Goal: Task Accomplishment & Management: Manage account settings

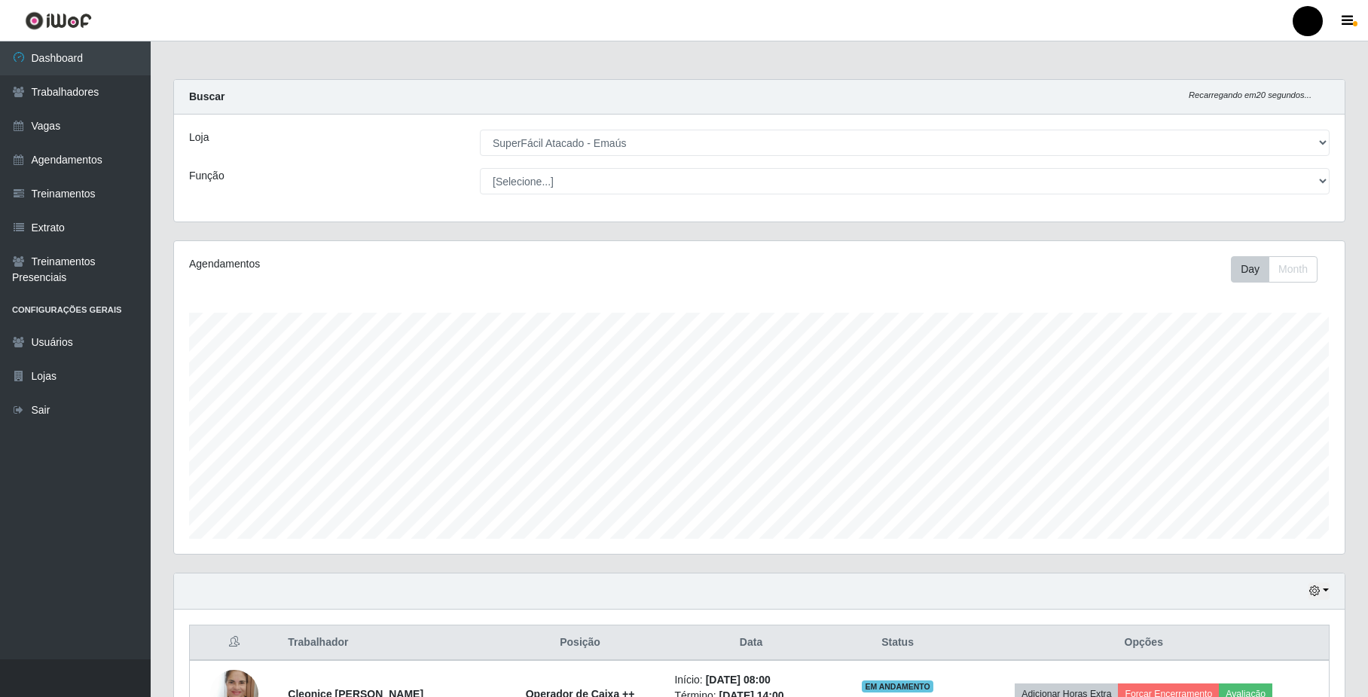
select select "407"
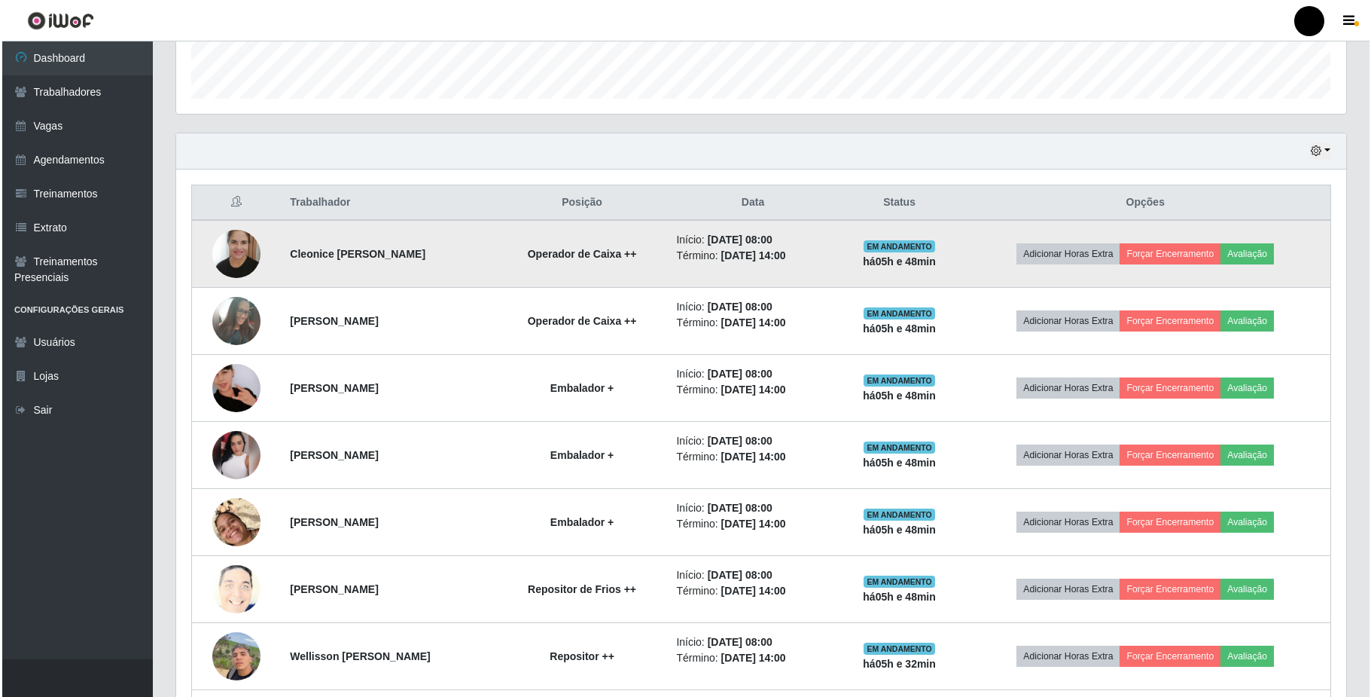
scroll to position [313, 1170]
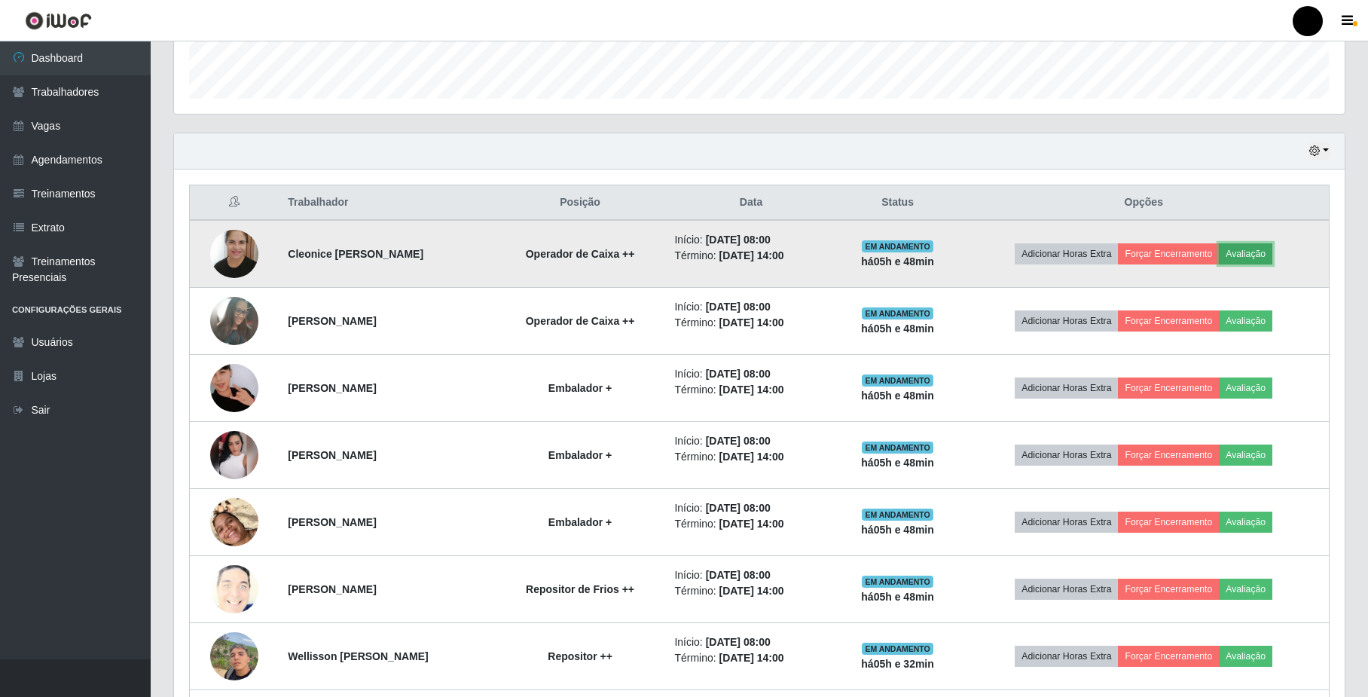
click at [1252, 254] on button "Avaliação" at bounding box center [1245, 253] width 53 height 21
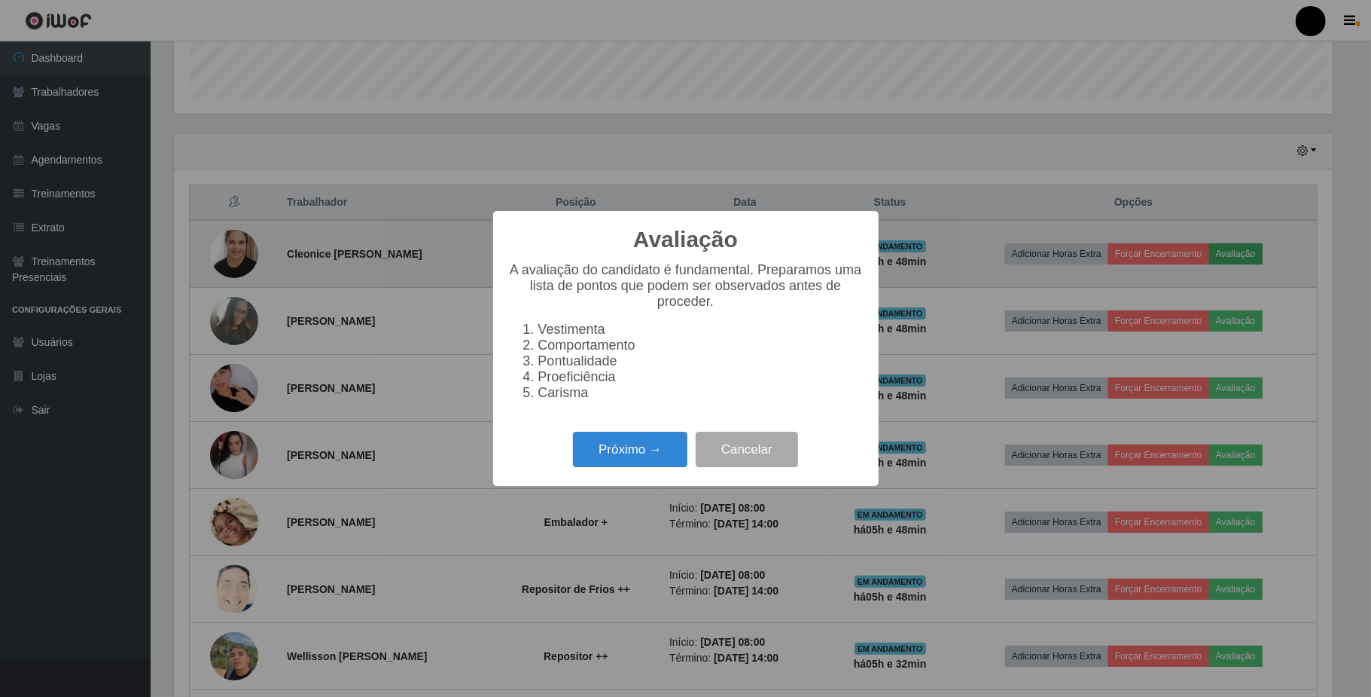
scroll to position [313, 1158]
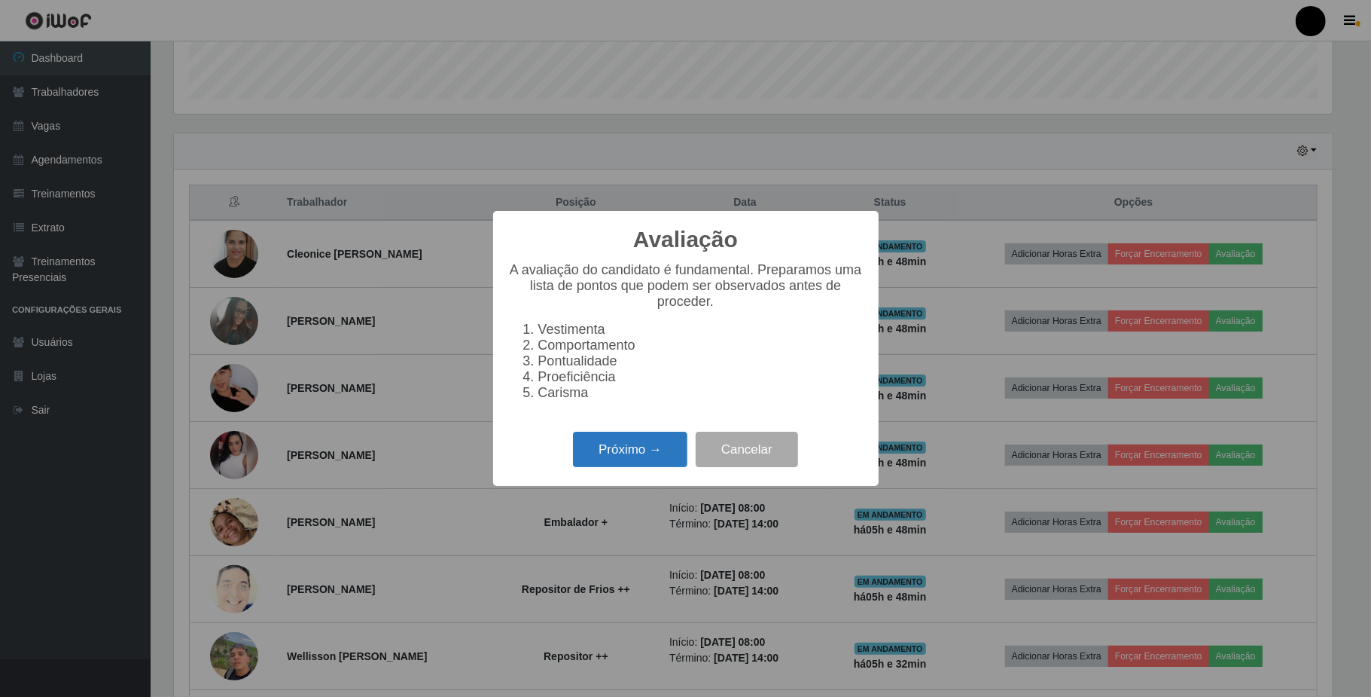
click at [618, 461] on button "Próximo →" at bounding box center [630, 449] width 114 height 35
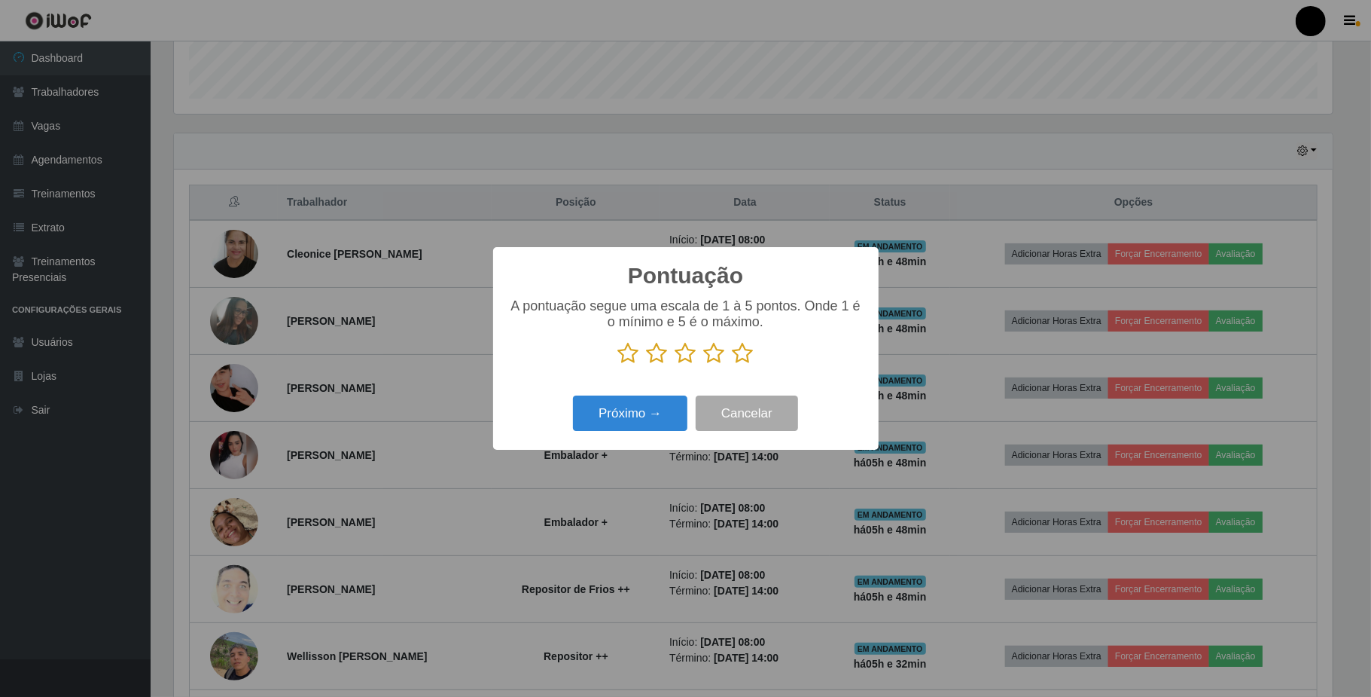
scroll to position [752805, 751959]
click at [745, 353] on icon at bounding box center [743, 353] width 21 height 23
click at [733, 365] on input "radio" at bounding box center [733, 365] width 0 height 0
click at [642, 410] on button "Próximo →" at bounding box center [630, 412] width 114 height 35
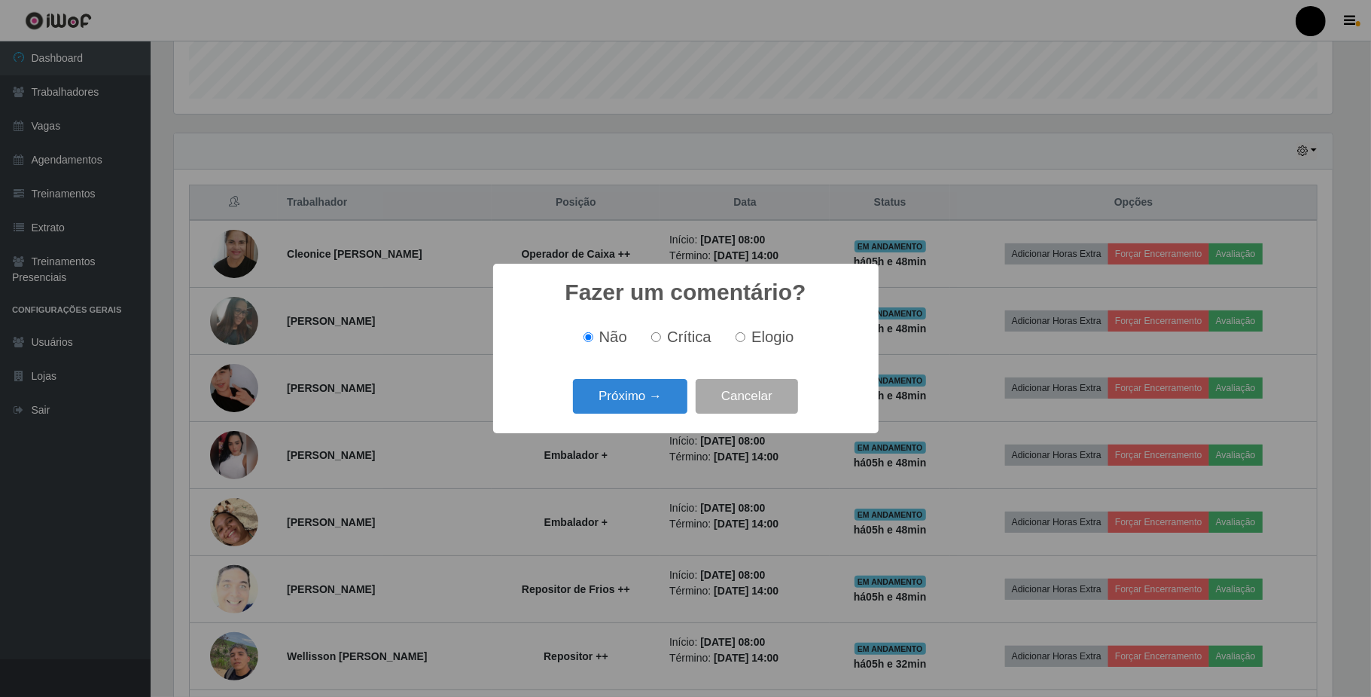
click at [739, 335] on input "Elogio" at bounding box center [741, 337] width 10 height 10
radio input "true"
click at [657, 390] on button "Próximo →" at bounding box center [630, 396] width 114 height 35
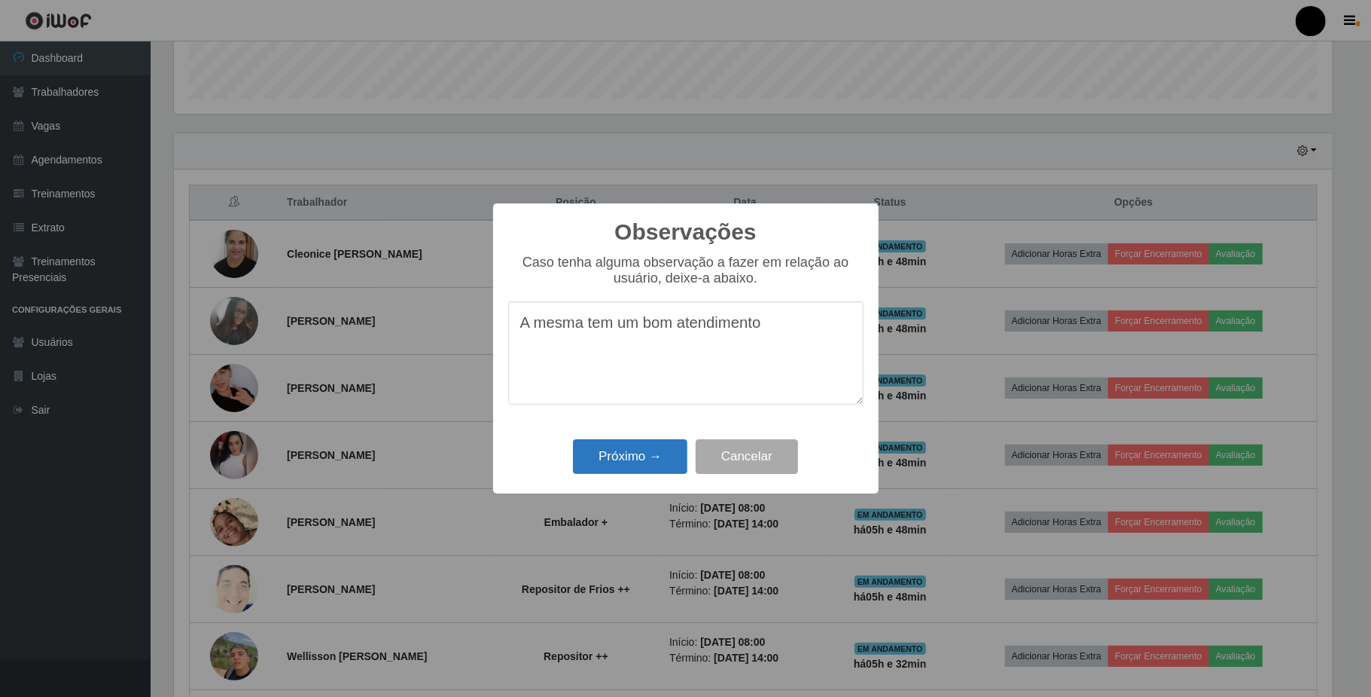
type textarea "A mesma tem um bom atendimento"
click at [642, 474] on button "Próximo →" at bounding box center [630, 456] width 114 height 35
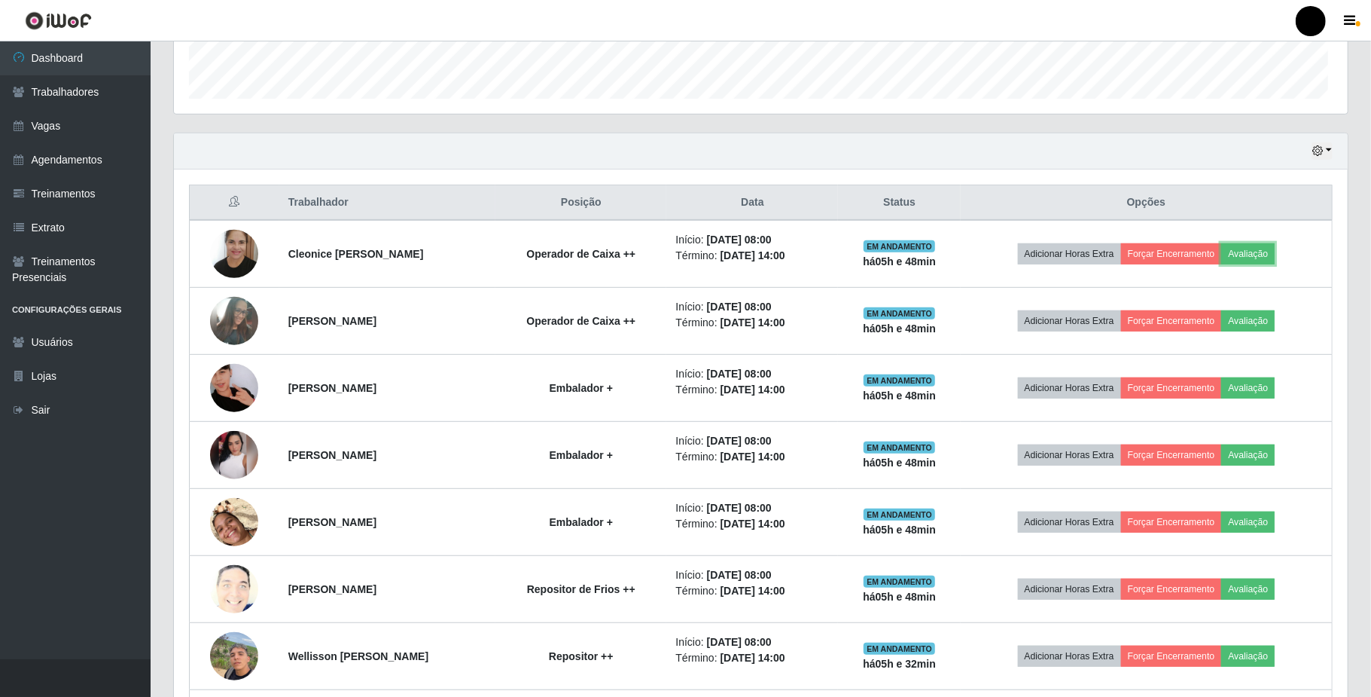
scroll to position [313, 1170]
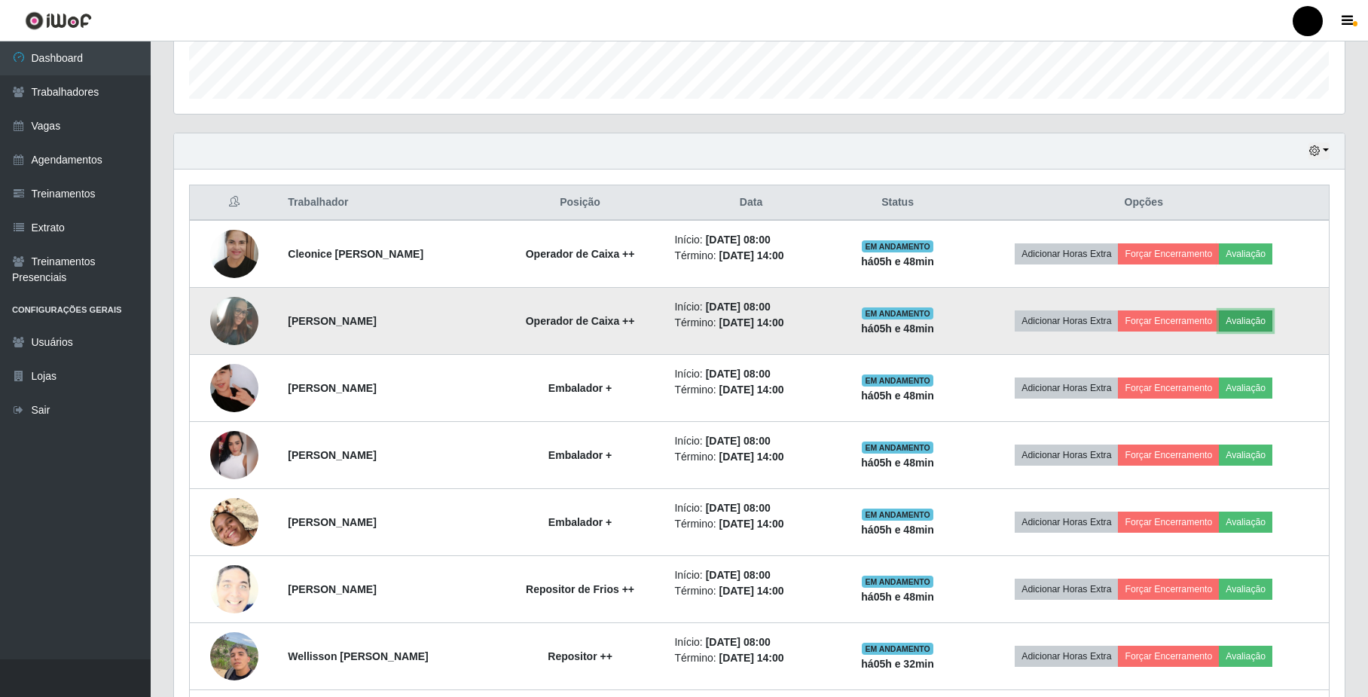
click at [1256, 324] on button "Avaliação" at bounding box center [1245, 320] width 53 height 21
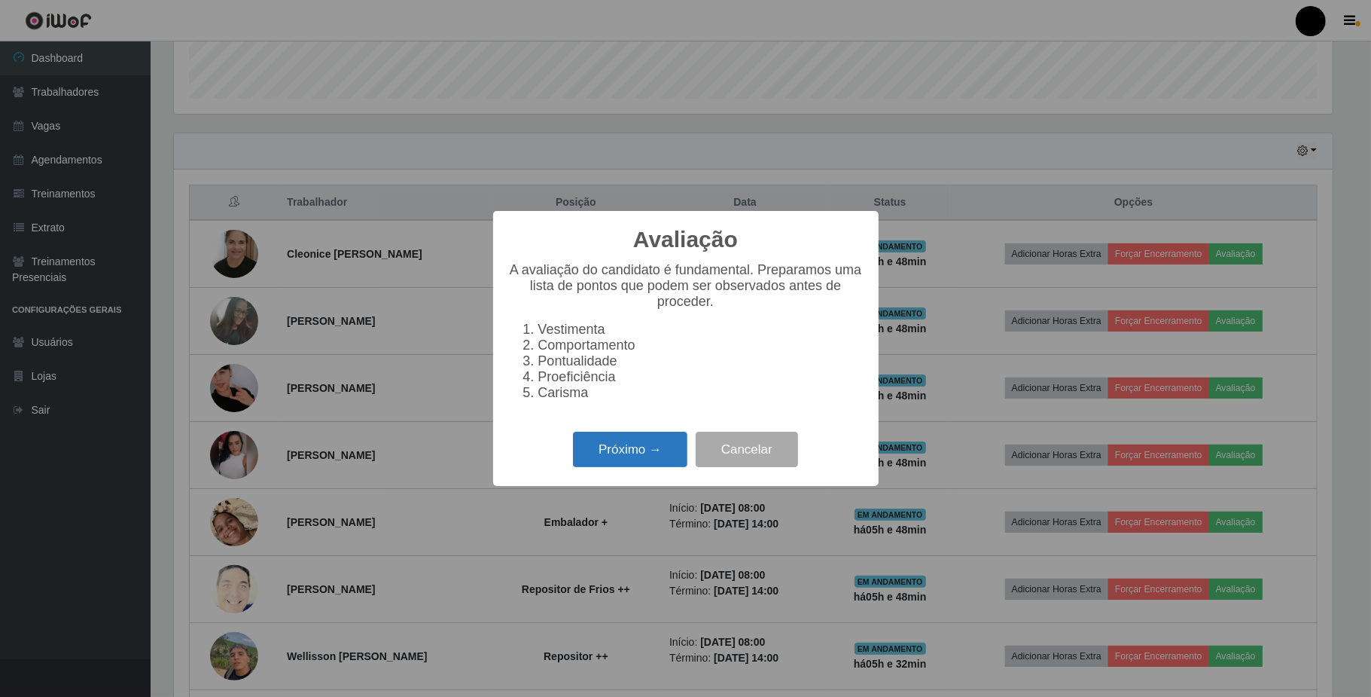
click at [631, 458] on button "Próximo →" at bounding box center [630, 449] width 114 height 35
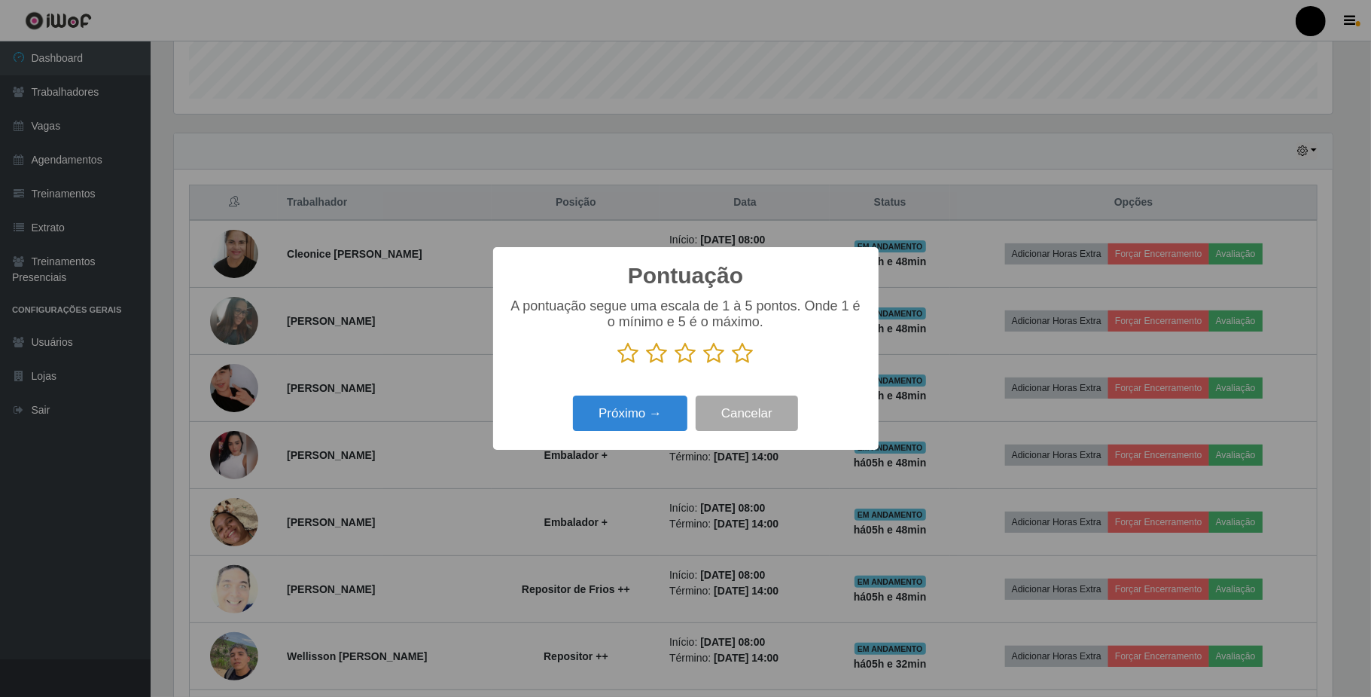
click at [712, 352] on icon at bounding box center [714, 353] width 21 height 23
click at [704, 365] on input "radio" at bounding box center [704, 365] width 0 height 0
click at [660, 413] on button "Próximo →" at bounding box center [630, 412] width 114 height 35
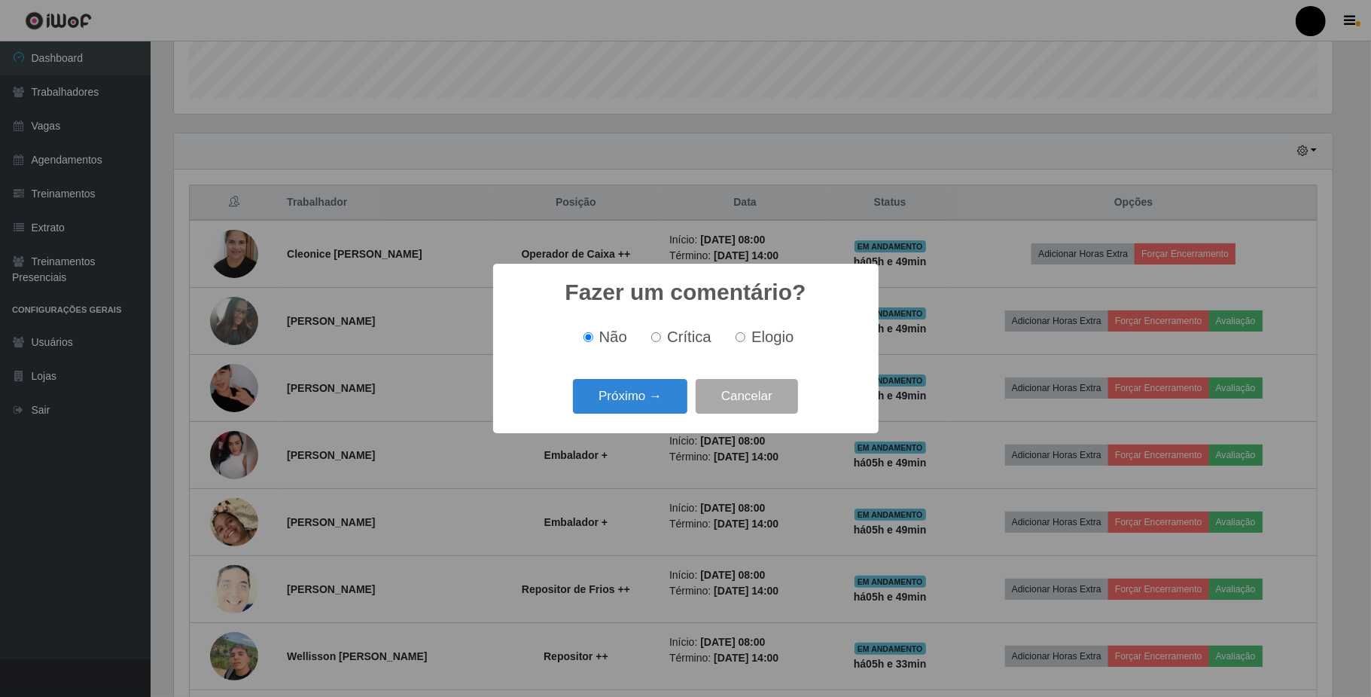
click at [741, 337] on input "Elogio" at bounding box center [741, 337] width 10 height 10
radio input "true"
click at [640, 395] on button "Próximo →" at bounding box center [630, 396] width 114 height 35
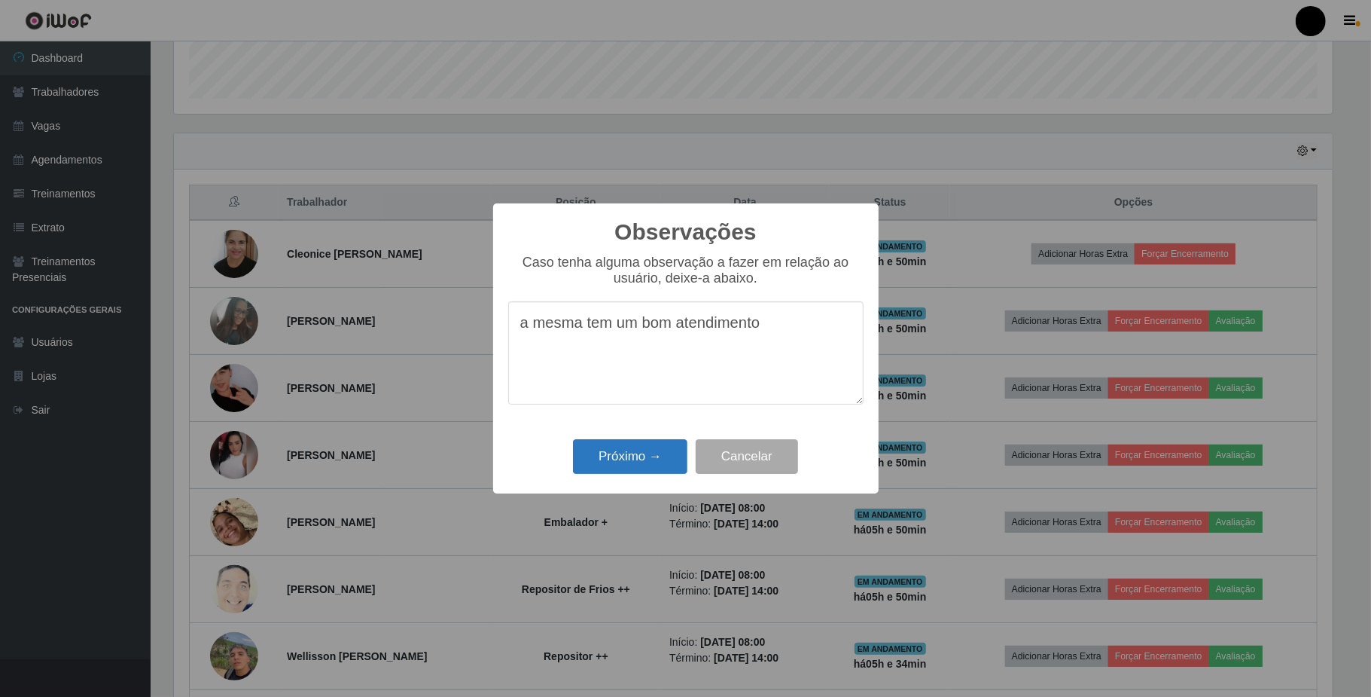
type textarea "a mesma tem um bom atendimento"
click at [624, 456] on button "Próximo →" at bounding box center [630, 456] width 114 height 35
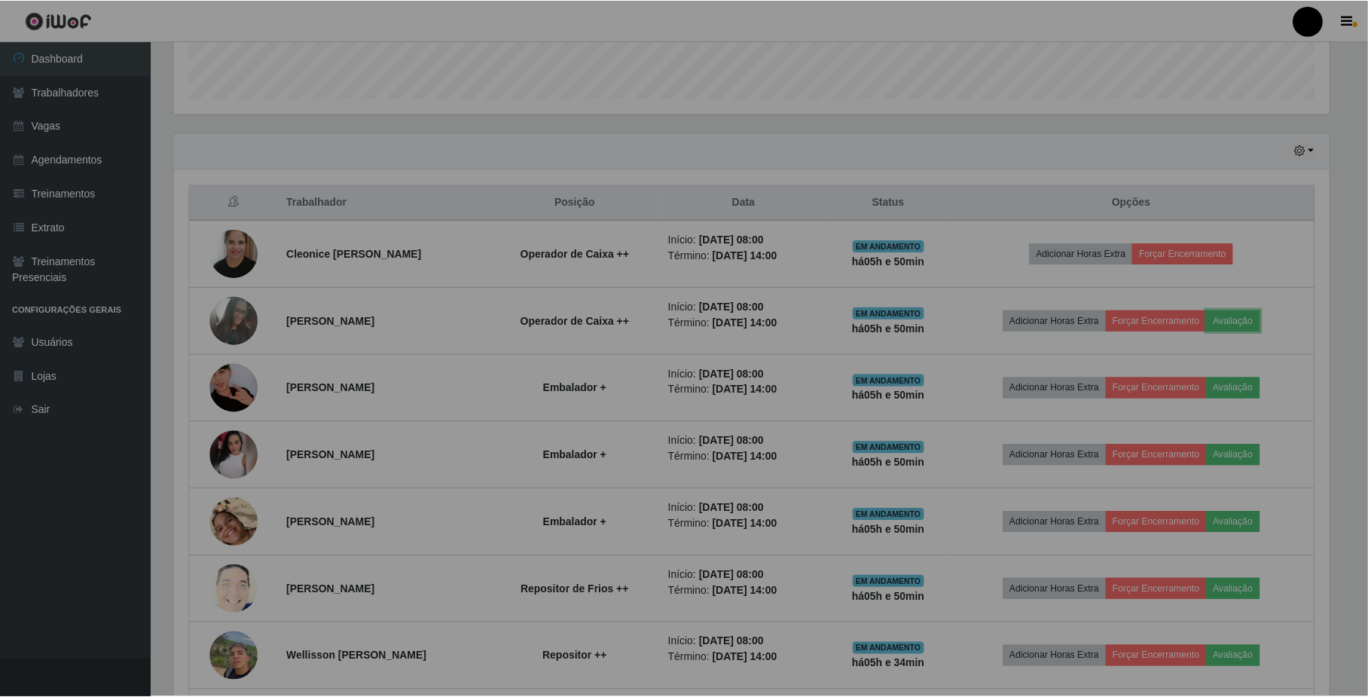
scroll to position [313, 1170]
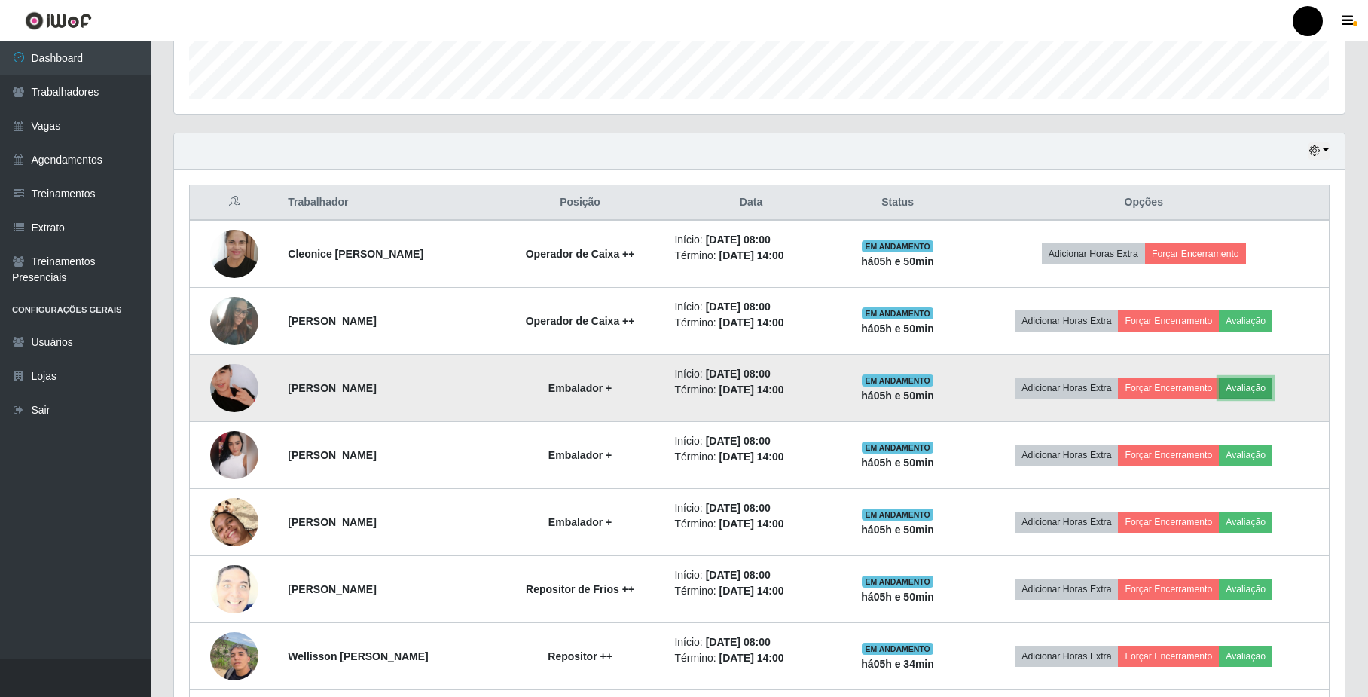
click at [1243, 389] on button "Avaliação" at bounding box center [1245, 387] width 53 height 21
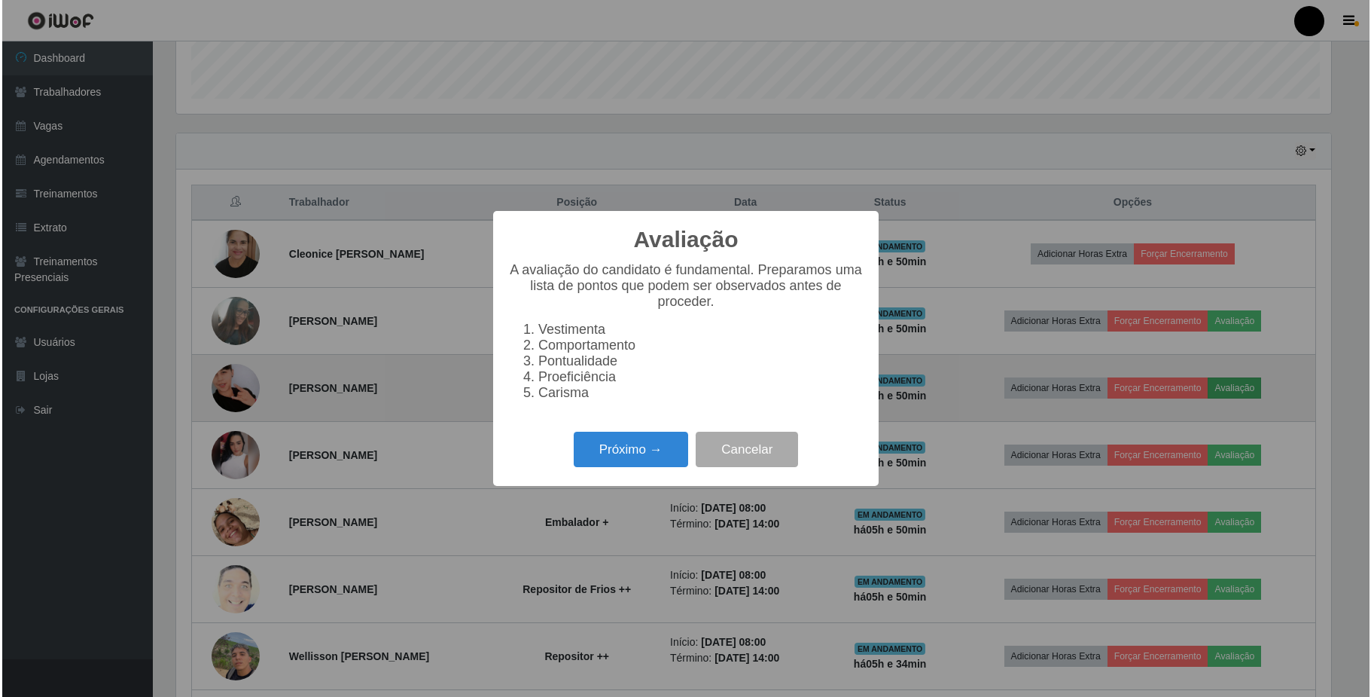
scroll to position [313, 1158]
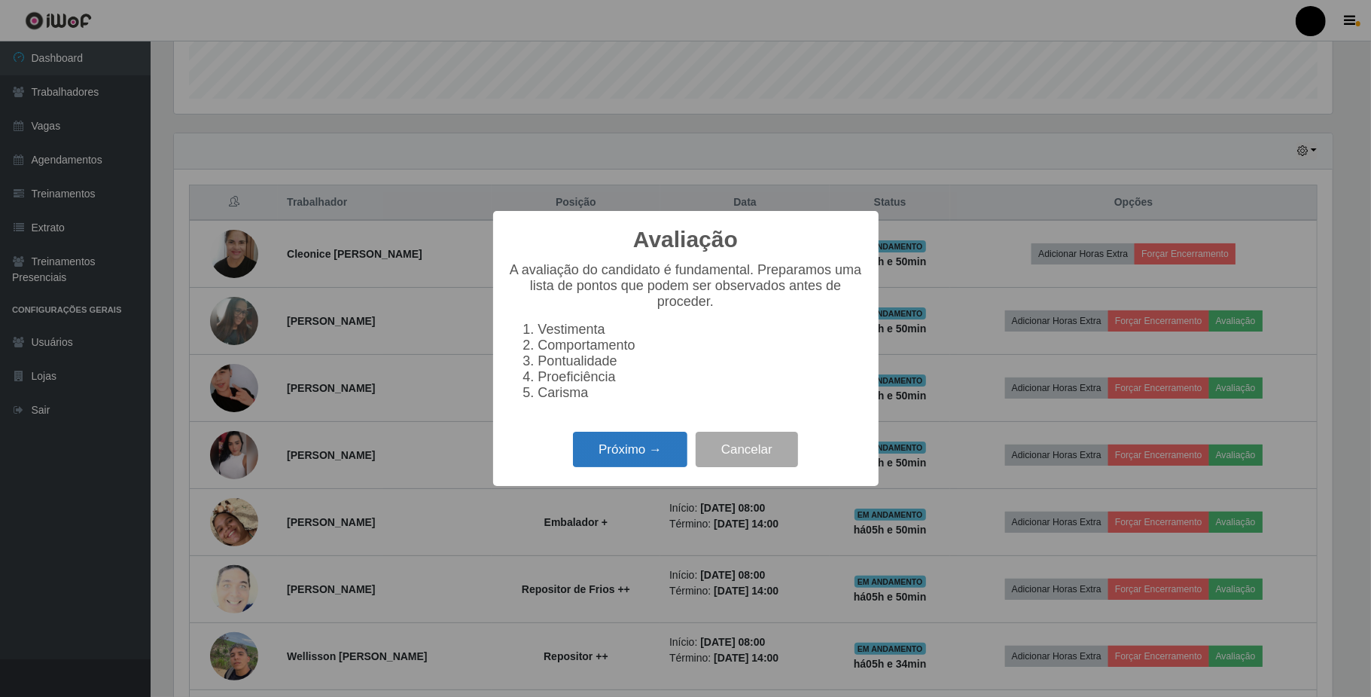
click at [622, 447] on button "Próximo →" at bounding box center [630, 449] width 114 height 35
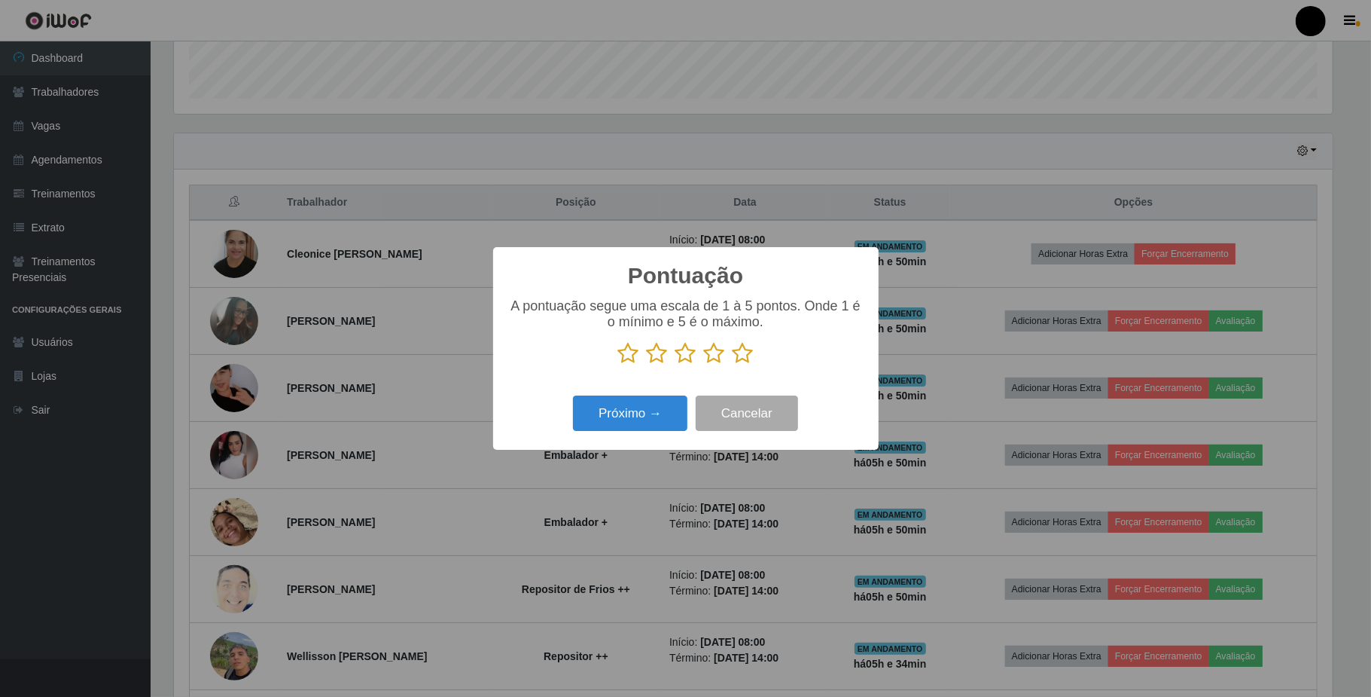
scroll to position [752805, 751959]
click at [724, 354] on icon at bounding box center [714, 353] width 21 height 23
click at [704, 365] on input "radio" at bounding box center [704, 365] width 0 height 0
click at [639, 417] on button "Próximo →" at bounding box center [630, 412] width 114 height 35
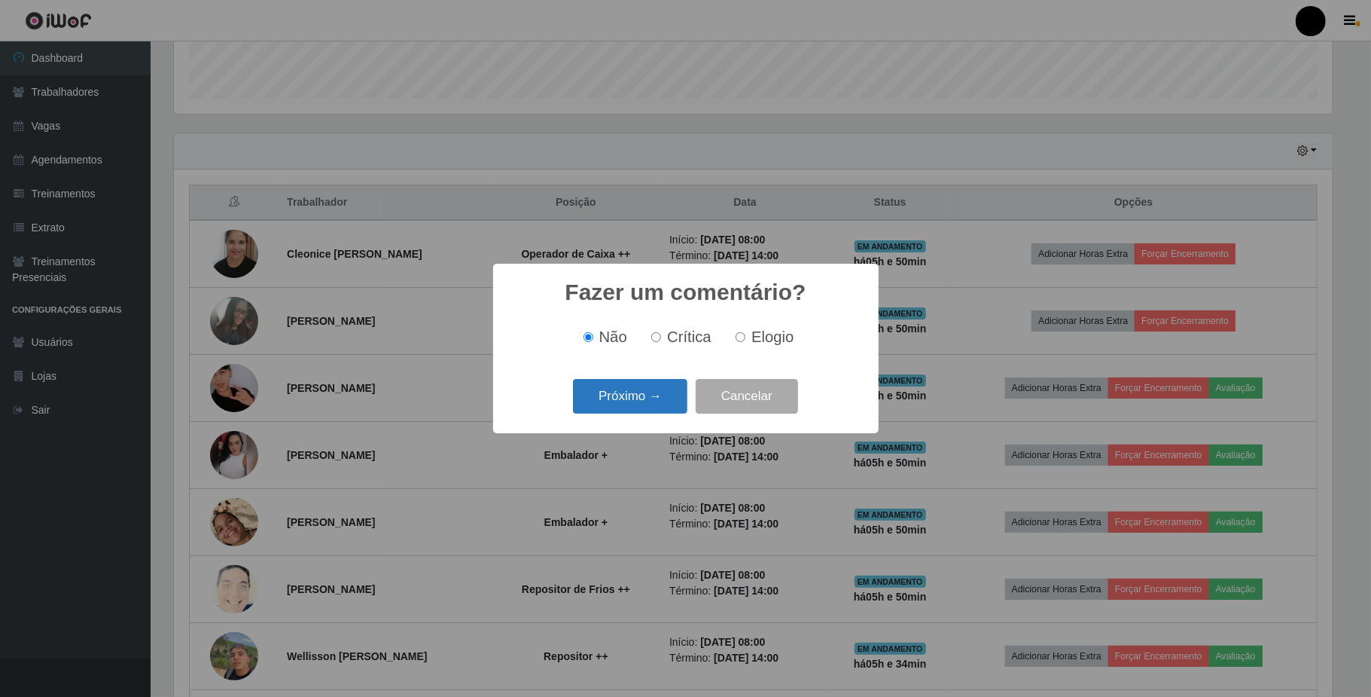
drag, startPoint x: 739, startPoint y: 338, endPoint x: 670, endPoint y: 401, distance: 92.8
click at [736, 343] on label "Elogio" at bounding box center [762, 336] width 64 height 17
click at [736, 342] on input "Elogio" at bounding box center [741, 337] width 10 height 10
radio input "true"
click at [648, 395] on button "Próximo →" at bounding box center [630, 396] width 114 height 35
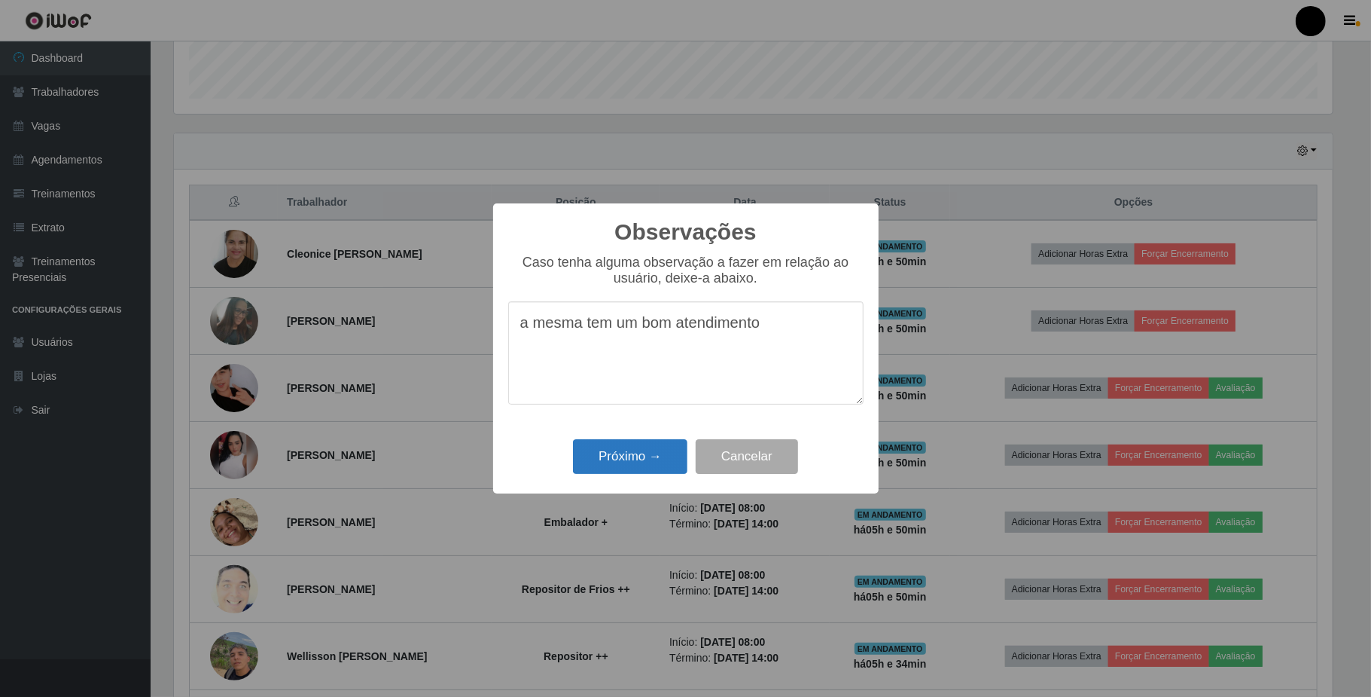
type textarea "a mesma tem um bom atendimento"
click at [643, 456] on button "Próximo →" at bounding box center [630, 456] width 114 height 35
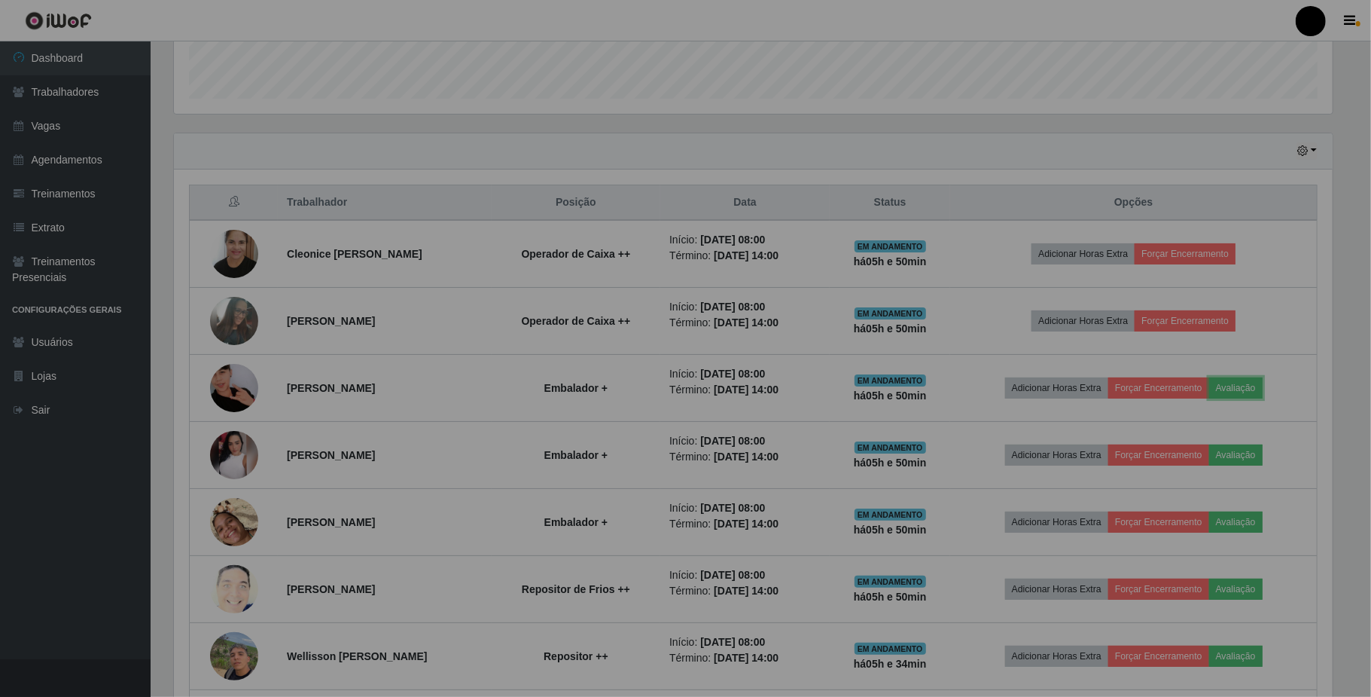
scroll to position [313, 1170]
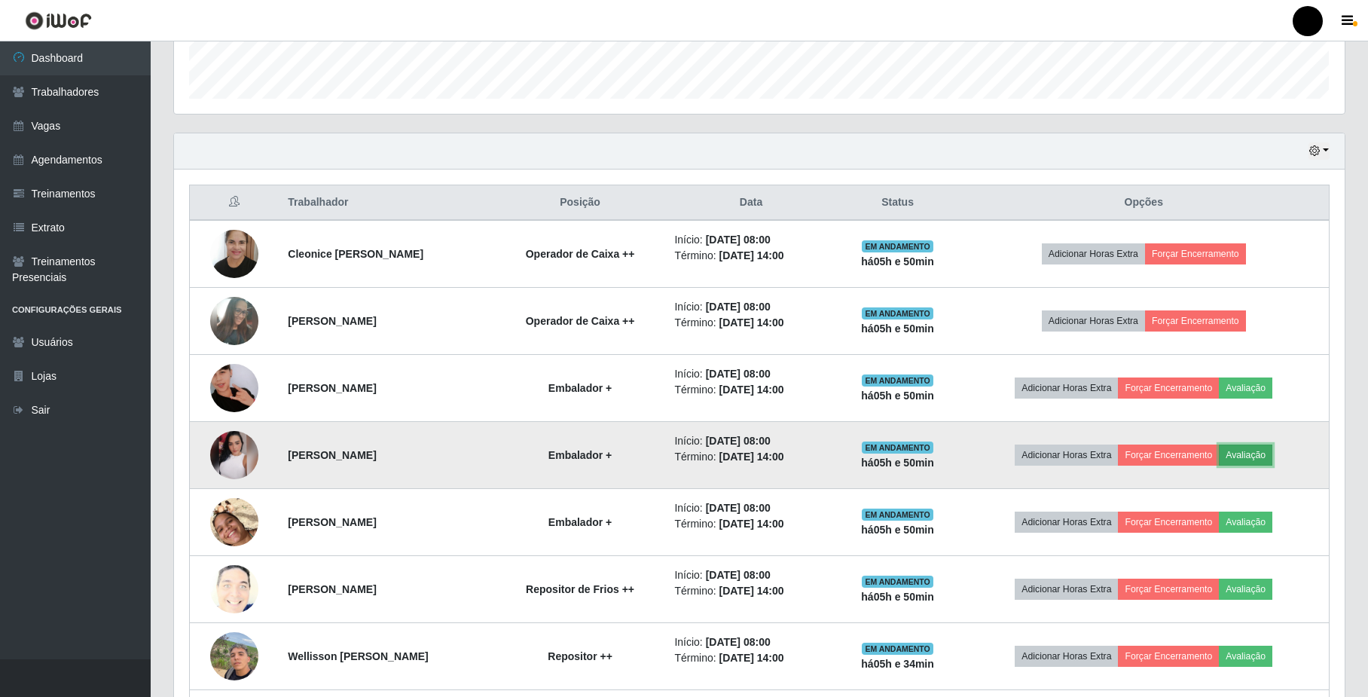
click at [1270, 462] on button "Avaliação" at bounding box center [1245, 454] width 53 height 21
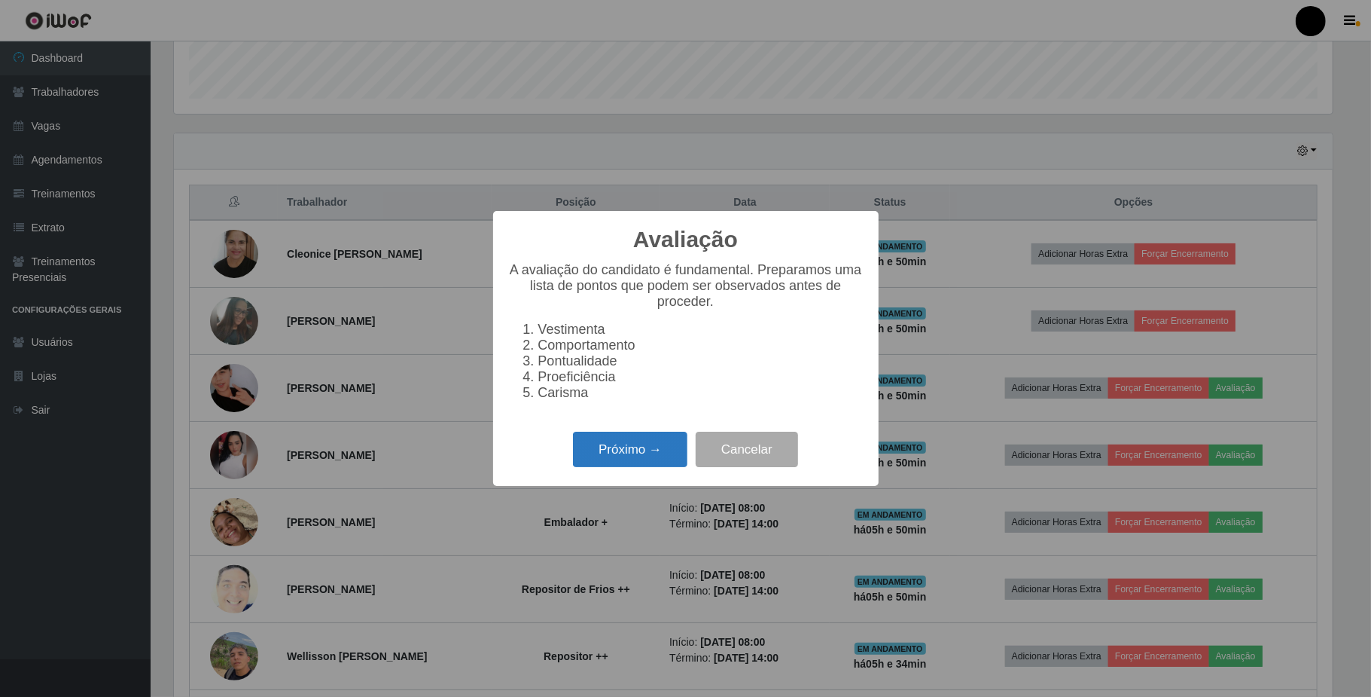
click at [672, 455] on button "Próximo →" at bounding box center [630, 449] width 114 height 35
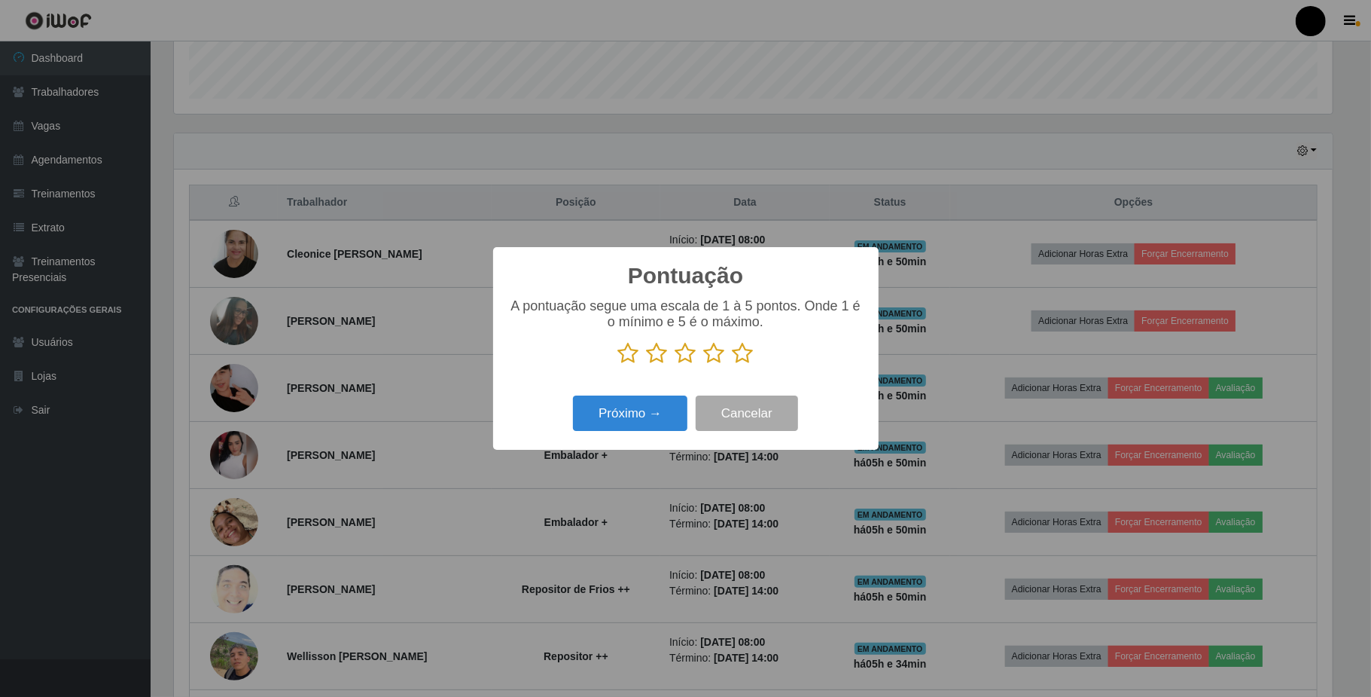
scroll to position [752805, 751959]
drag, startPoint x: 711, startPoint y: 356, endPoint x: 670, endPoint y: 398, distance: 58.6
click at [711, 357] on icon at bounding box center [714, 353] width 21 height 23
click at [704, 365] on input "radio" at bounding box center [704, 365] width 0 height 0
click at [654, 410] on button "Próximo →" at bounding box center [630, 412] width 114 height 35
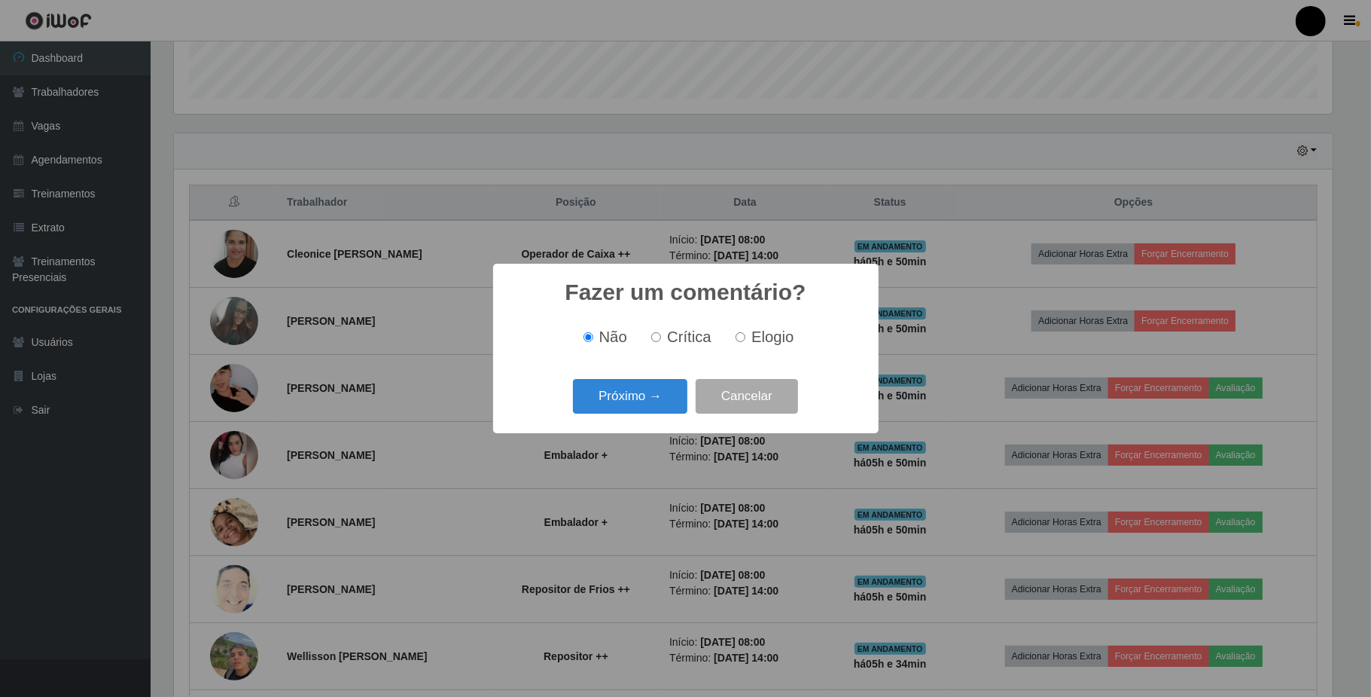
click at [738, 342] on input "Elogio" at bounding box center [741, 337] width 10 height 10
radio input "true"
click at [648, 395] on button "Próximo →" at bounding box center [630, 396] width 114 height 35
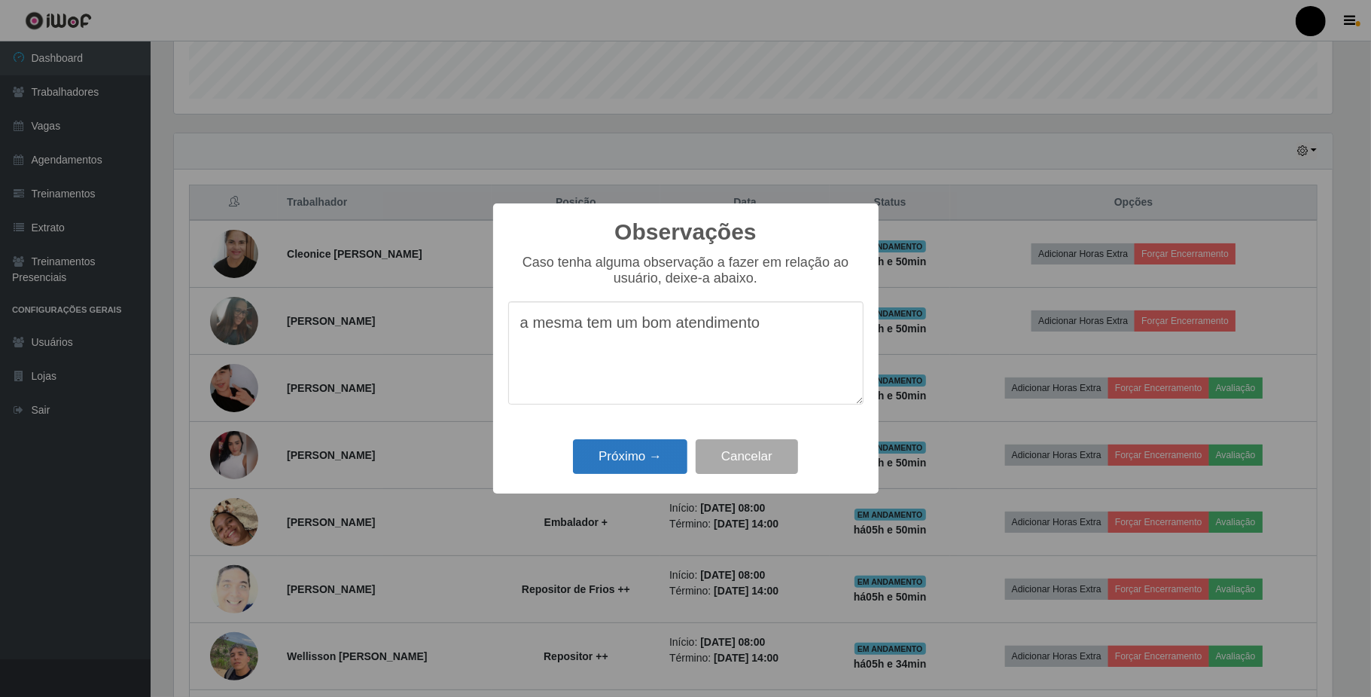
type textarea "a mesma tem um bom atendimento"
click at [622, 458] on button "Próximo →" at bounding box center [630, 456] width 114 height 35
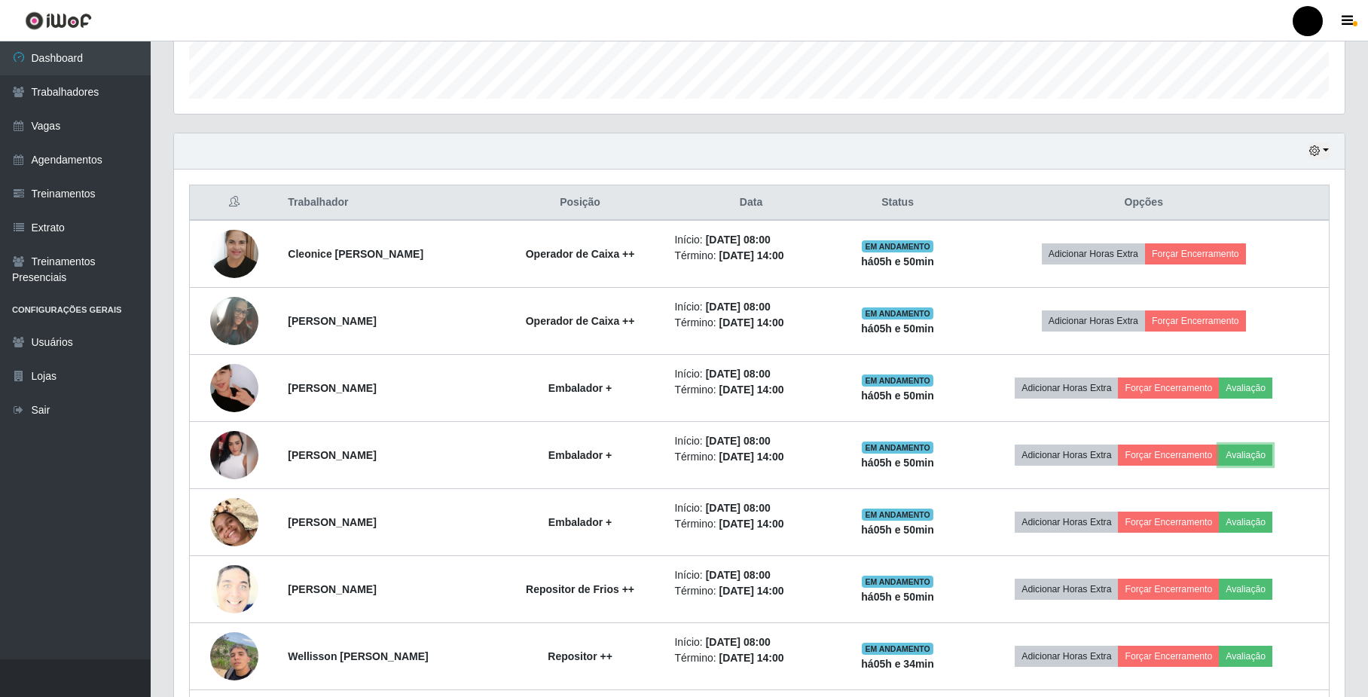
scroll to position [313, 1170]
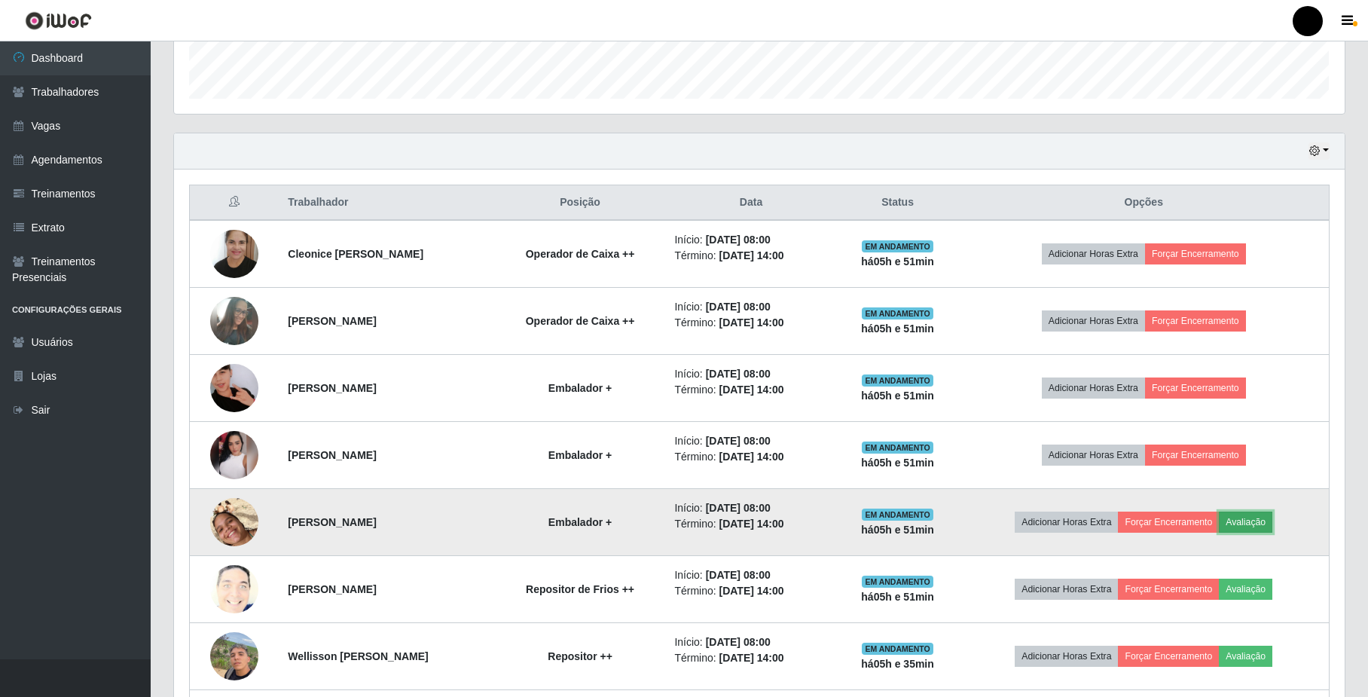
click at [1256, 524] on button "Avaliação" at bounding box center [1245, 521] width 53 height 21
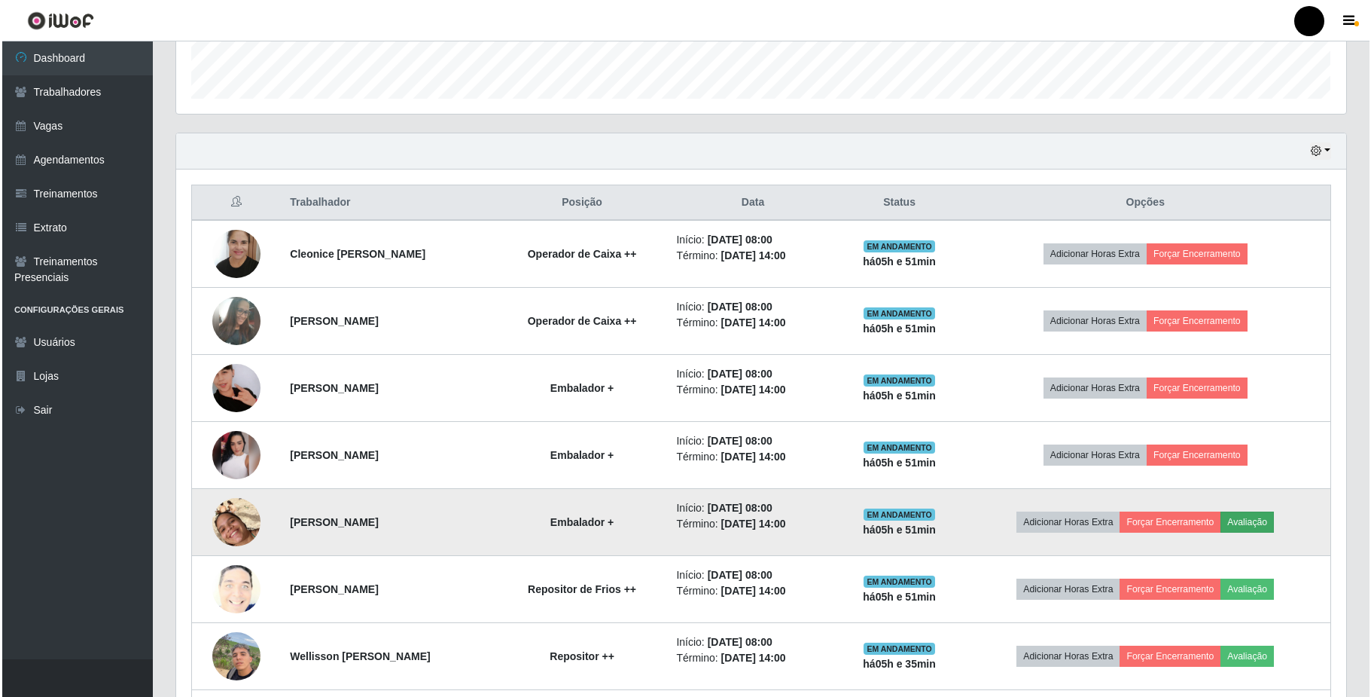
scroll to position [313, 1158]
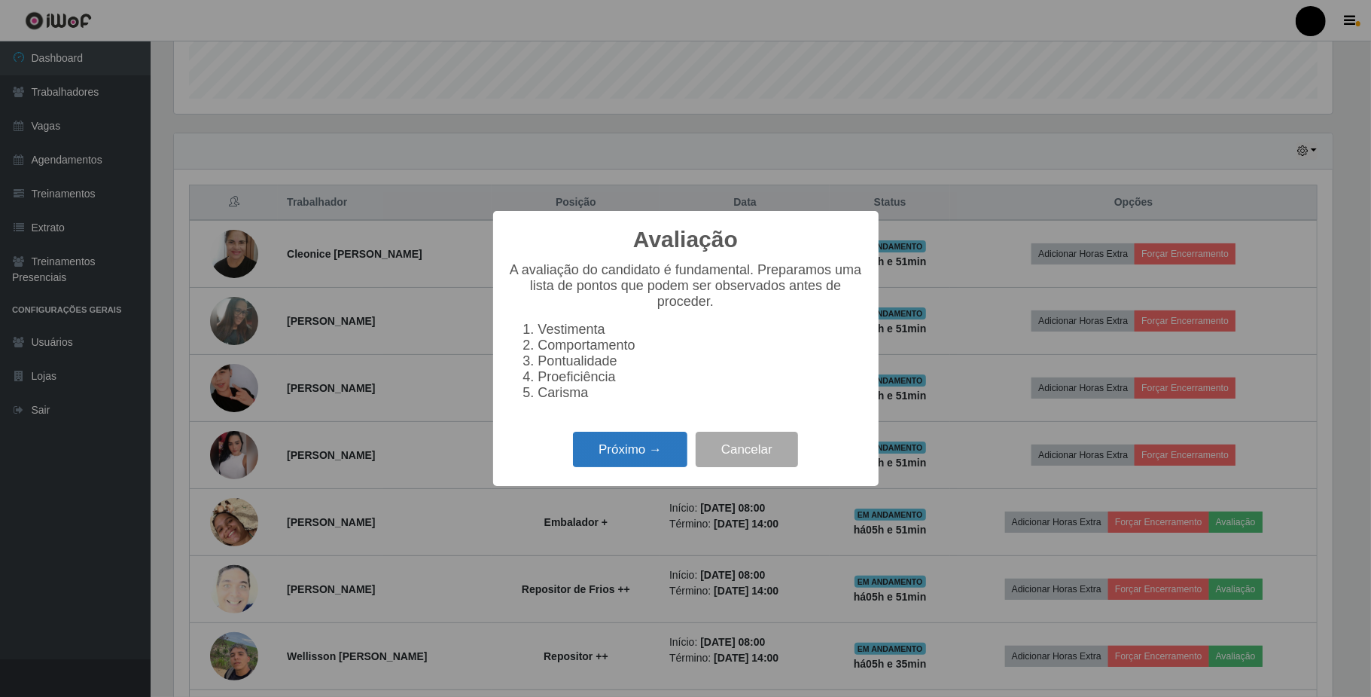
click at [661, 459] on button "Próximo →" at bounding box center [630, 449] width 114 height 35
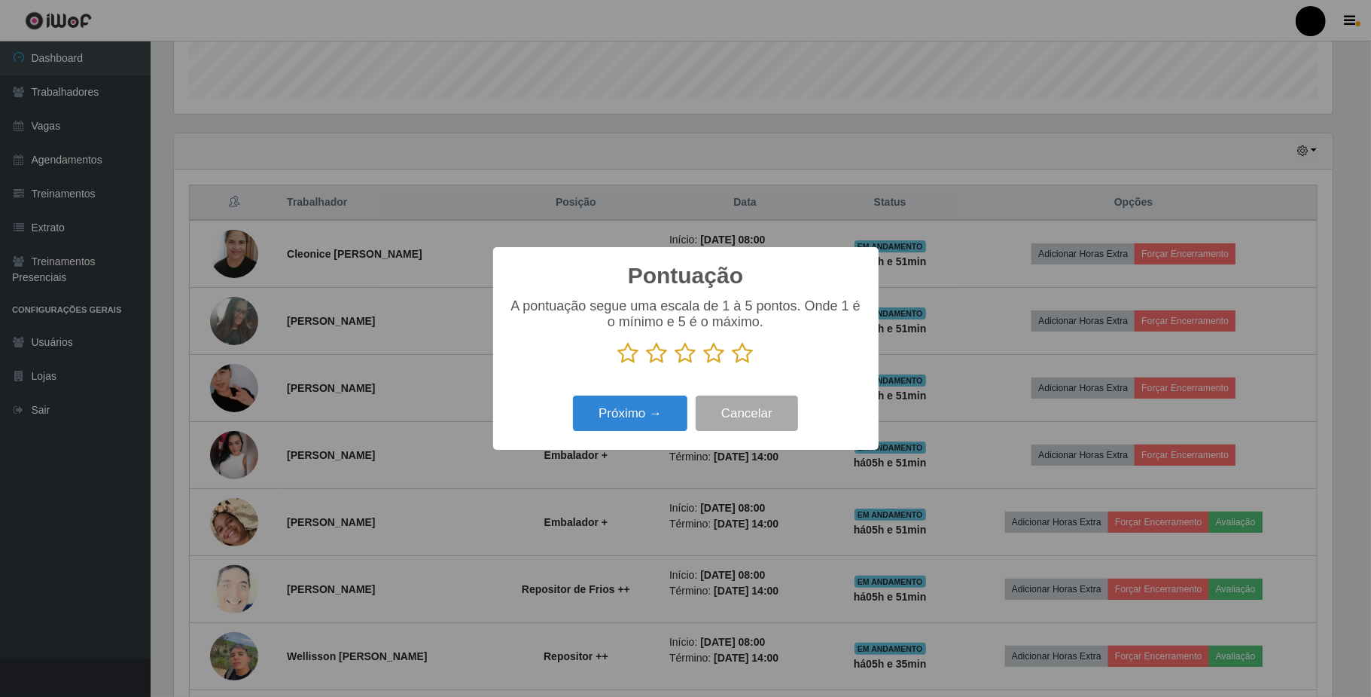
click at [712, 357] on icon at bounding box center [714, 353] width 21 height 23
click at [704, 365] on input "radio" at bounding box center [704, 365] width 0 height 0
click at [634, 423] on button "Próximo →" at bounding box center [630, 412] width 114 height 35
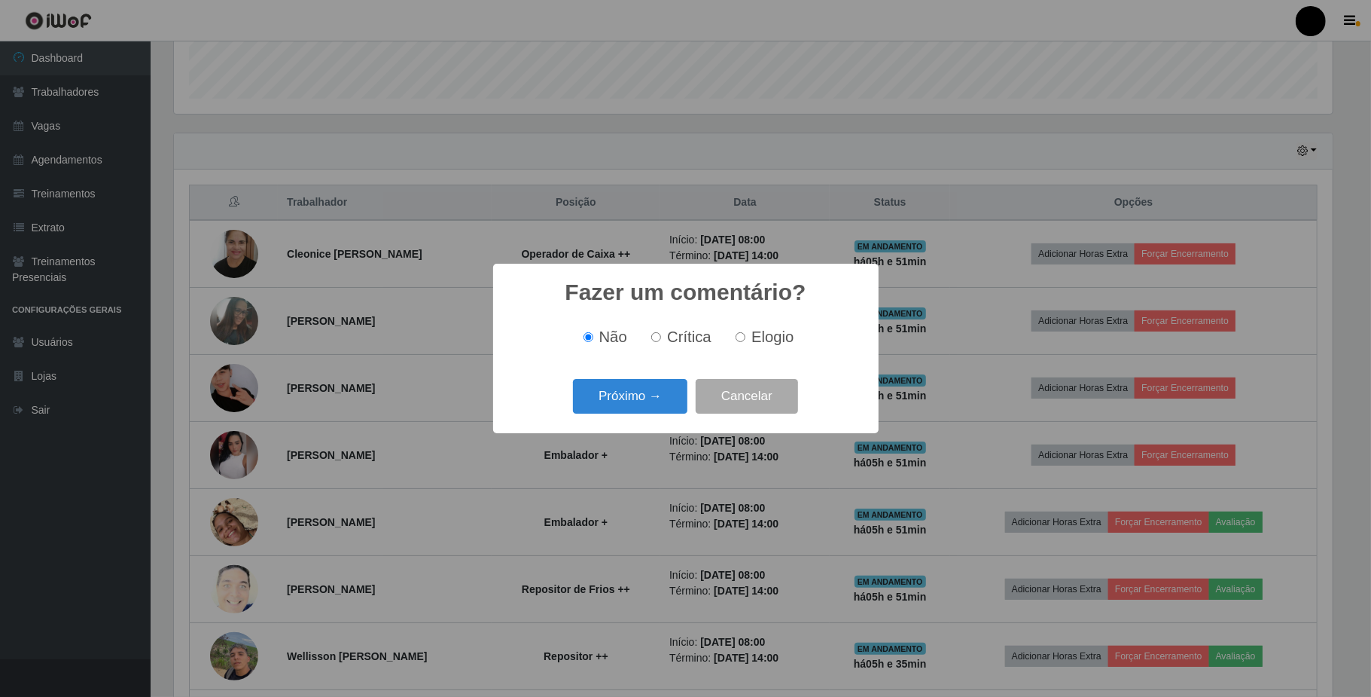
click at [740, 339] on input "Elogio" at bounding box center [741, 337] width 10 height 10
radio input "true"
click at [652, 393] on button "Próximo →" at bounding box center [630, 396] width 114 height 35
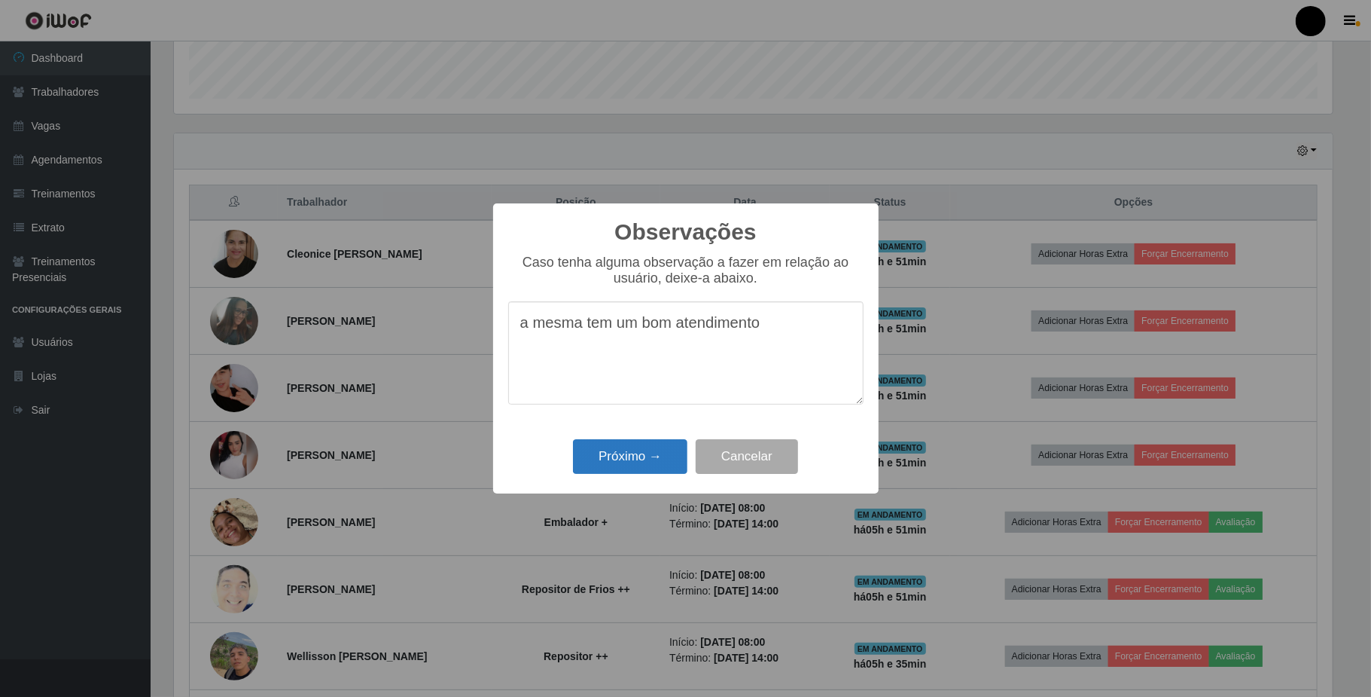
type textarea "a mesma tem um bom atendimento"
click at [639, 450] on button "Próximo →" at bounding box center [630, 456] width 114 height 35
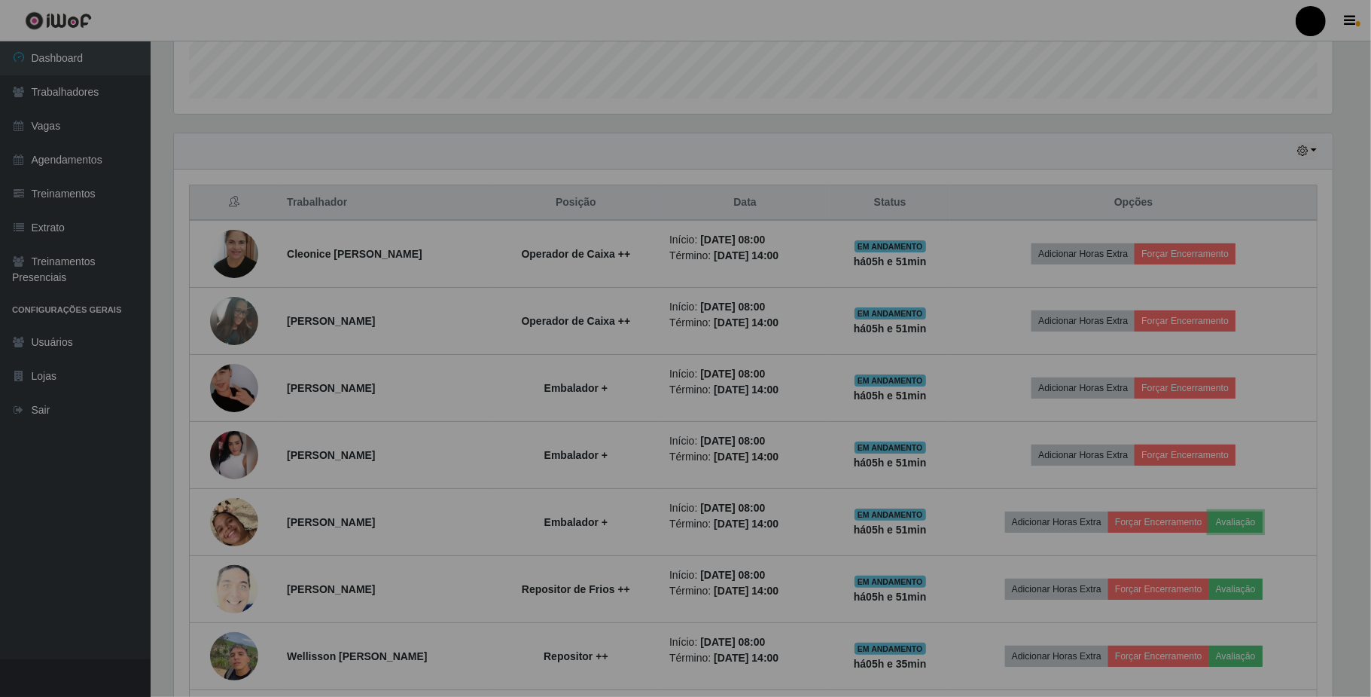
scroll to position [313, 1170]
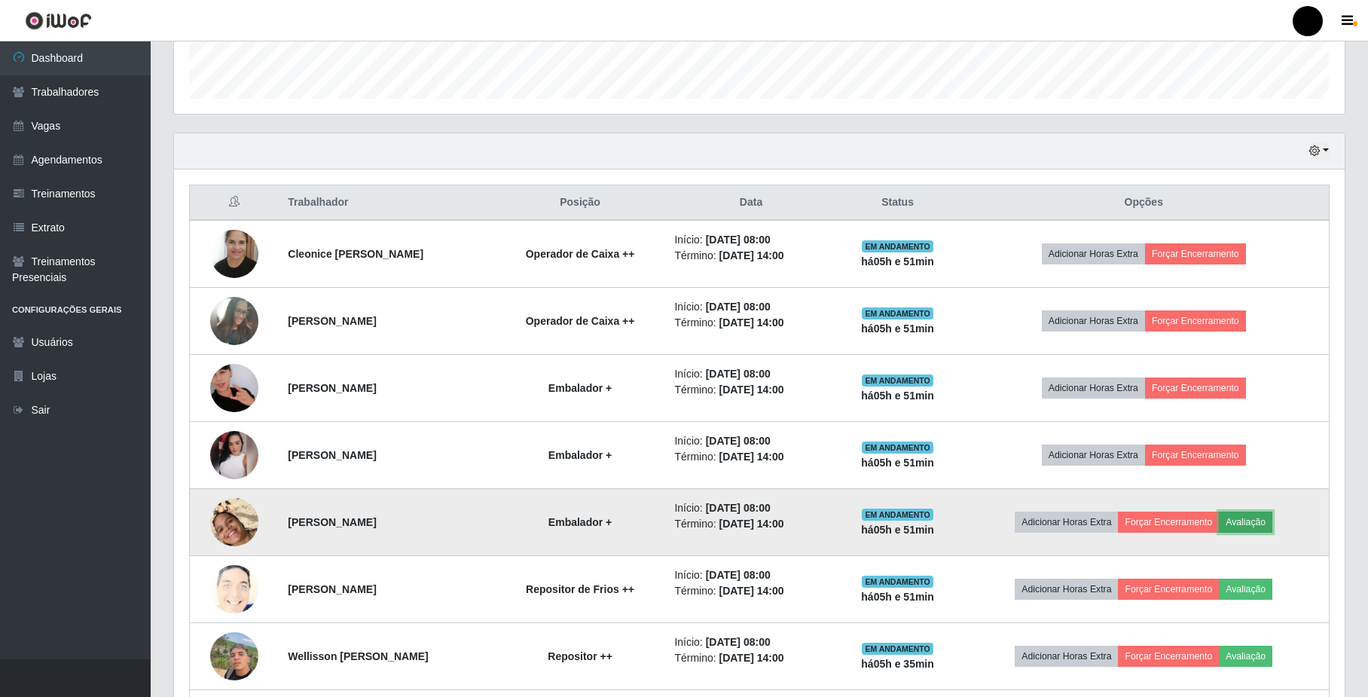
click at [1251, 520] on button "Avaliação" at bounding box center [1245, 521] width 53 height 21
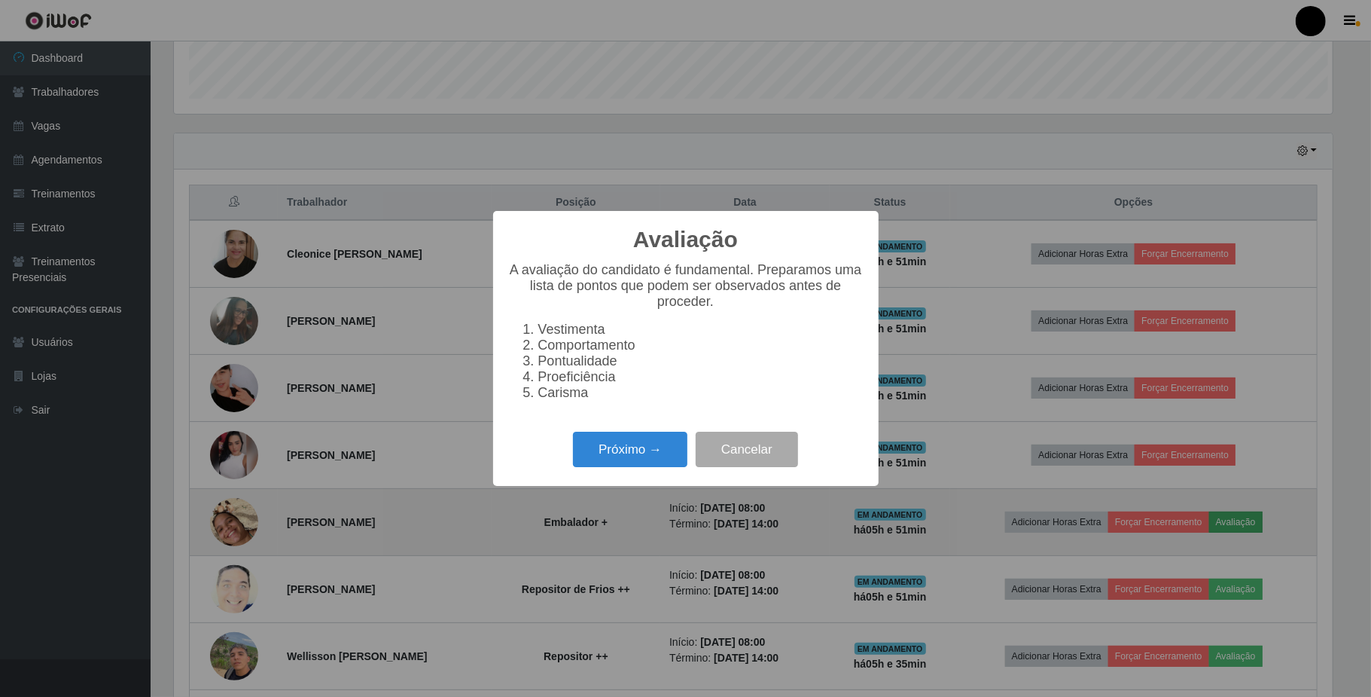
scroll to position [313, 1158]
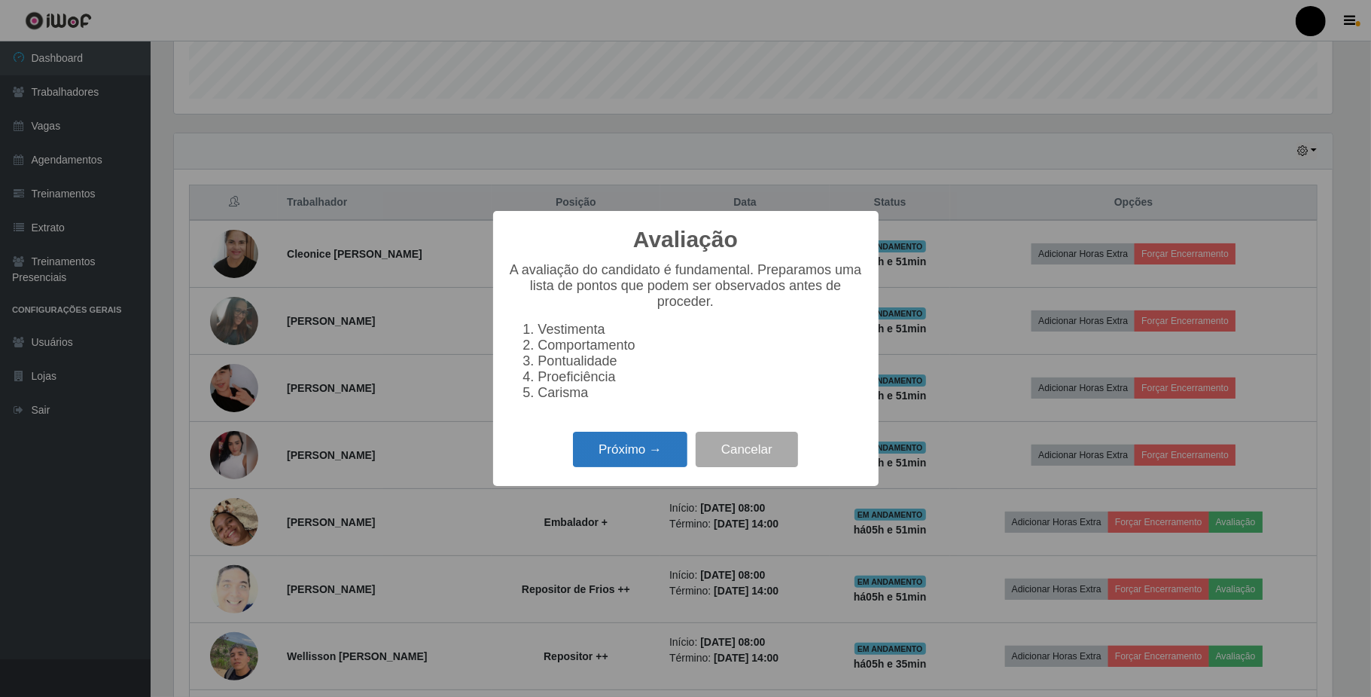
click at [643, 450] on button "Próximo →" at bounding box center [630, 449] width 114 height 35
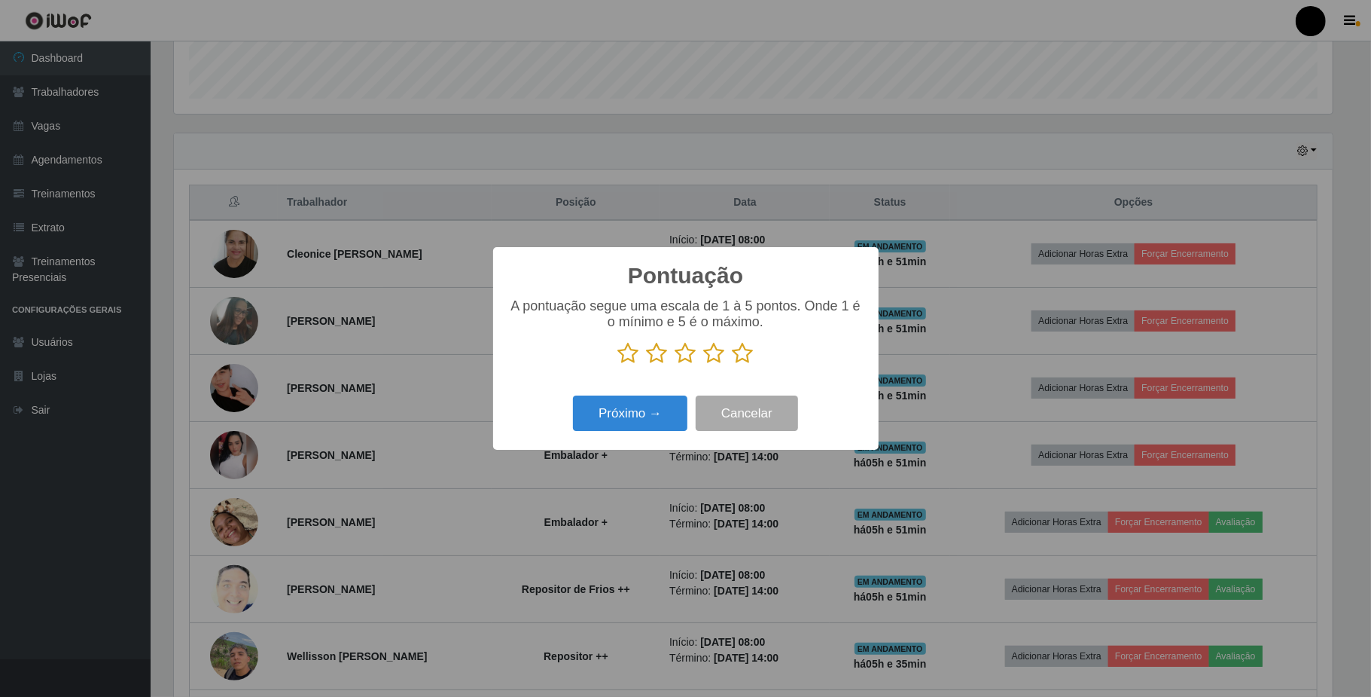
click at [709, 356] on icon at bounding box center [714, 353] width 21 height 23
click at [704, 365] on input "radio" at bounding box center [704, 365] width 0 height 0
click at [709, 356] on icon at bounding box center [714, 353] width 21 height 23
click at [704, 365] on input "radio" at bounding box center [704, 365] width 0 height 0
click at [642, 411] on button "Próximo →" at bounding box center [630, 412] width 114 height 35
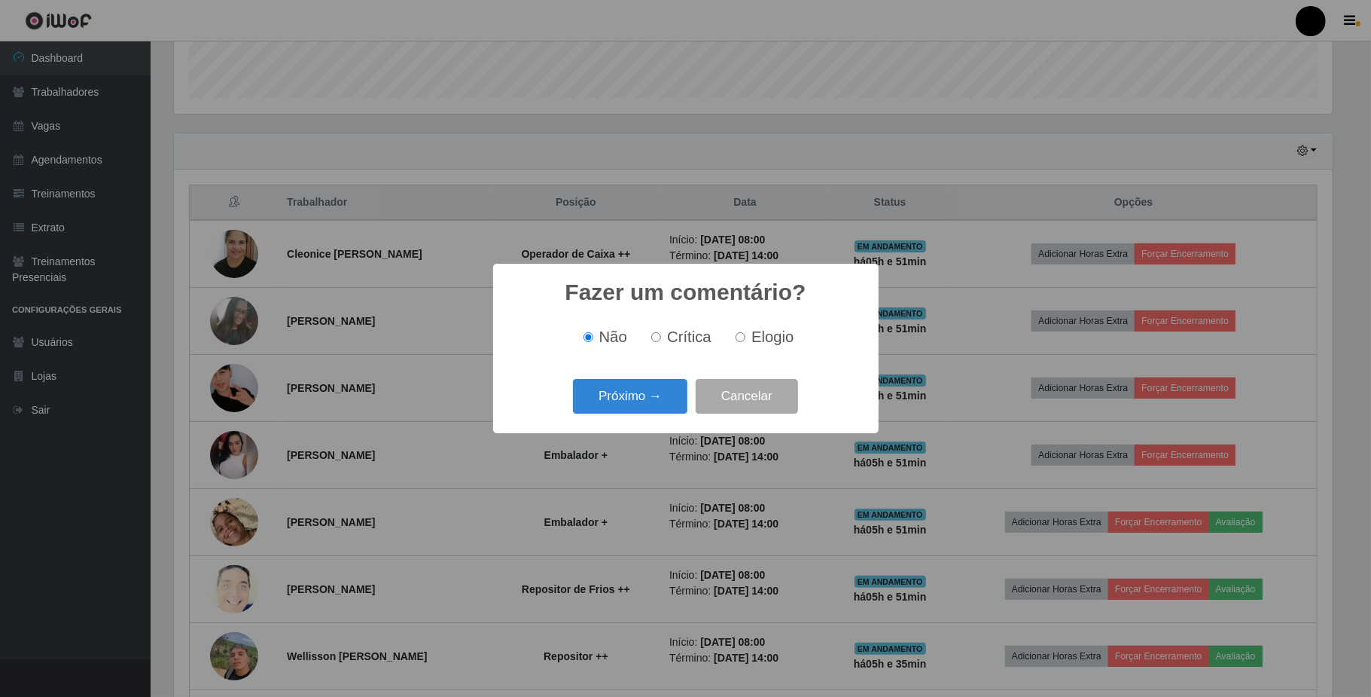
click at [741, 338] on input "Elogio" at bounding box center [741, 337] width 10 height 10
radio input "true"
click at [741, 338] on input "Elogio" at bounding box center [741, 337] width 10 height 10
click at [630, 389] on button "Próximo →" at bounding box center [630, 396] width 114 height 35
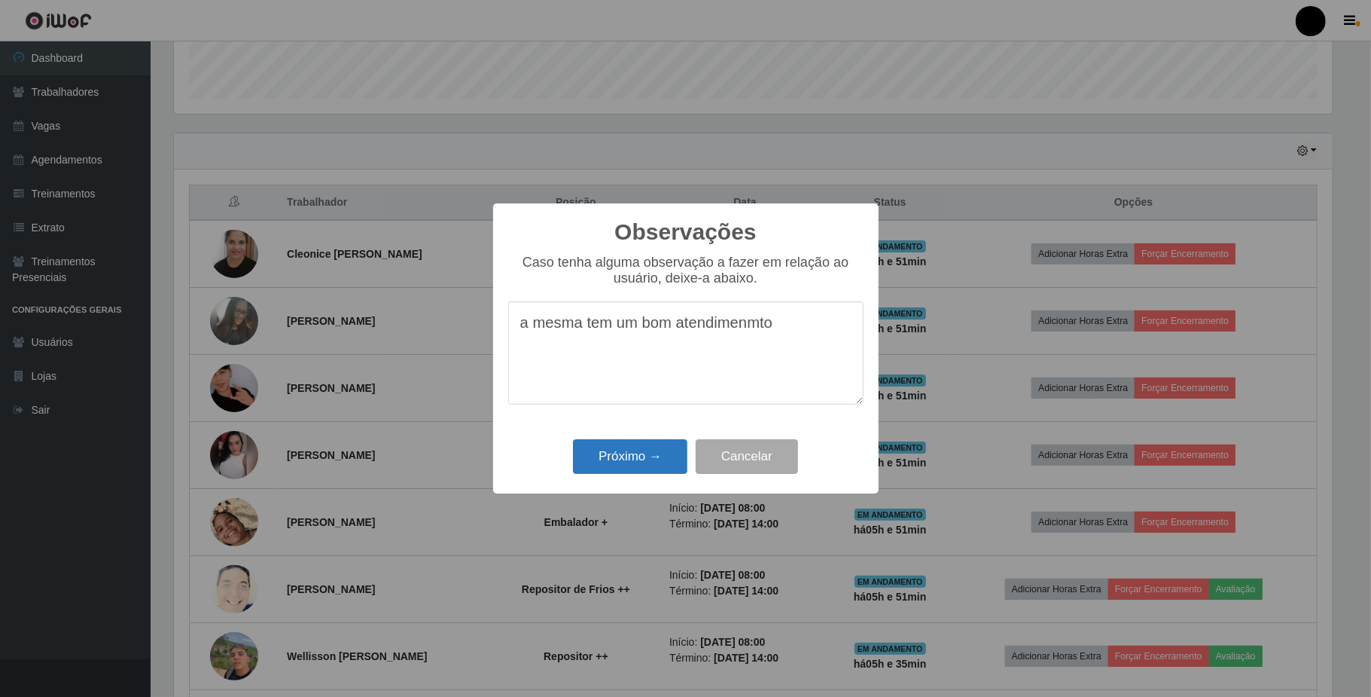
type textarea "a mesma tem um bom atendimenmto"
click at [609, 453] on button "Próximo →" at bounding box center [630, 456] width 114 height 35
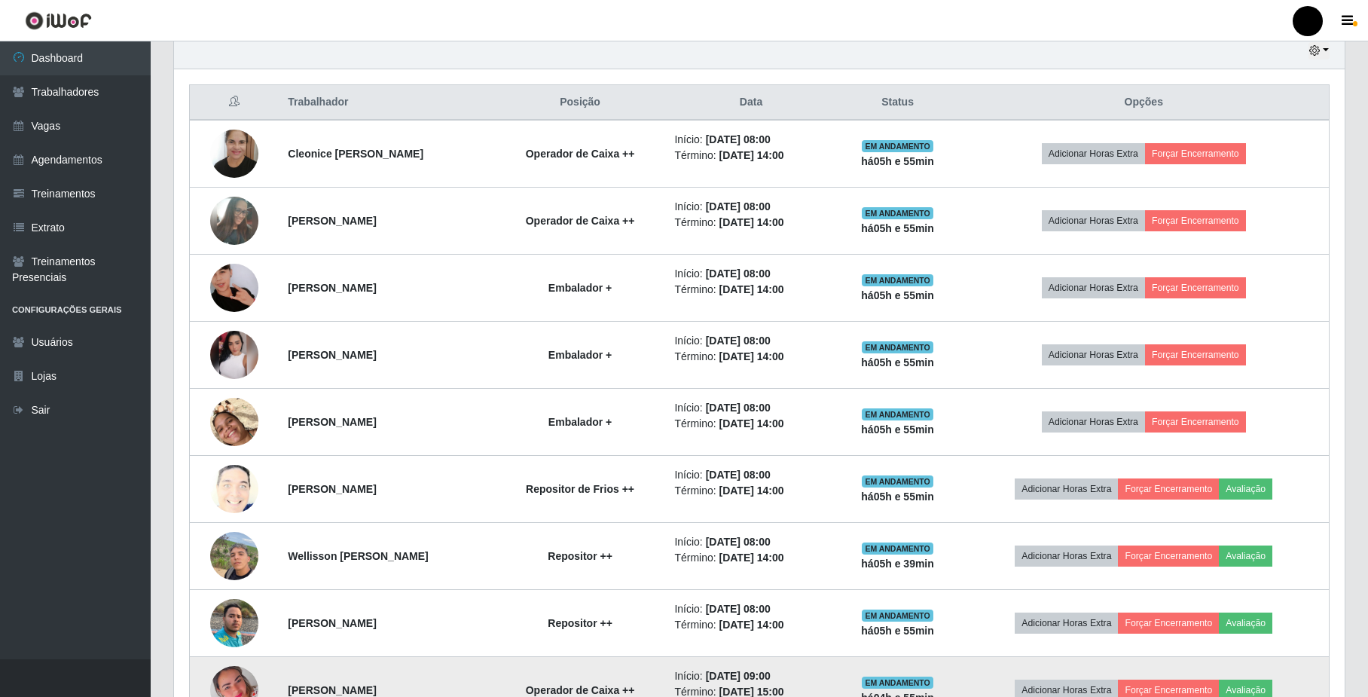
scroll to position [640, 0]
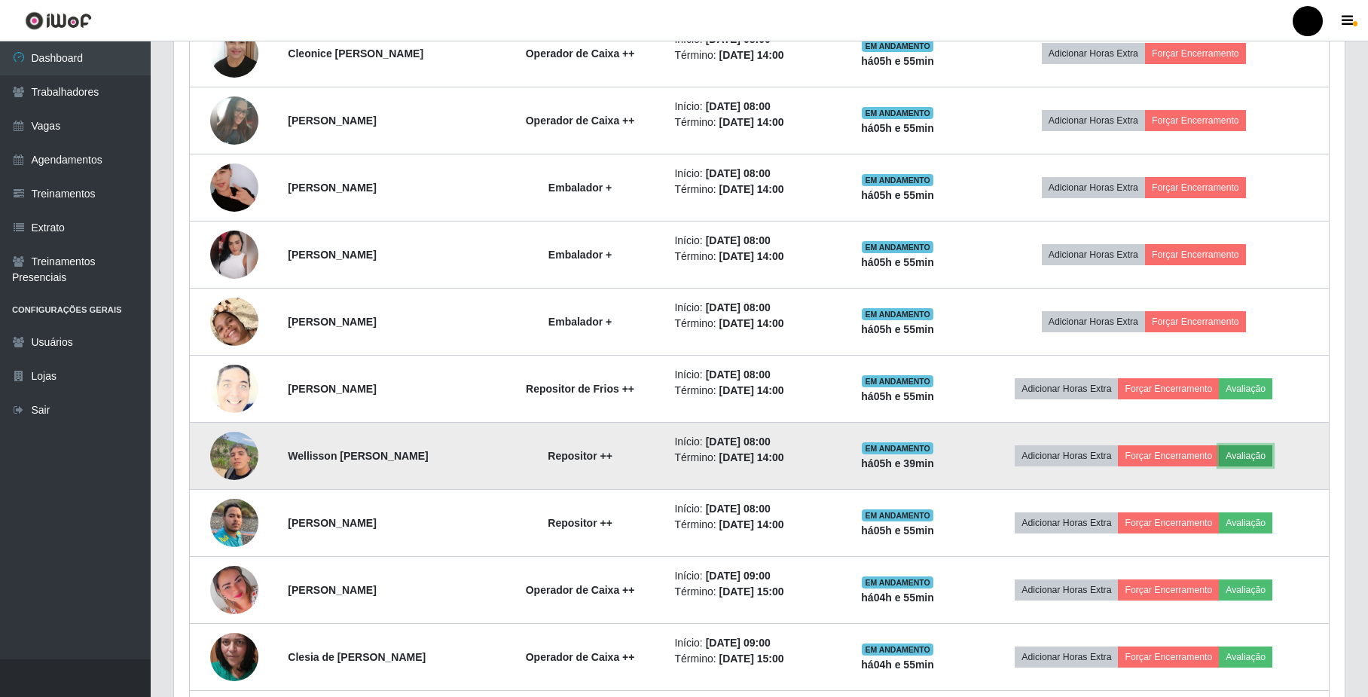
click at [1256, 452] on button "Avaliação" at bounding box center [1245, 455] width 53 height 21
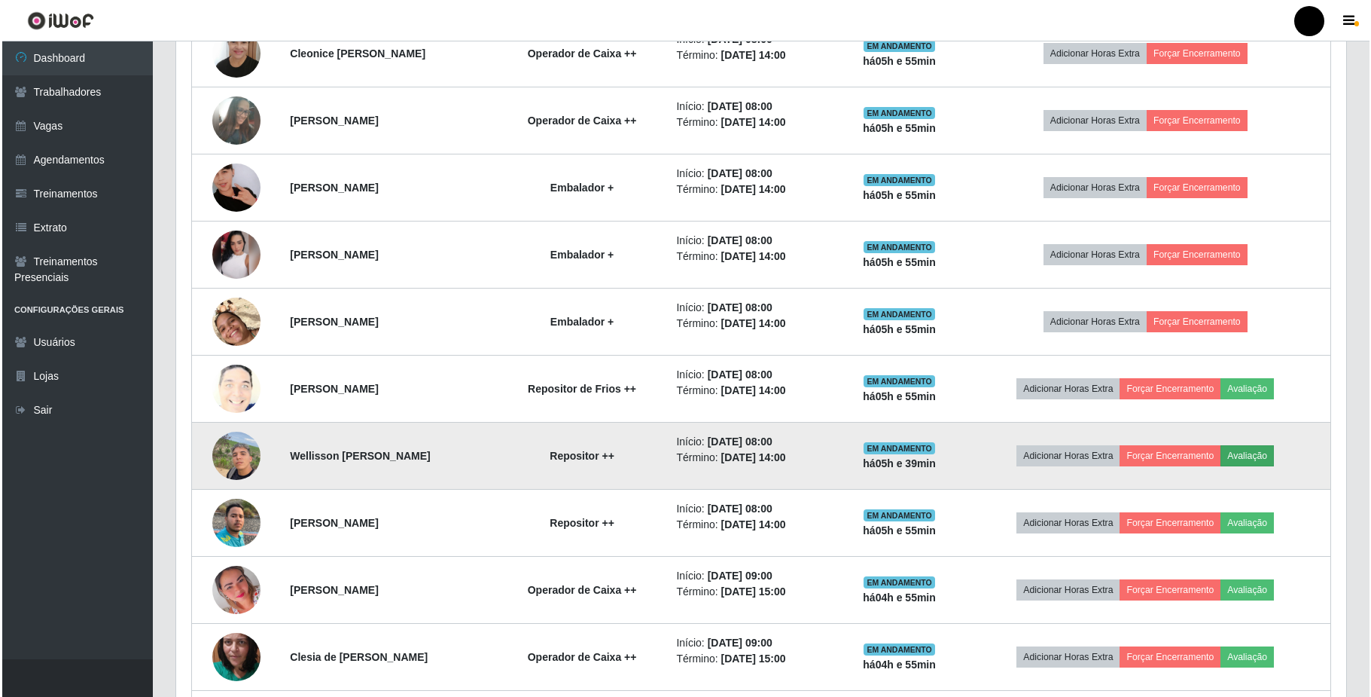
scroll to position [313, 1158]
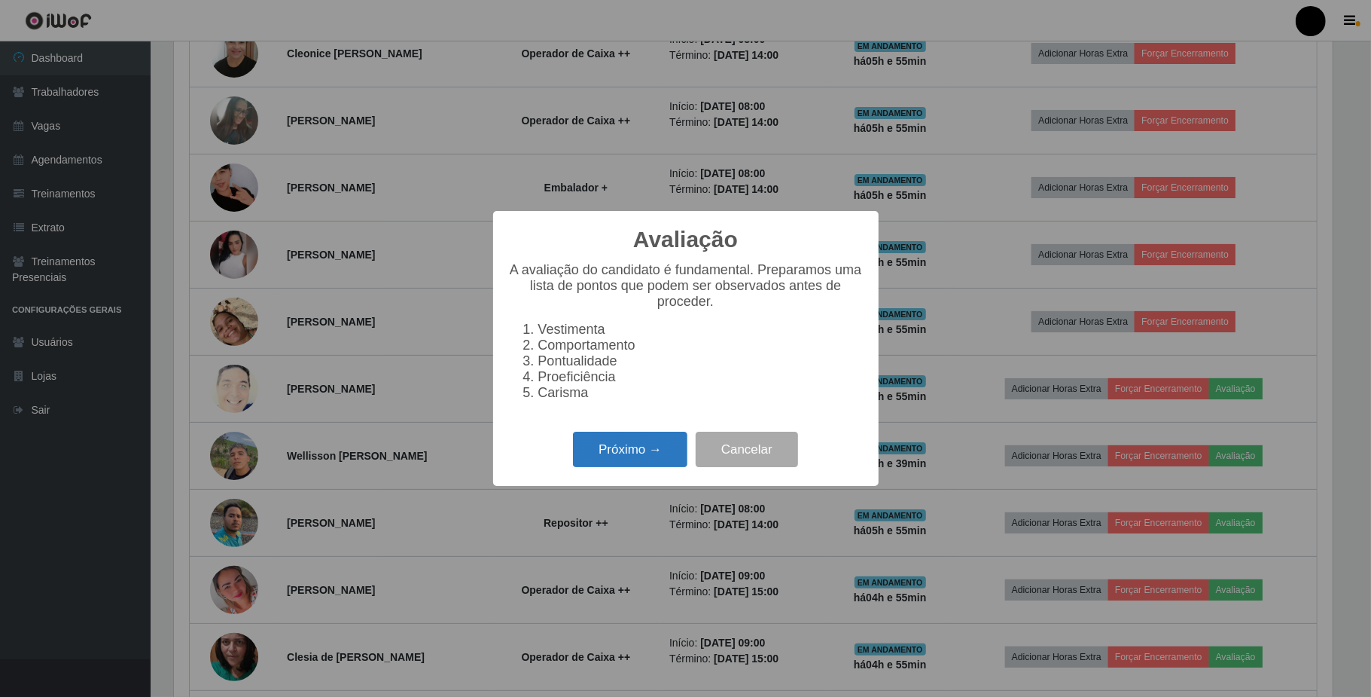
click at [616, 452] on button "Próximo →" at bounding box center [630, 449] width 114 height 35
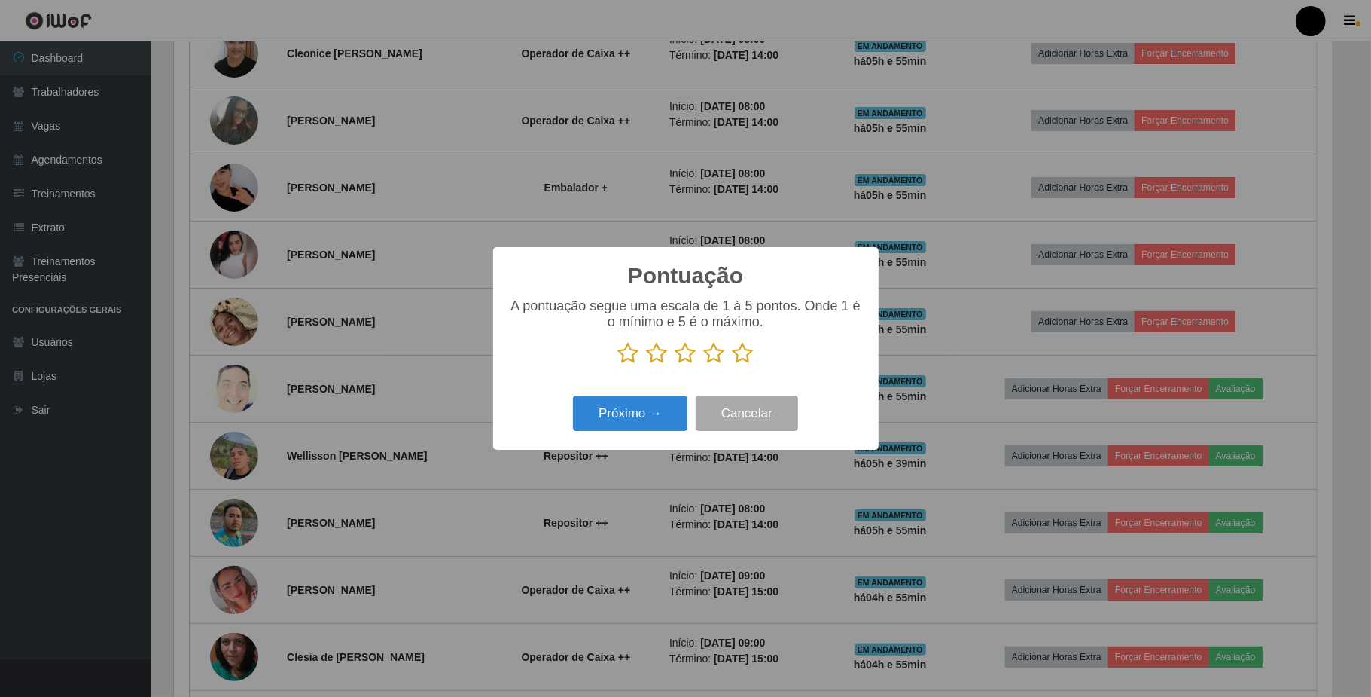
scroll to position [752805, 751959]
click at [750, 357] on icon at bounding box center [743, 353] width 21 height 23
click at [733, 365] on input "radio" at bounding box center [733, 365] width 0 height 0
click at [630, 411] on button "Próximo →" at bounding box center [630, 412] width 114 height 35
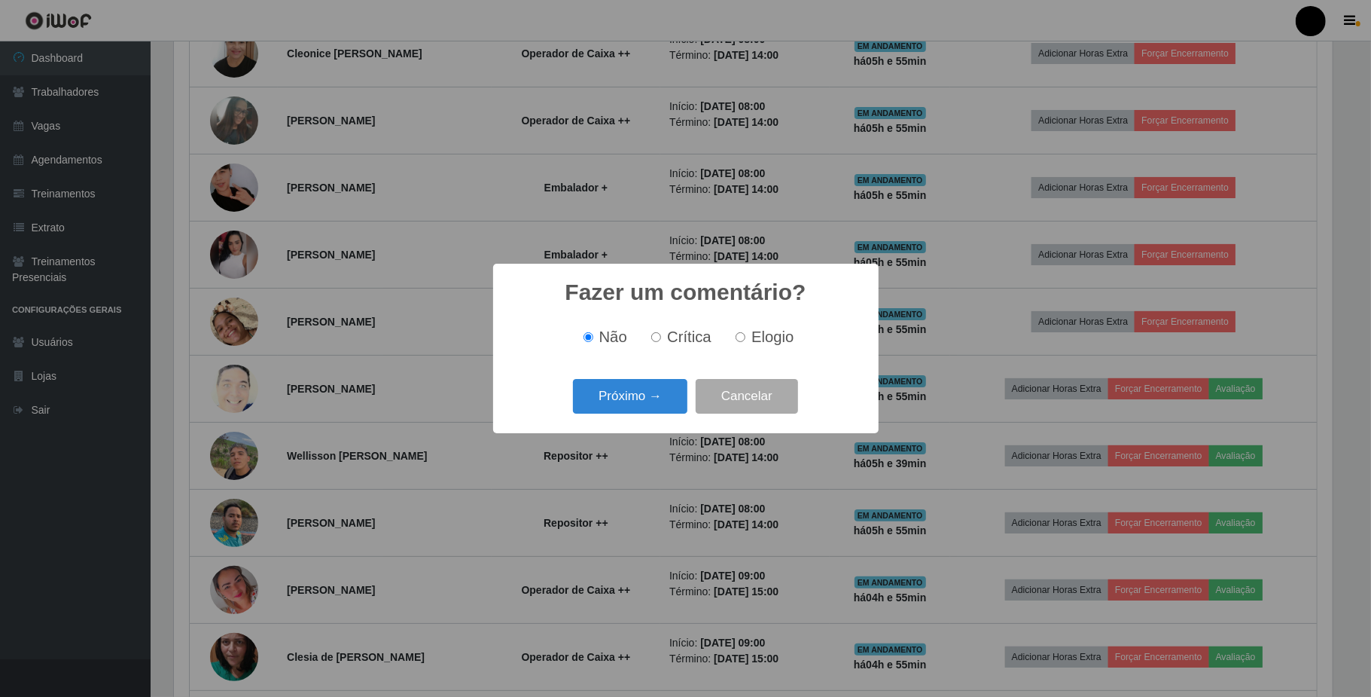
click at [797, 339] on div "Não Crítica Elogio" at bounding box center [685, 336] width 355 height 17
click at [792, 338] on span "Elogio" at bounding box center [773, 336] width 42 height 17
click at [746, 338] on input "Elogio" at bounding box center [741, 337] width 10 height 10
radio input "true"
click at [591, 426] on div "Fazer um comentário? × Não Crítica Elogio Próximo → Cancelar" at bounding box center [686, 348] width 386 height 169
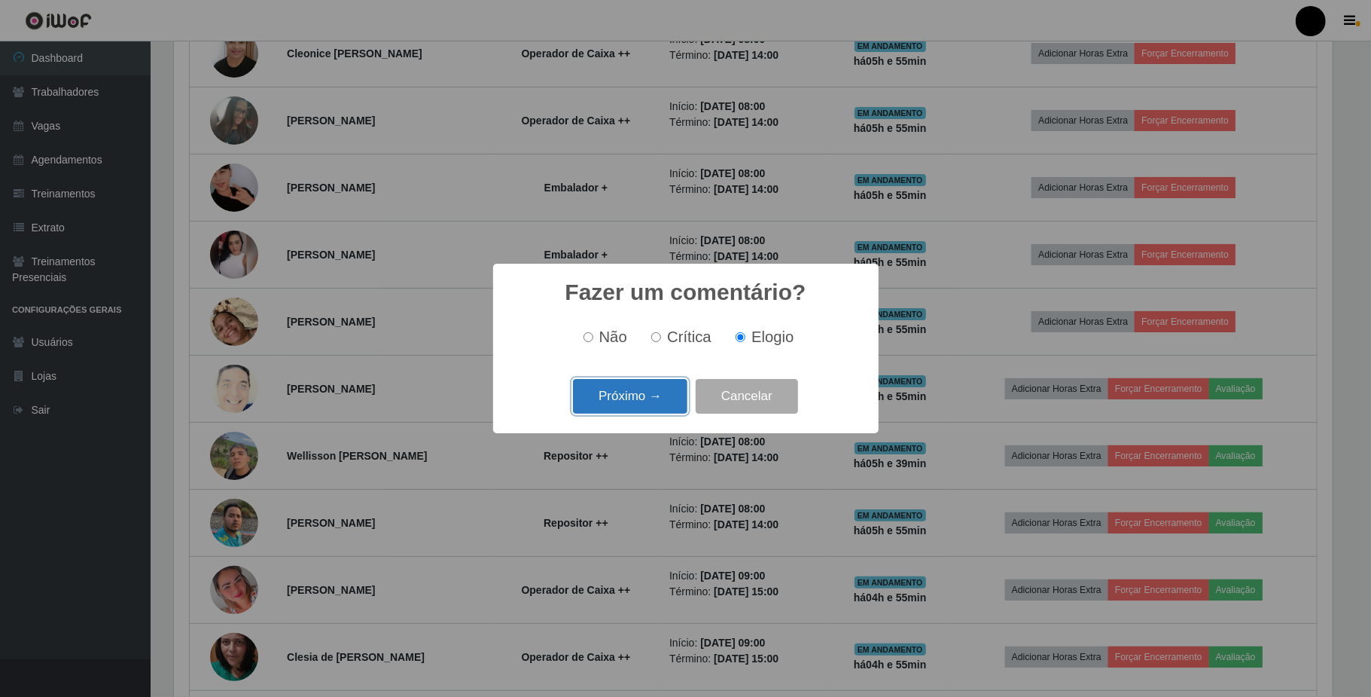
click at [609, 401] on button "Próximo →" at bounding box center [630, 396] width 114 height 35
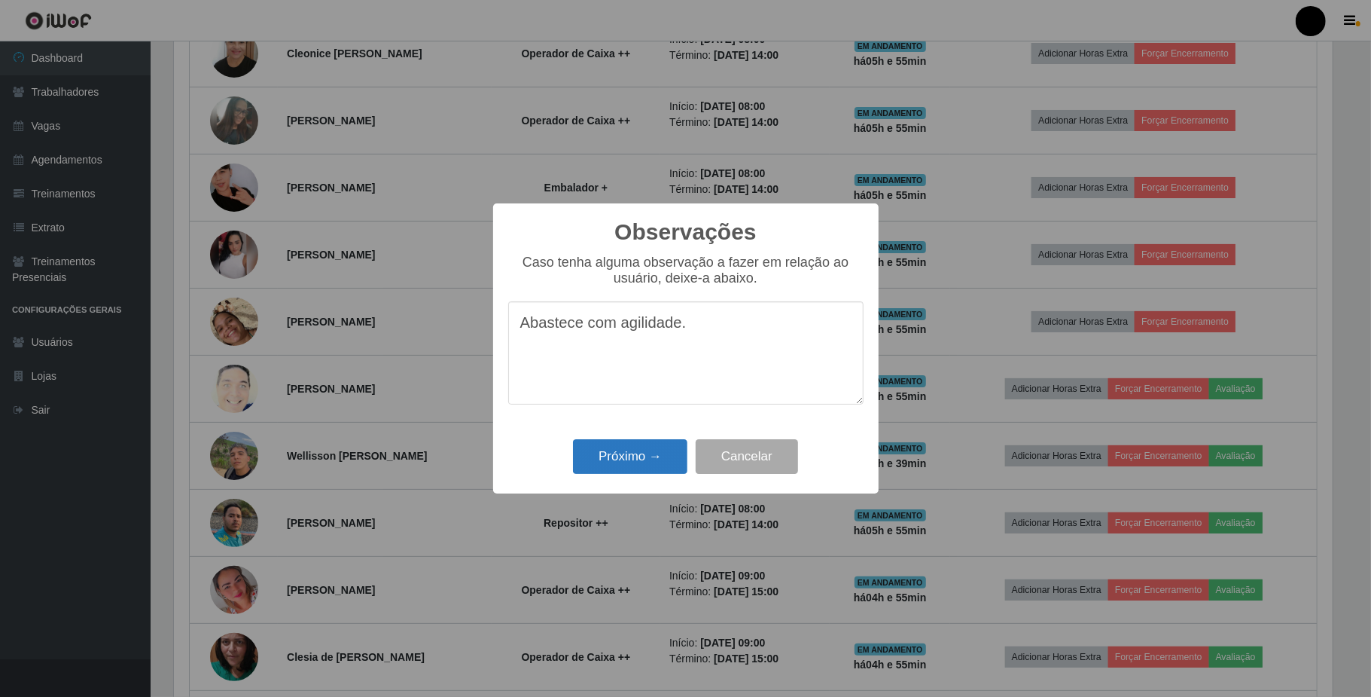
type textarea "Abastece com agilidade."
click at [580, 447] on button "Próximo →" at bounding box center [630, 456] width 114 height 35
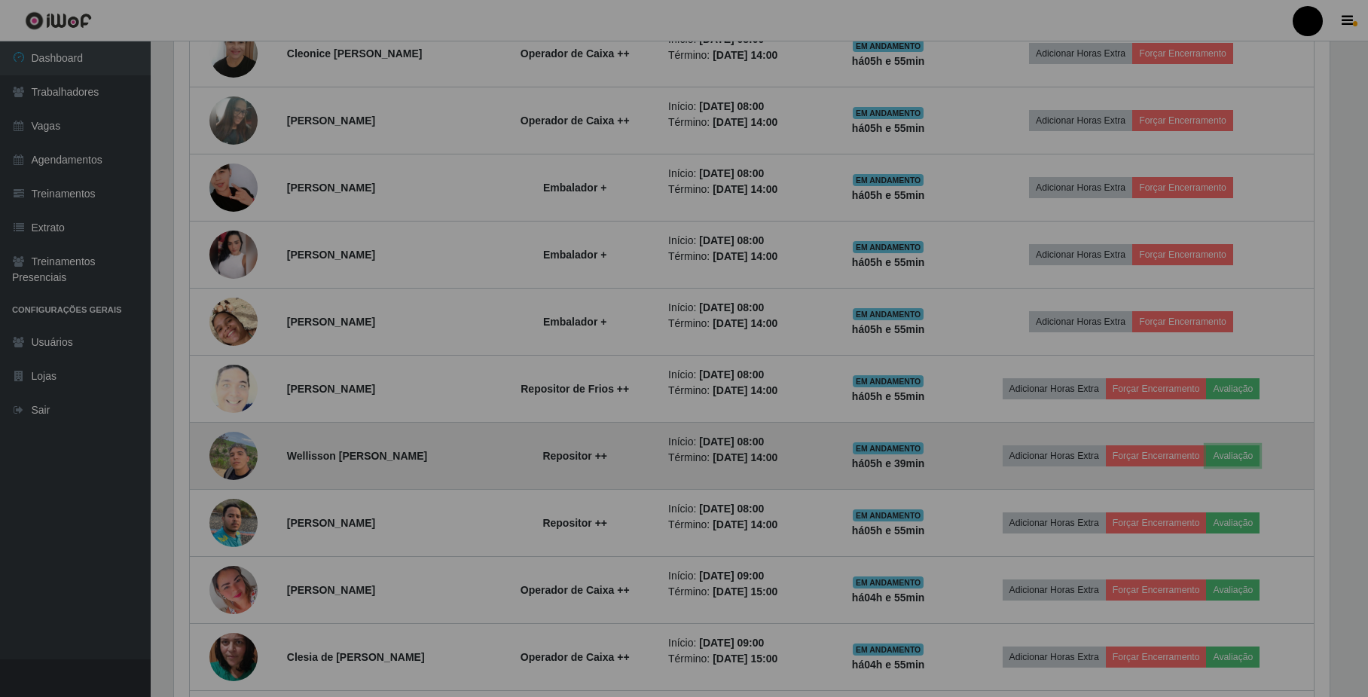
scroll to position [313, 1170]
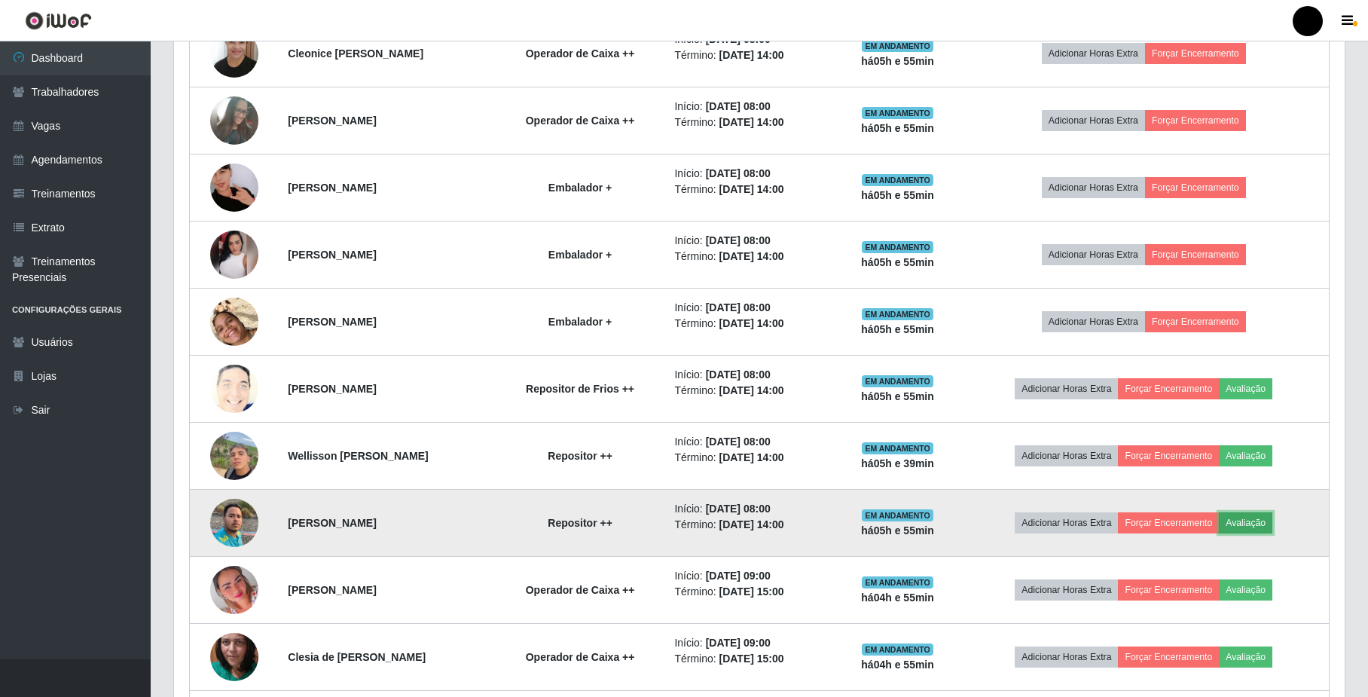
click at [1255, 518] on button "Avaliação" at bounding box center [1245, 522] width 53 height 21
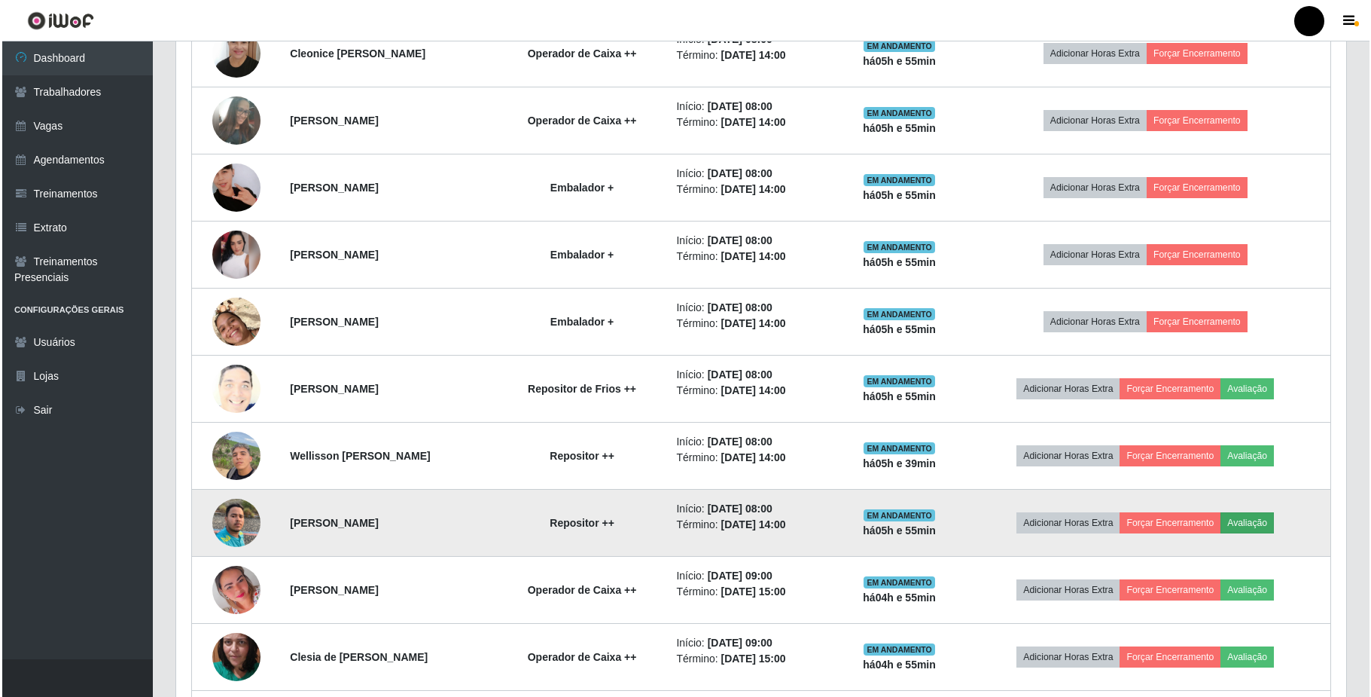
scroll to position [313, 1158]
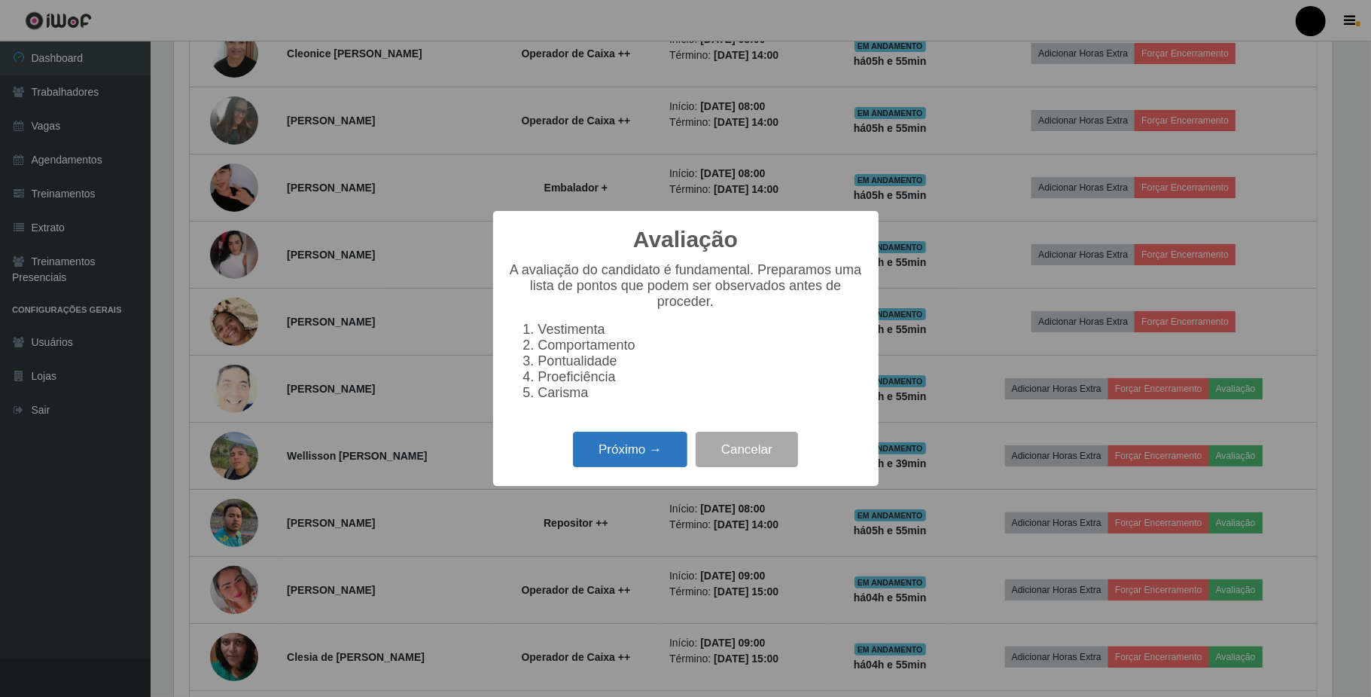
drag, startPoint x: 596, startPoint y: 432, endPoint x: 602, endPoint y: 441, distance: 10.9
click at [597, 432] on div "Avaliação × A avaliação do candidato é fundamental. Preparamos uma lista de pon…" at bounding box center [686, 348] width 386 height 275
click at [602, 444] on button "Próximo →" at bounding box center [630, 449] width 114 height 35
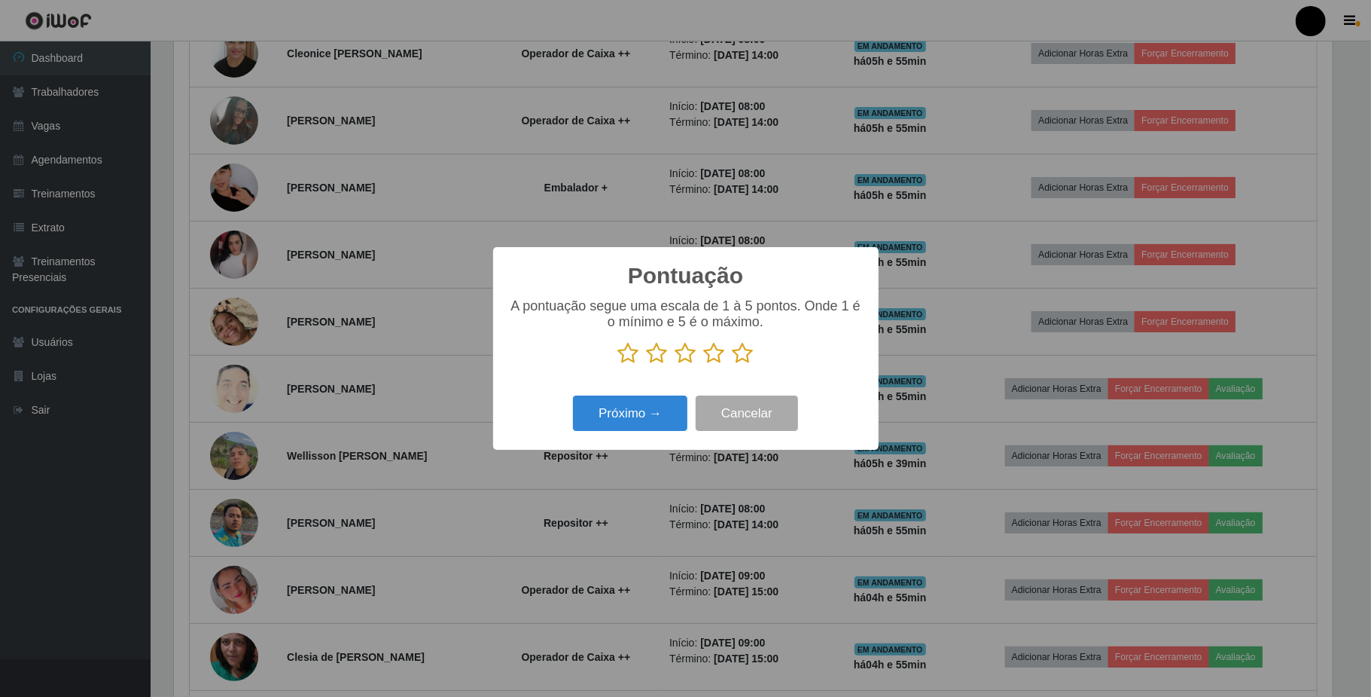
click at [746, 359] on icon at bounding box center [743, 353] width 21 height 23
click at [733, 365] on input "radio" at bounding box center [733, 365] width 0 height 0
click at [625, 426] on button "Próximo →" at bounding box center [630, 412] width 114 height 35
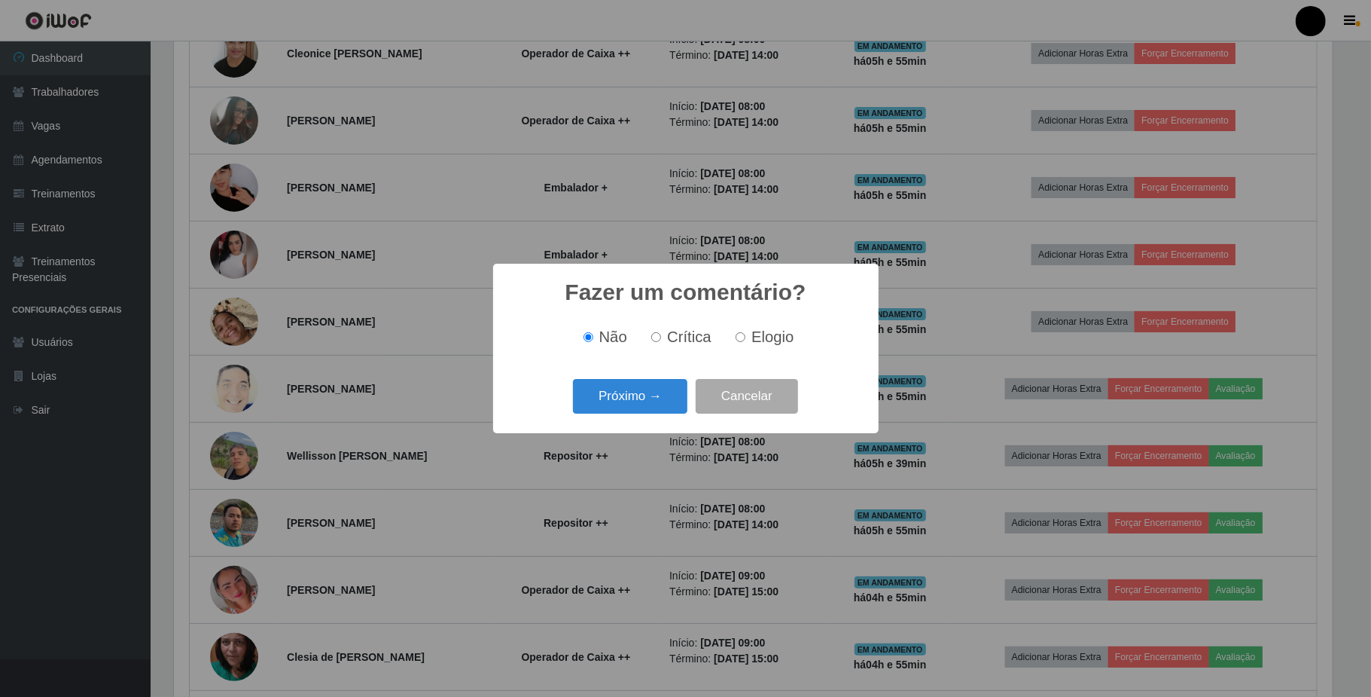
click at [744, 341] on input "Elogio" at bounding box center [741, 337] width 10 height 10
radio input "true"
click at [685, 398] on button "Próximo →" at bounding box center [630, 396] width 114 height 35
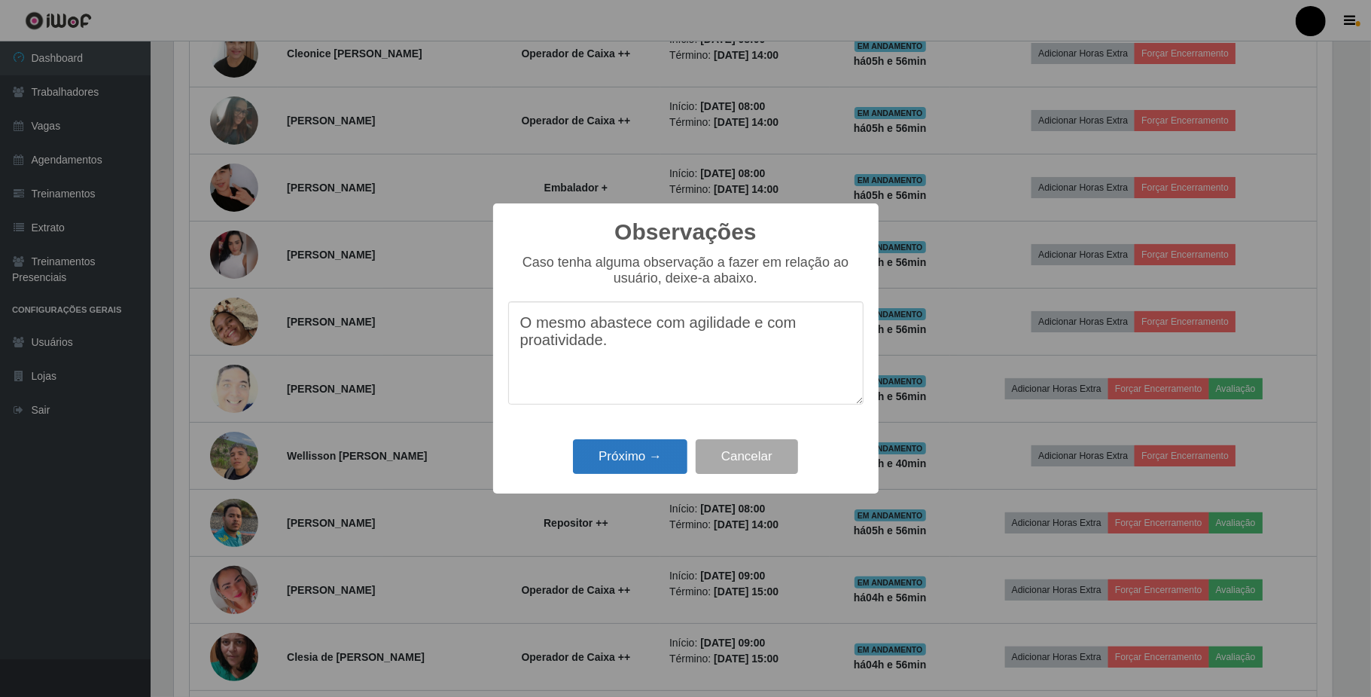
type textarea "O mesmo abastece com agilidade e com proatividade."
click at [654, 450] on button "Próximo →" at bounding box center [630, 456] width 114 height 35
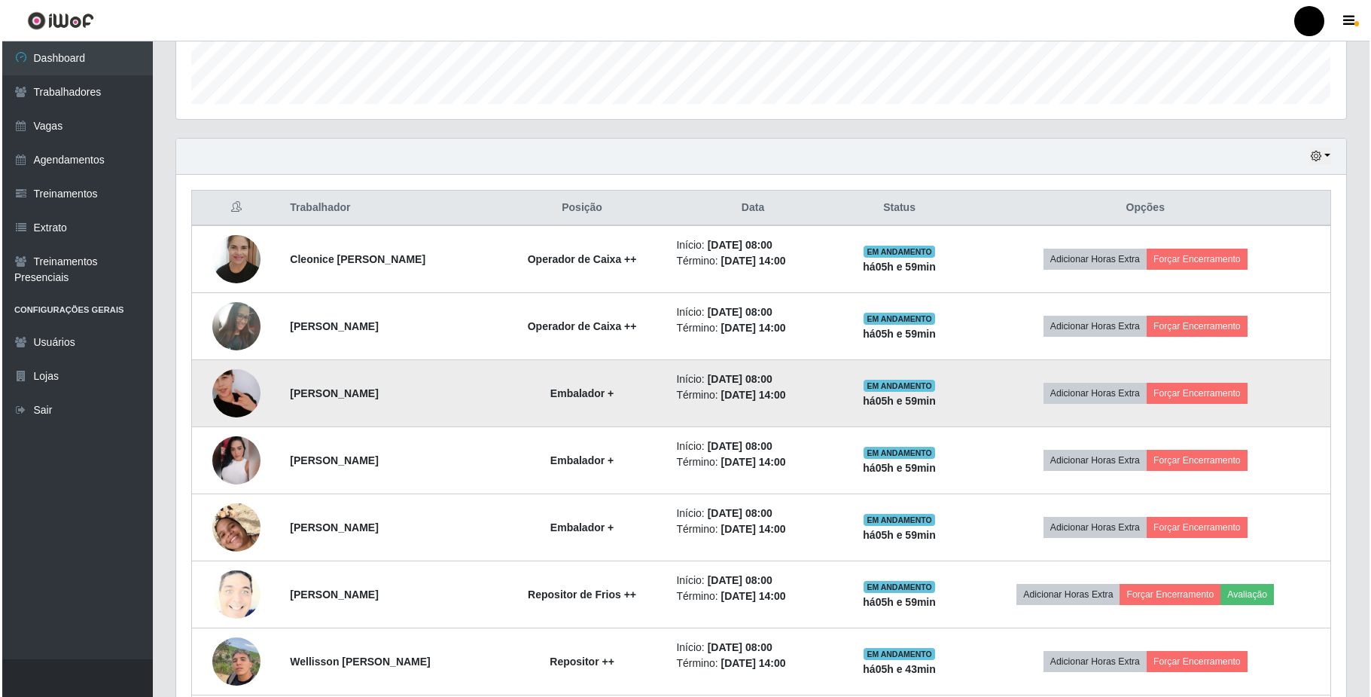
scroll to position [440, 0]
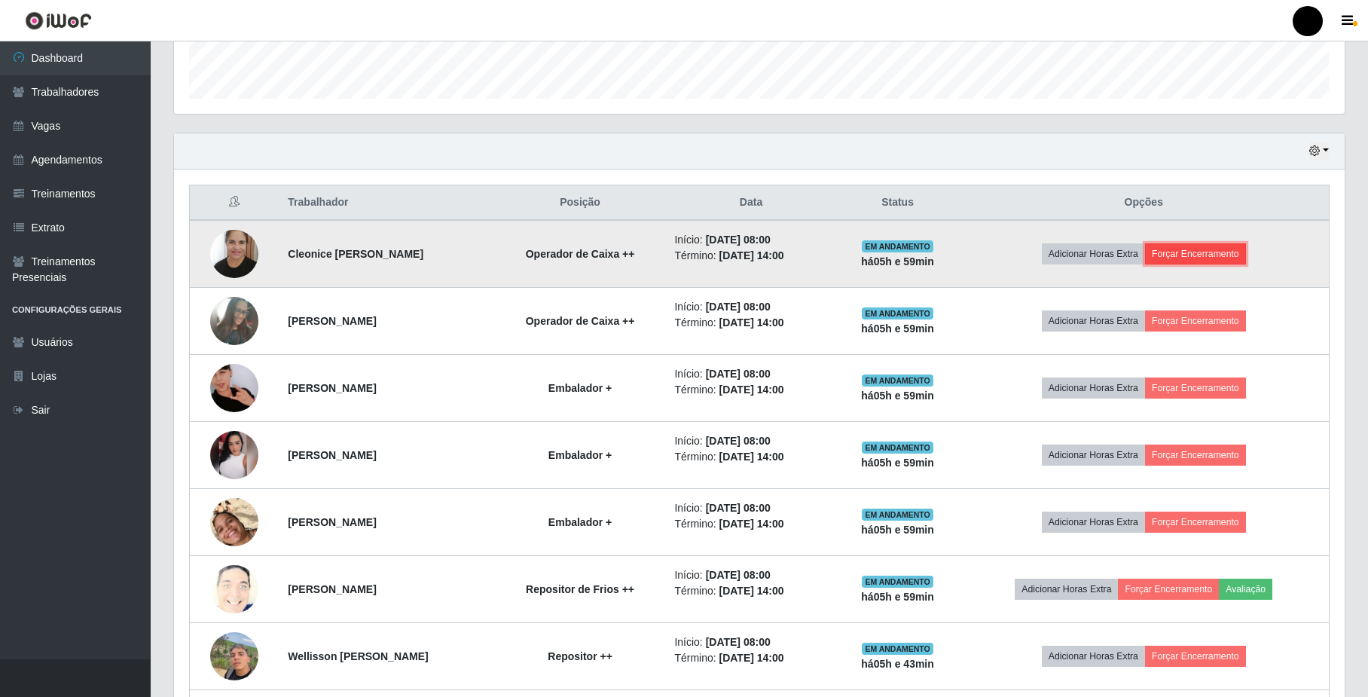
click at [1225, 254] on button "Forçar Encerramento" at bounding box center [1195, 253] width 101 height 21
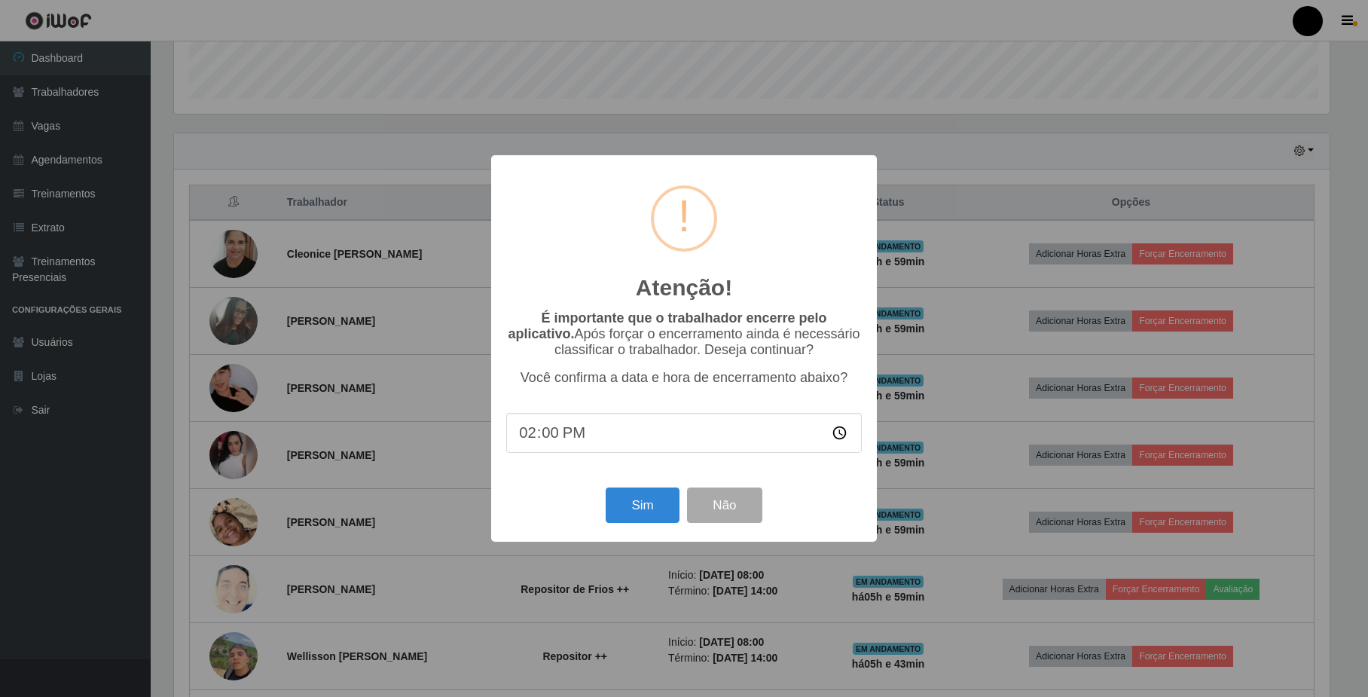
scroll to position [313, 1158]
click at [645, 501] on button "Sim" at bounding box center [644, 504] width 73 height 35
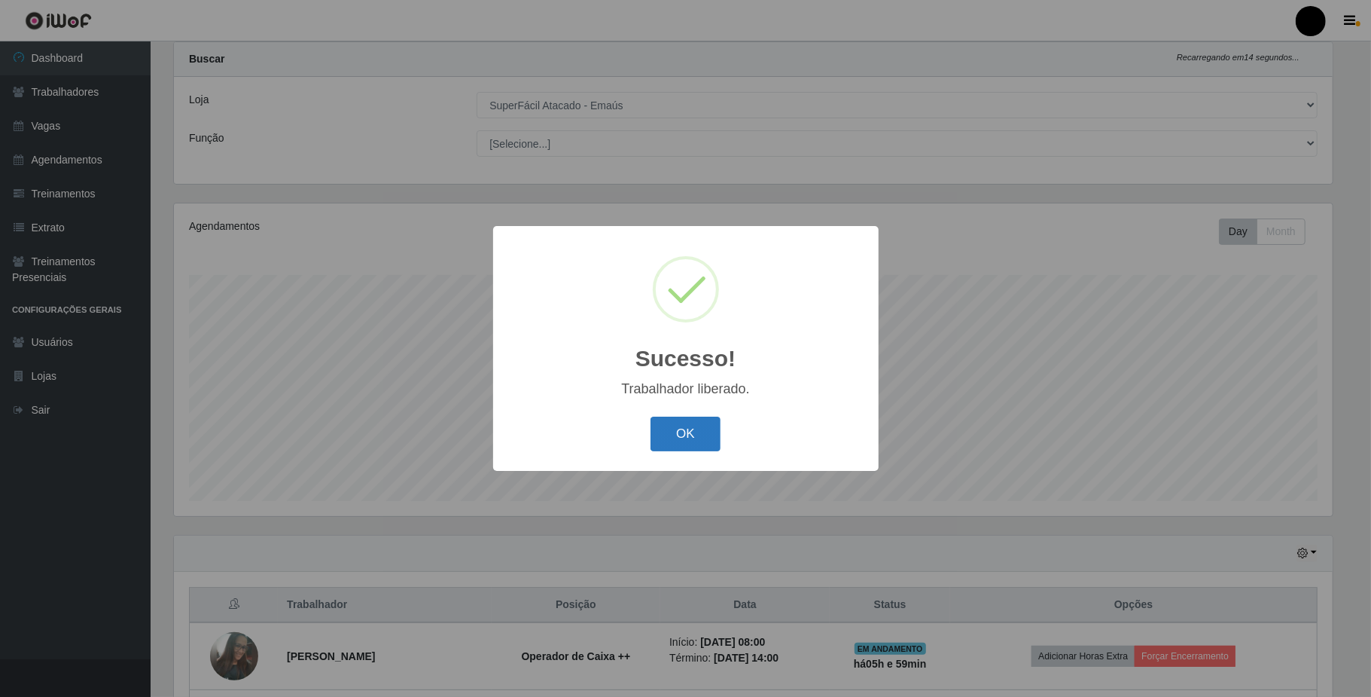
click at [679, 450] on button "OK" at bounding box center [686, 433] width 70 height 35
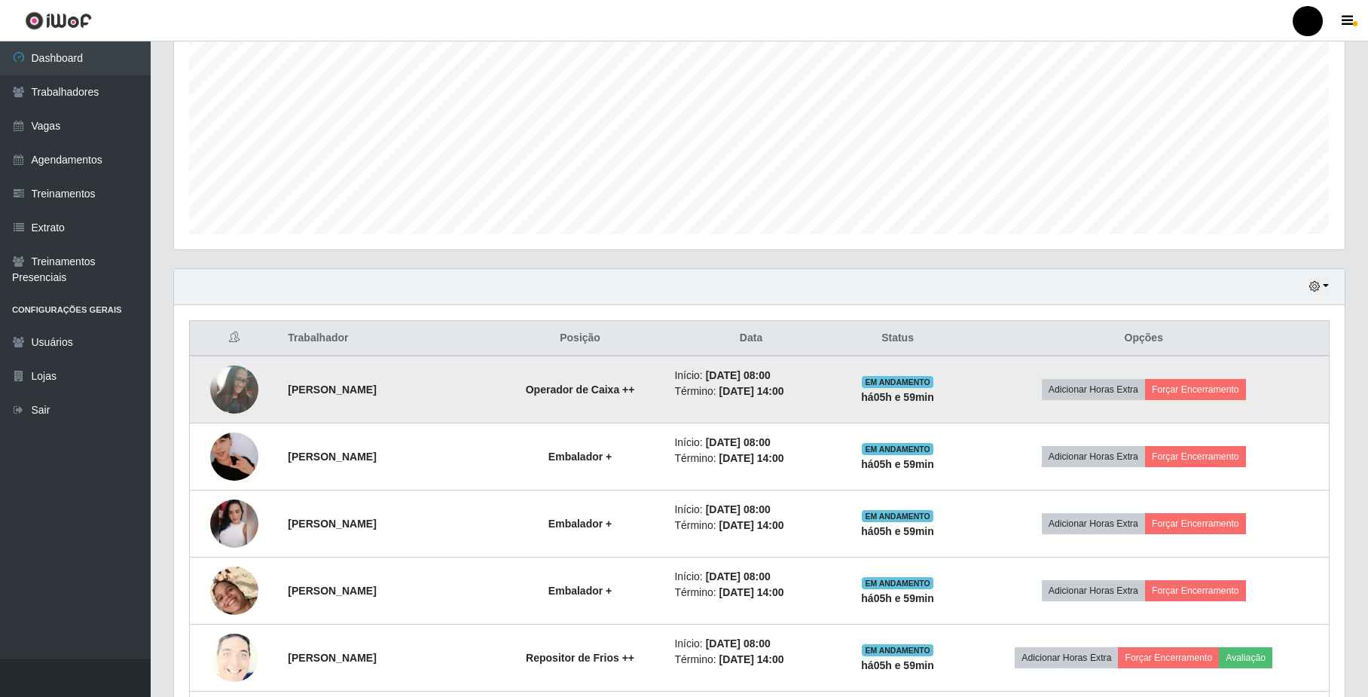
scroll to position [339, 0]
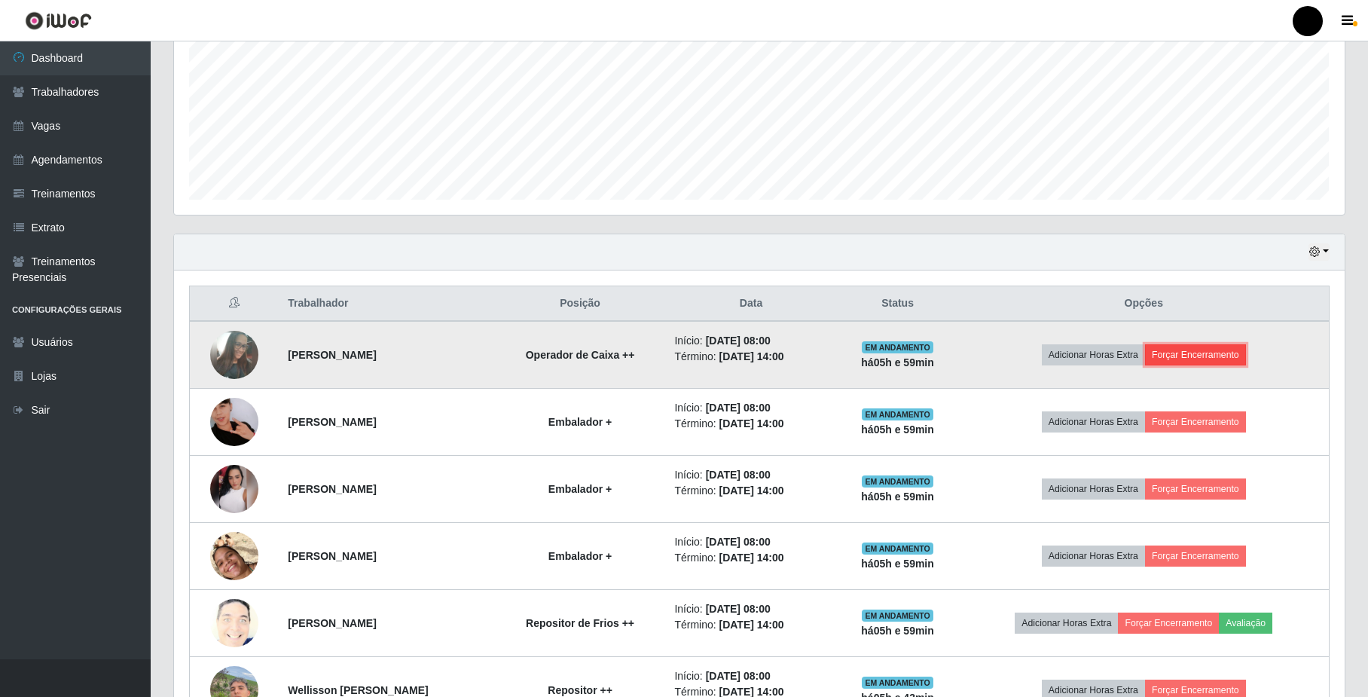
click at [1214, 359] on button "Forçar Encerramento" at bounding box center [1195, 354] width 101 height 21
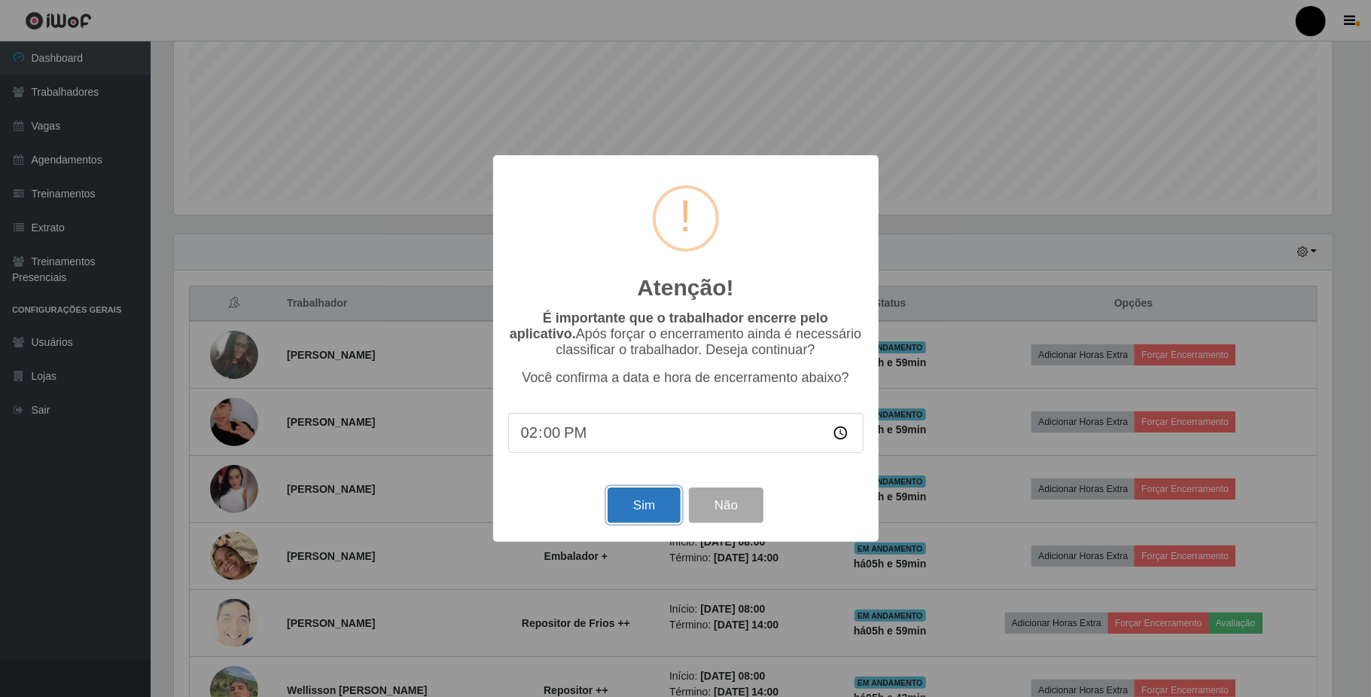
click at [645, 507] on button "Sim" at bounding box center [644, 504] width 73 height 35
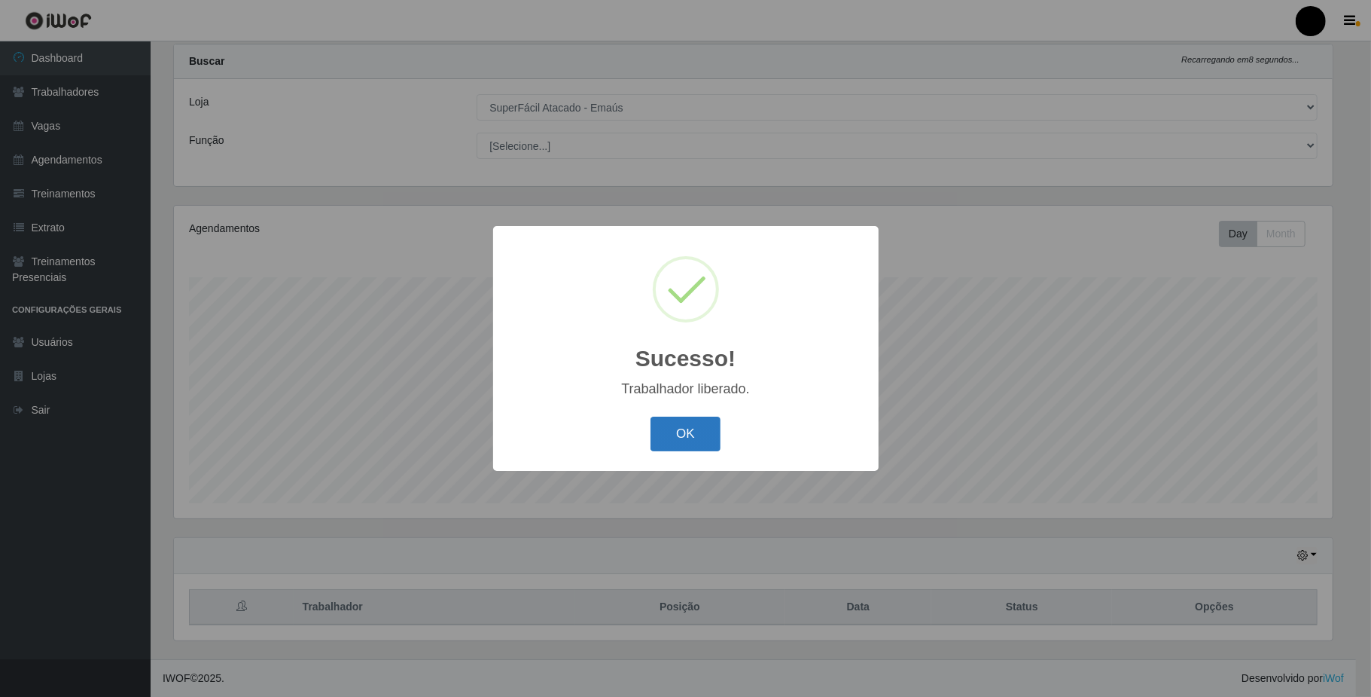
click at [676, 441] on button "OK" at bounding box center [686, 433] width 70 height 35
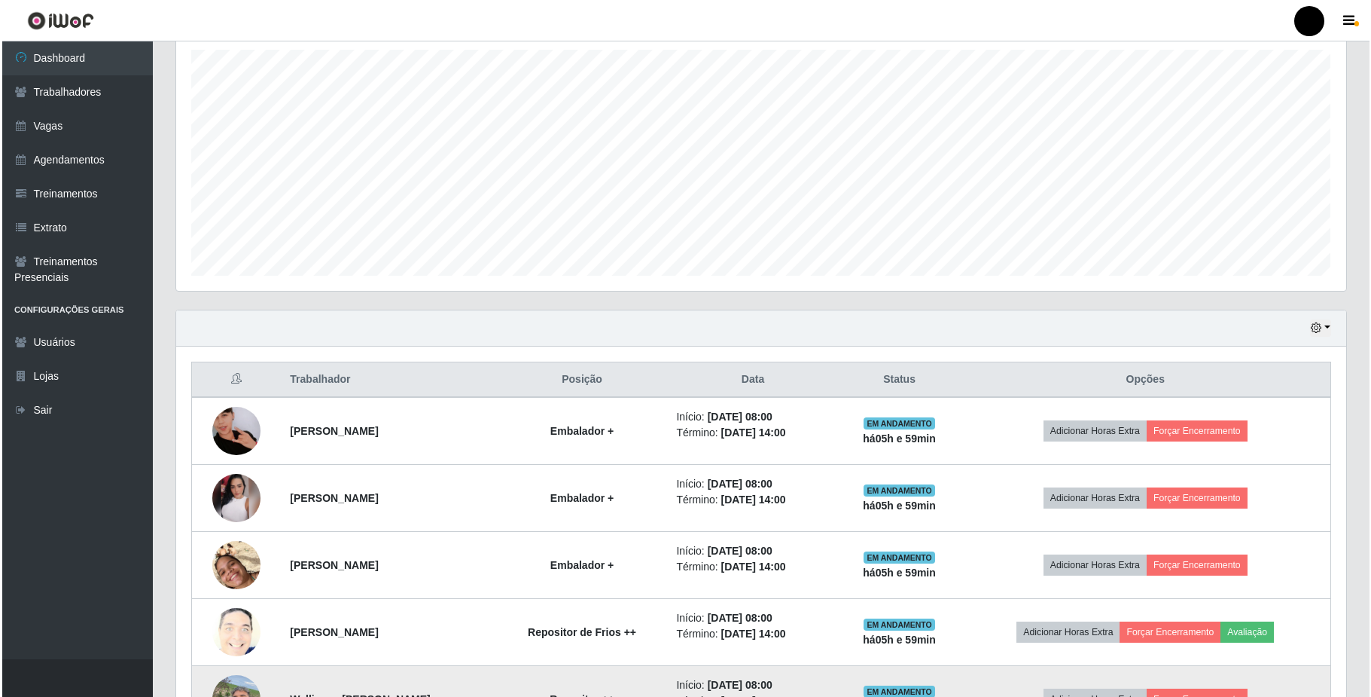
scroll to position [540, 0]
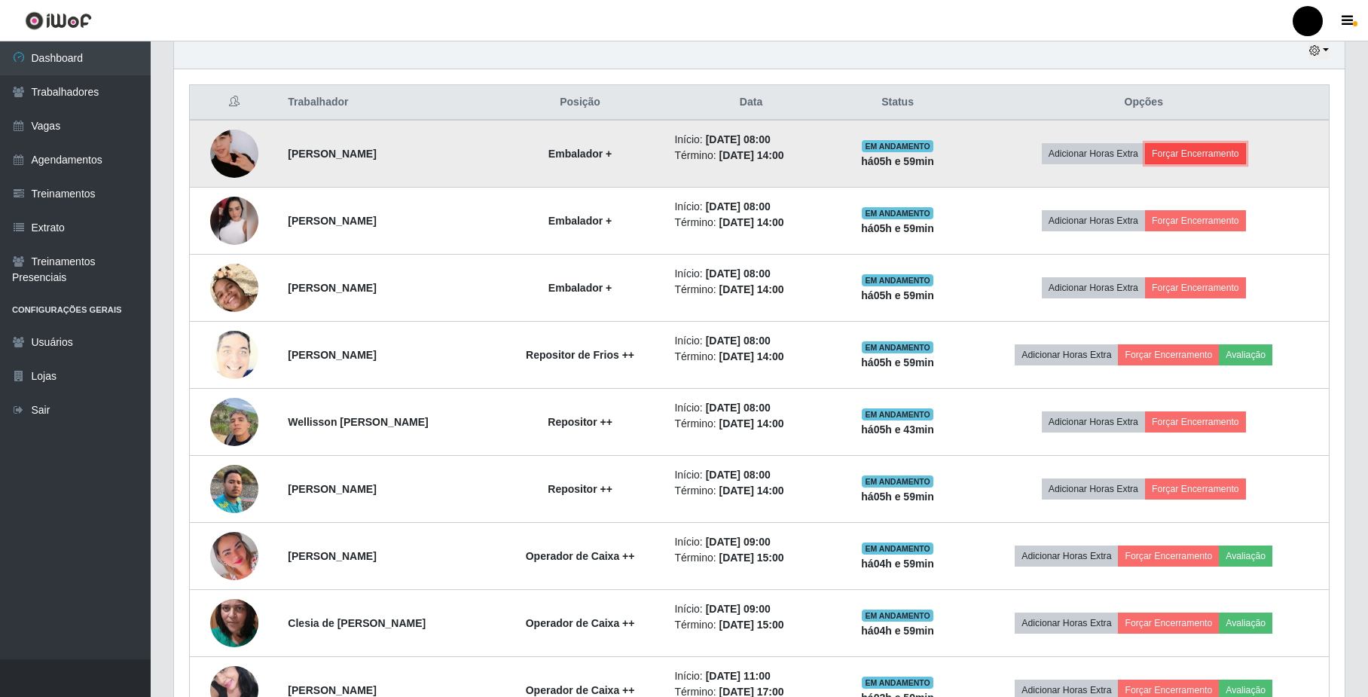
click at [1224, 154] on button "Forçar Encerramento" at bounding box center [1195, 153] width 101 height 21
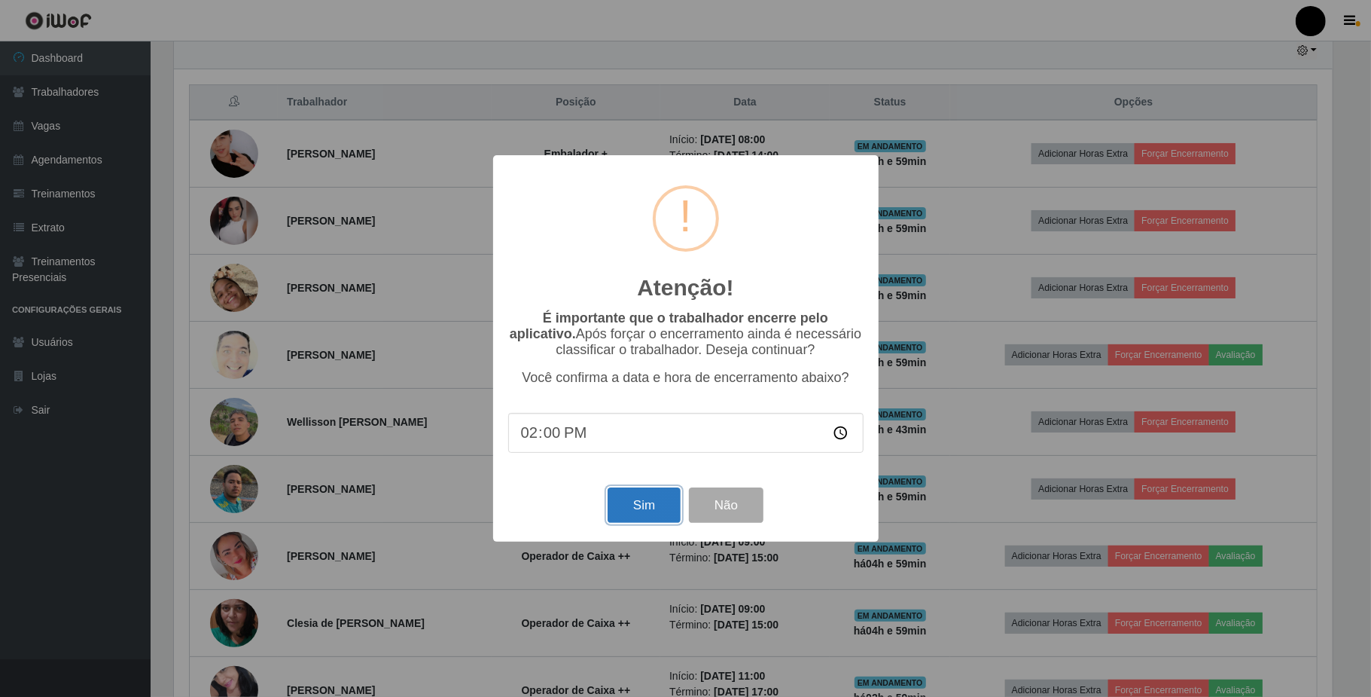
click at [660, 521] on button "Sim" at bounding box center [644, 504] width 73 height 35
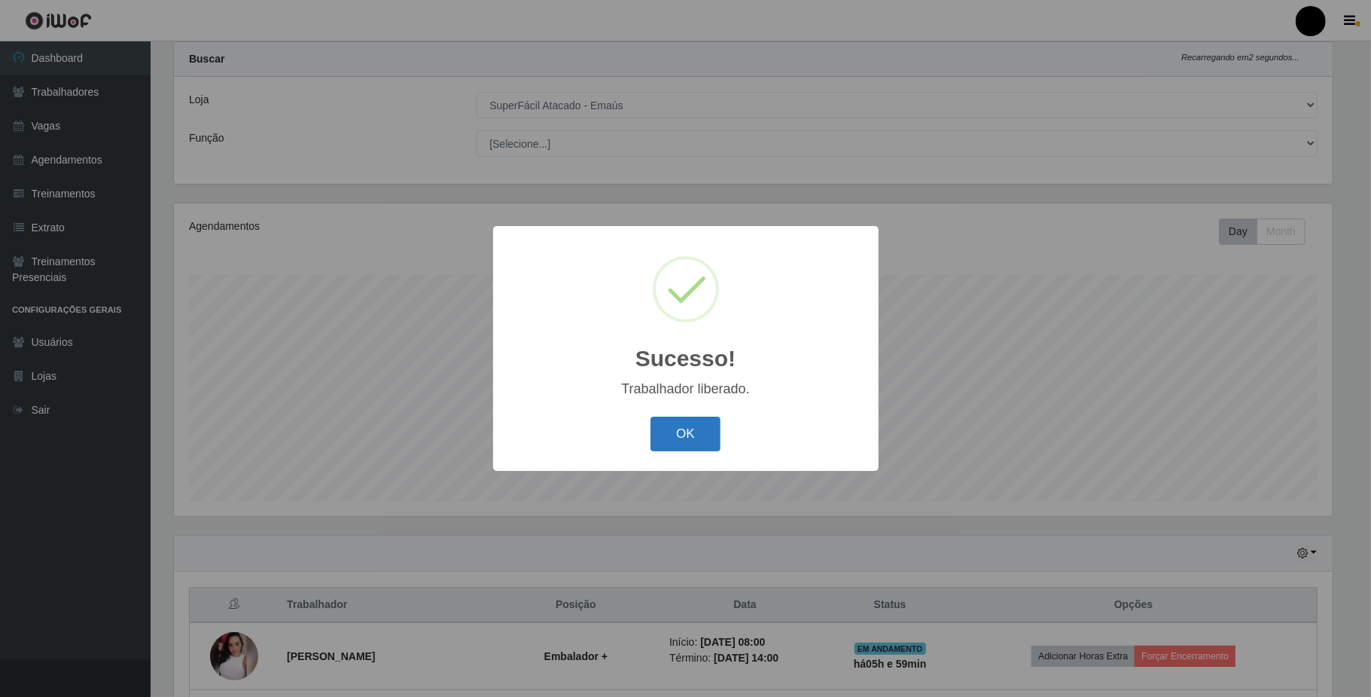
click at [691, 438] on button "OK" at bounding box center [686, 433] width 70 height 35
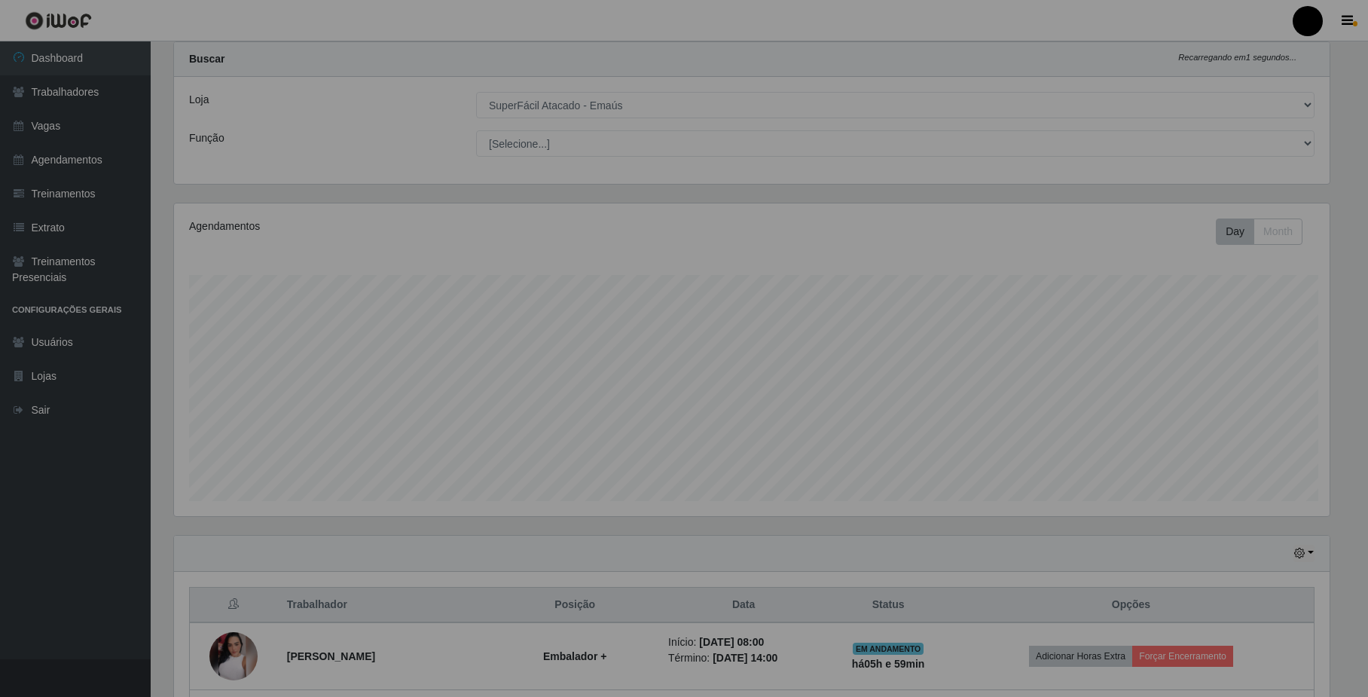
scroll to position [0, 0]
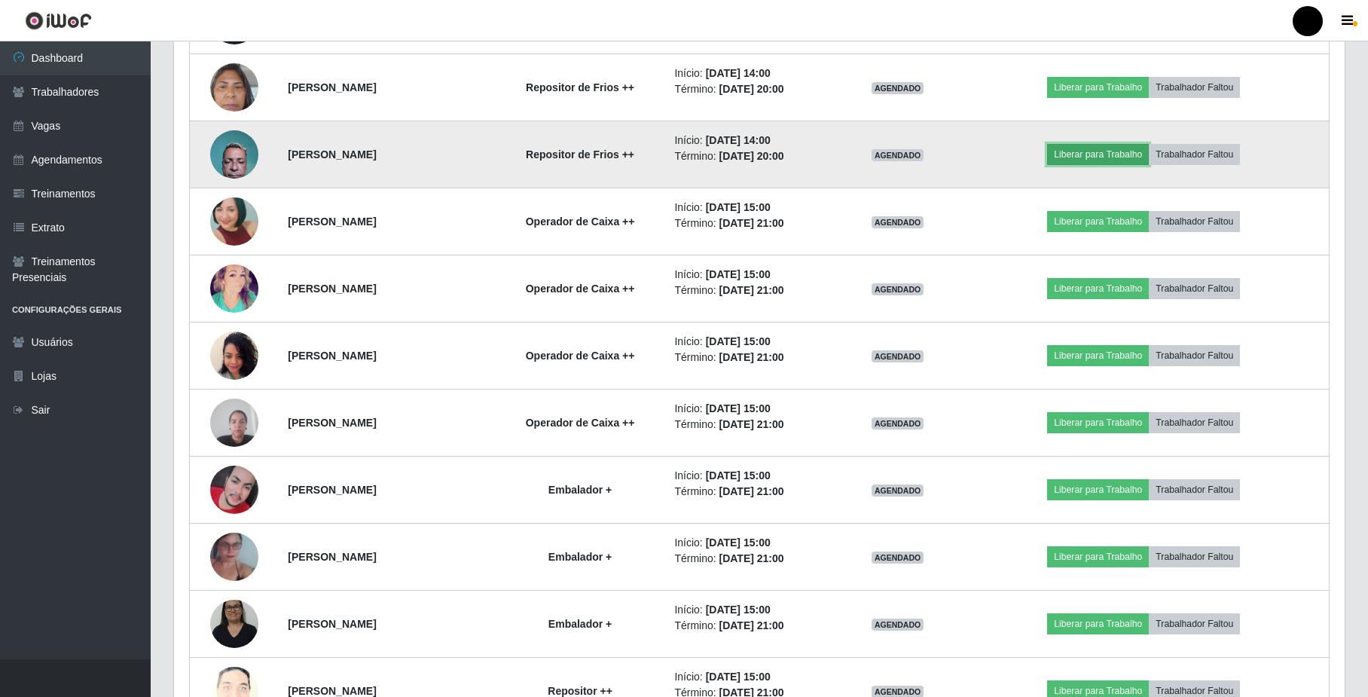
click at [1121, 157] on button "Liberar para Trabalho" at bounding box center [1098, 154] width 102 height 21
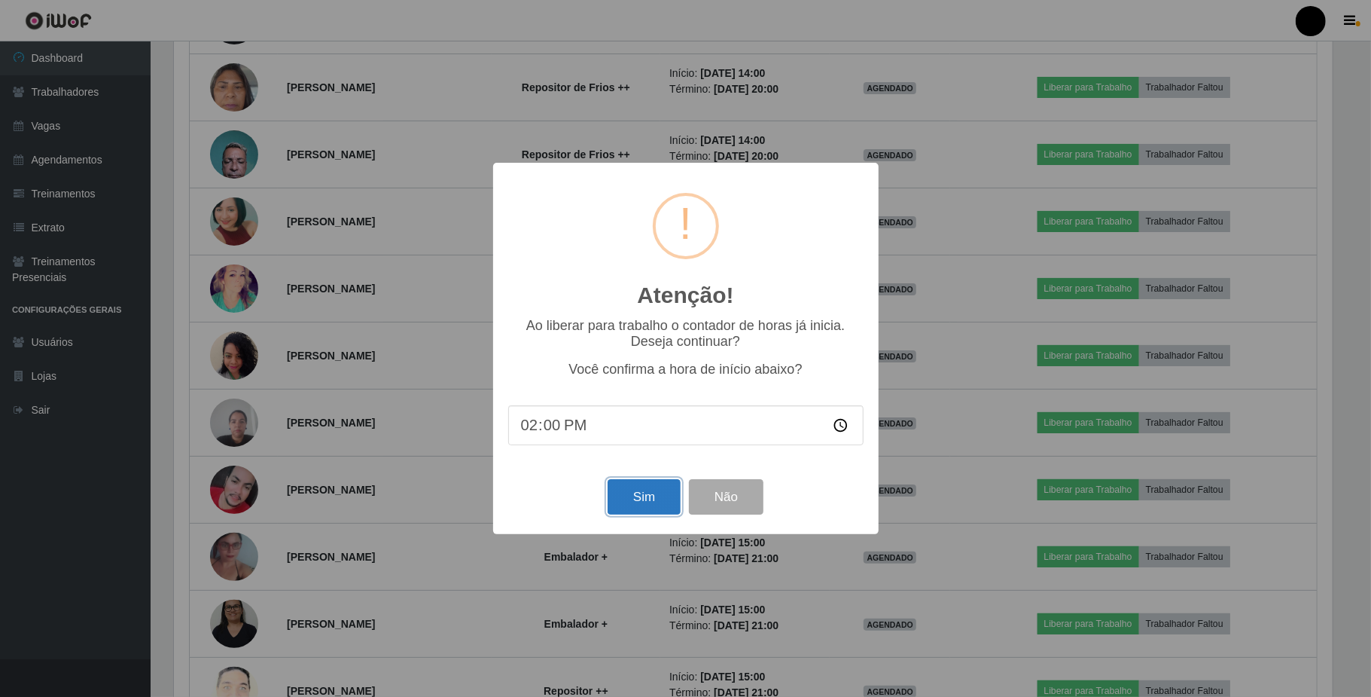
click at [663, 514] on button "Sim" at bounding box center [644, 496] width 73 height 35
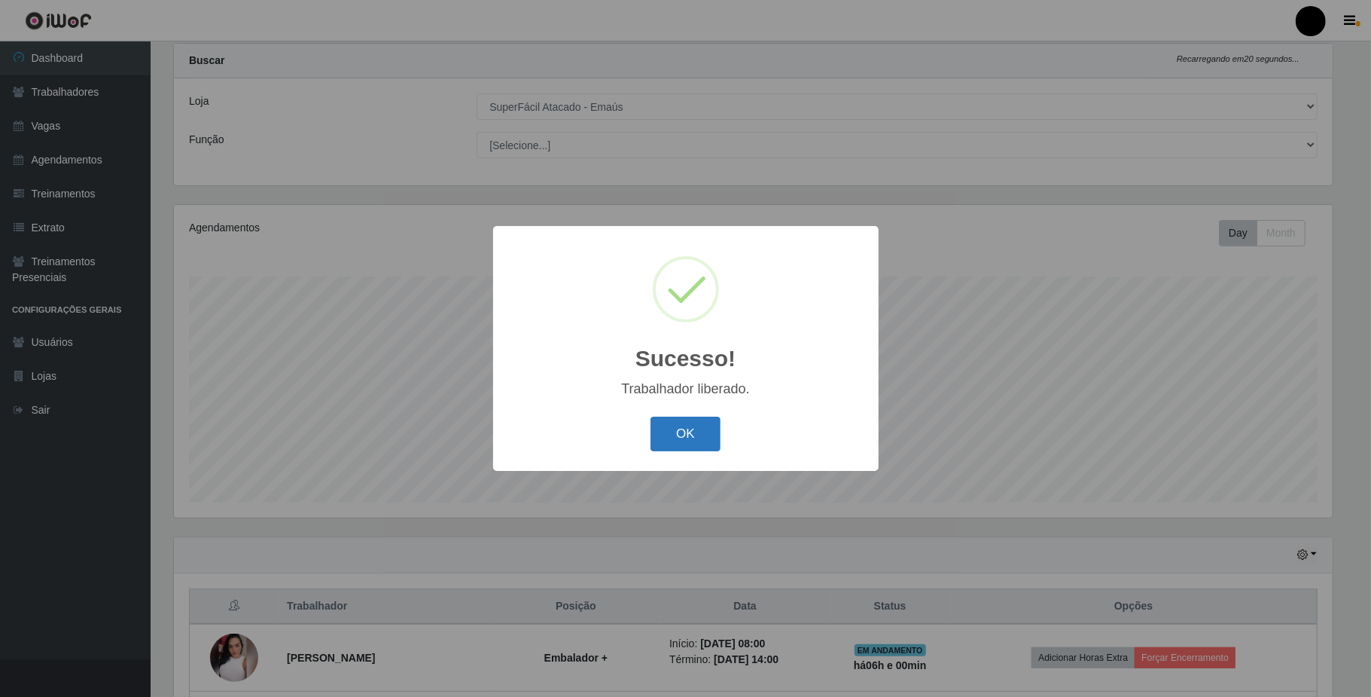
click at [664, 429] on button "OK" at bounding box center [686, 433] width 70 height 35
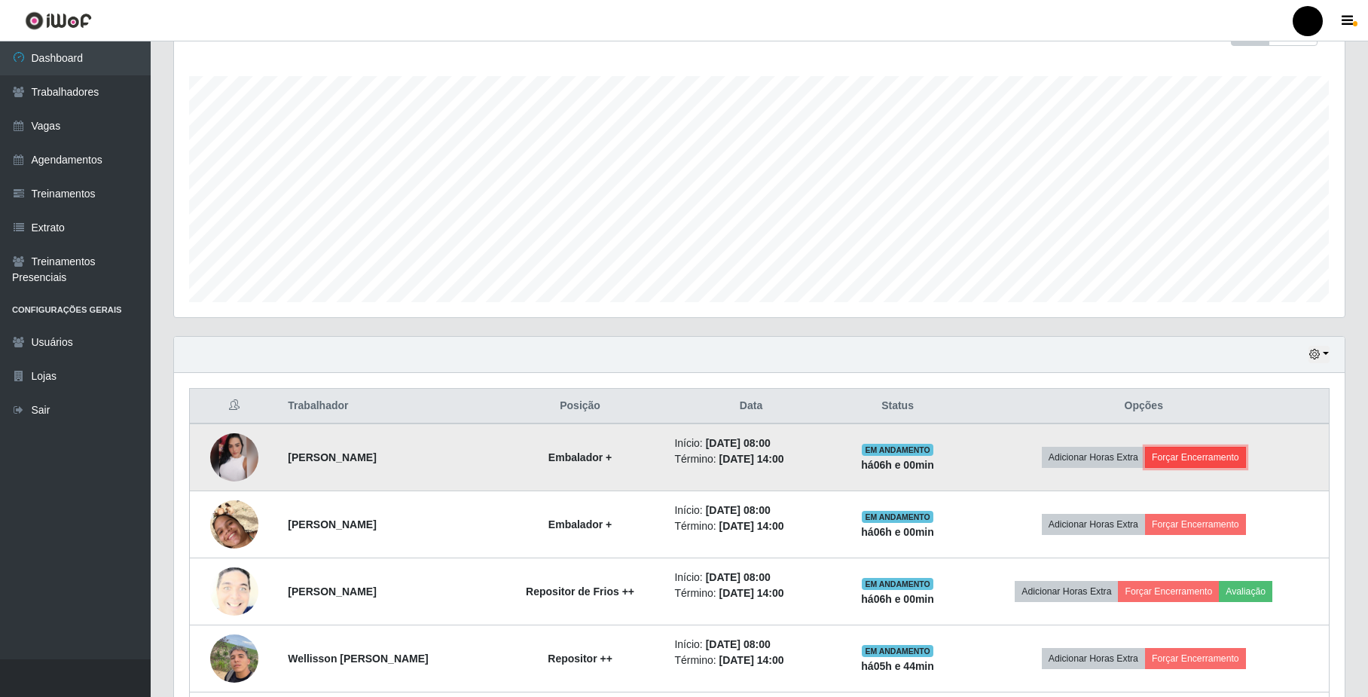
click at [1202, 453] on button "Forçar Encerramento" at bounding box center [1195, 457] width 101 height 21
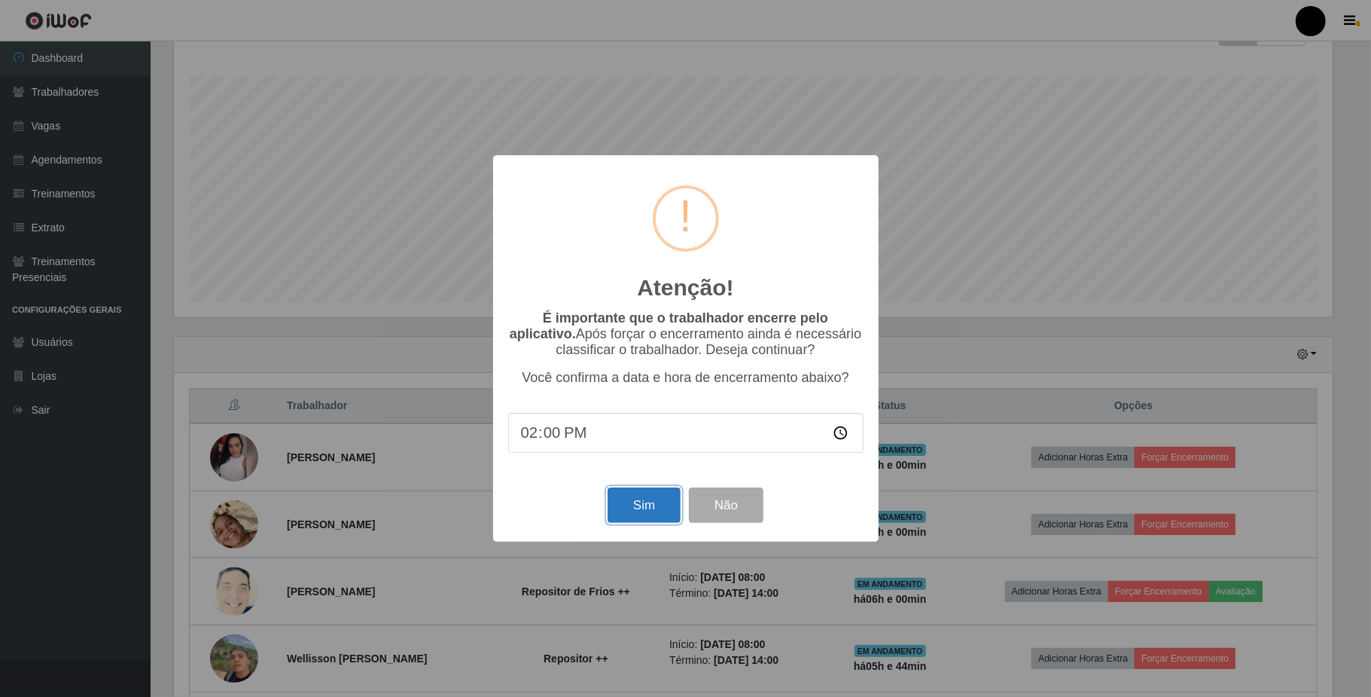
click at [639, 512] on button "Sim" at bounding box center [644, 504] width 73 height 35
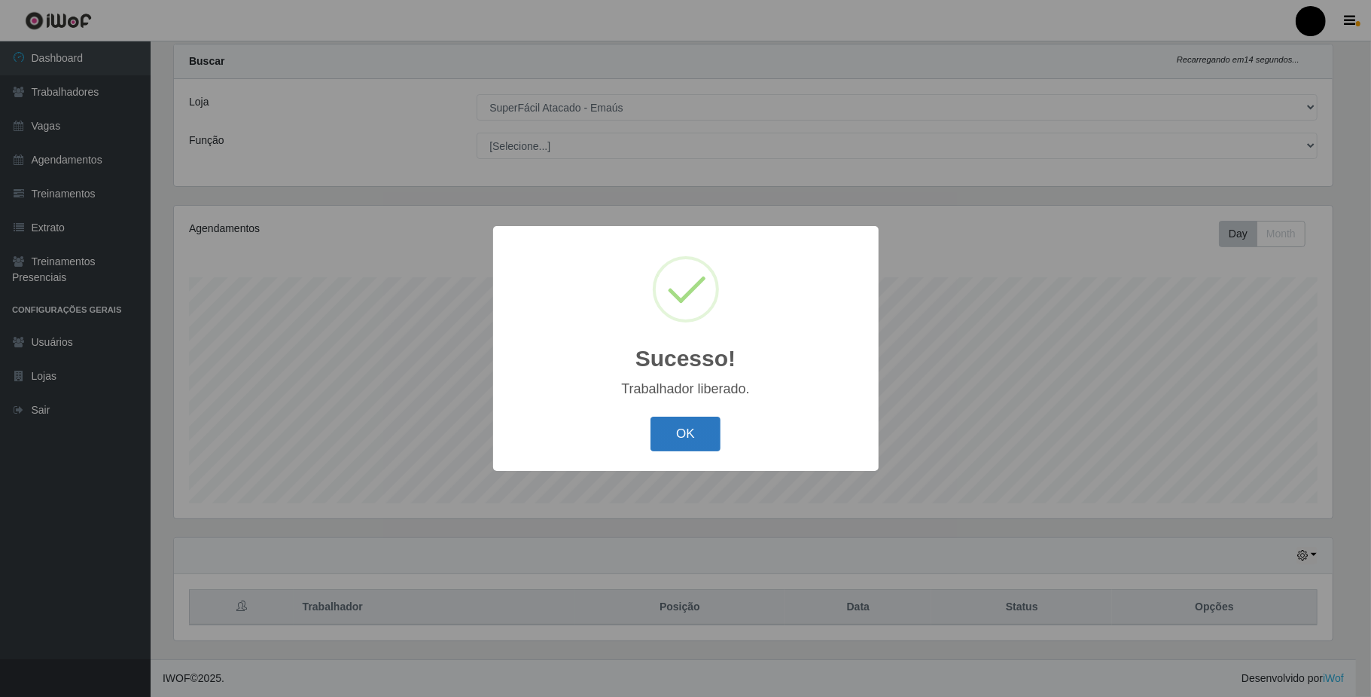
click at [691, 428] on button "OK" at bounding box center [686, 433] width 70 height 35
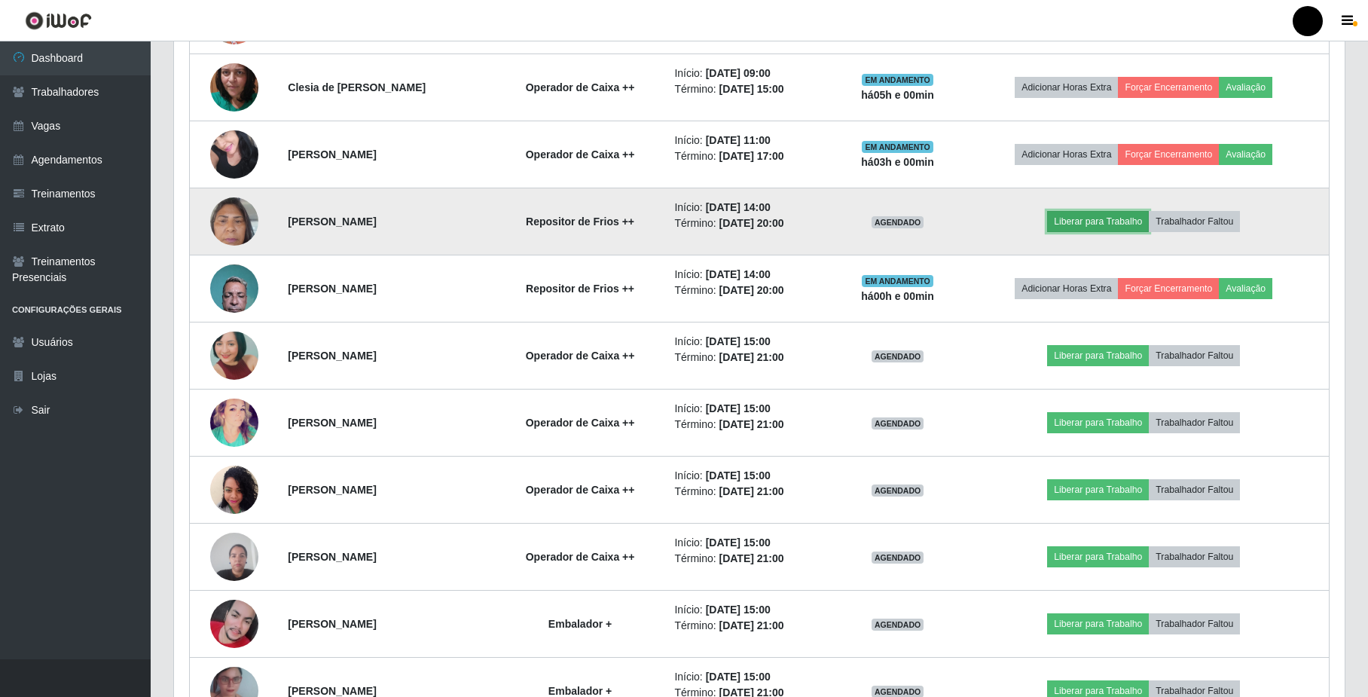
click at [1133, 227] on button "Liberar para Trabalho" at bounding box center [1098, 221] width 102 height 21
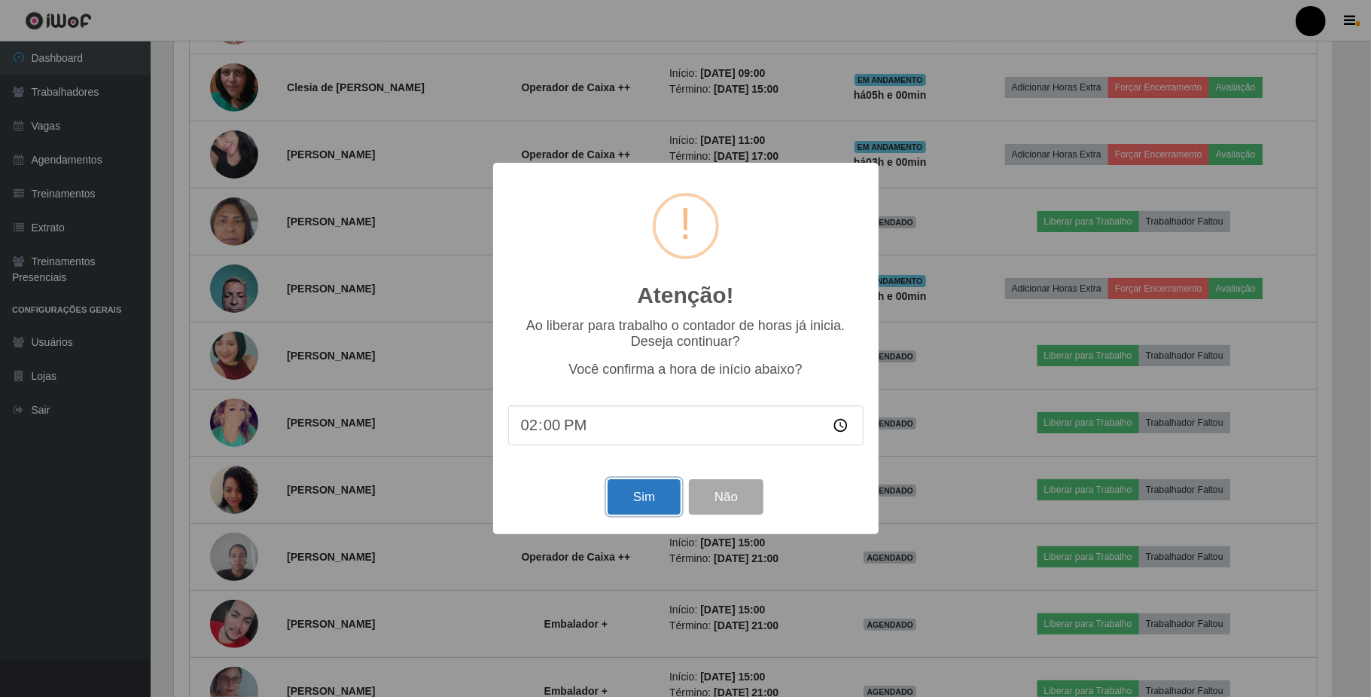
click at [627, 498] on button "Sim" at bounding box center [644, 496] width 73 height 35
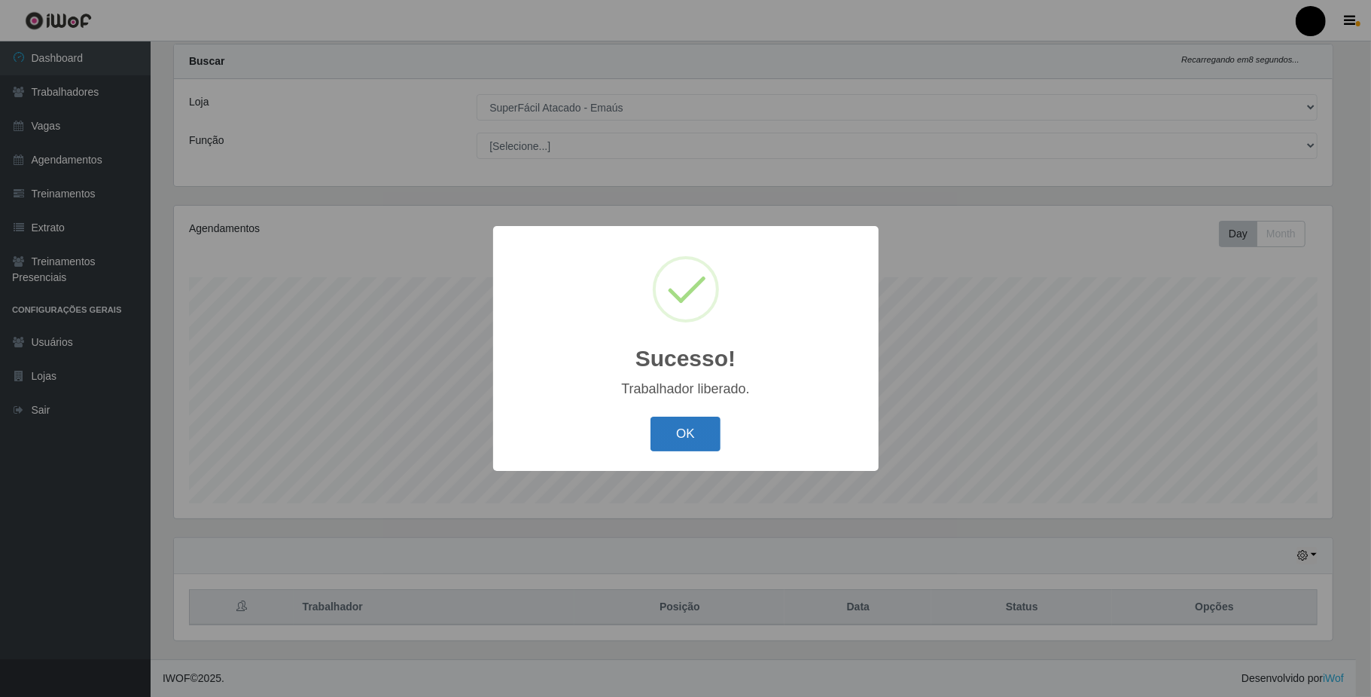
click at [663, 422] on button "OK" at bounding box center [686, 433] width 70 height 35
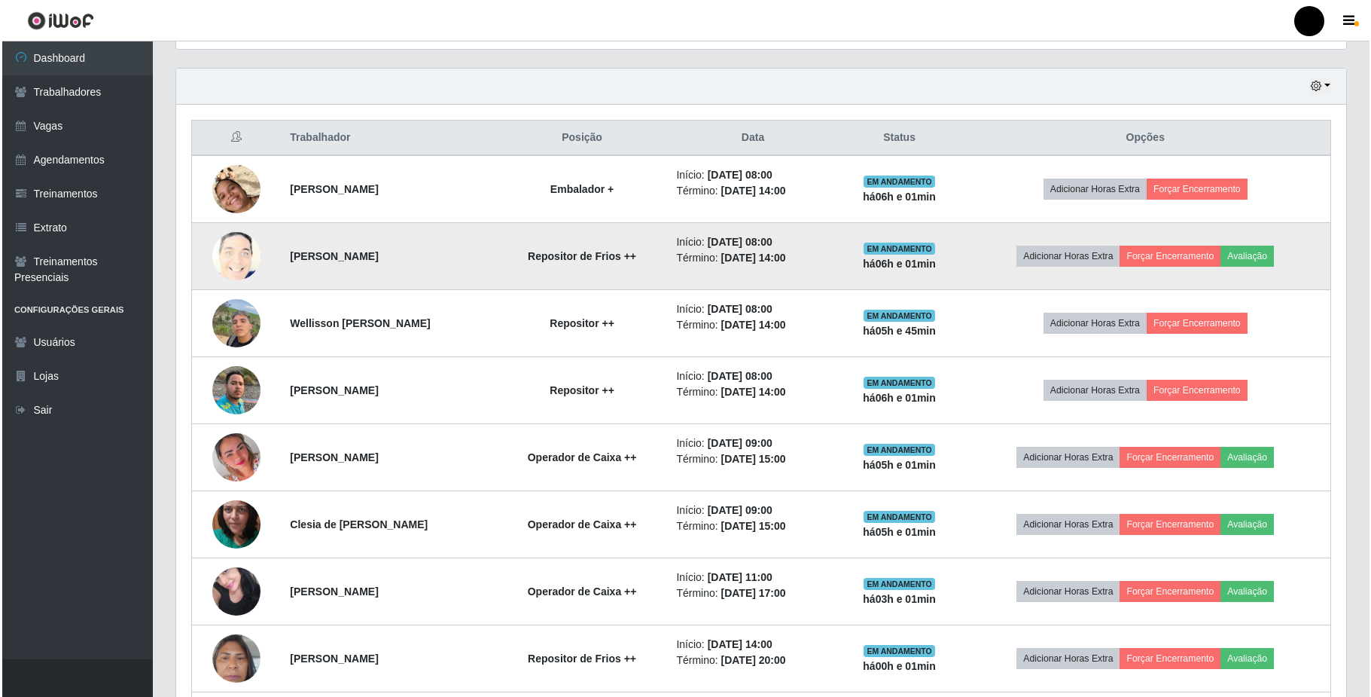
scroll to position [540, 0]
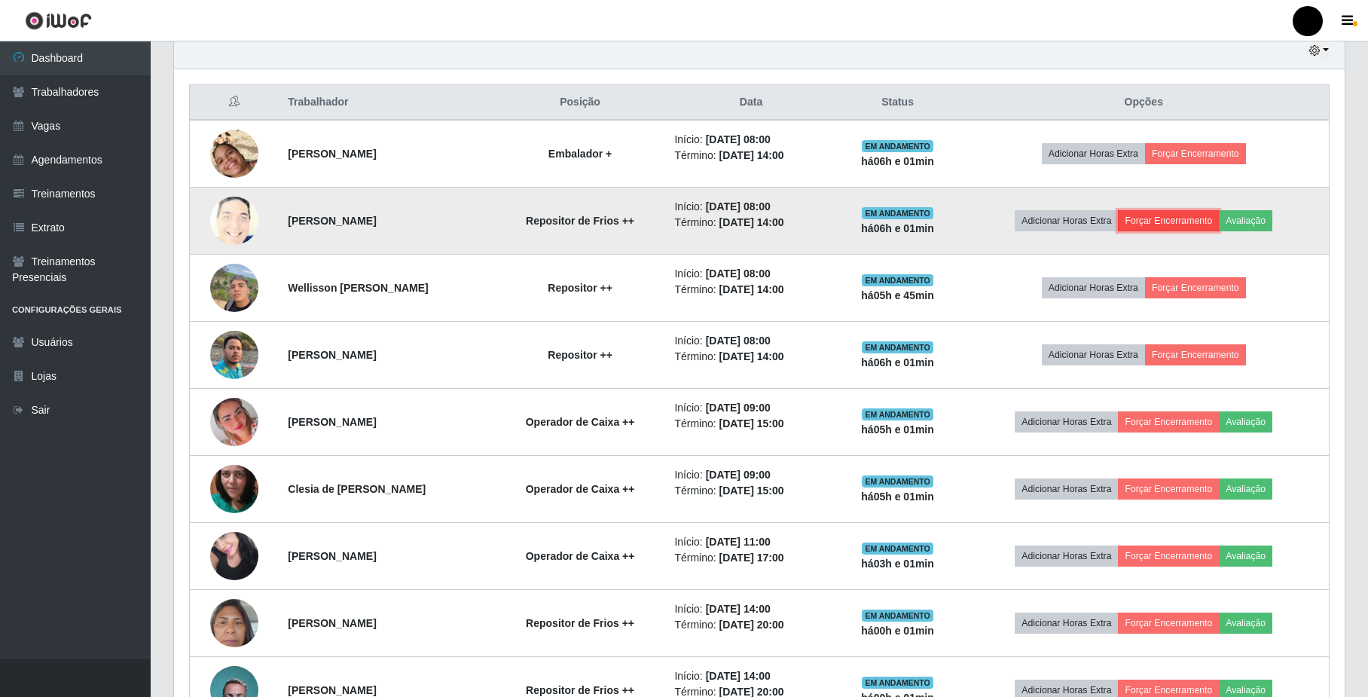
click at [1181, 227] on button "Forçar Encerramento" at bounding box center [1168, 220] width 101 height 21
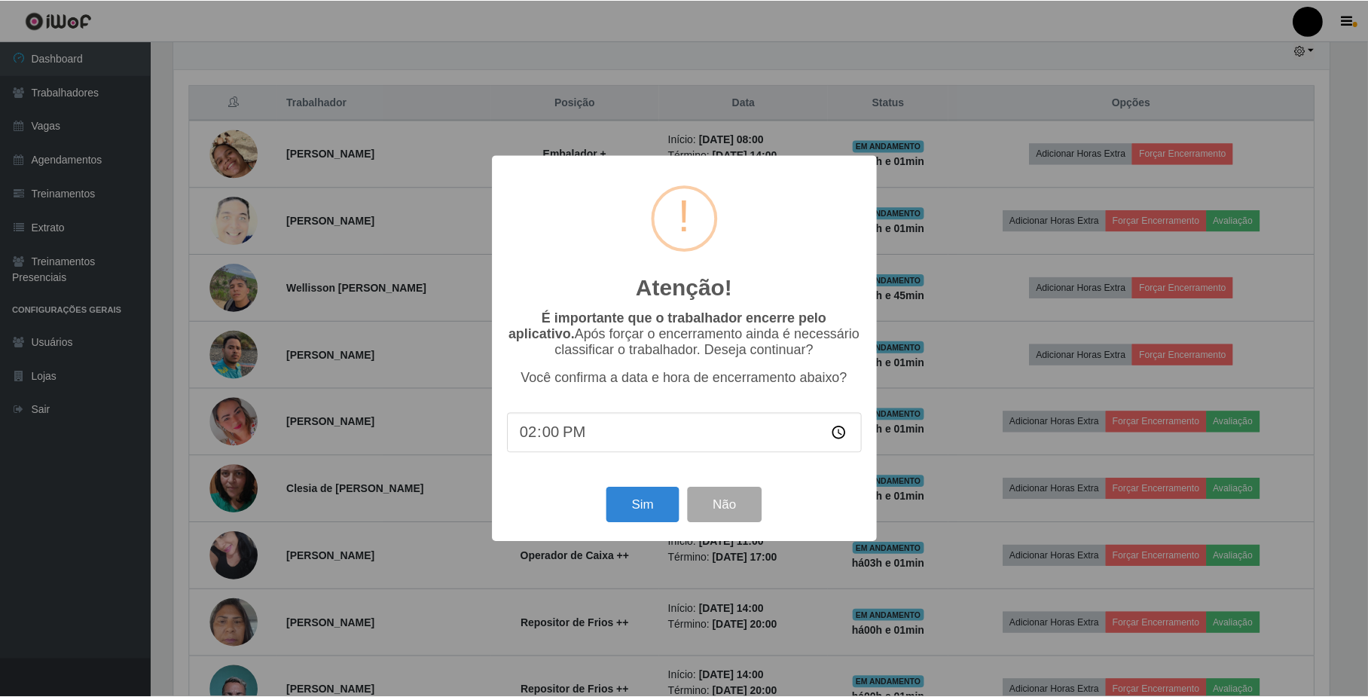
scroll to position [313, 1158]
click at [639, 510] on button "Sim" at bounding box center [644, 504] width 73 height 35
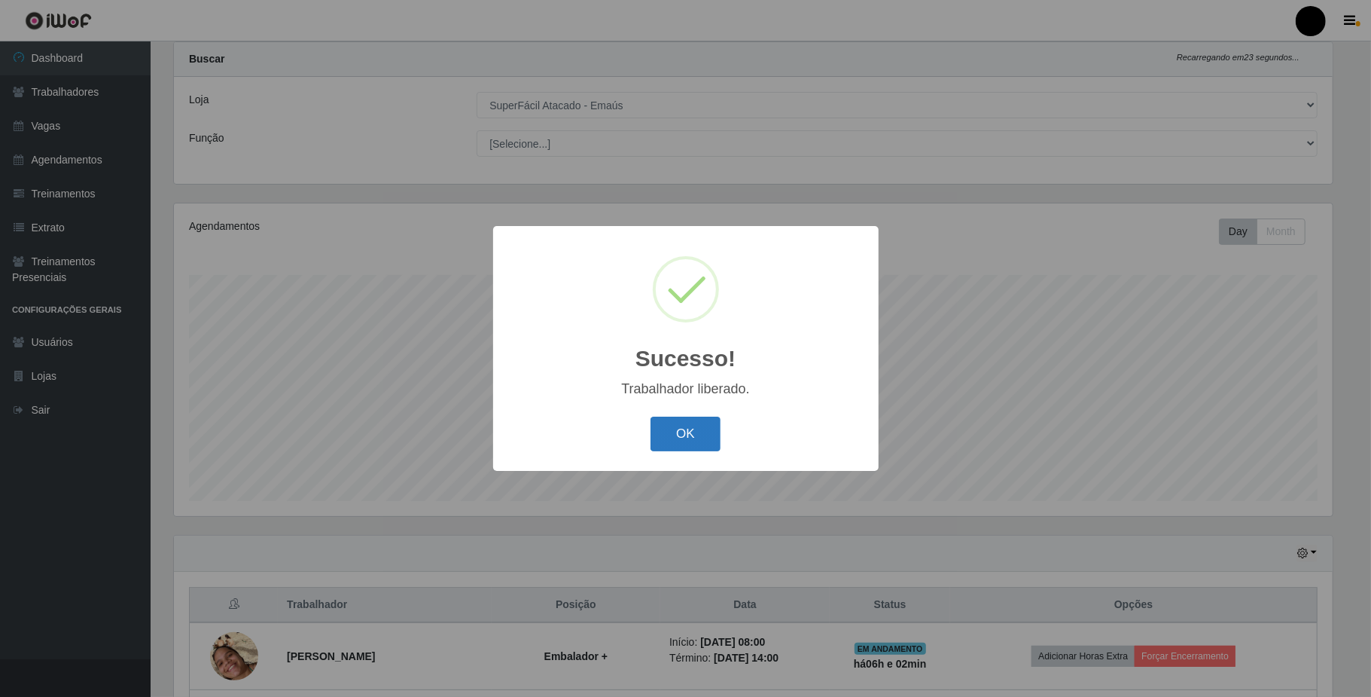
click at [673, 422] on button "OK" at bounding box center [686, 433] width 70 height 35
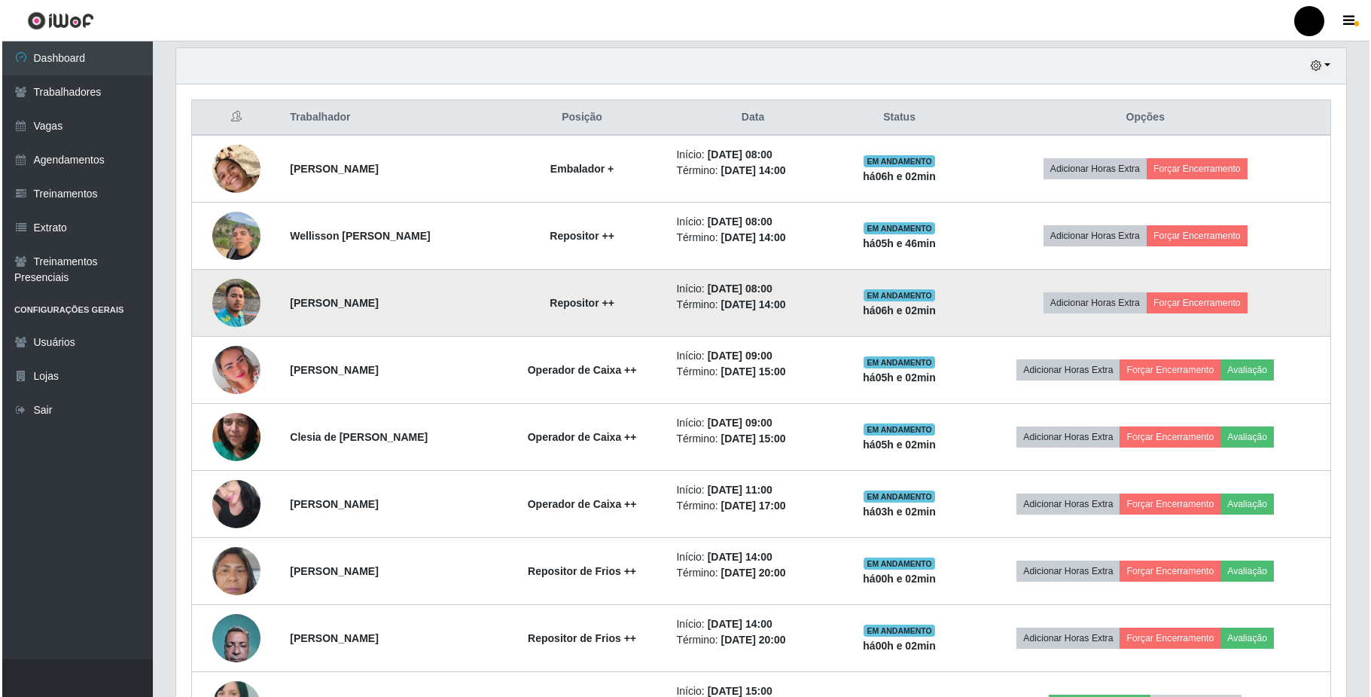
scroll to position [640, 0]
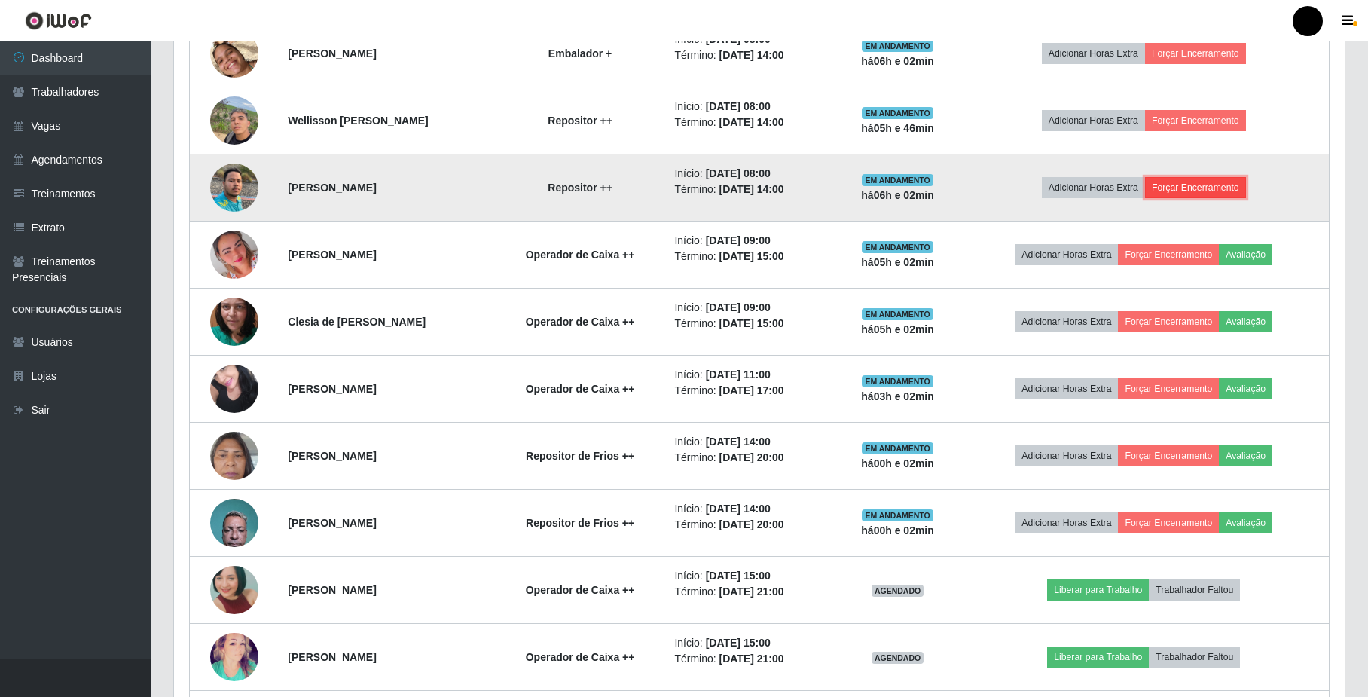
click at [1218, 197] on button "Forçar Encerramento" at bounding box center [1195, 187] width 101 height 21
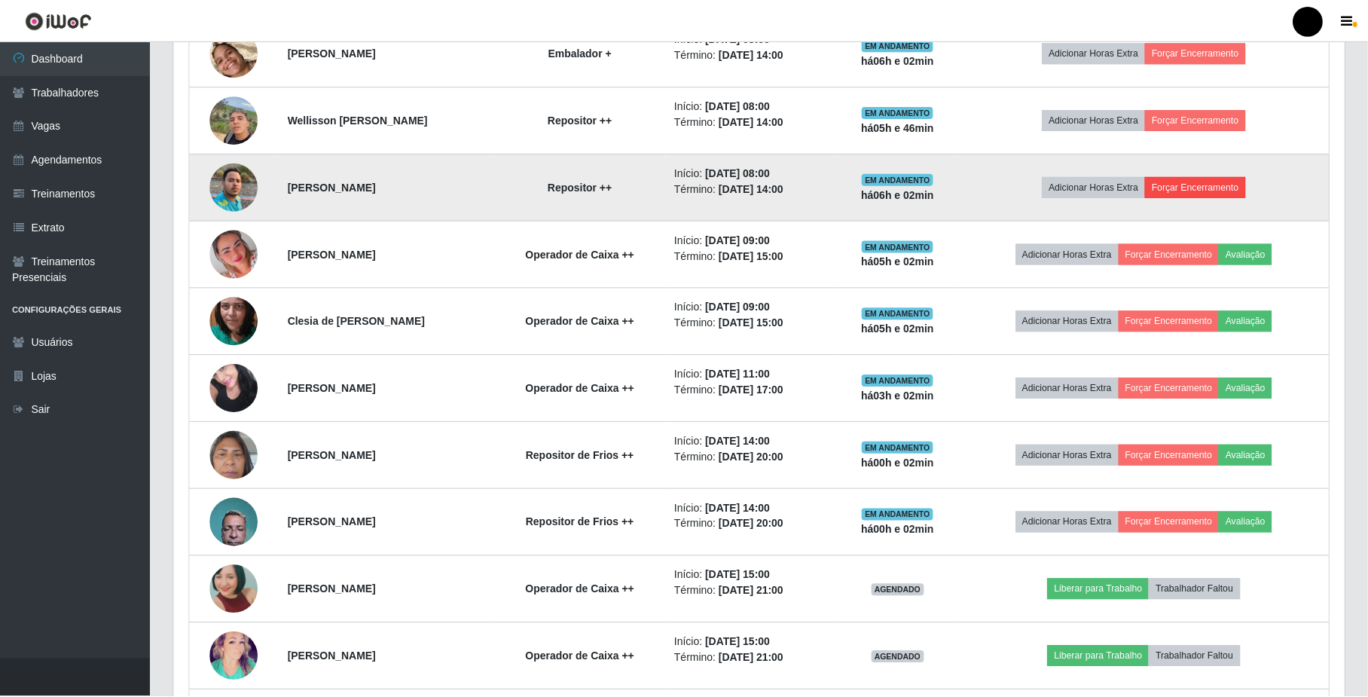
scroll to position [313, 1158]
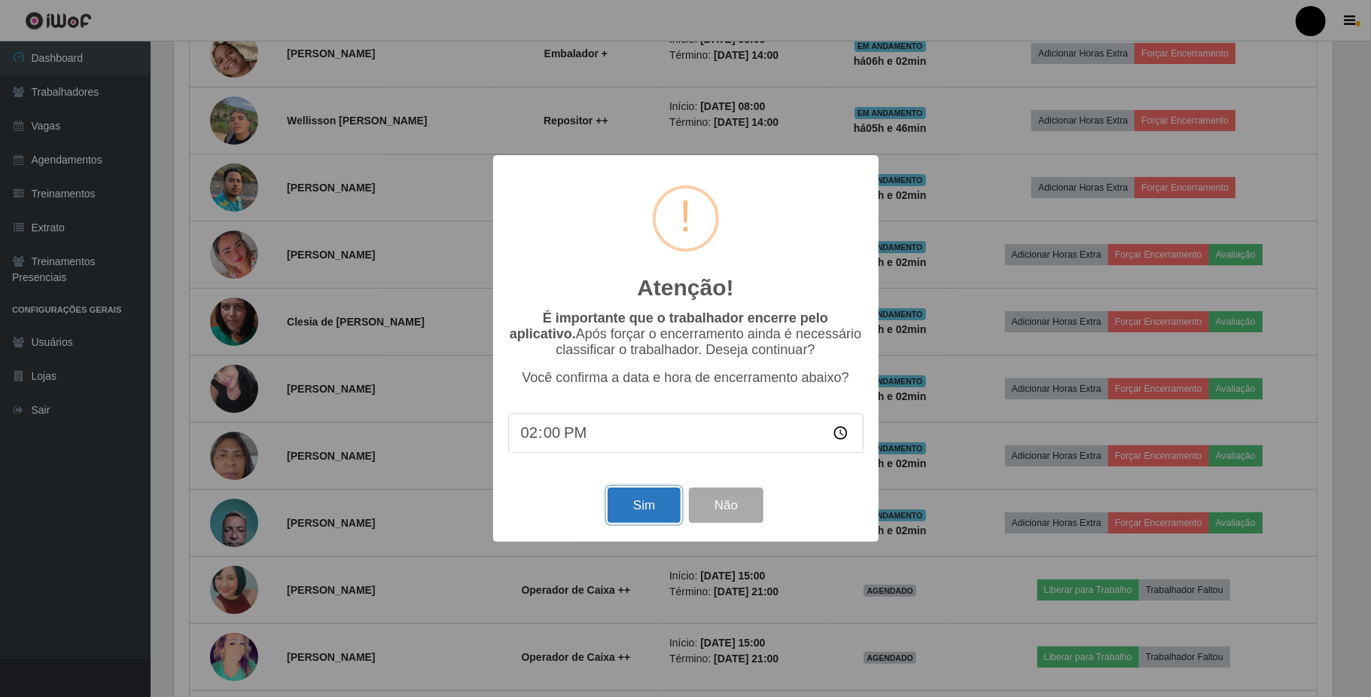
click at [619, 495] on button "Sim" at bounding box center [644, 504] width 73 height 35
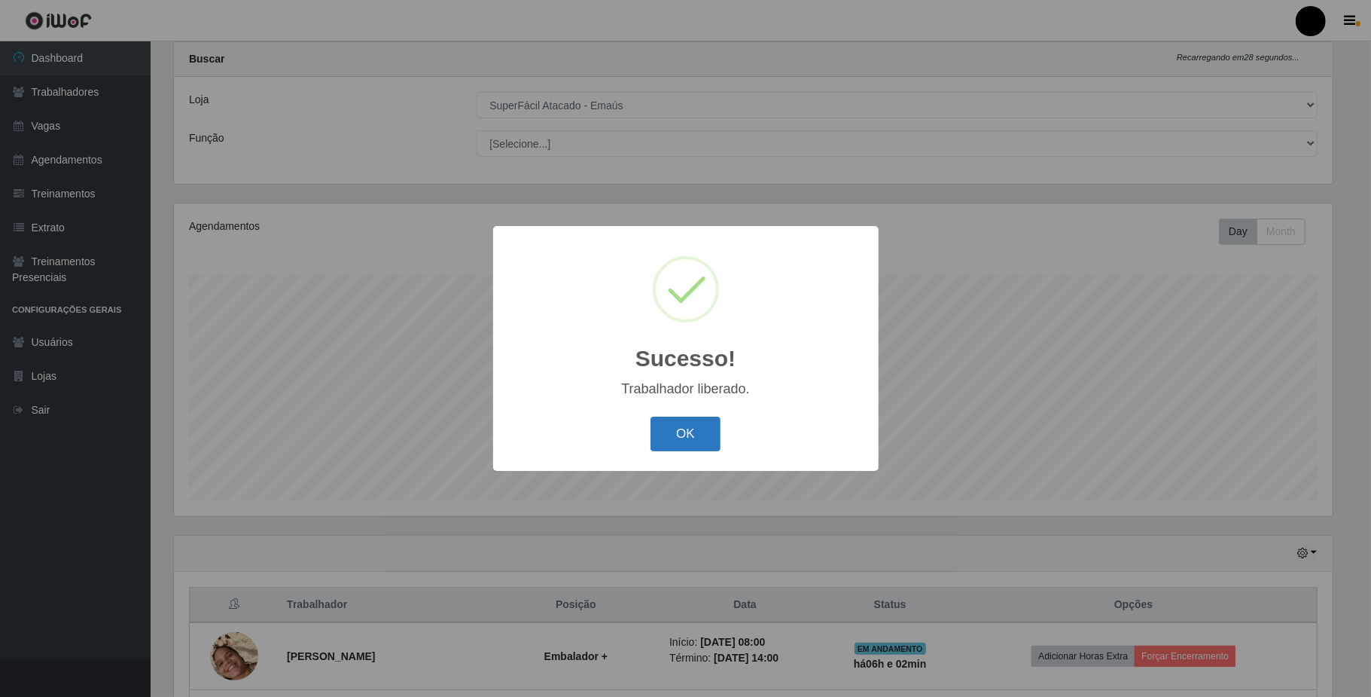
click at [672, 441] on button "OK" at bounding box center [686, 433] width 70 height 35
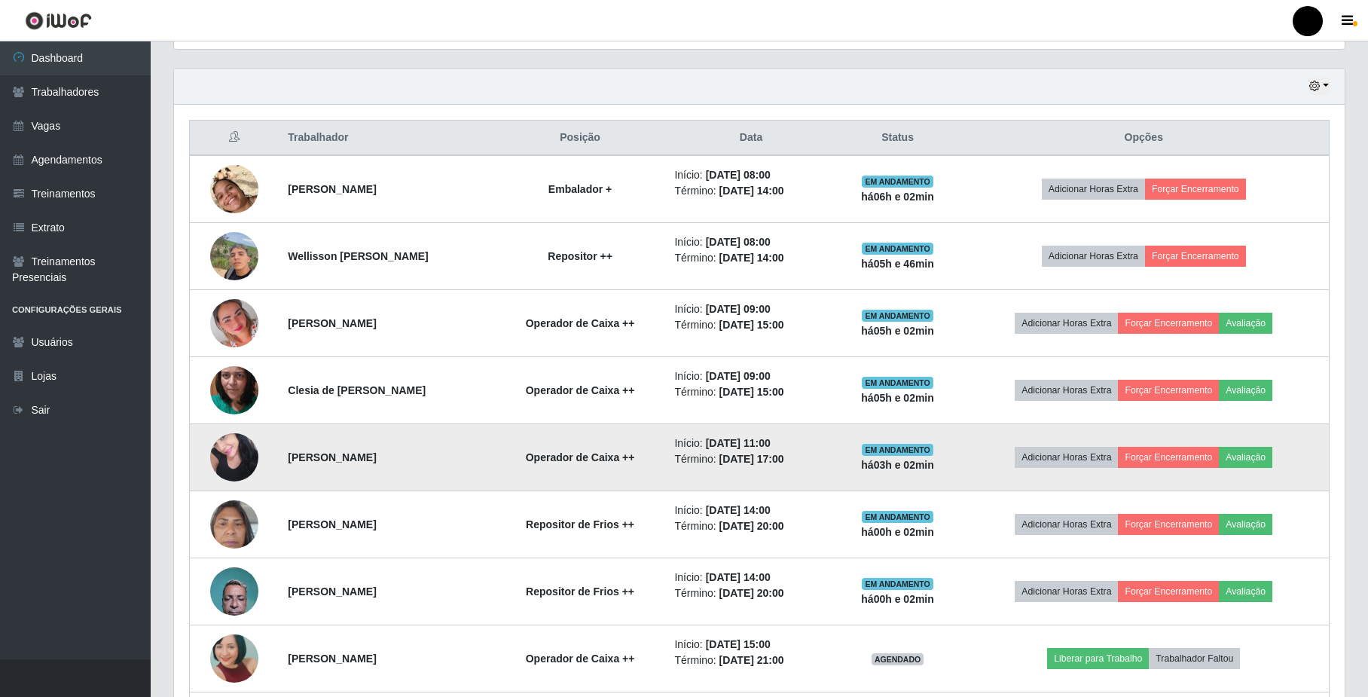
scroll to position [540, 0]
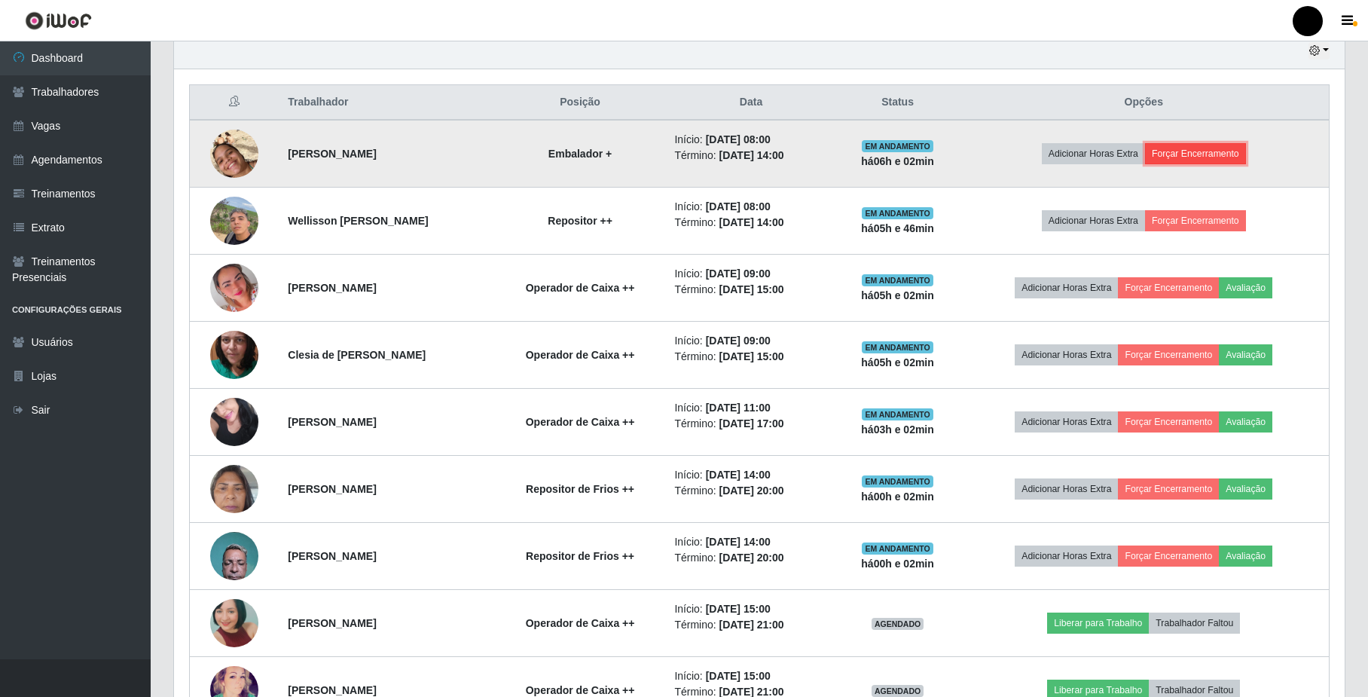
click at [1221, 164] on button "Forçar Encerramento" at bounding box center [1195, 153] width 101 height 21
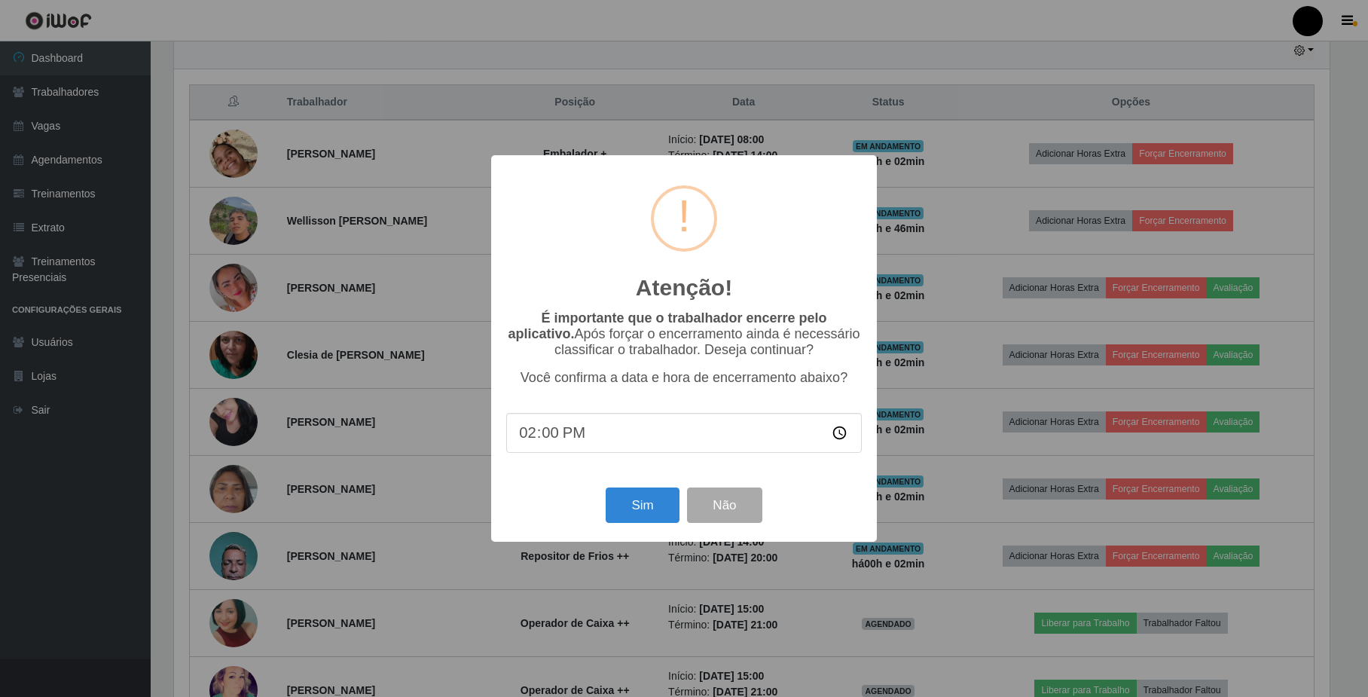
scroll to position [313, 1158]
click at [654, 523] on button "Sim" at bounding box center [644, 504] width 73 height 35
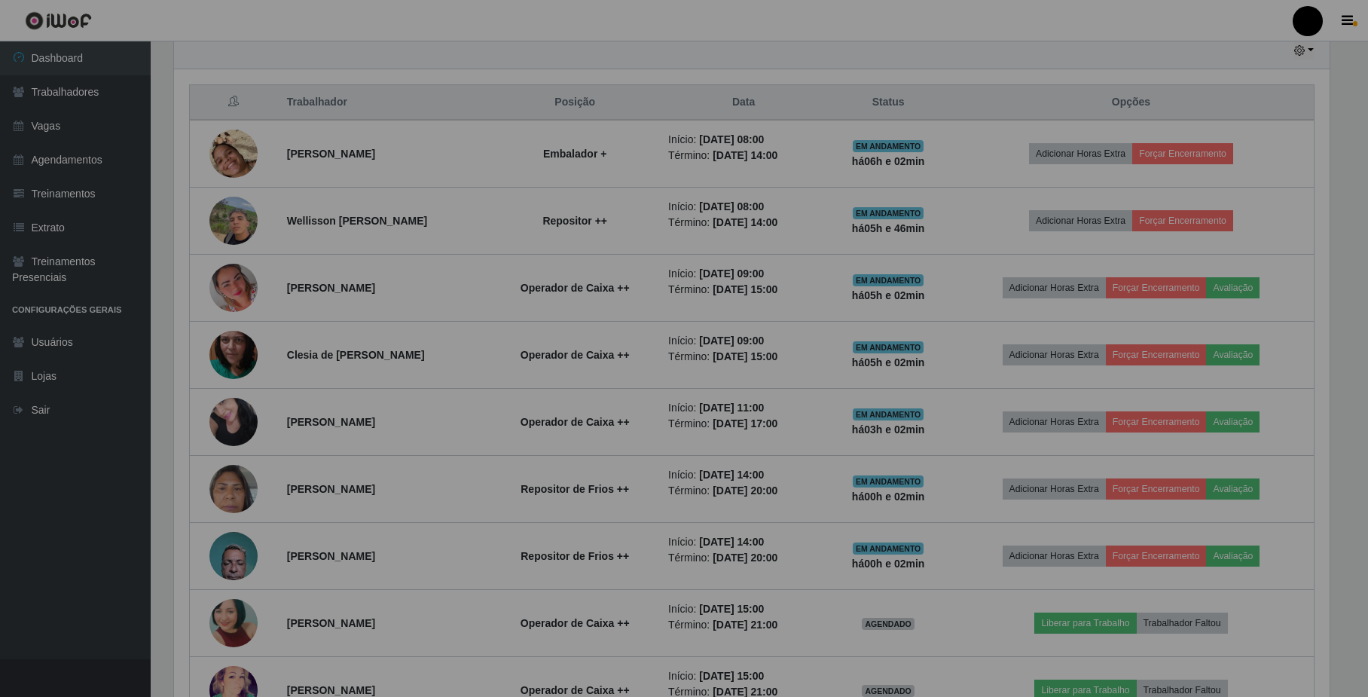
scroll to position [313, 1170]
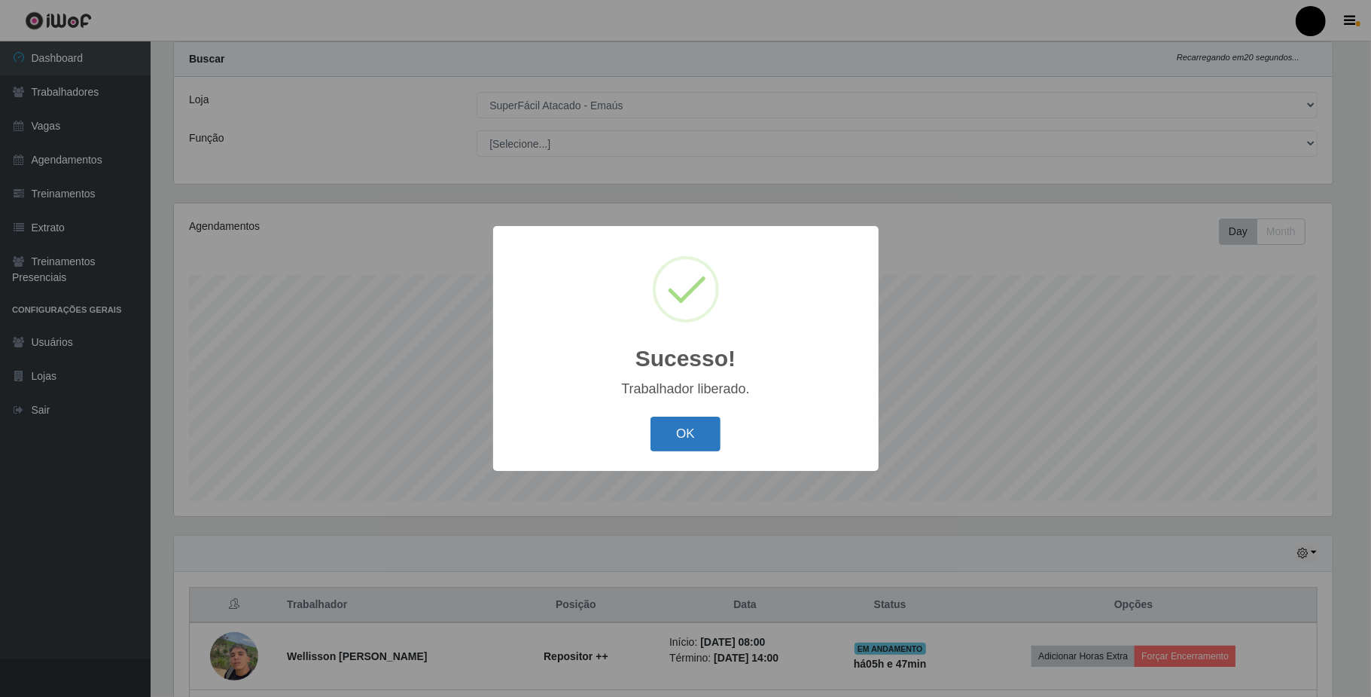
click at [708, 431] on button "OK" at bounding box center [686, 433] width 70 height 35
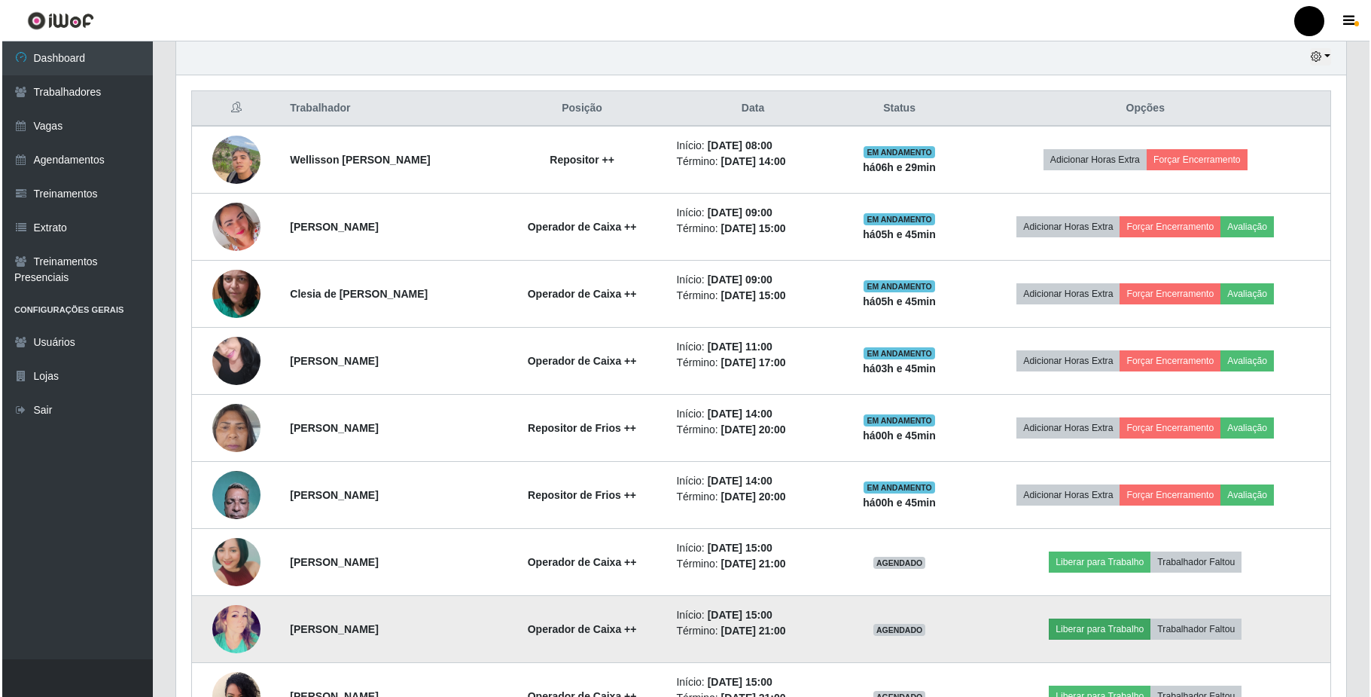
scroll to position [339, 0]
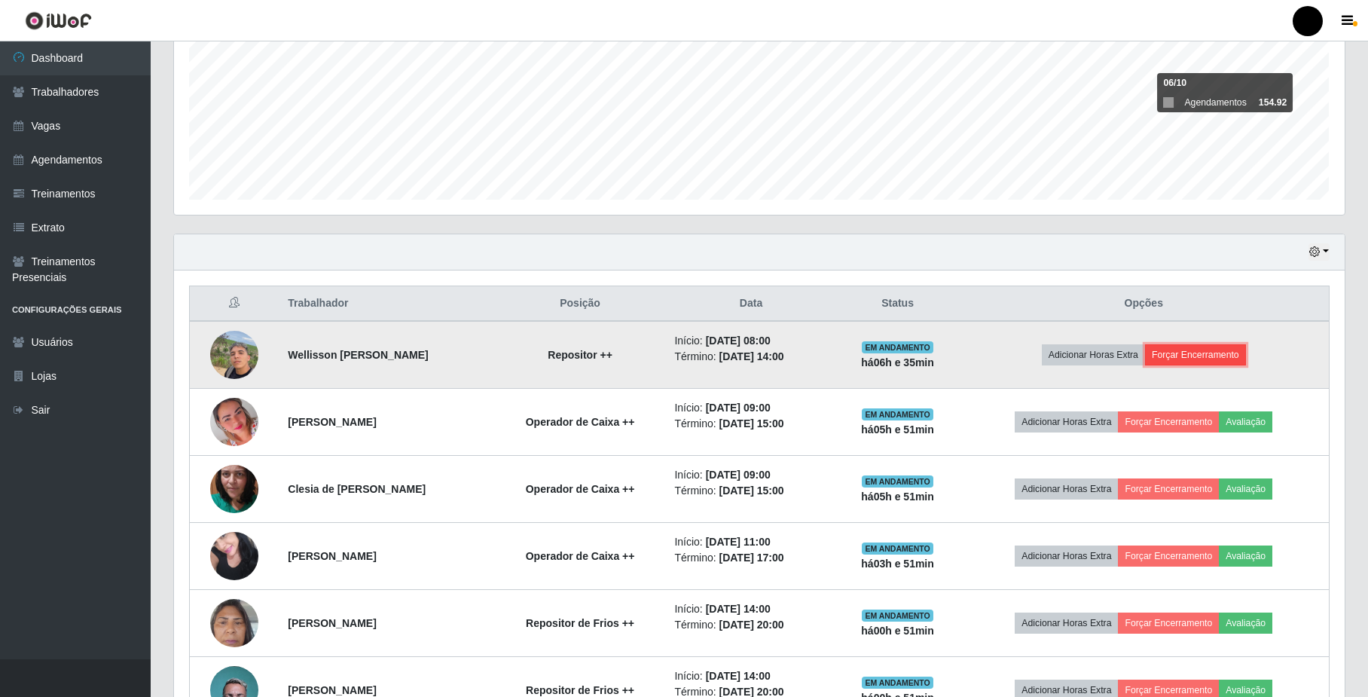
click at [1233, 357] on button "Forçar Encerramento" at bounding box center [1195, 354] width 101 height 21
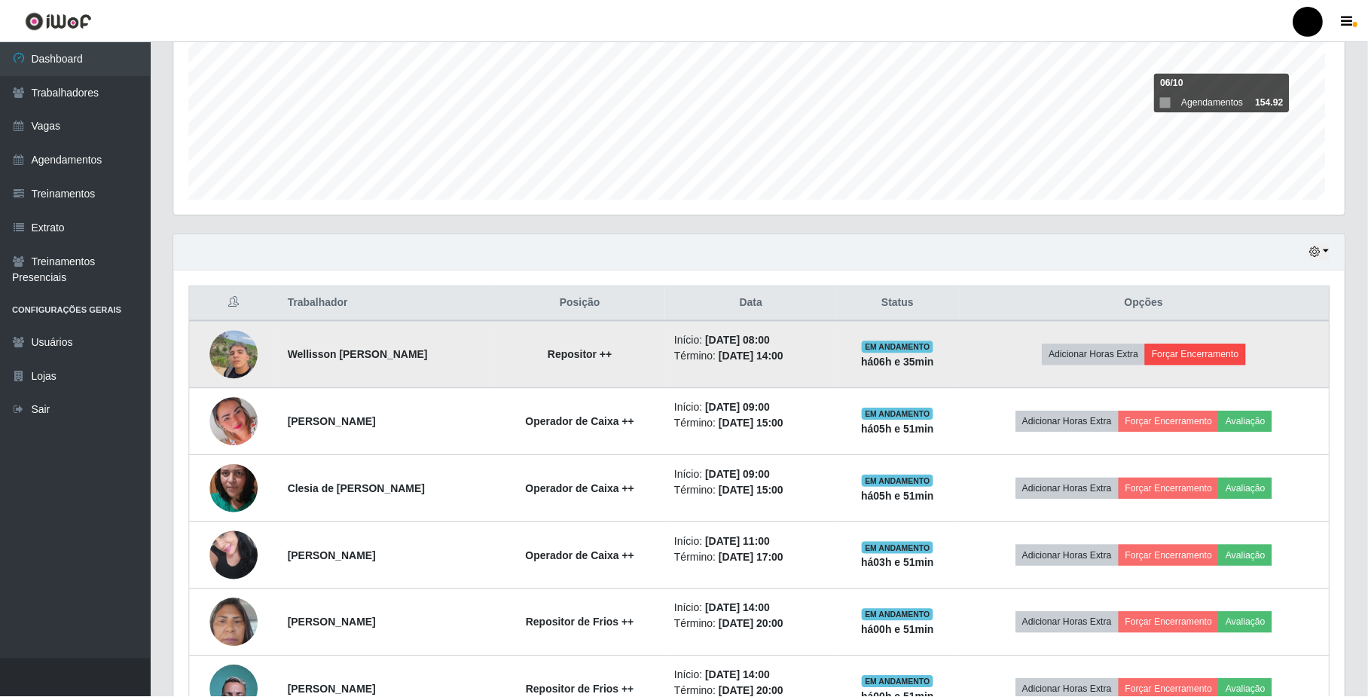
scroll to position [313, 1158]
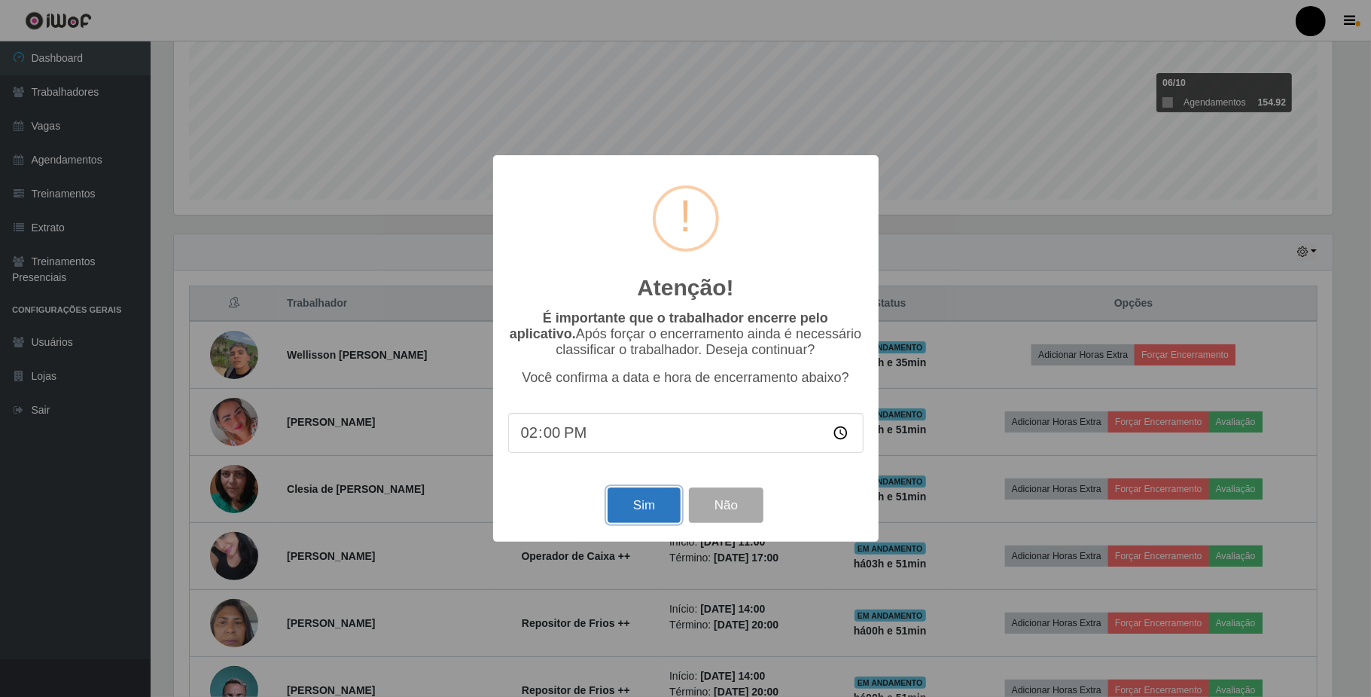
click at [633, 516] on button "Sim" at bounding box center [644, 504] width 73 height 35
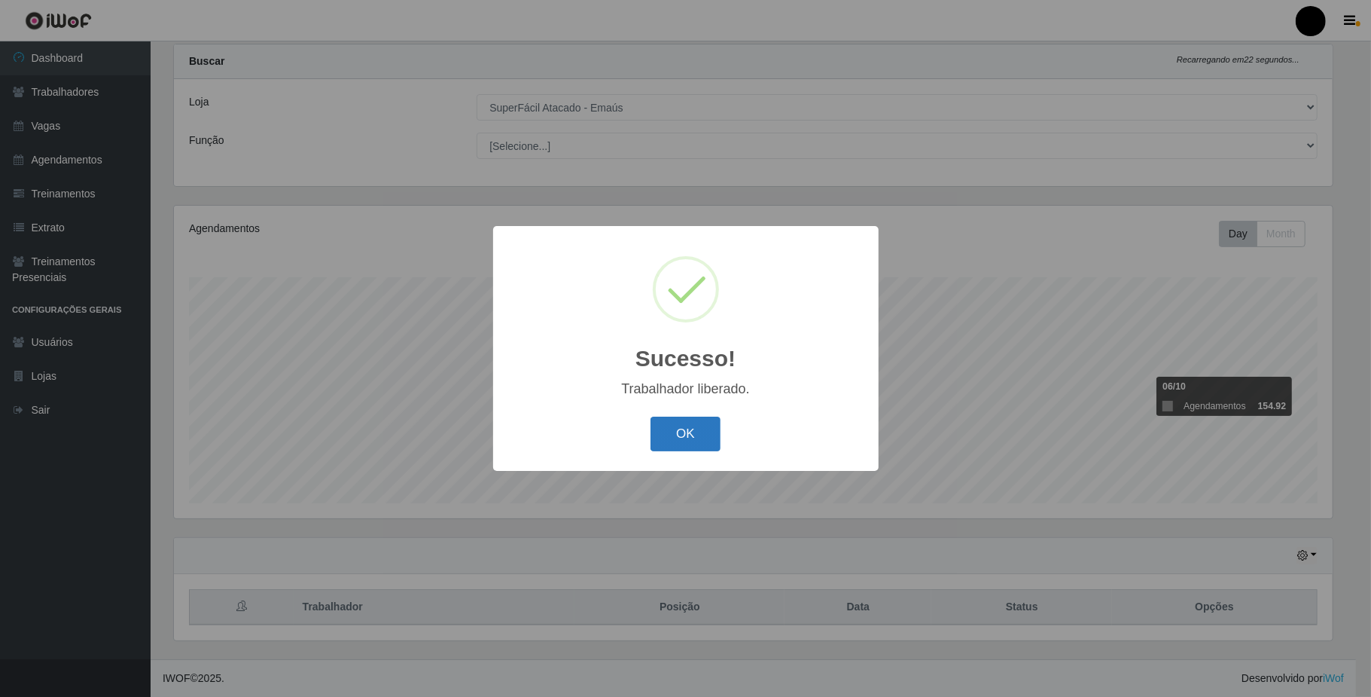
click at [690, 431] on button "OK" at bounding box center [686, 433] width 70 height 35
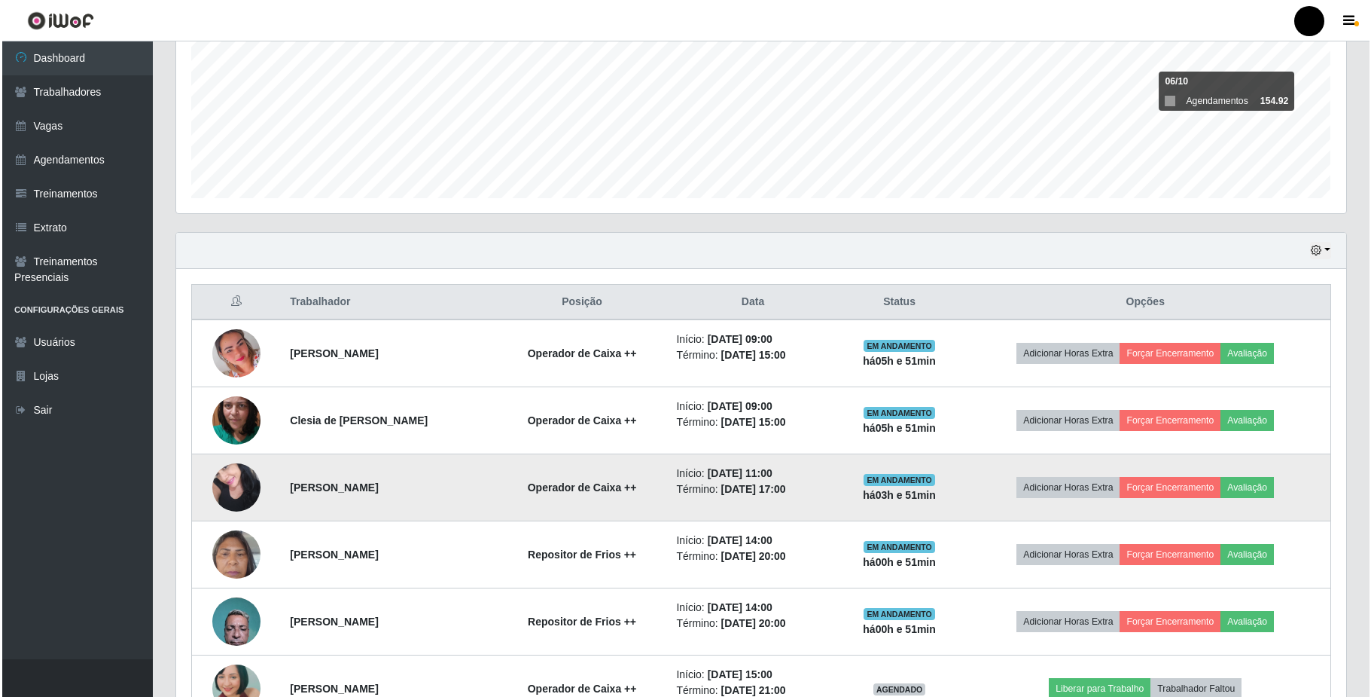
scroll to position [339, 0]
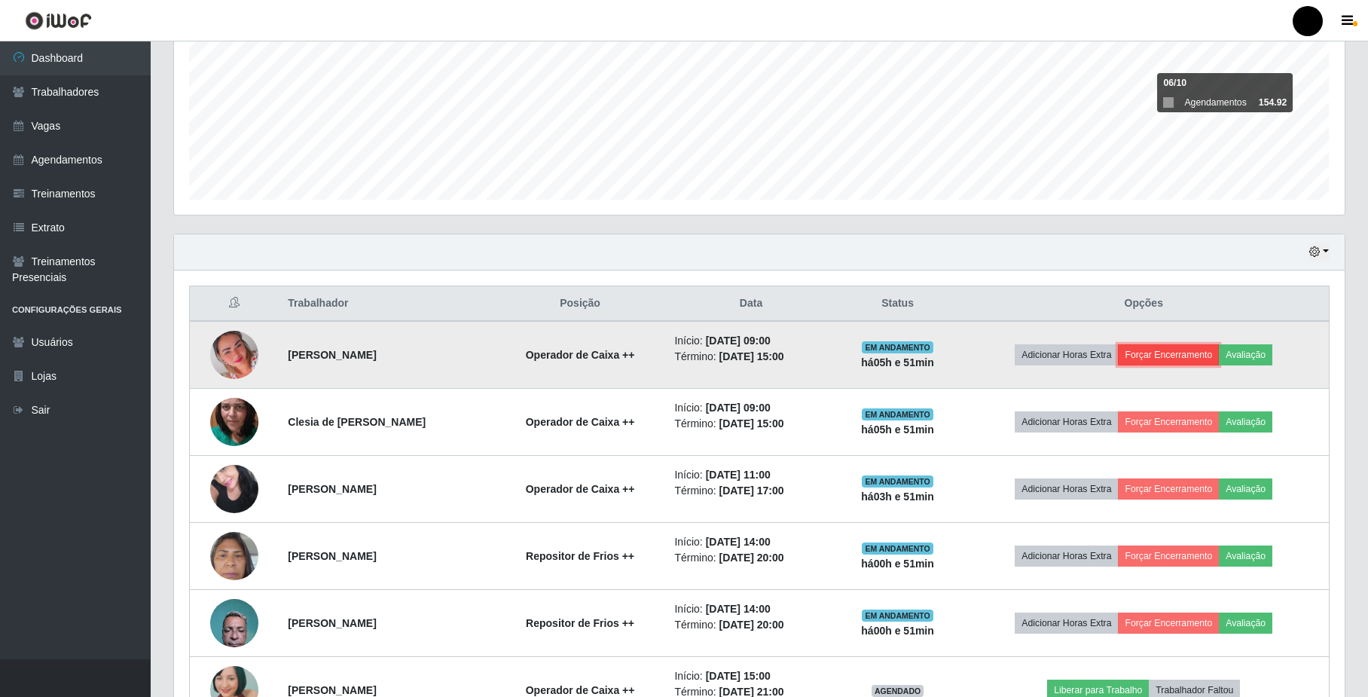
click at [1170, 353] on button "Forçar Encerramento" at bounding box center [1168, 354] width 101 height 21
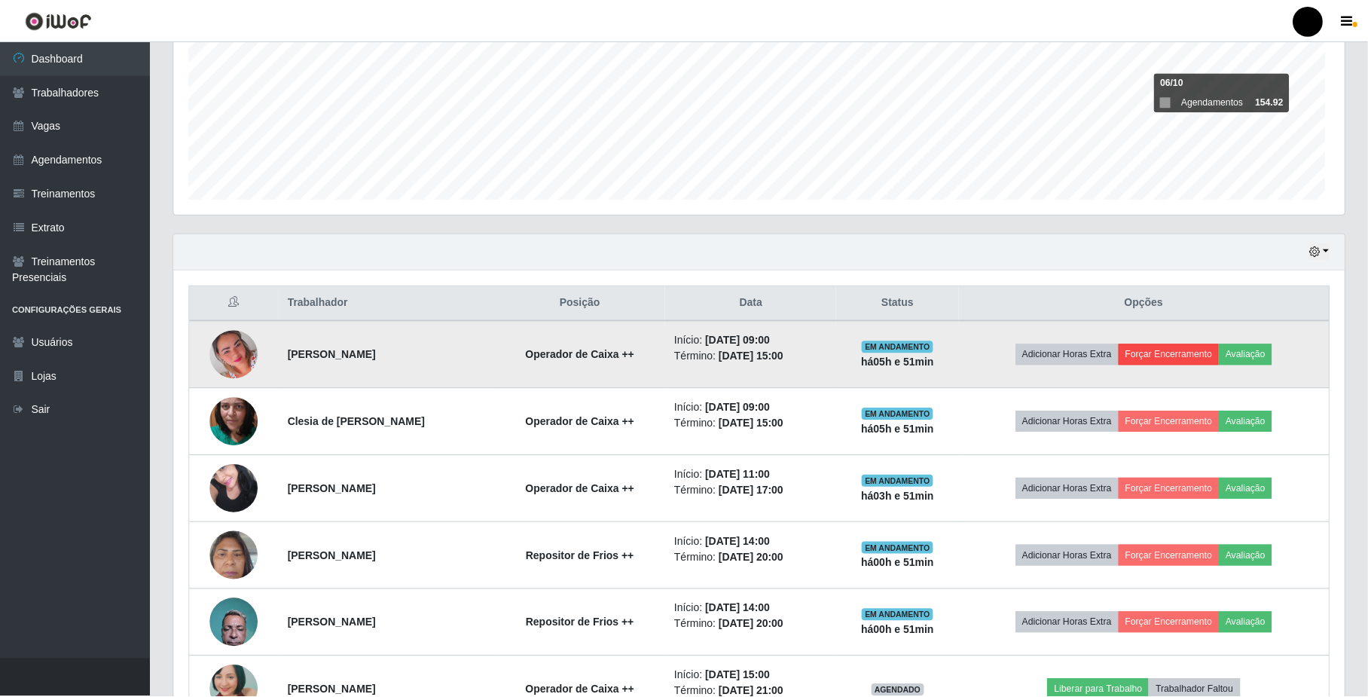
scroll to position [313, 1158]
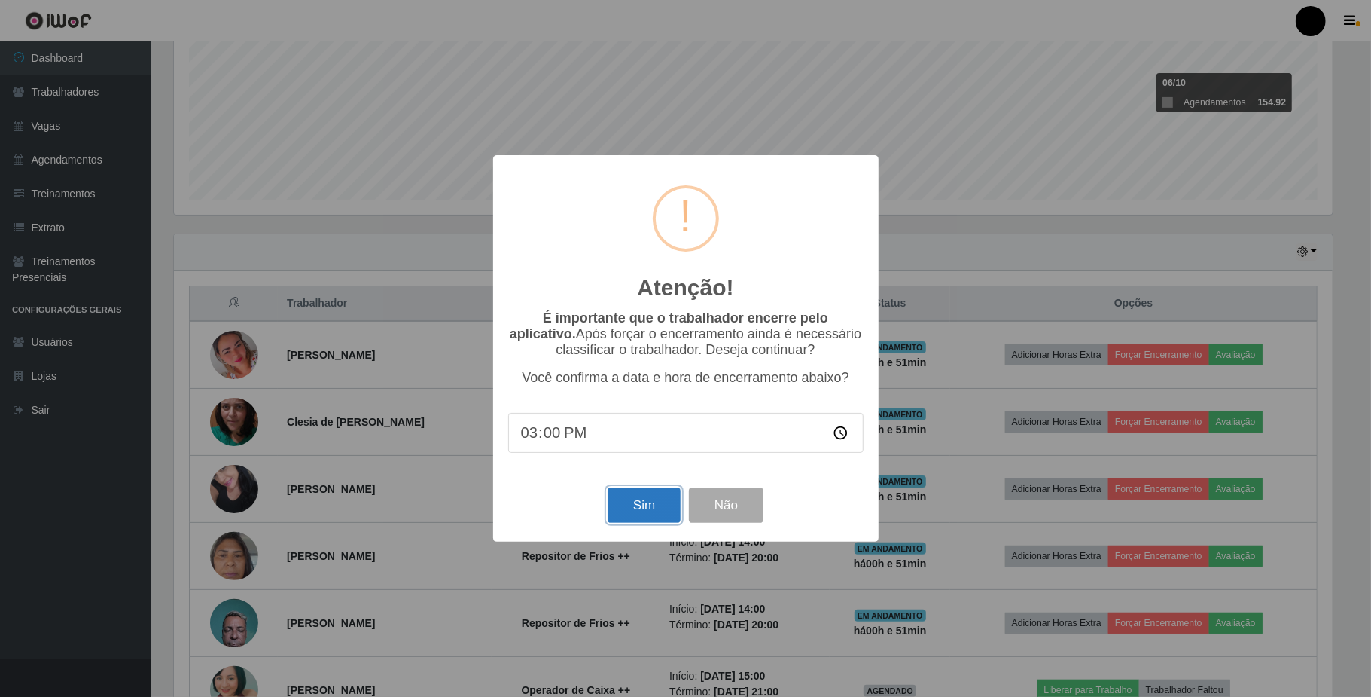
click at [645, 518] on button "Sim" at bounding box center [644, 504] width 73 height 35
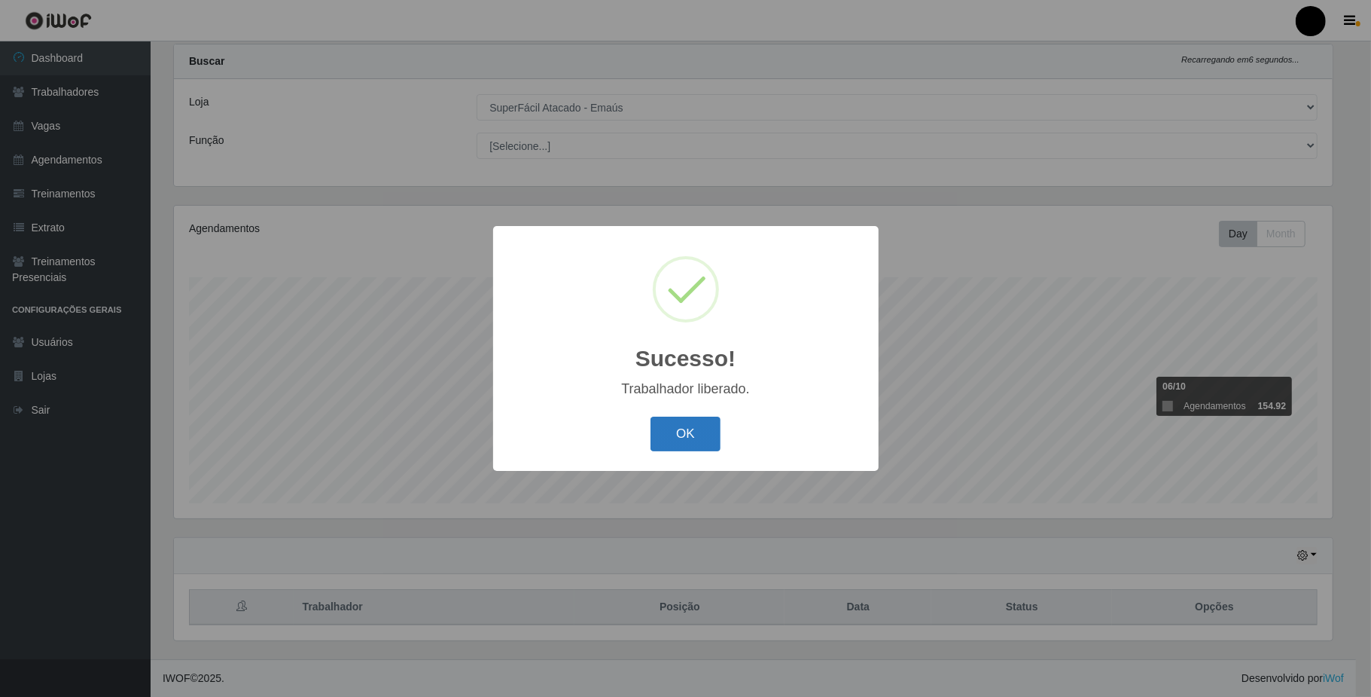
click at [676, 435] on button "OK" at bounding box center [686, 433] width 70 height 35
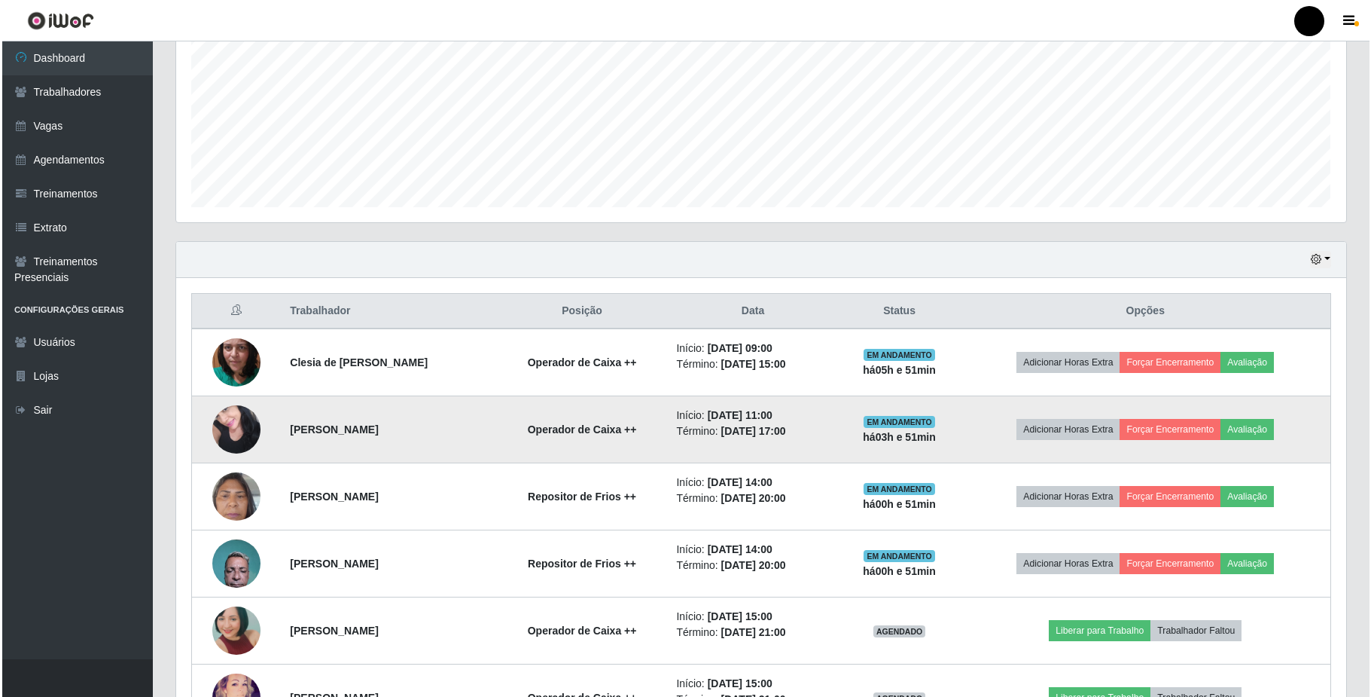
scroll to position [339, 0]
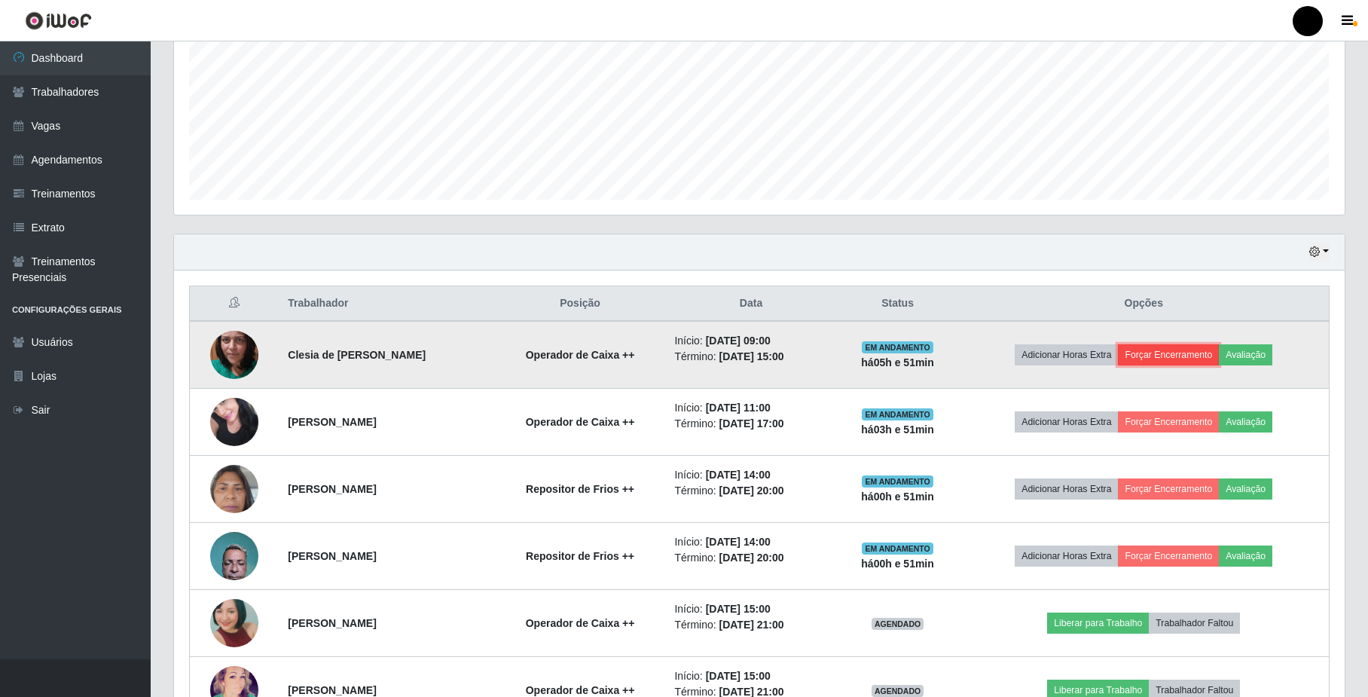
click at [1170, 345] on button "Forçar Encerramento" at bounding box center [1168, 354] width 101 height 21
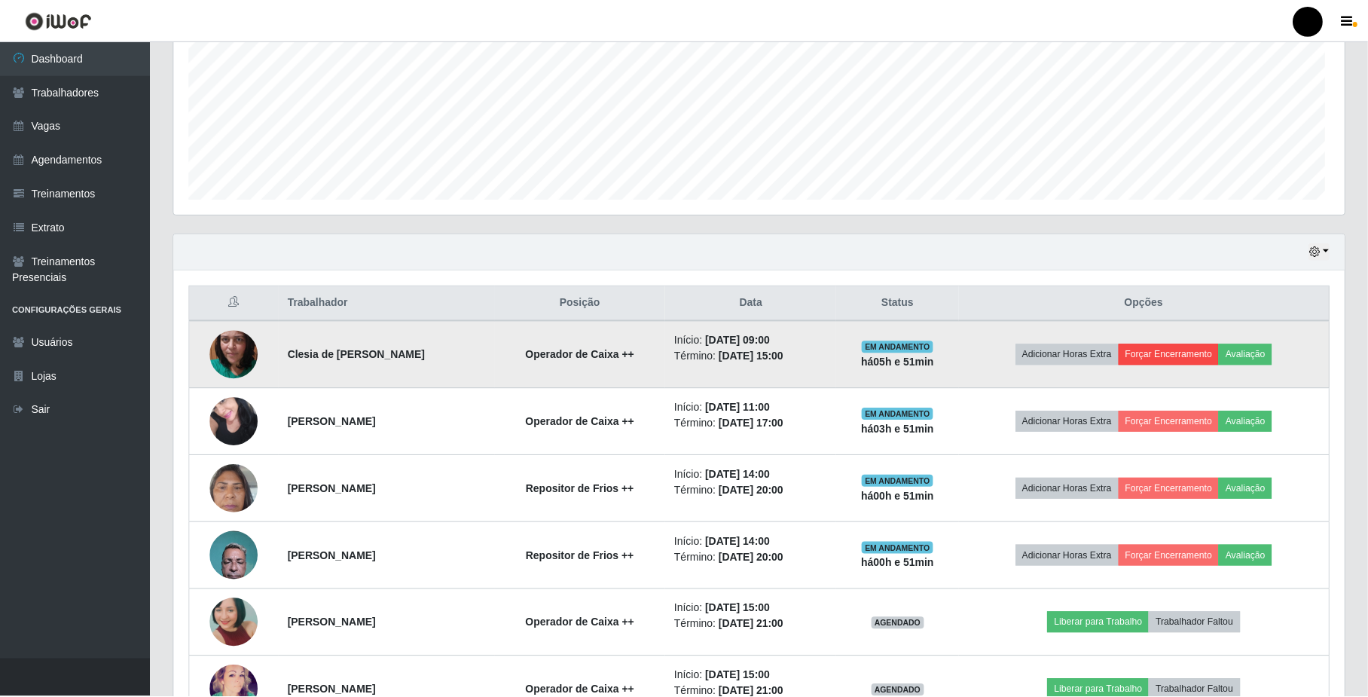
scroll to position [313, 1158]
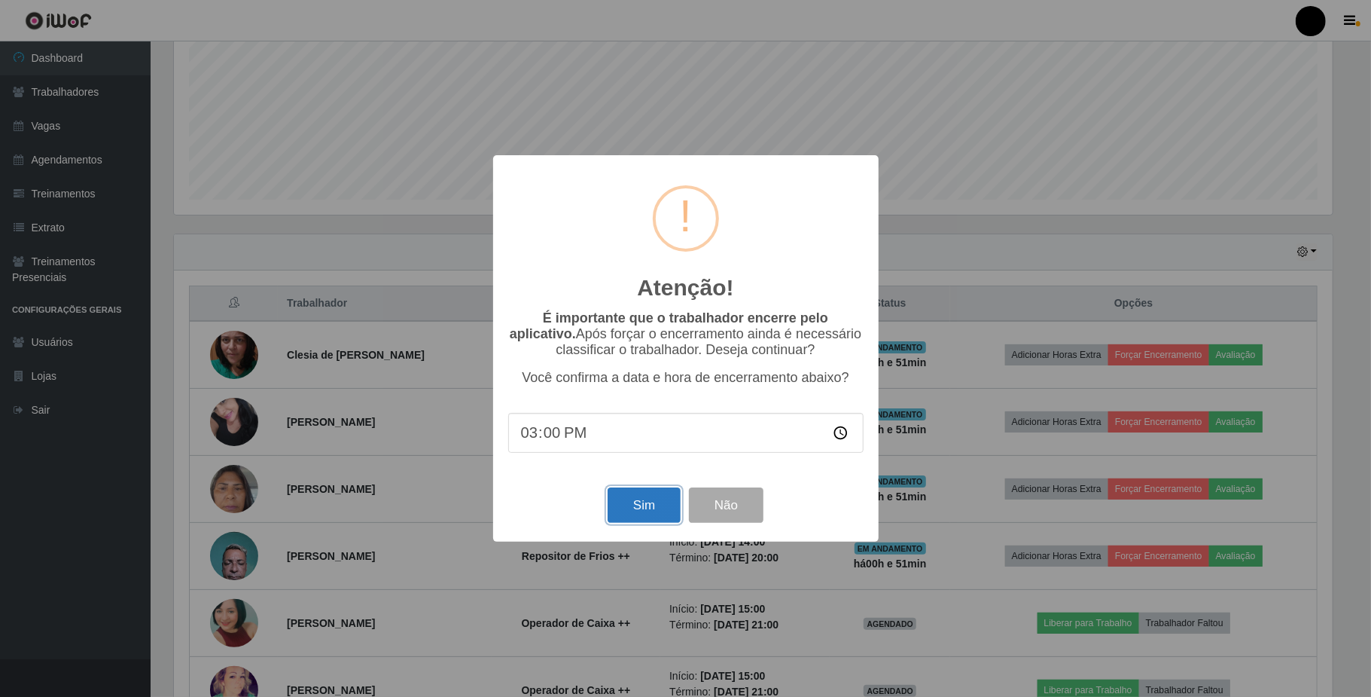
click at [654, 513] on button "Sim" at bounding box center [644, 504] width 73 height 35
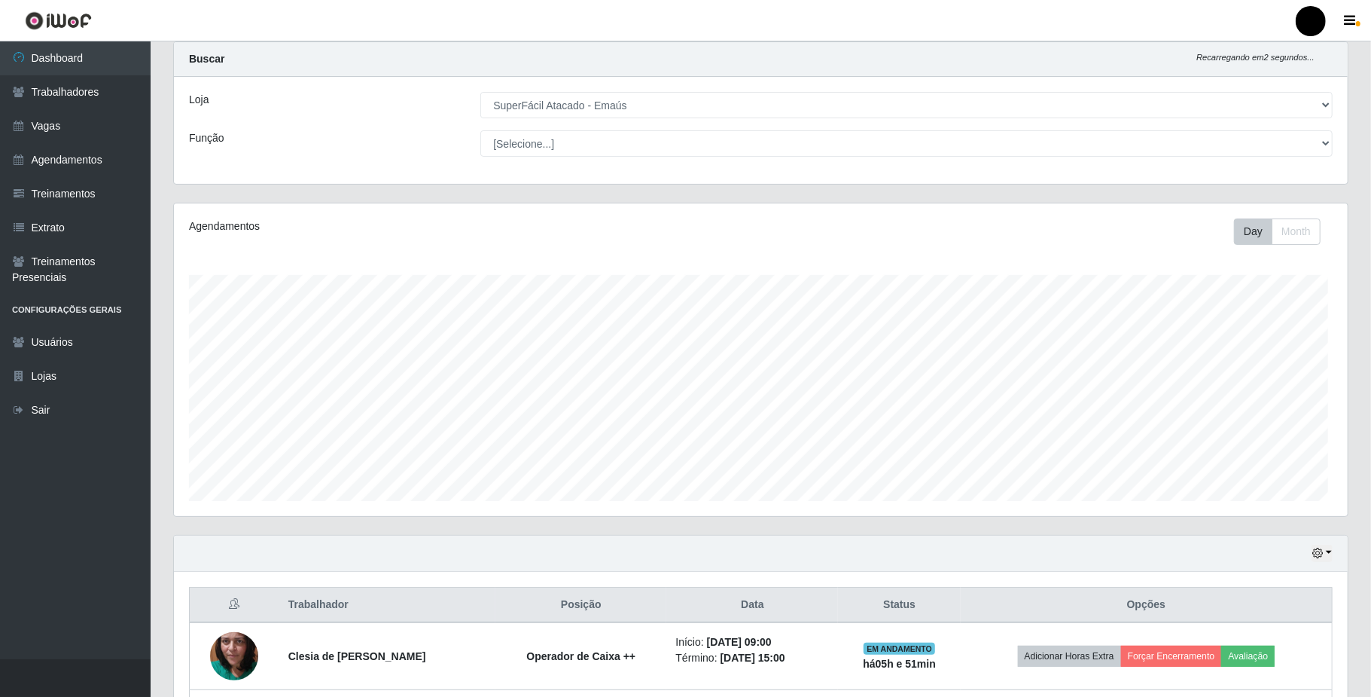
scroll to position [752805, 751959]
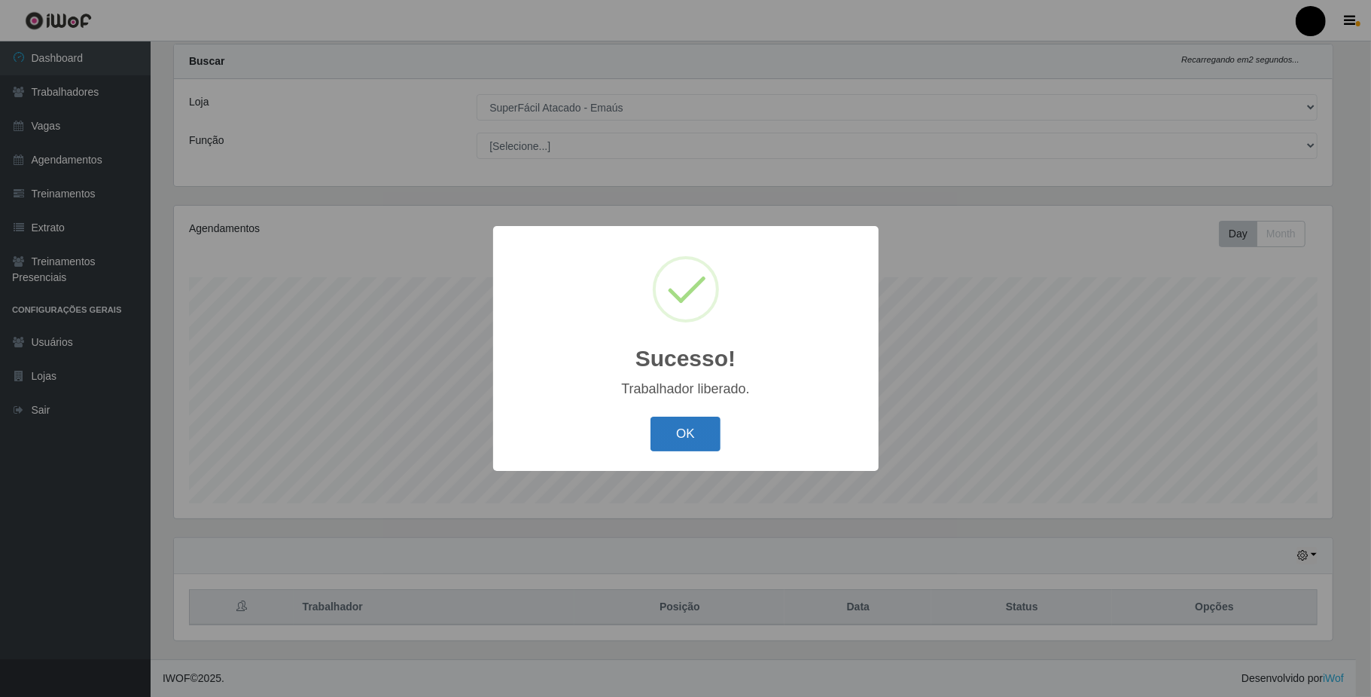
click at [690, 426] on button "OK" at bounding box center [686, 433] width 70 height 35
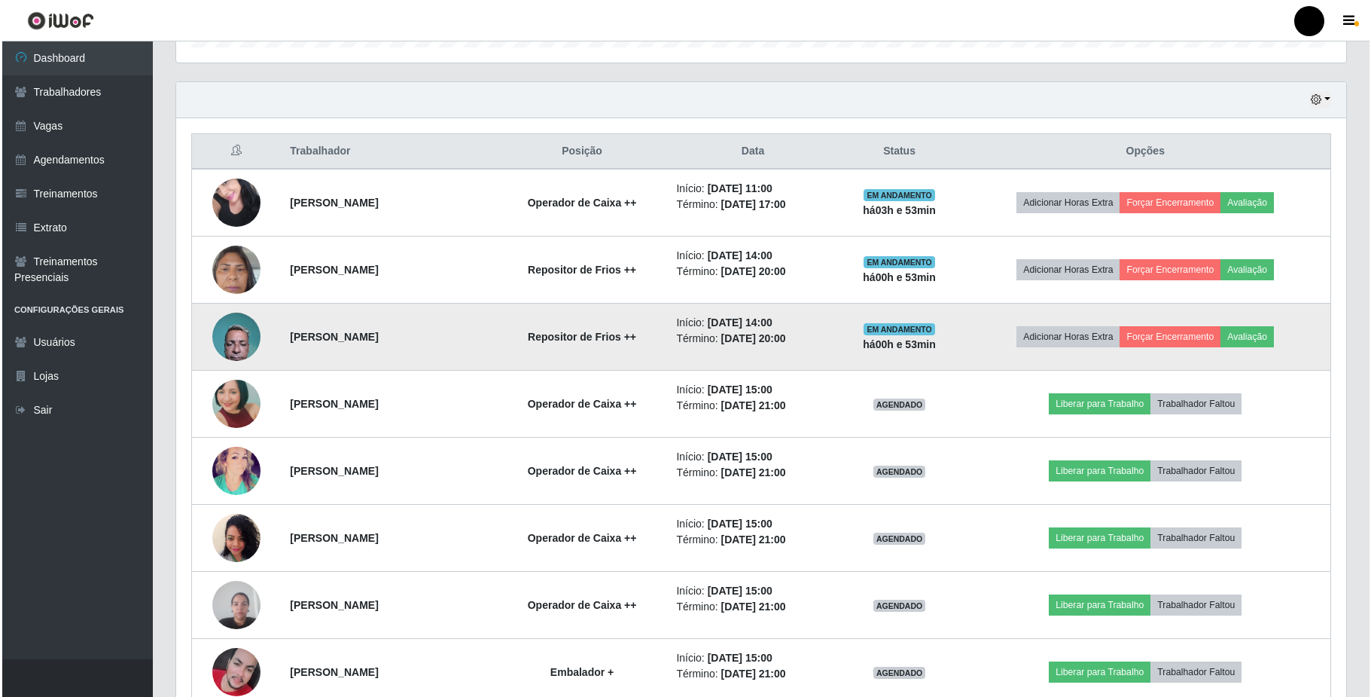
scroll to position [578, 0]
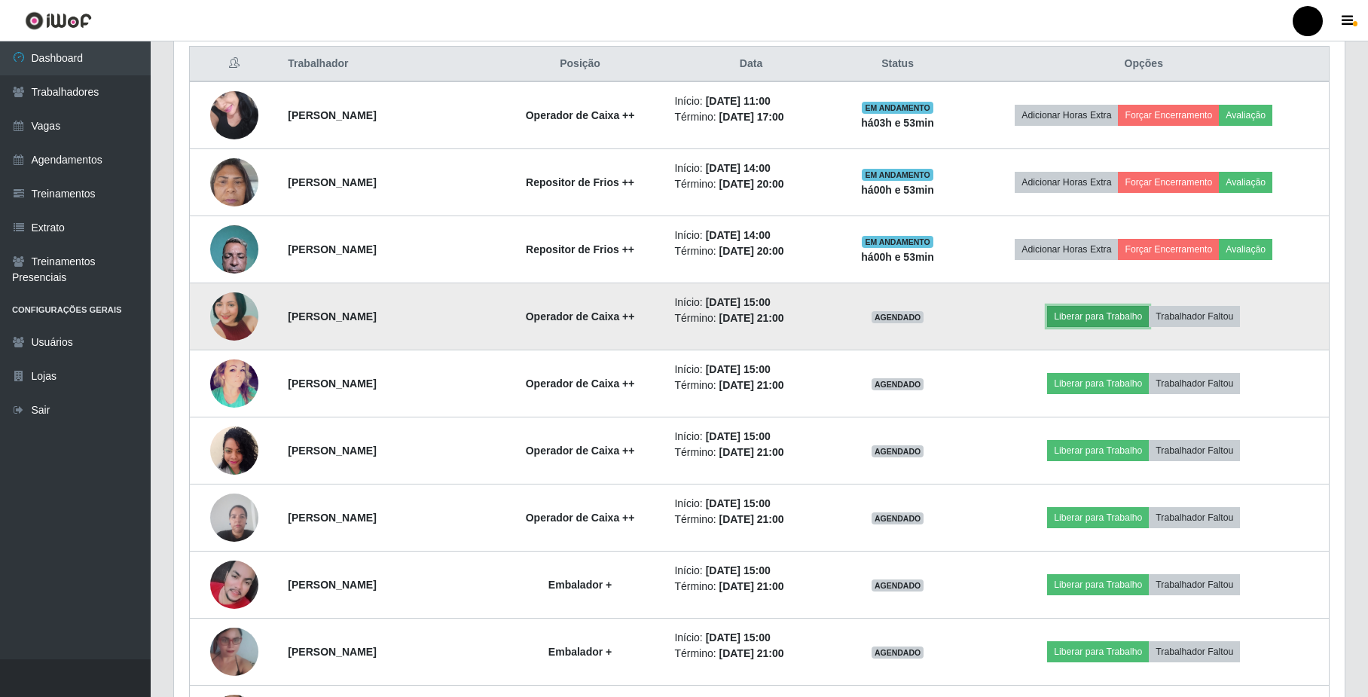
click at [1078, 327] on button "Liberar para Trabalho" at bounding box center [1098, 316] width 102 height 21
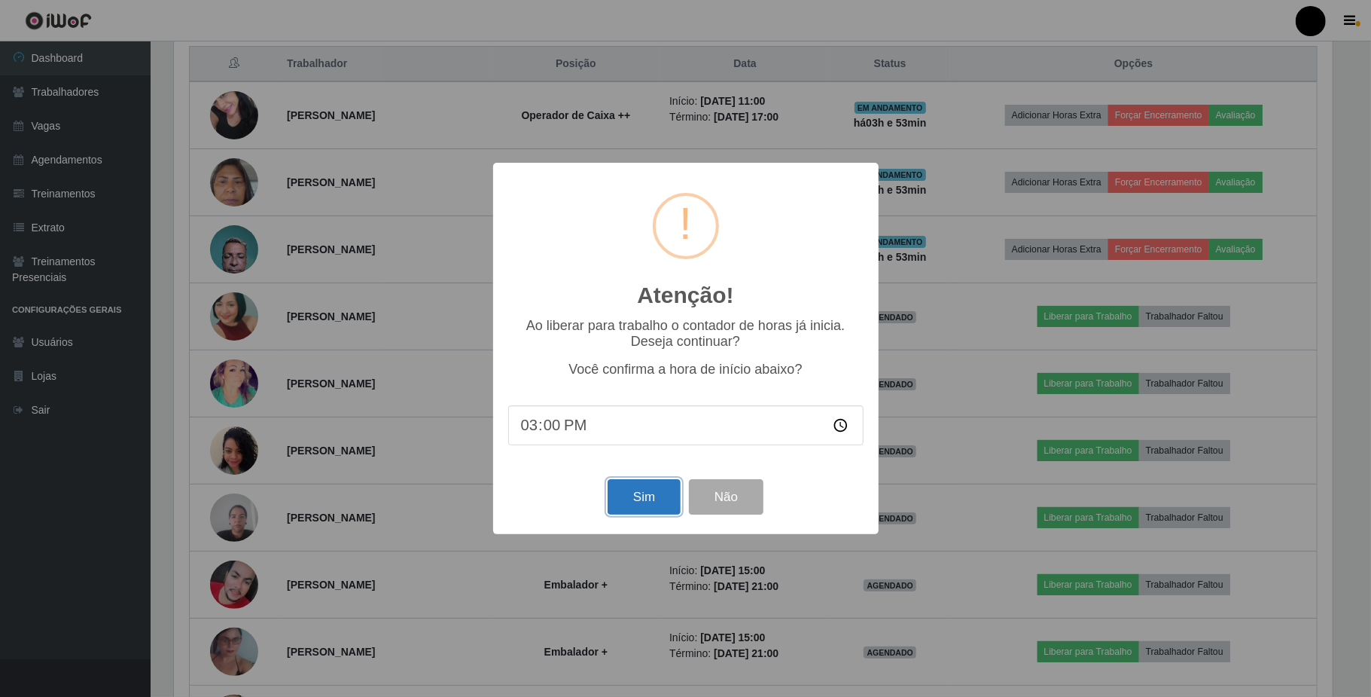
click at [651, 503] on button "Sim" at bounding box center [644, 496] width 73 height 35
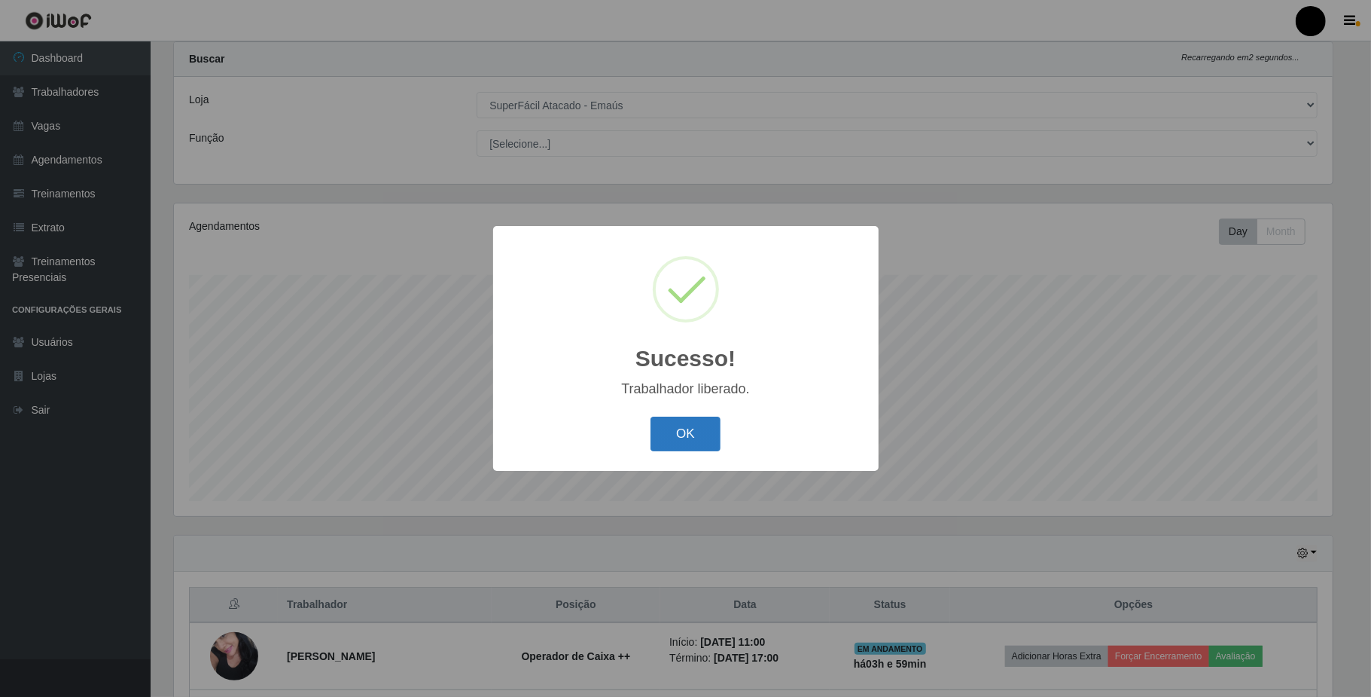
click at [679, 420] on button "OK" at bounding box center [686, 433] width 70 height 35
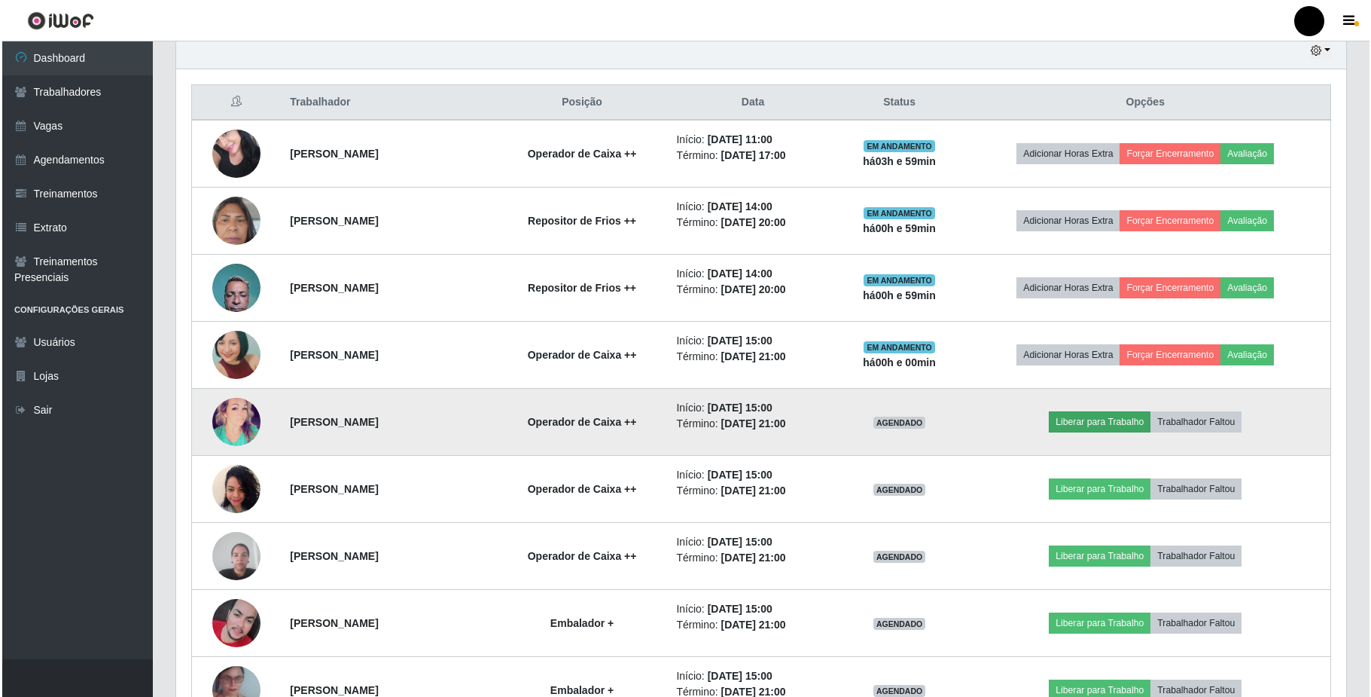
scroll to position [640, 0]
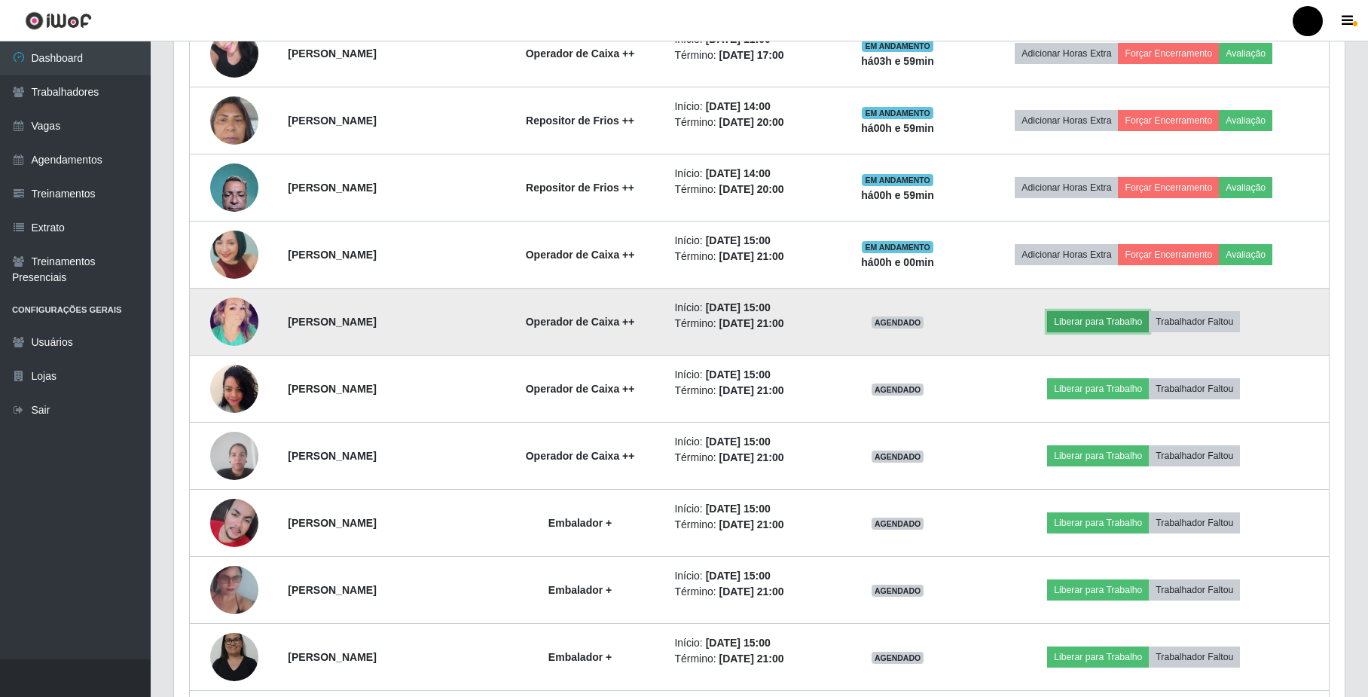
click at [1136, 331] on button "Liberar para Trabalho" at bounding box center [1098, 321] width 102 height 21
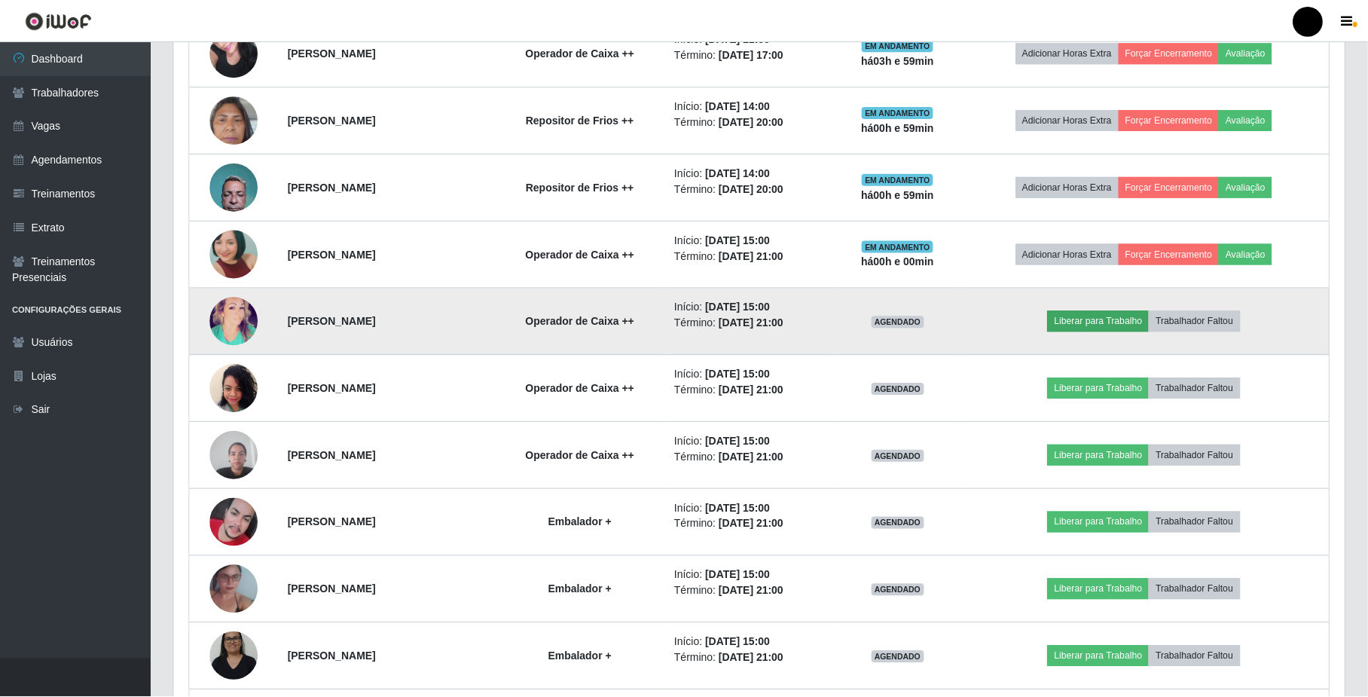
scroll to position [313, 1158]
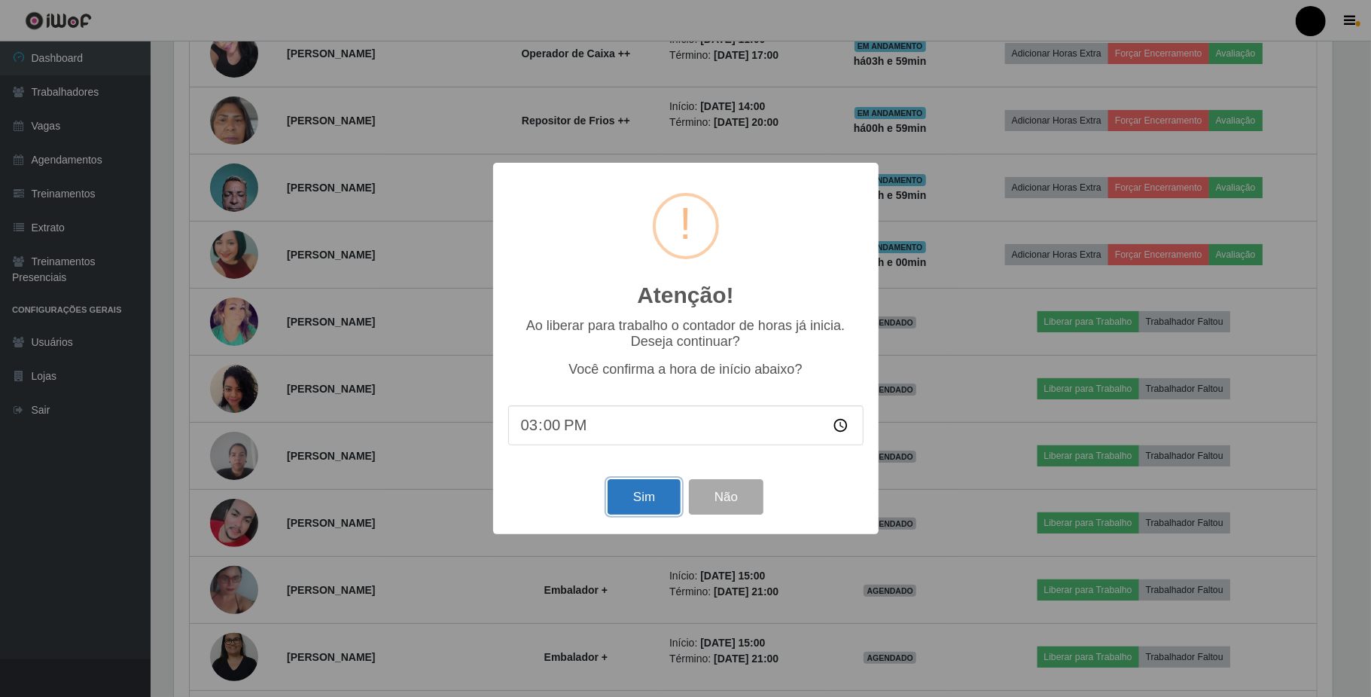
click at [646, 494] on button "Sim" at bounding box center [644, 496] width 73 height 35
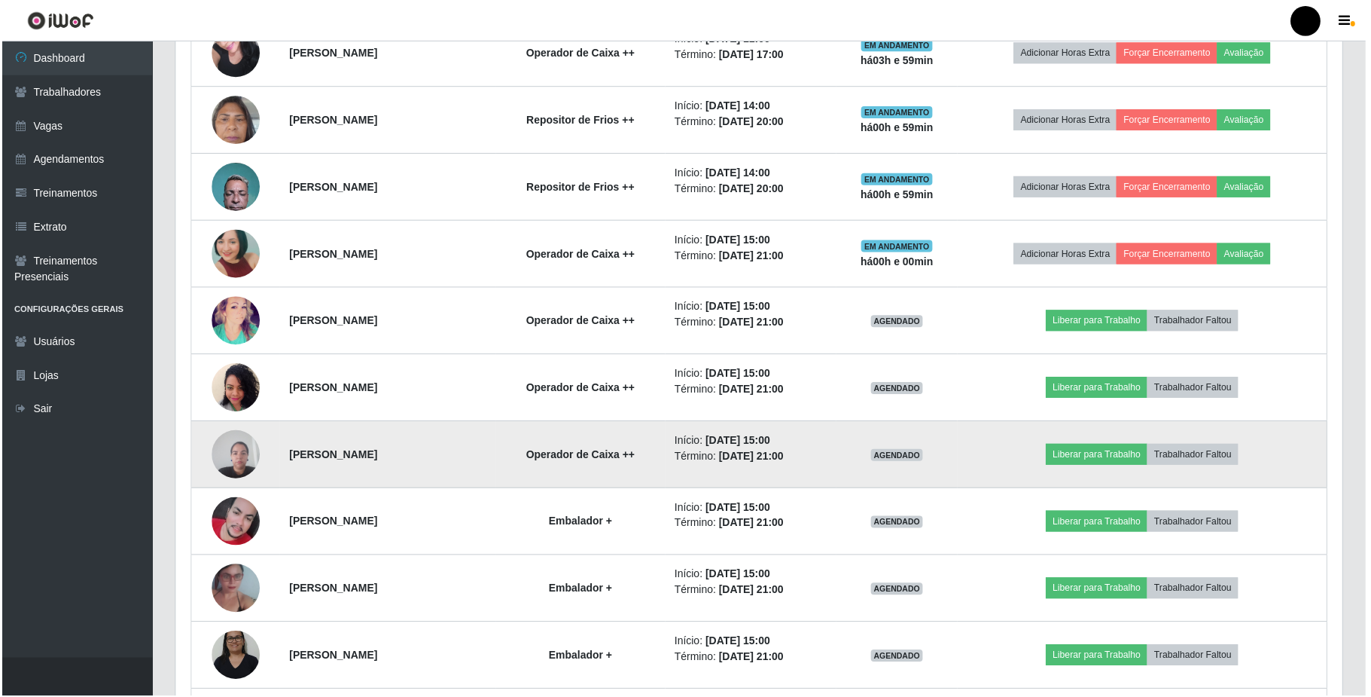
scroll to position [38, 0]
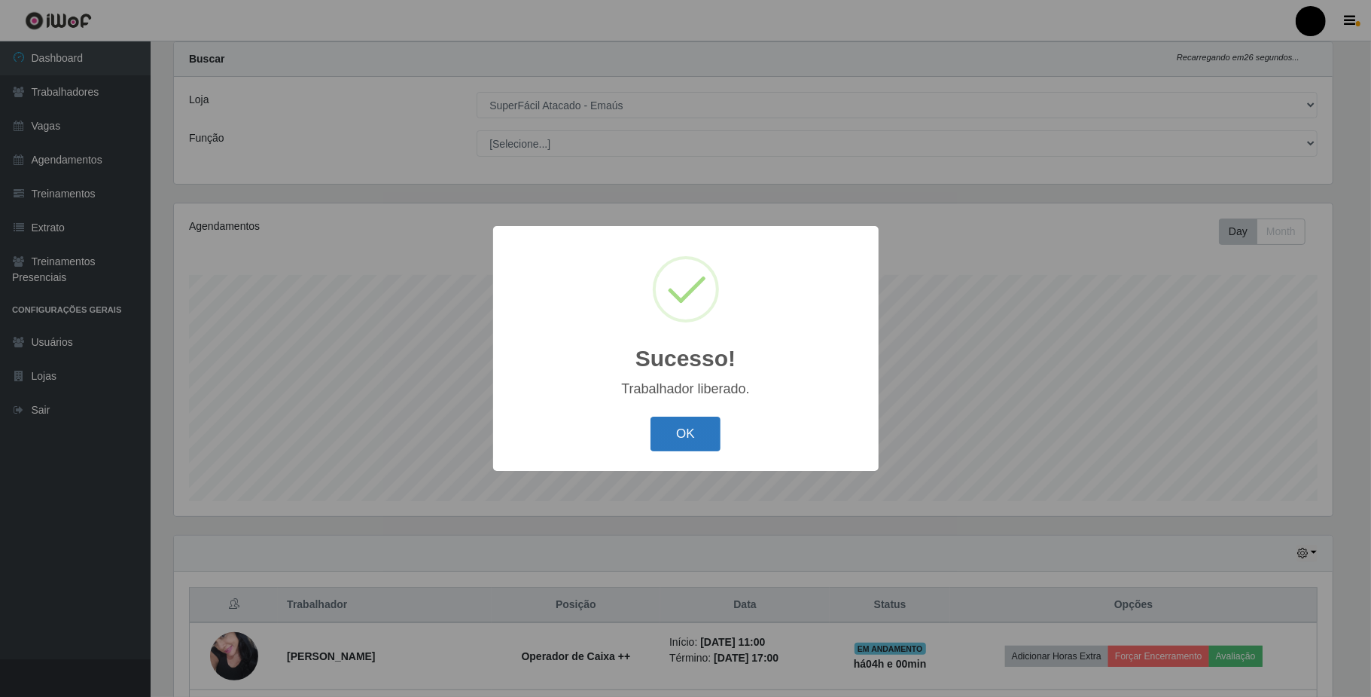
click at [669, 429] on button "OK" at bounding box center [686, 433] width 70 height 35
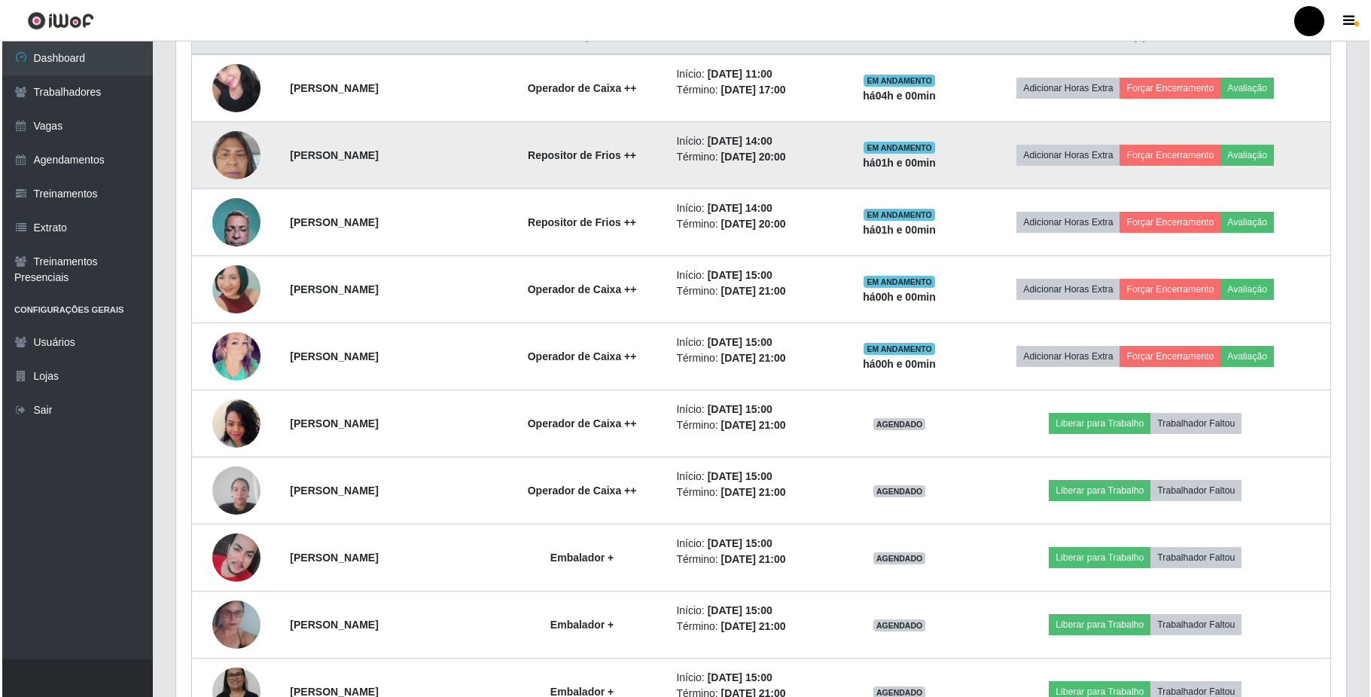
scroll to position [640, 0]
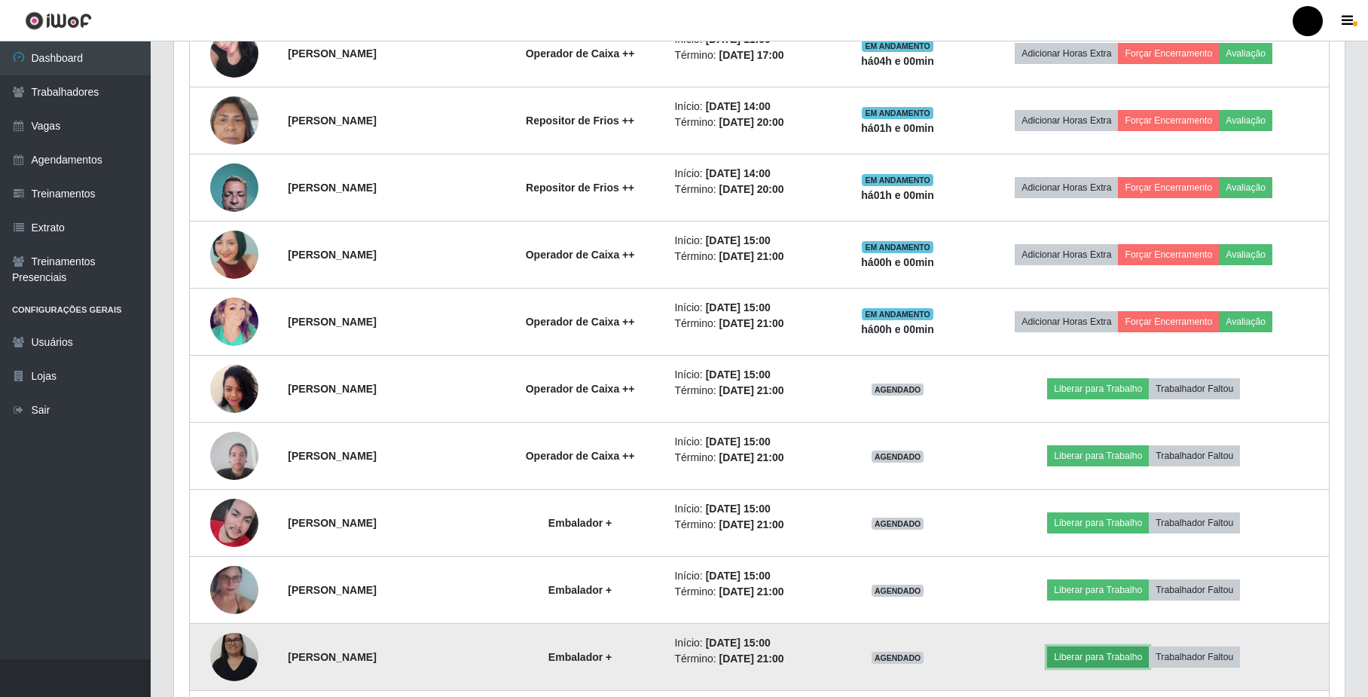
click at [1097, 657] on button "Liberar para Trabalho" at bounding box center [1098, 656] width 102 height 21
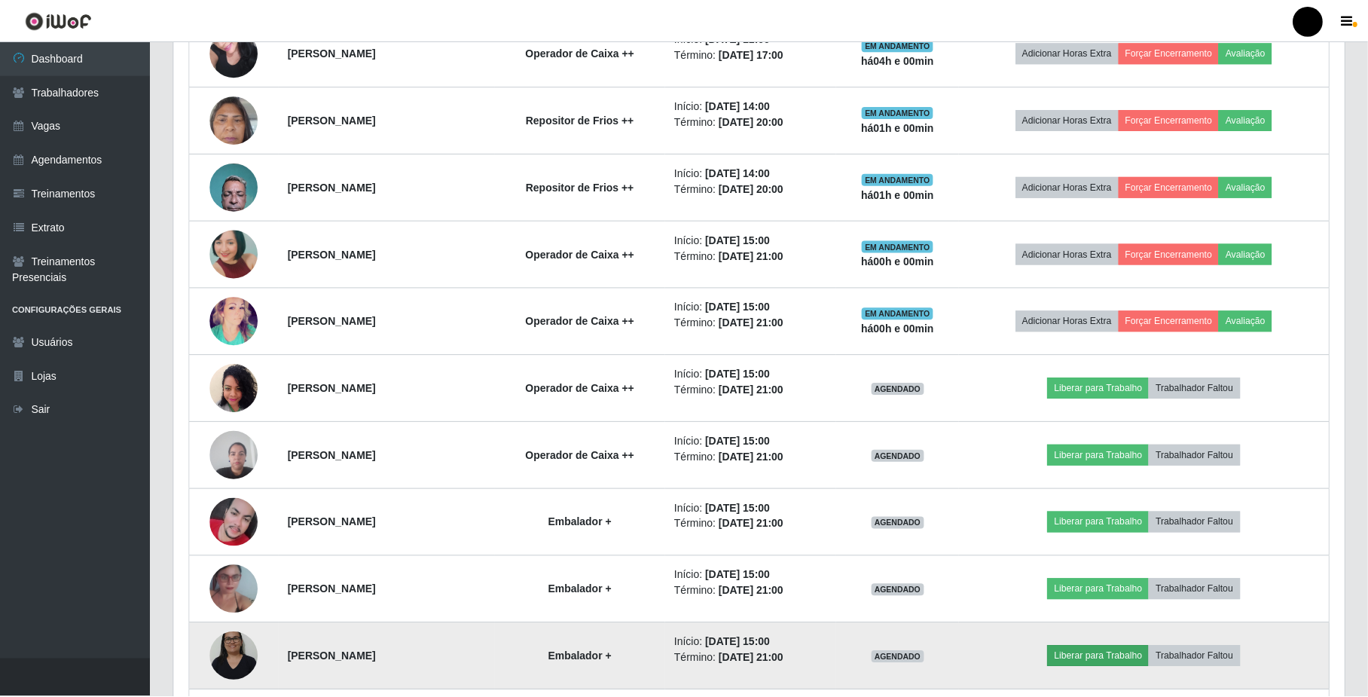
scroll to position [313, 1158]
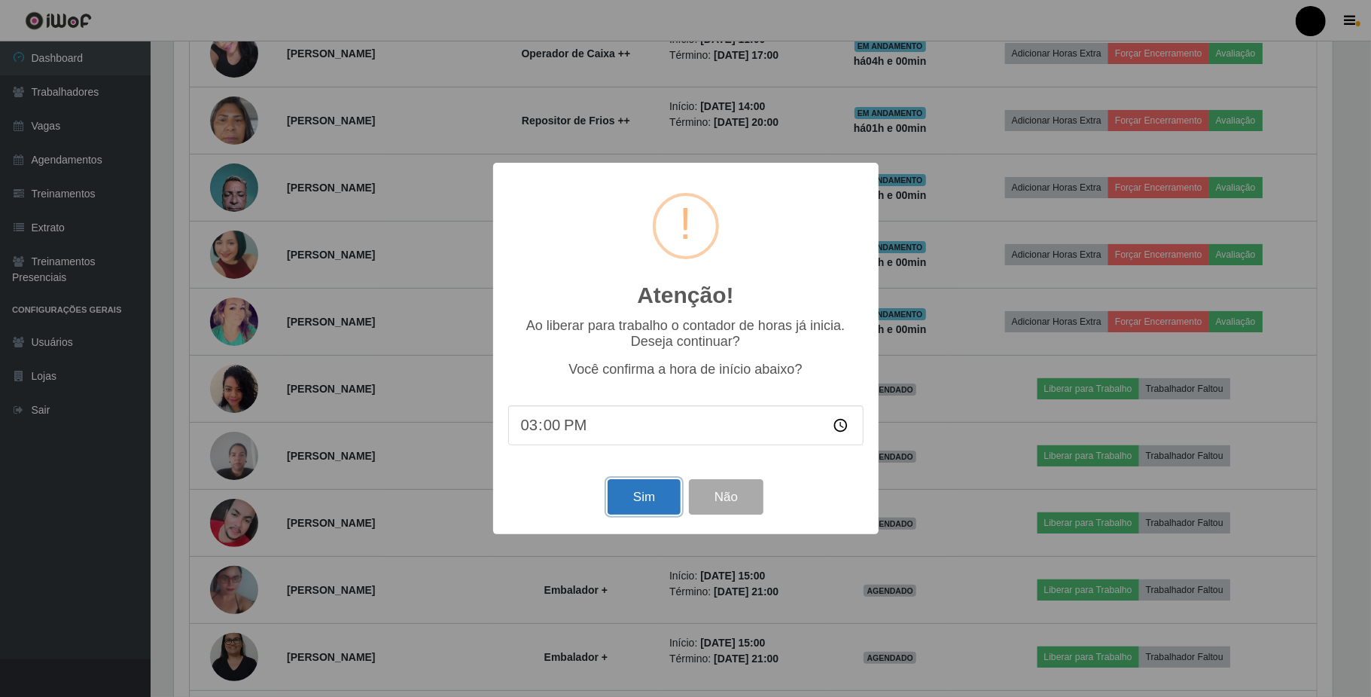
click at [639, 497] on button "Sim" at bounding box center [644, 496] width 73 height 35
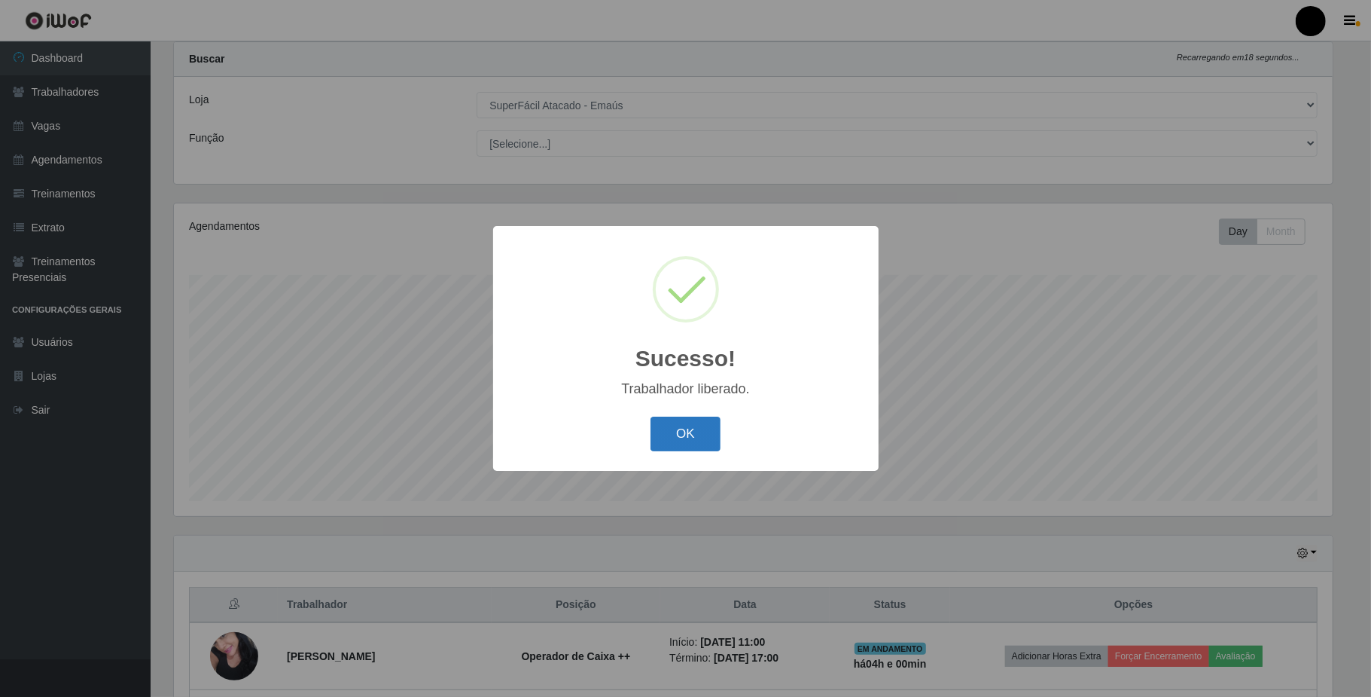
click at [673, 438] on button "OK" at bounding box center [686, 433] width 70 height 35
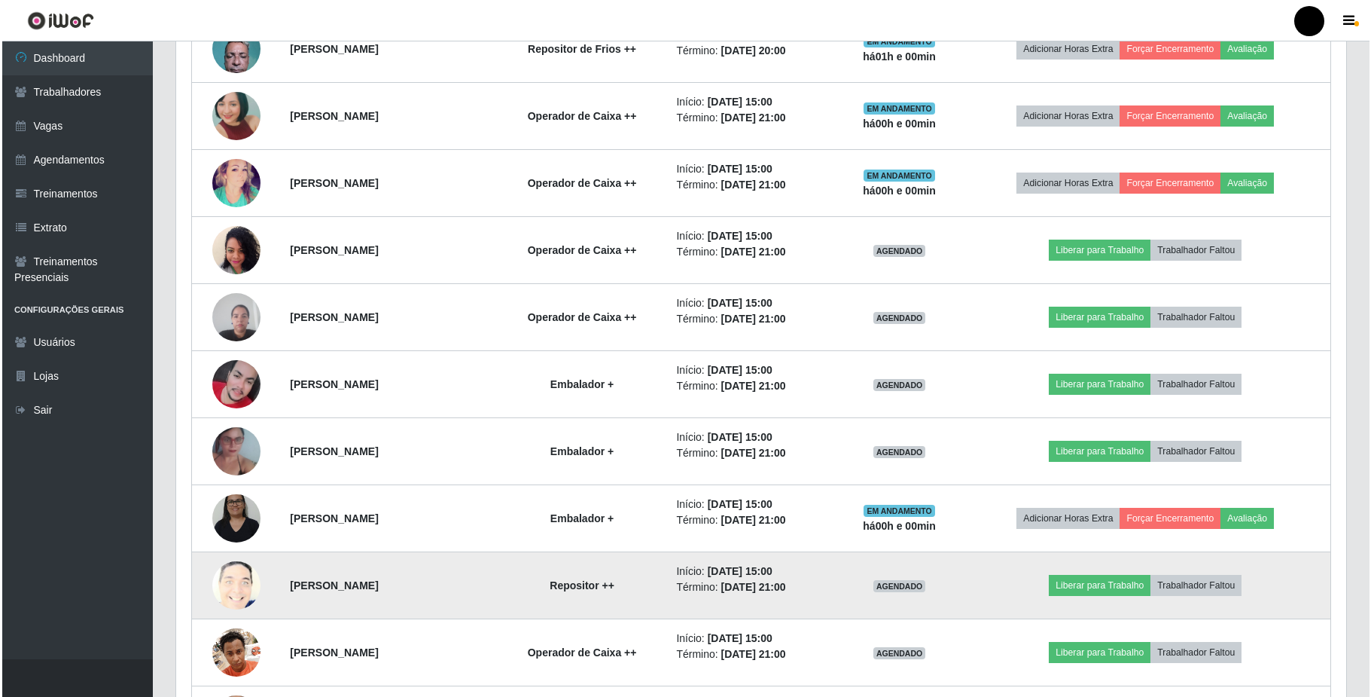
scroll to position [880, 0]
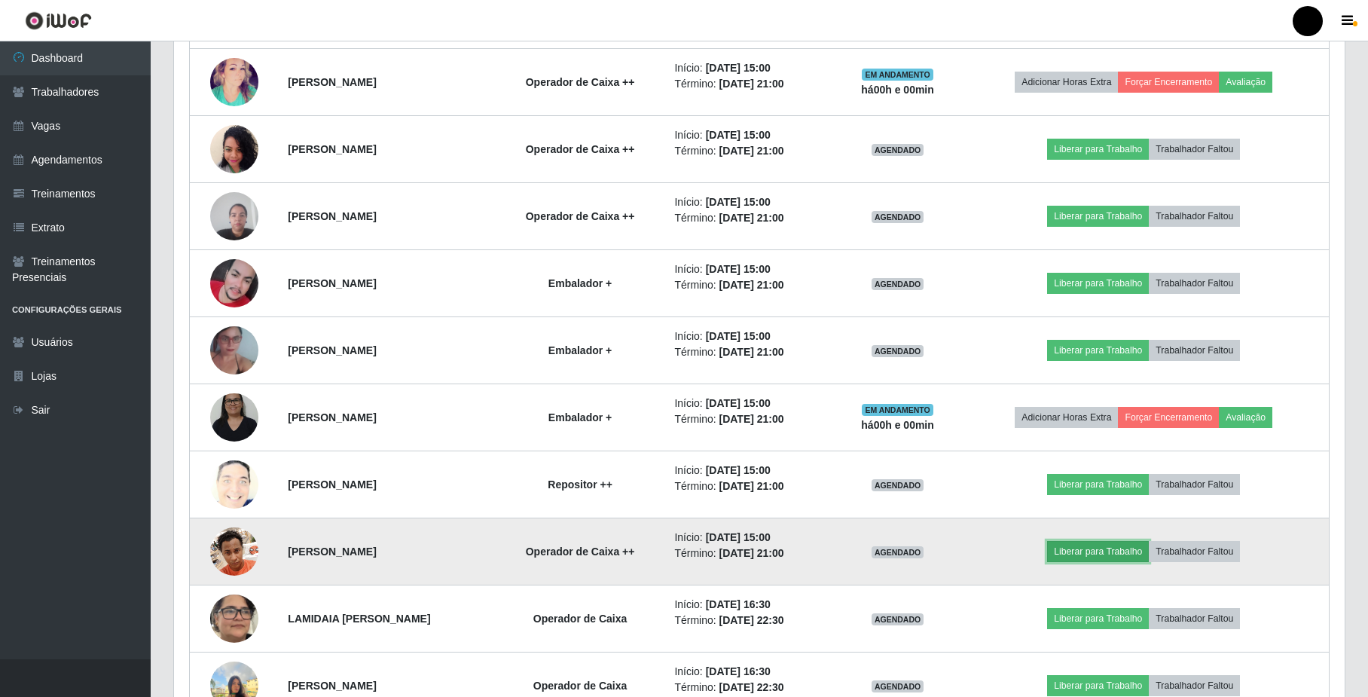
click at [1124, 556] on button "Liberar para Trabalho" at bounding box center [1098, 551] width 102 height 21
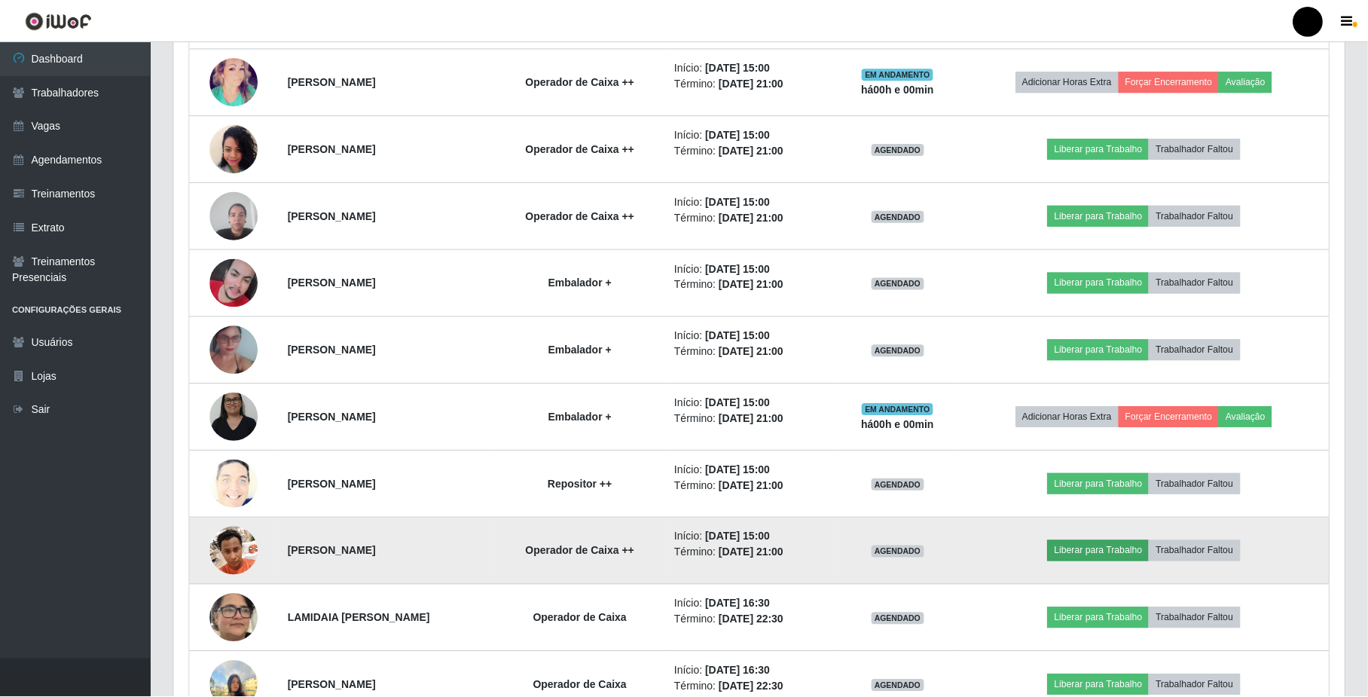
scroll to position [313, 1158]
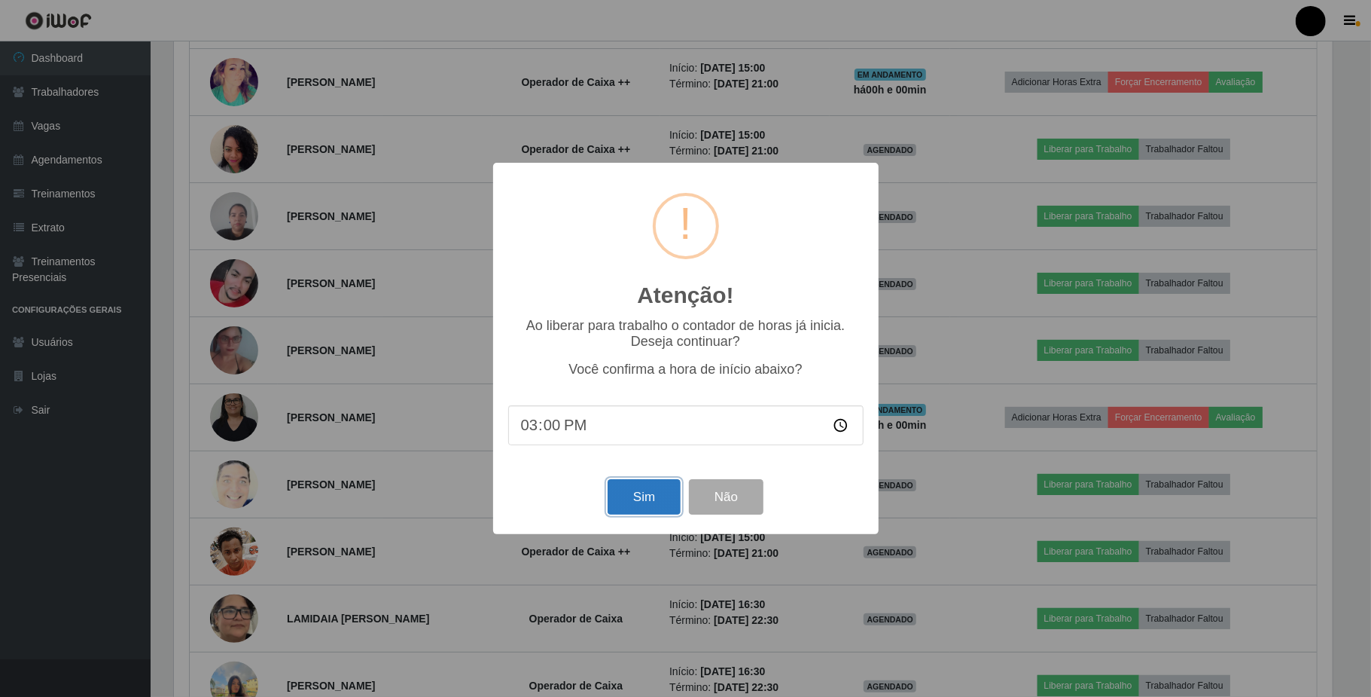
click at [634, 502] on button "Sim" at bounding box center [644, 496] width 73 height 35
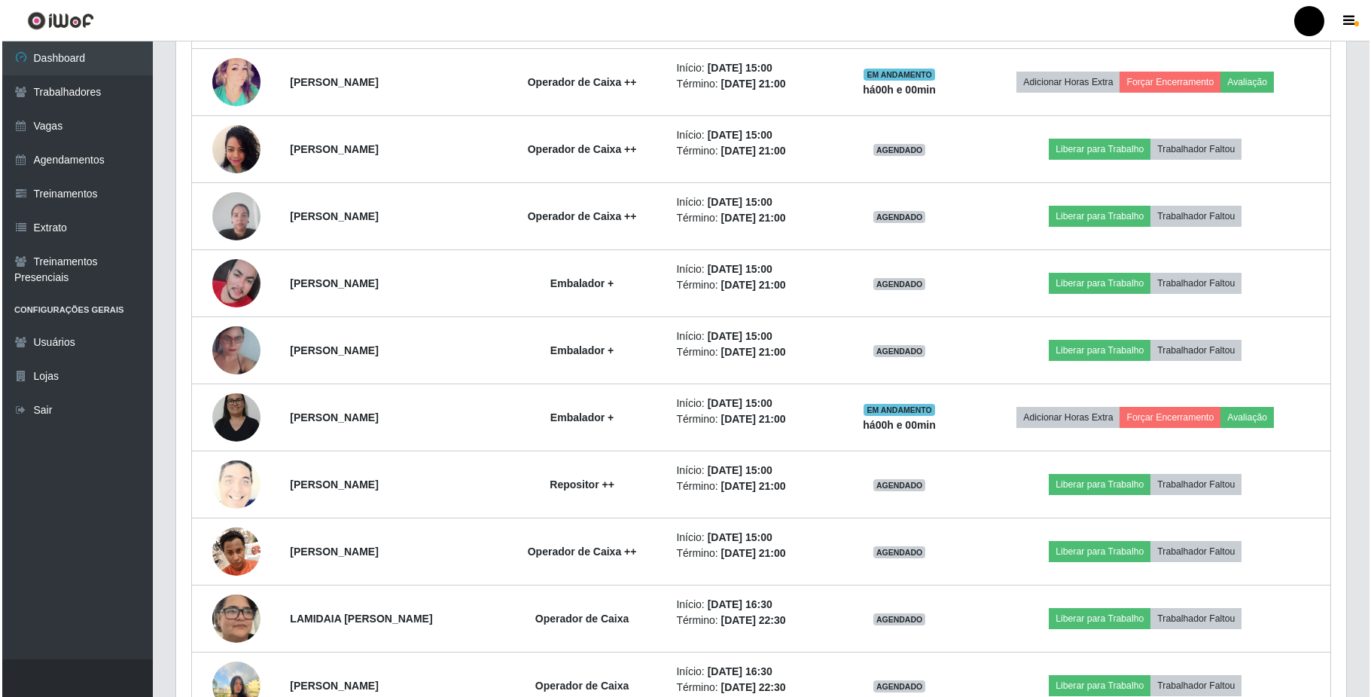
scroll to position [38, 0]
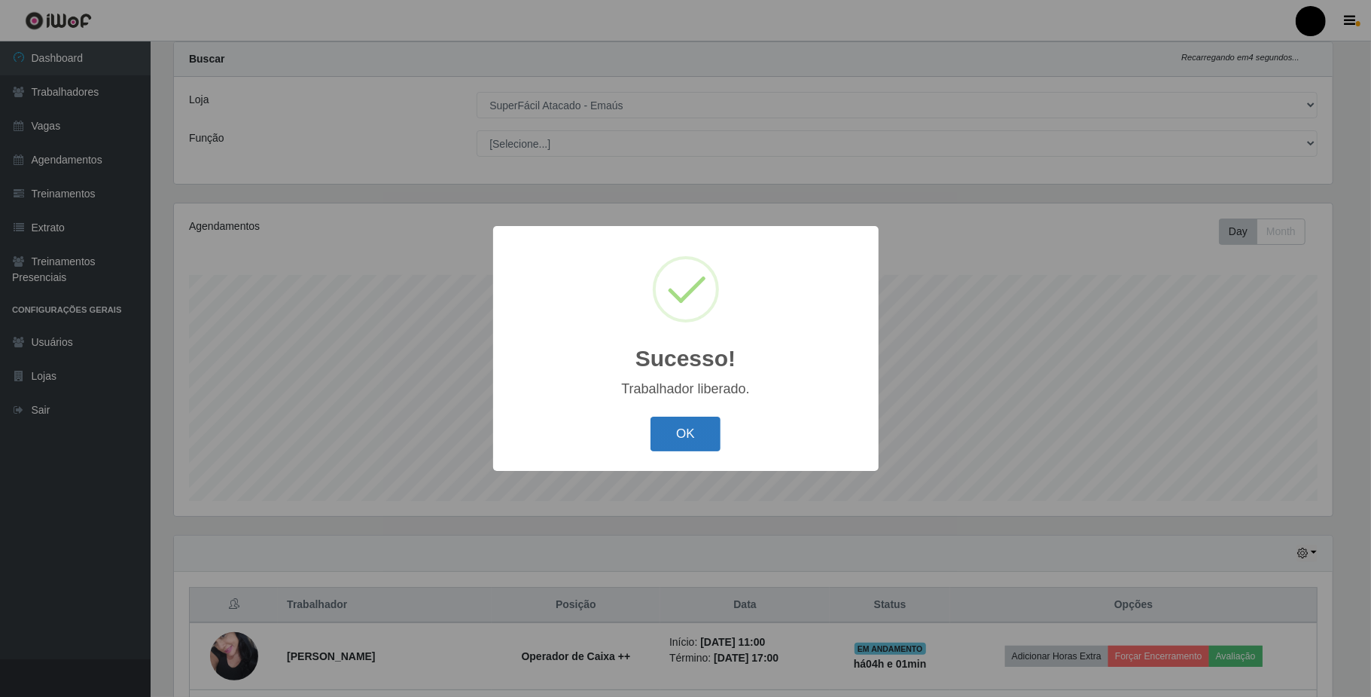
click at [694, 434] on button "OK" at bounding box center [686, 433] width 70 height 35
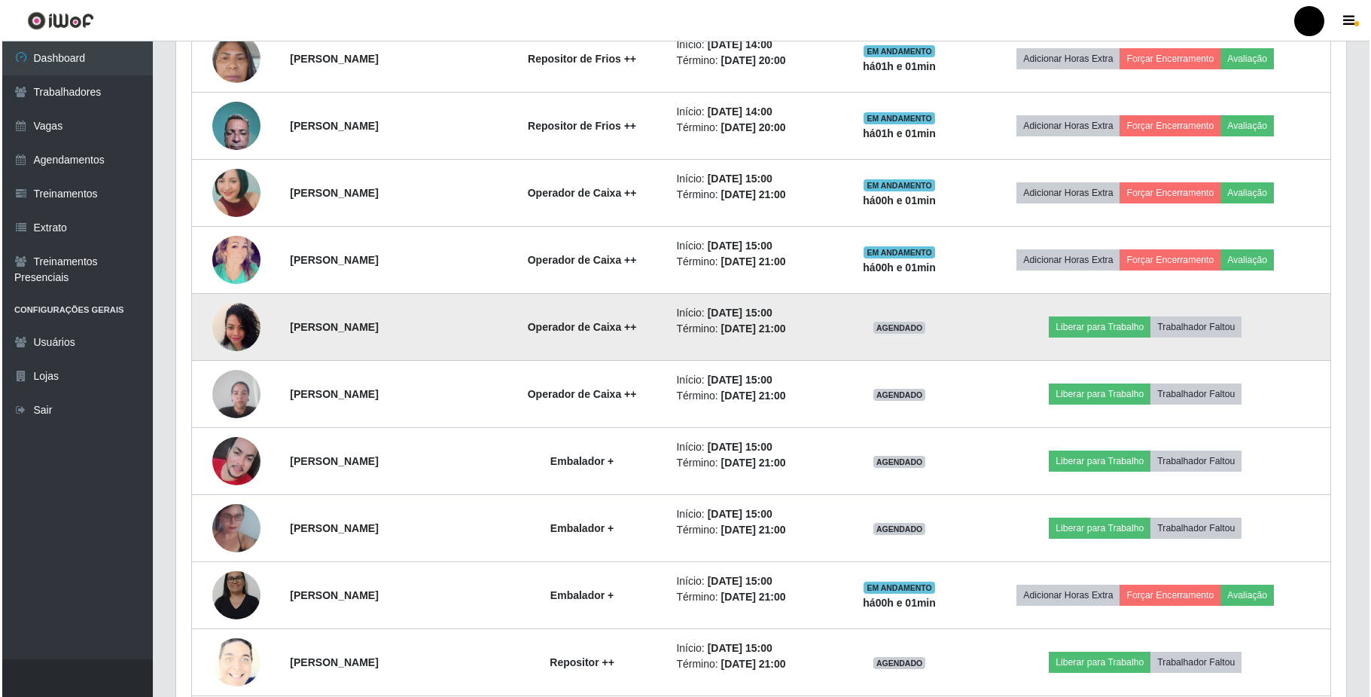
scroll to position [741, 0]
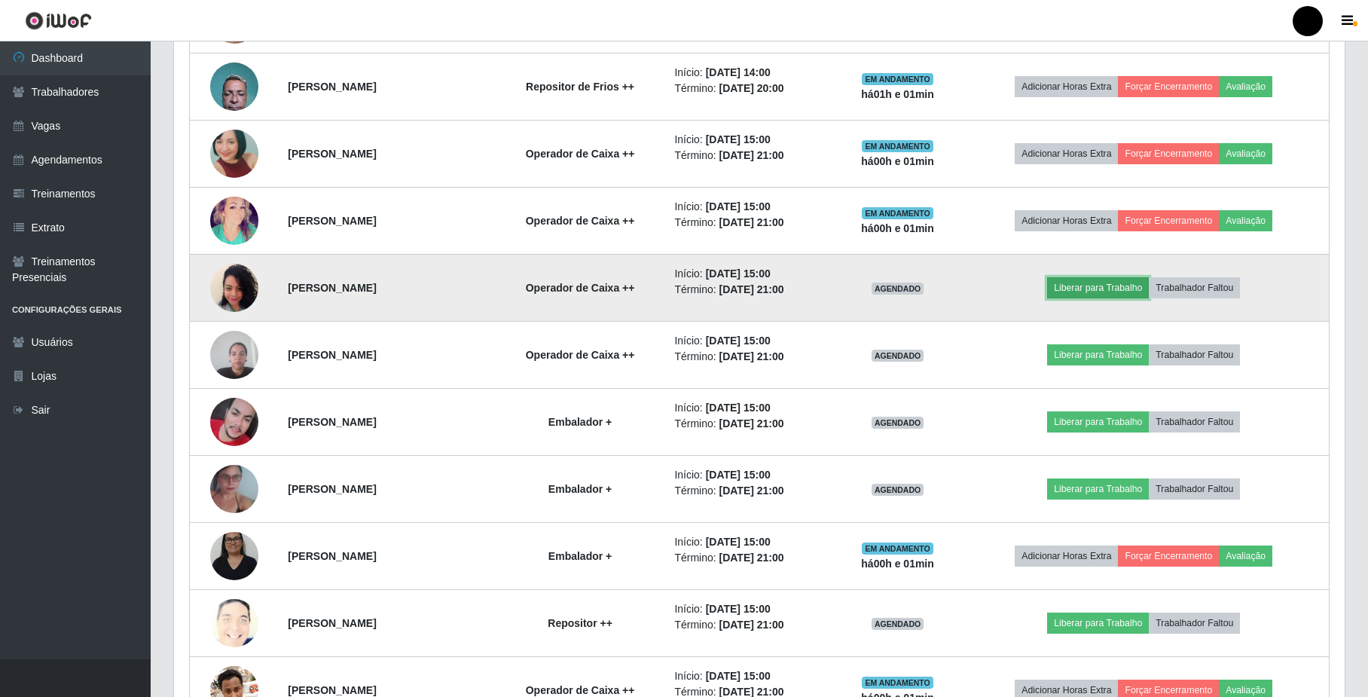
click at [1113, 290] on button "Liberar para Trabalho" at bounding box center [1098, 287] width 102 height 21
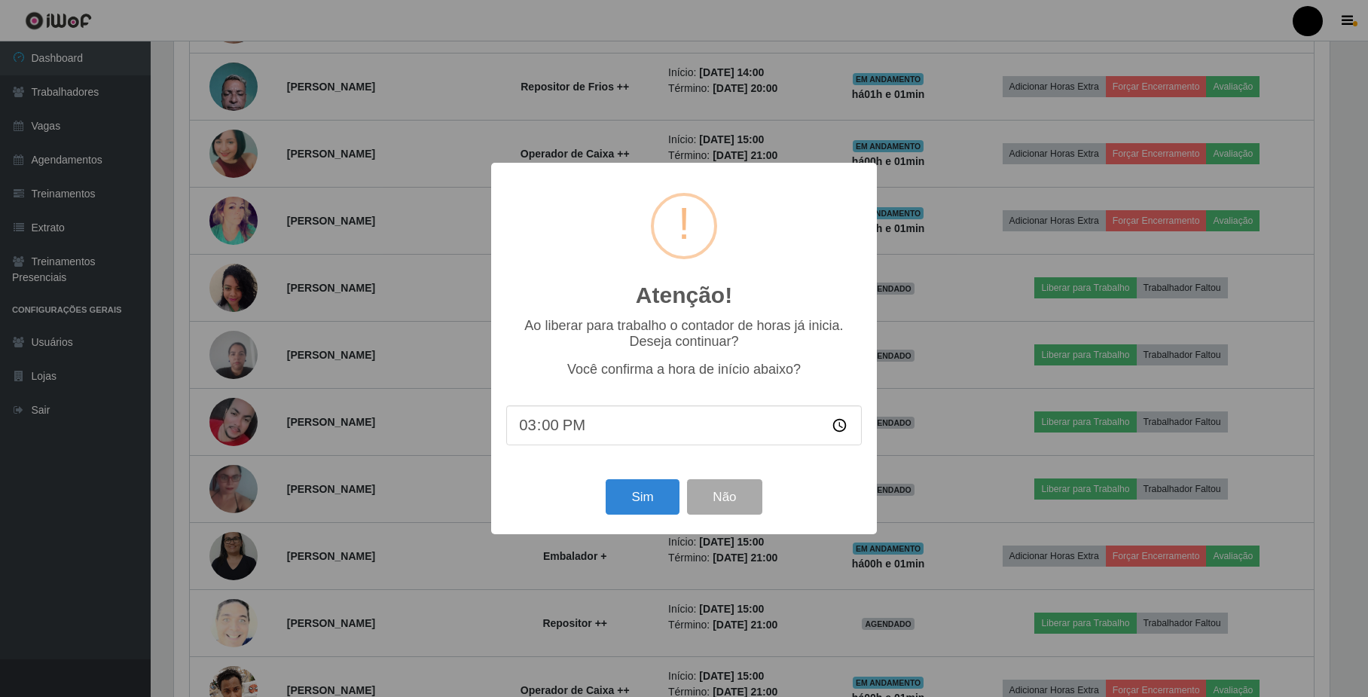
scroll to position [313, 1158]
click at [642, 504] on button "Sim" at bounding box center [644, 496] width 73 height 35
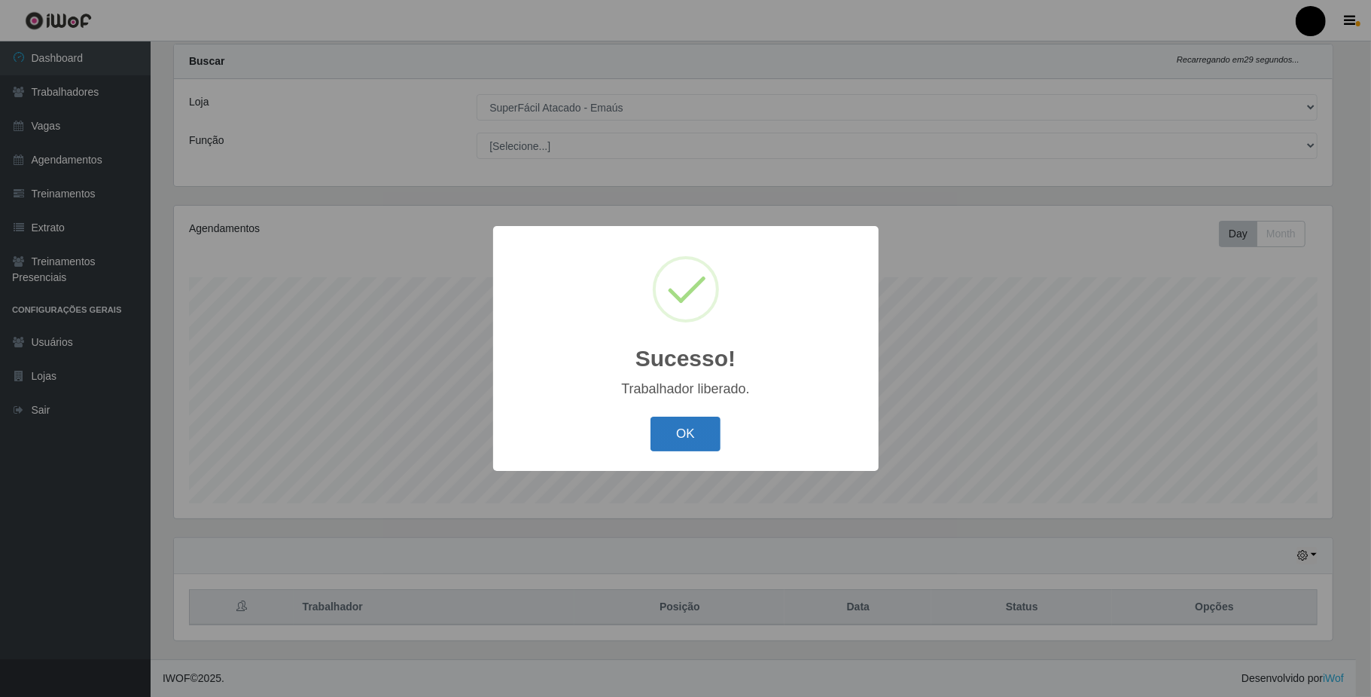
click at [690, 449] on button "OK" at bounding box center [686, 433] width 70 height 35
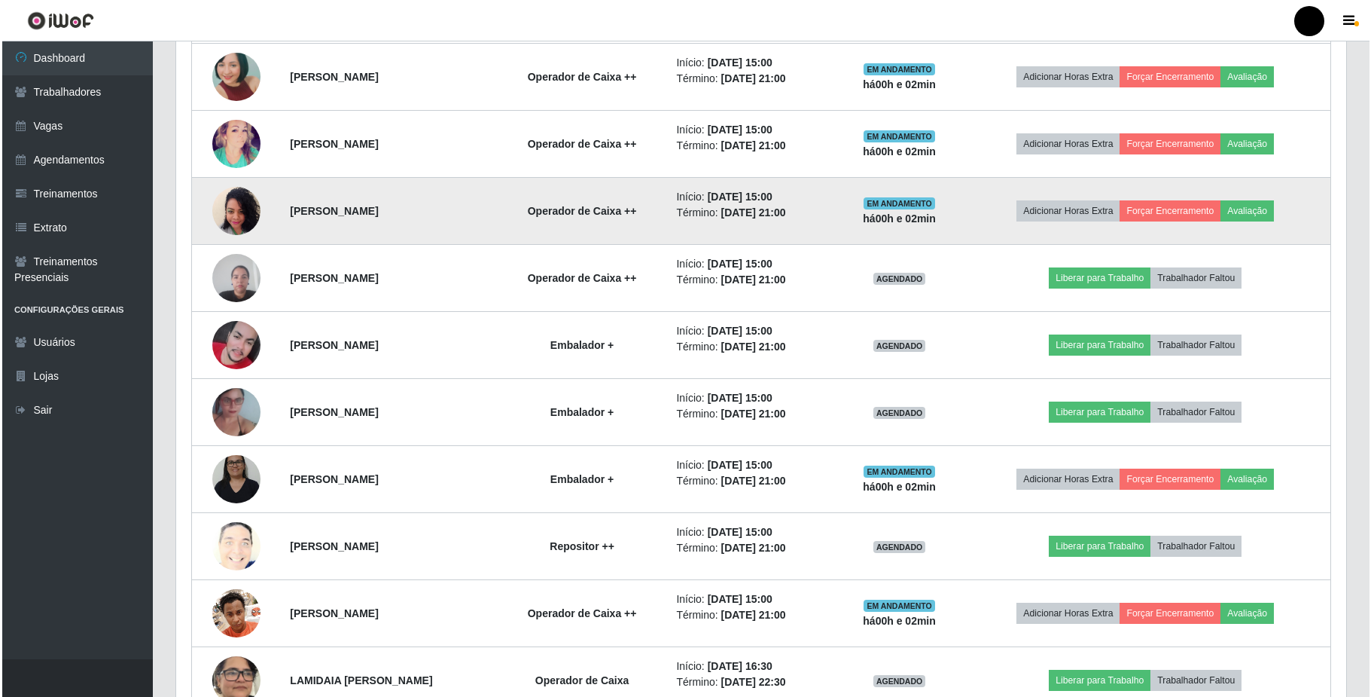
scroll to position [841, 0]
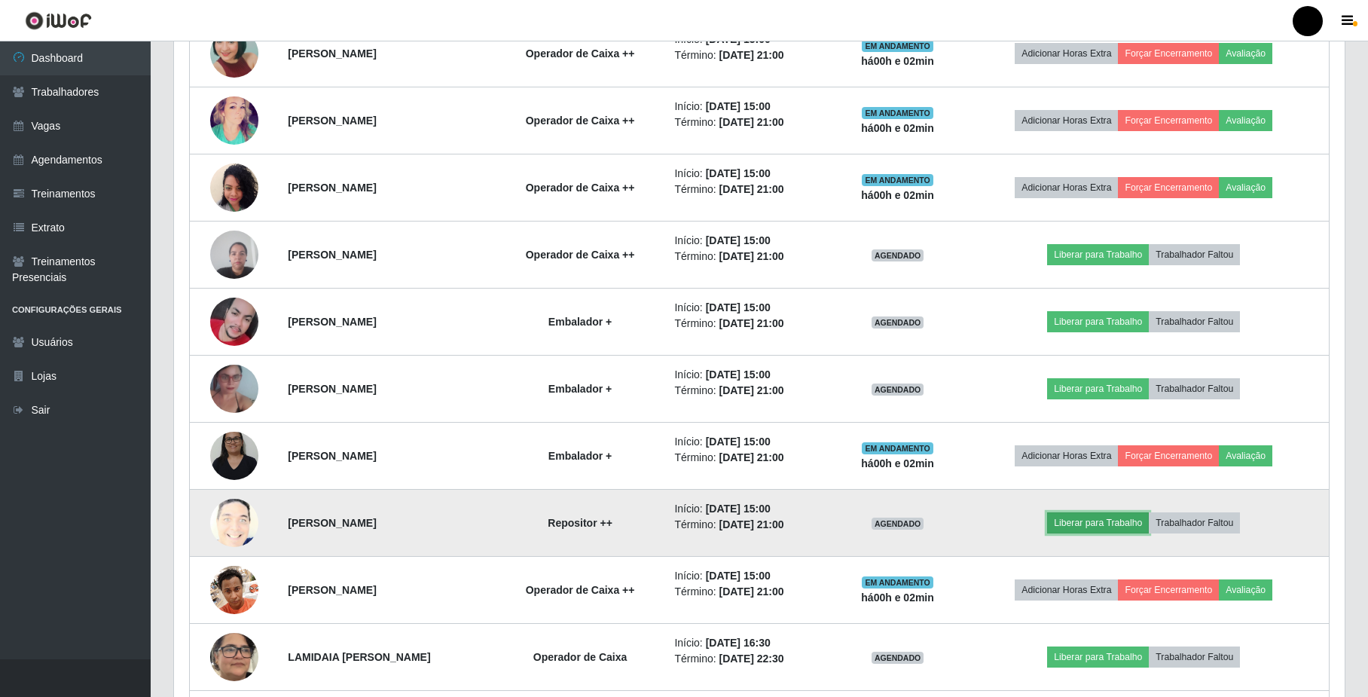
click at [1125, 533] on button "Liberar para Trabalho" at bounding box center [1098, 522] width 102 height 21
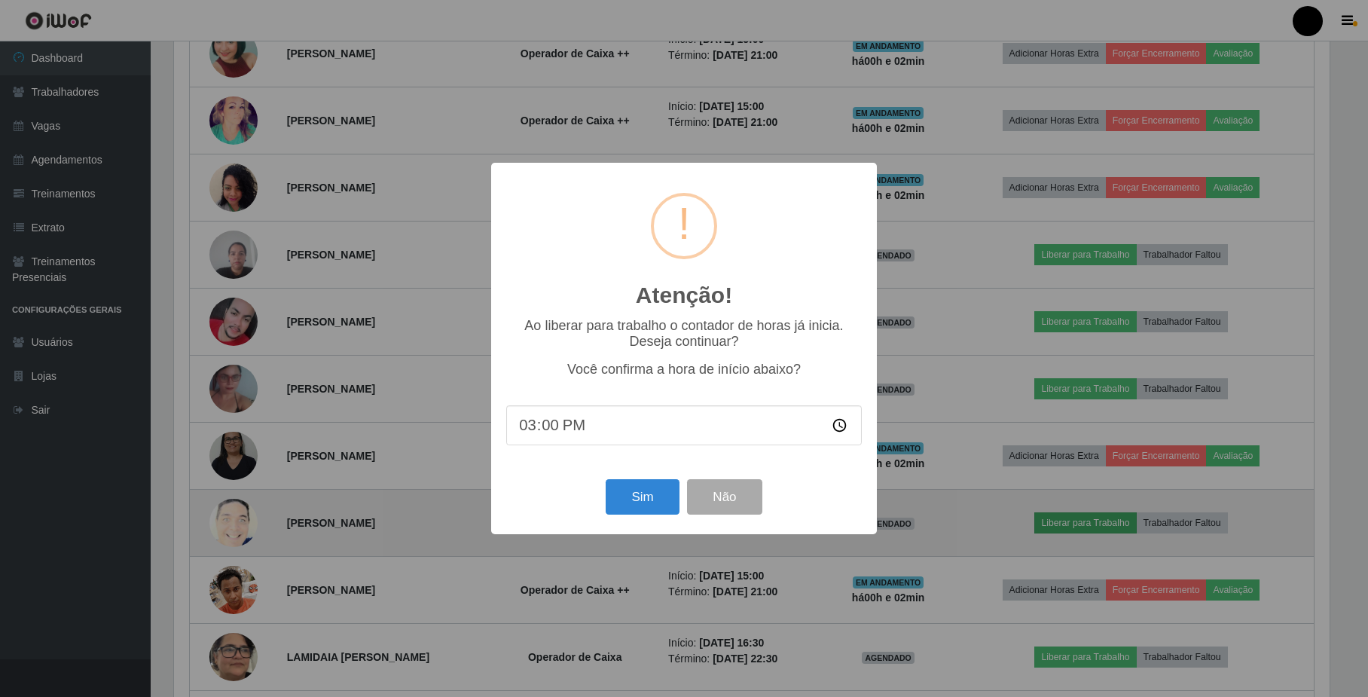
scroll to position [313, 1158]
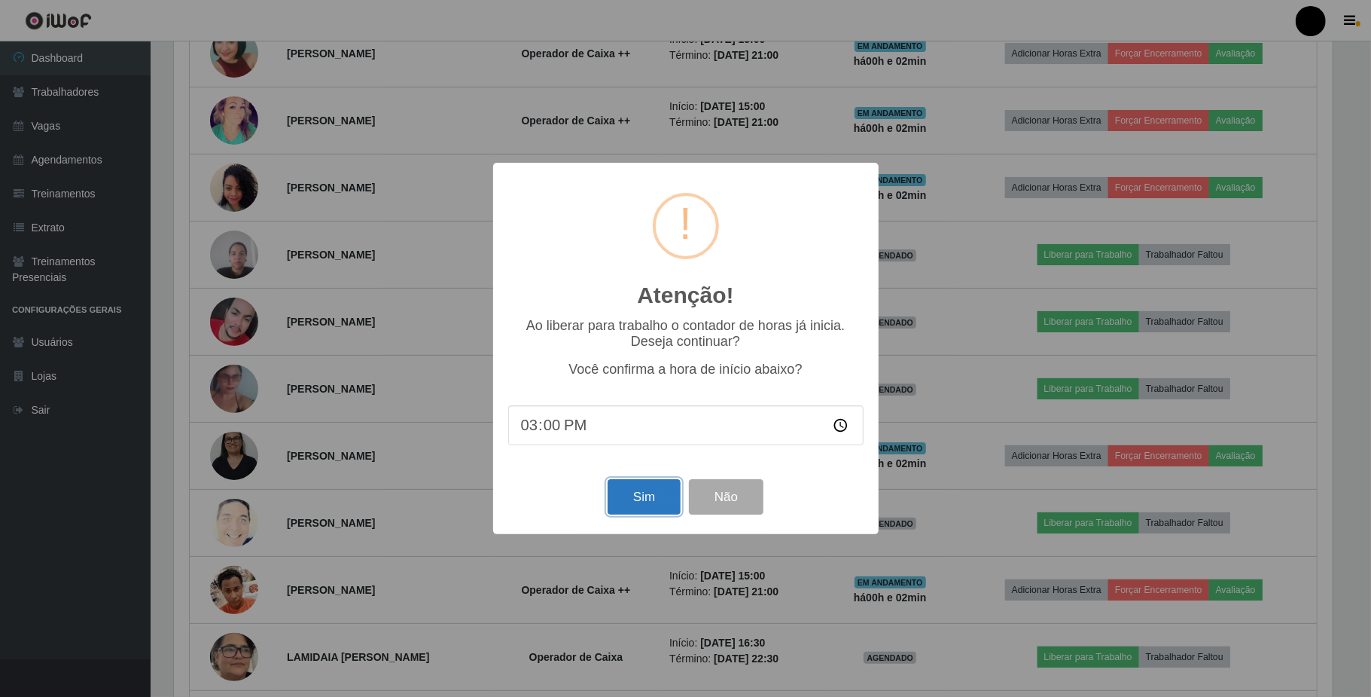
click at [663, 508] on button "Sim" at bounding box center [644, 496] width 73 height 35
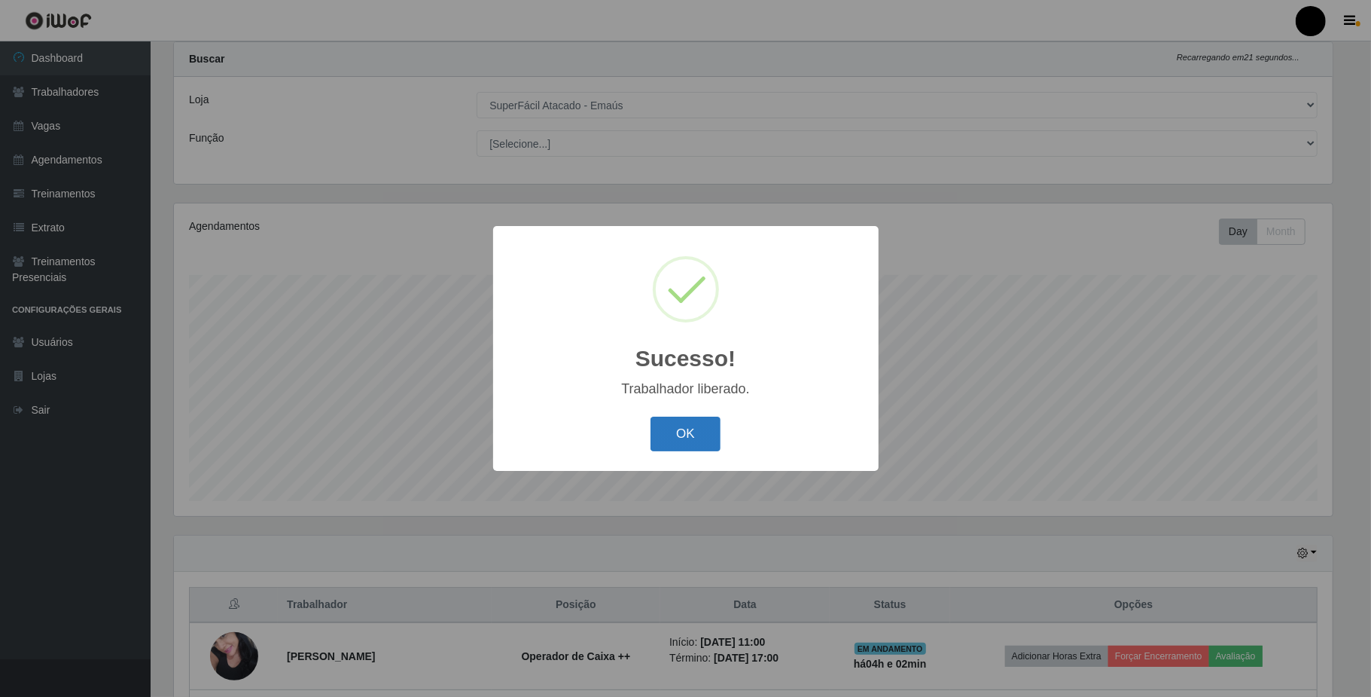
click at [718, 438] on button "OK" at bounding box center [686, 433] width 70 height 35
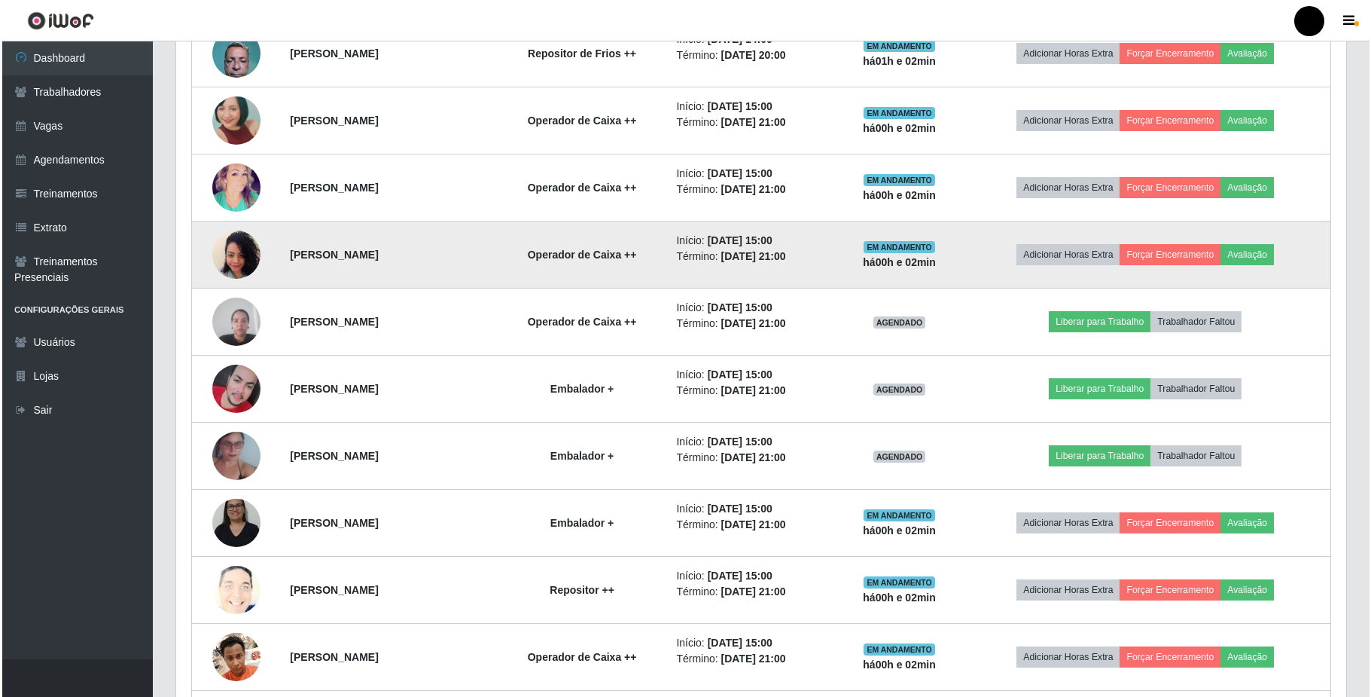
scroll to position [841, 0]
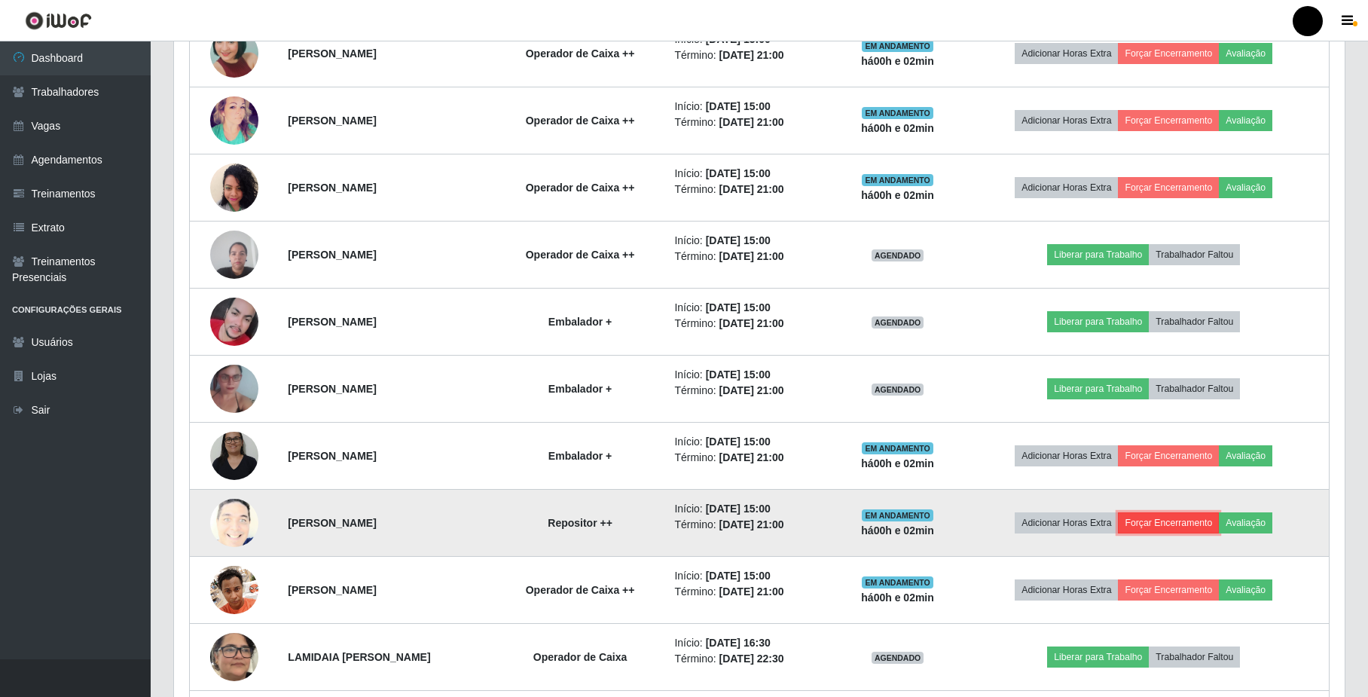
click at [1158, 521] on button "Forçar Encerramento" at bounding box center [1168, 522] width 101 height 21
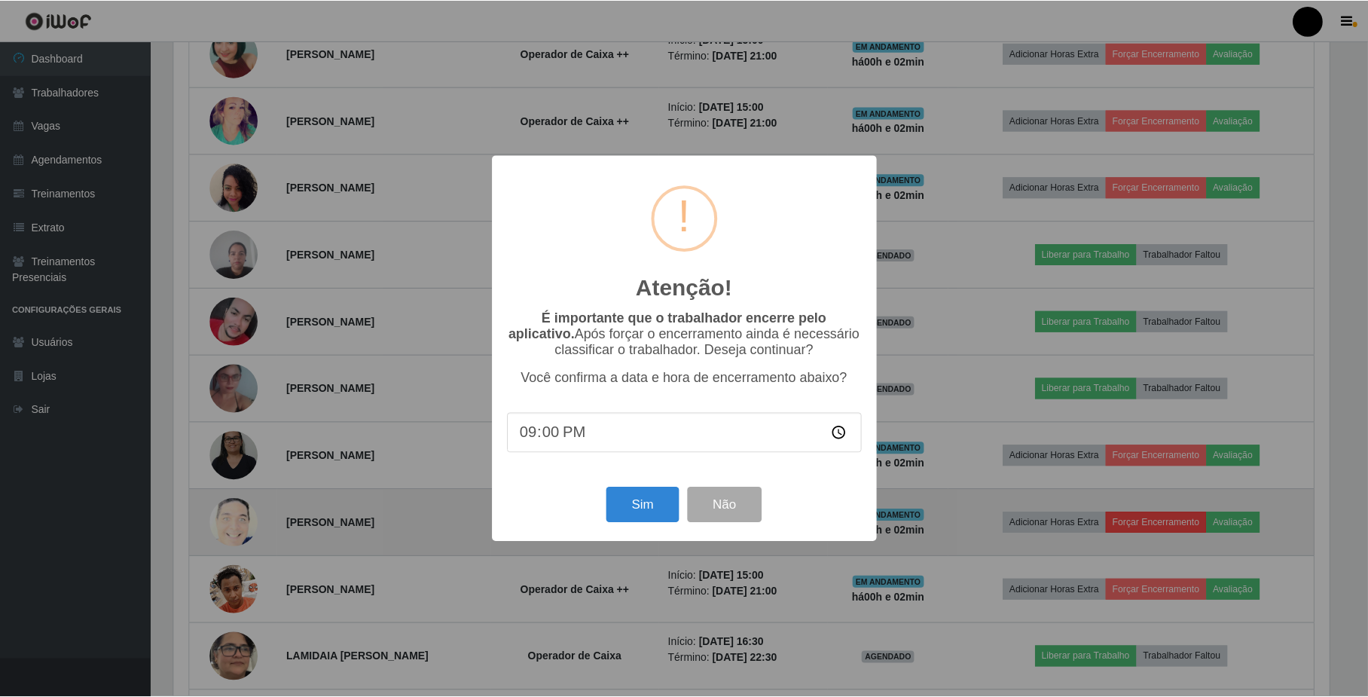
scroll to position [313, 1158]
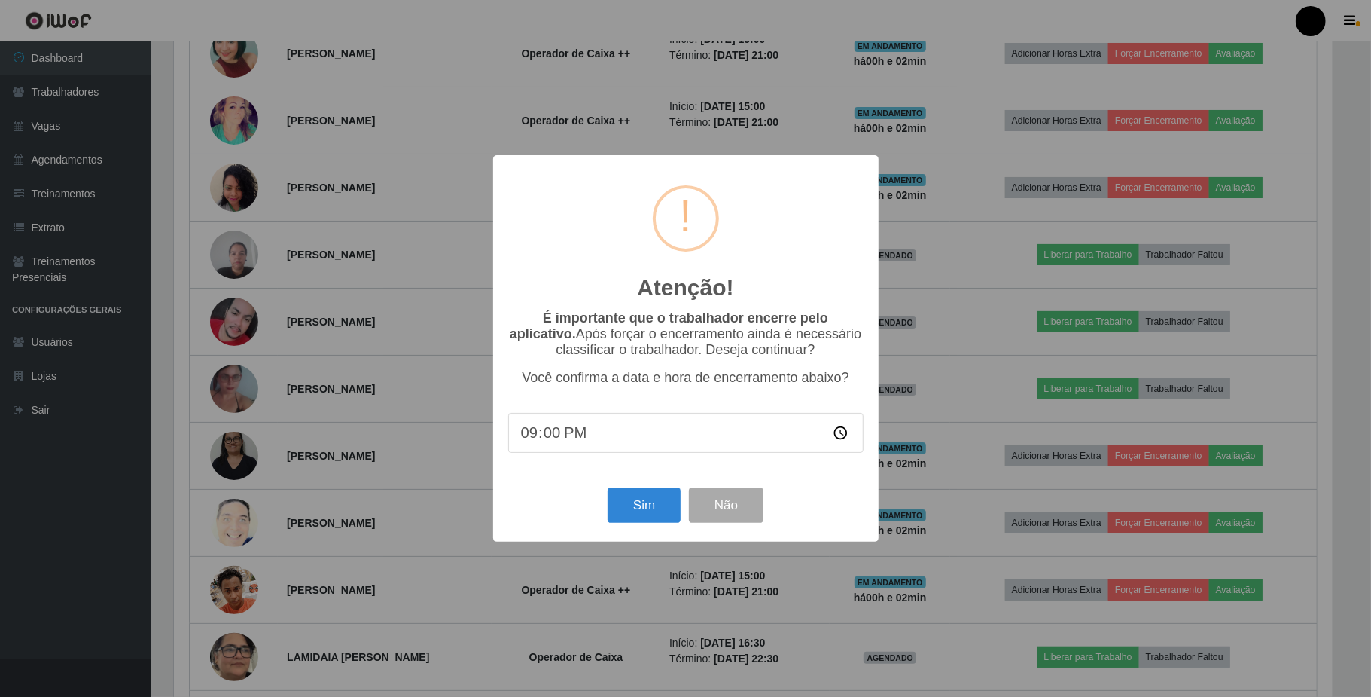
drag, startPoint x: 977, startPoint y: 501, endPoint x: 746, endPoint y: 517, distance: 231.7
click at [976, 501] on div "Atenção! × É importante que o trabalhador encerre pelo aplicativo. Após forçar …" at bounding box center [685, 348] width 1371 height 697
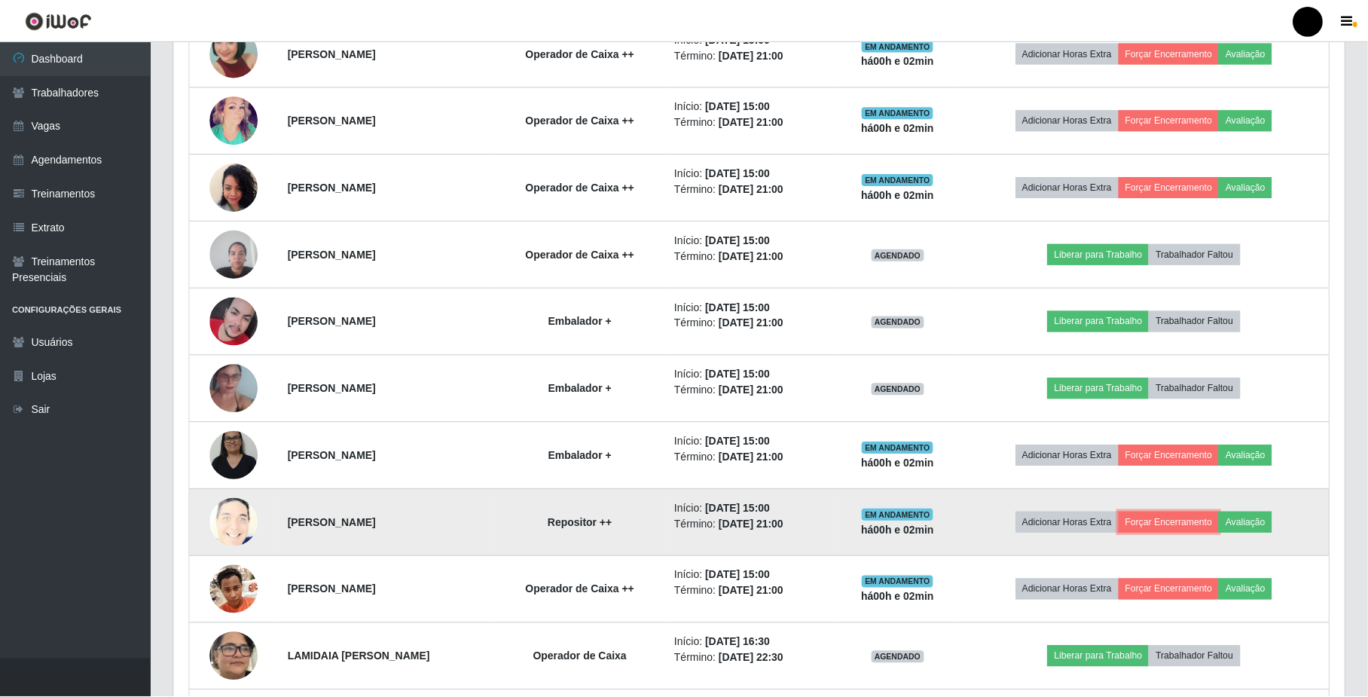
scroll to position [313, 1170]
click at [1194, 526] on button "Forçar Encerramento" at bounding box center [1168, 522] width 101 height 21
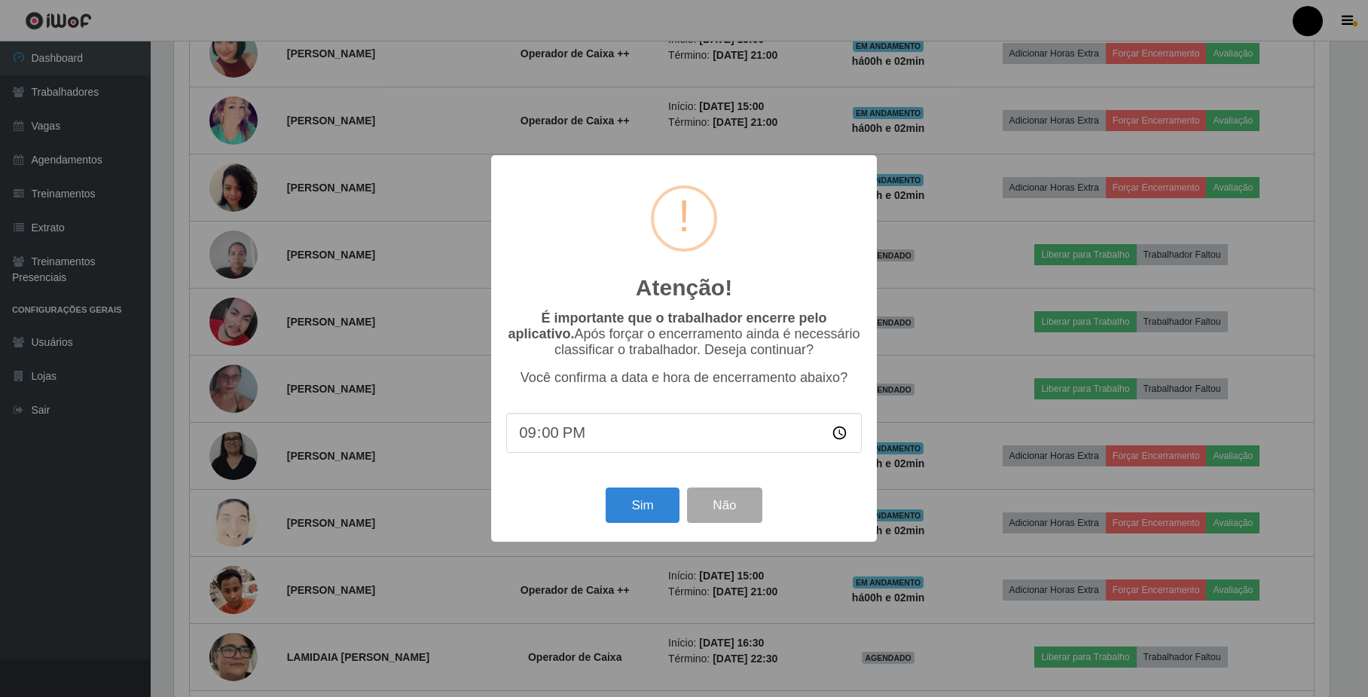
scroll to position [313, 1158]
click at [589, 428] on input "21:00" at bounding box center [685, 433] width 355 height 40
type input "15:02"
click at [637, 497] on button "Sim" at bounding box center [644, 504] width 73 height 35
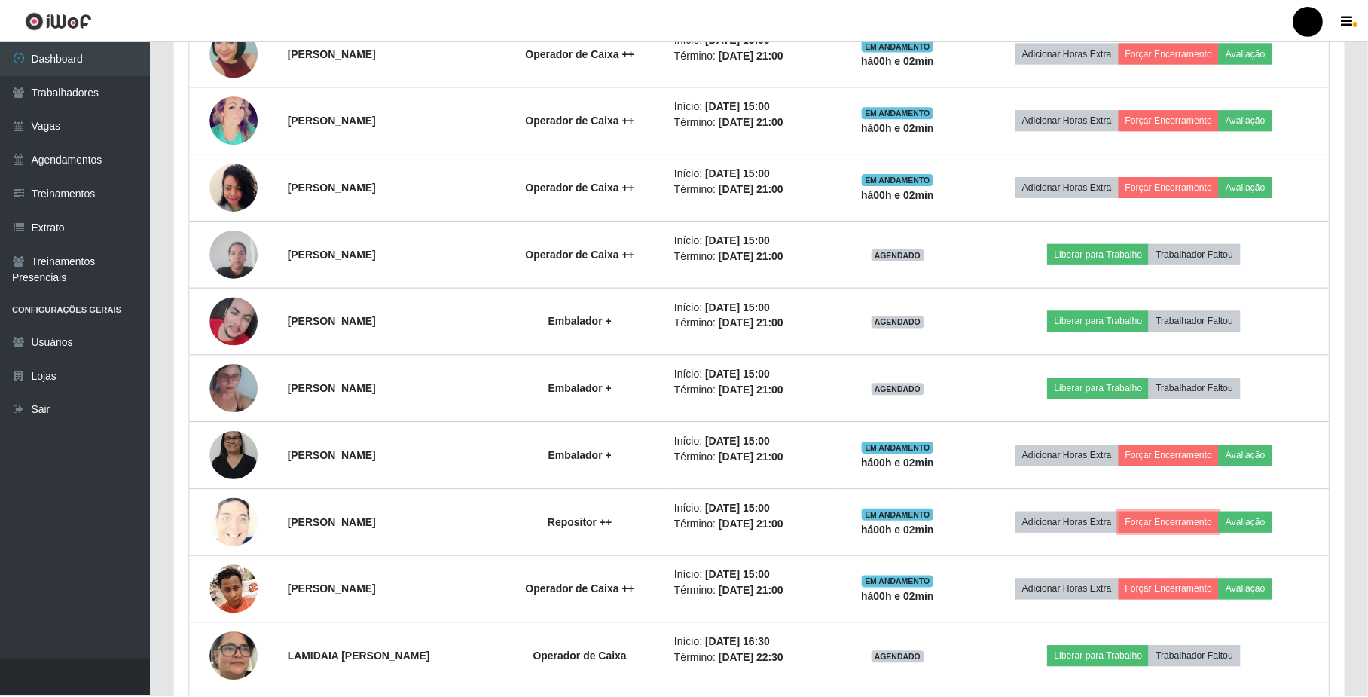
scroll to position [752805, 751948]
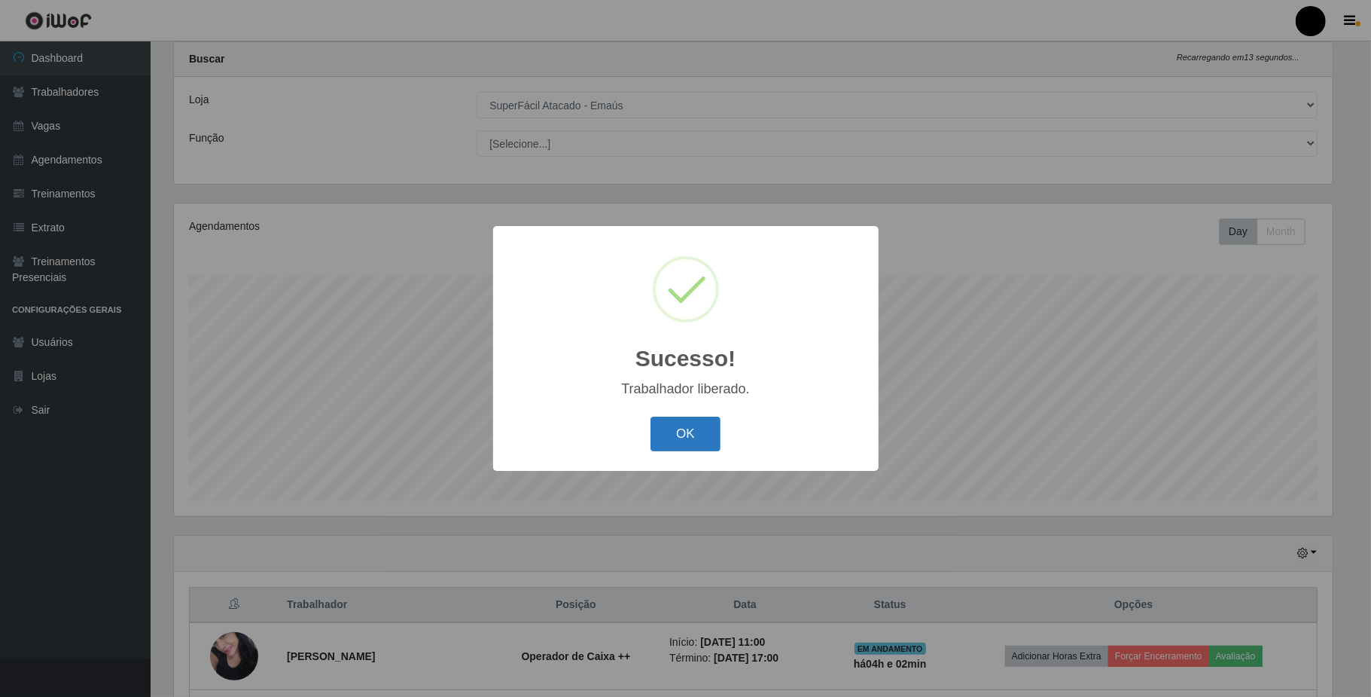
click at [673, 419] on button "OK" at bounding box center [686, 433] width 70 height 35
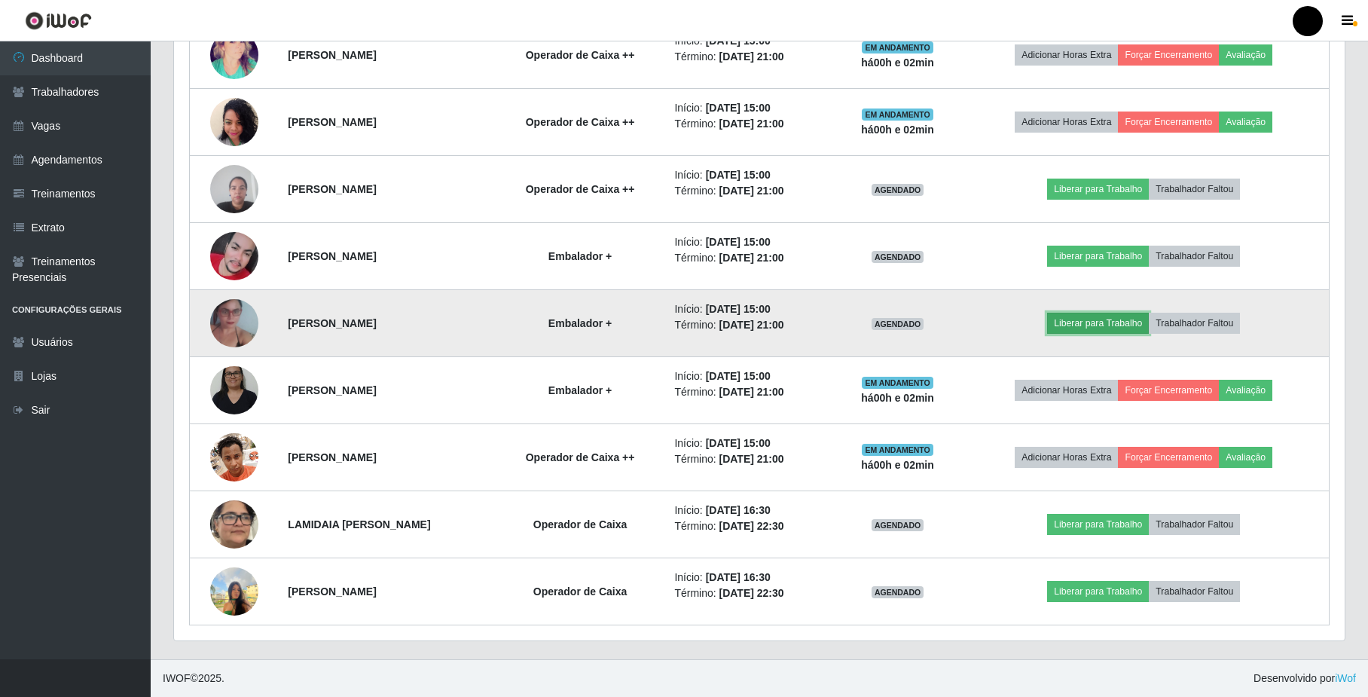
click at [1118, 320] on button "Liberar para Trabalho" at bounding box center [1098, 323] width 102 height 21
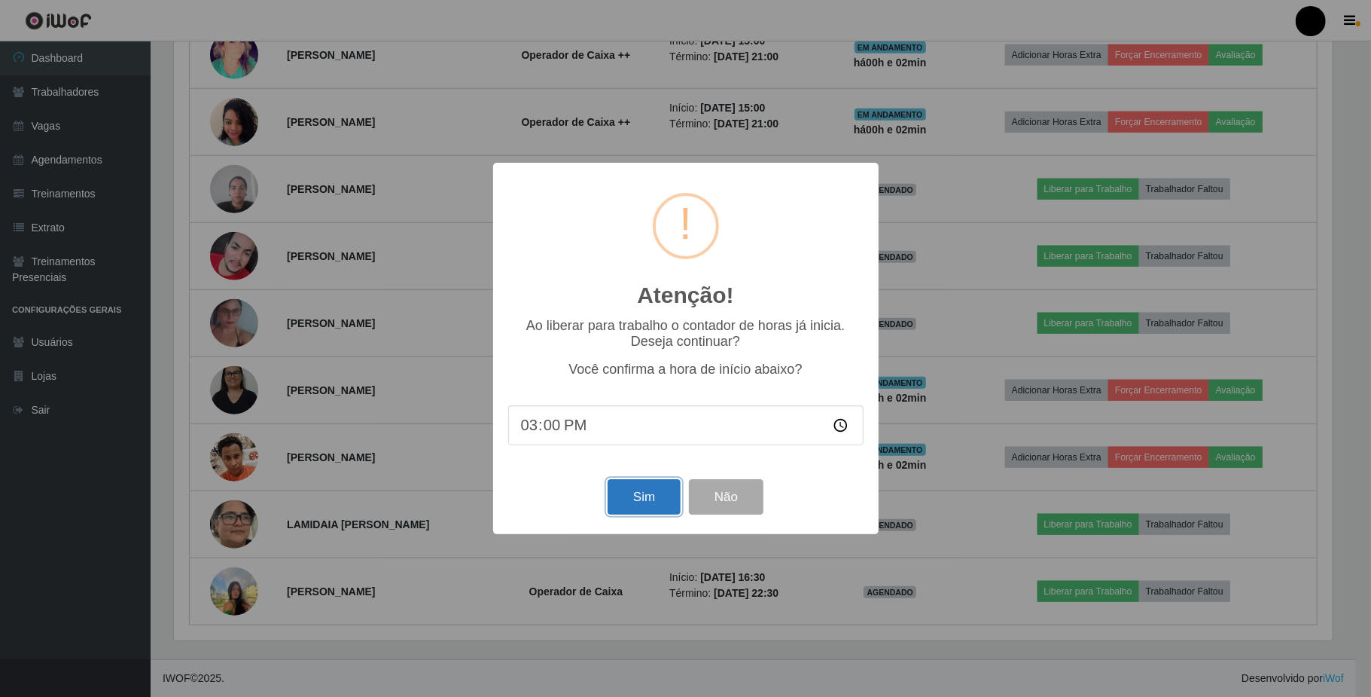
click at [649, 504] on button "Sim" at bounding box center [644, 496] width 73 height 35
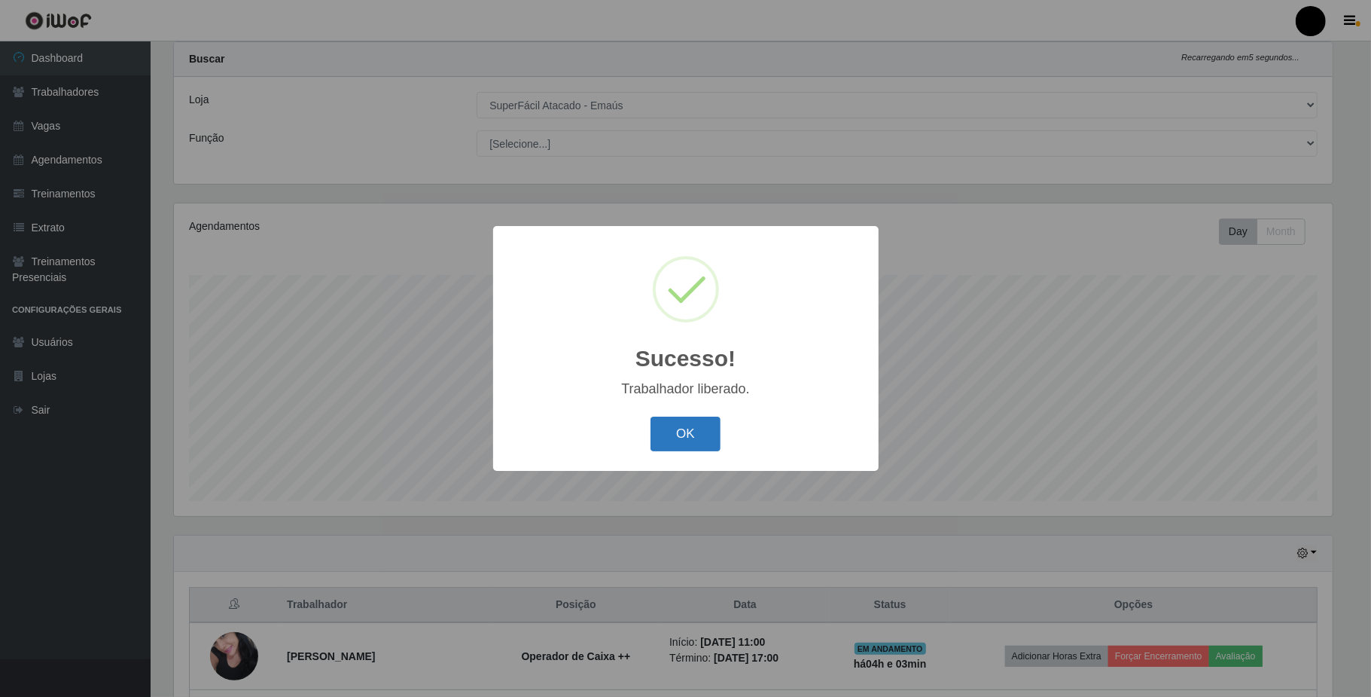
click at [675, 441] on button "OK" at bounding box center [686, 433] width 70 height 35
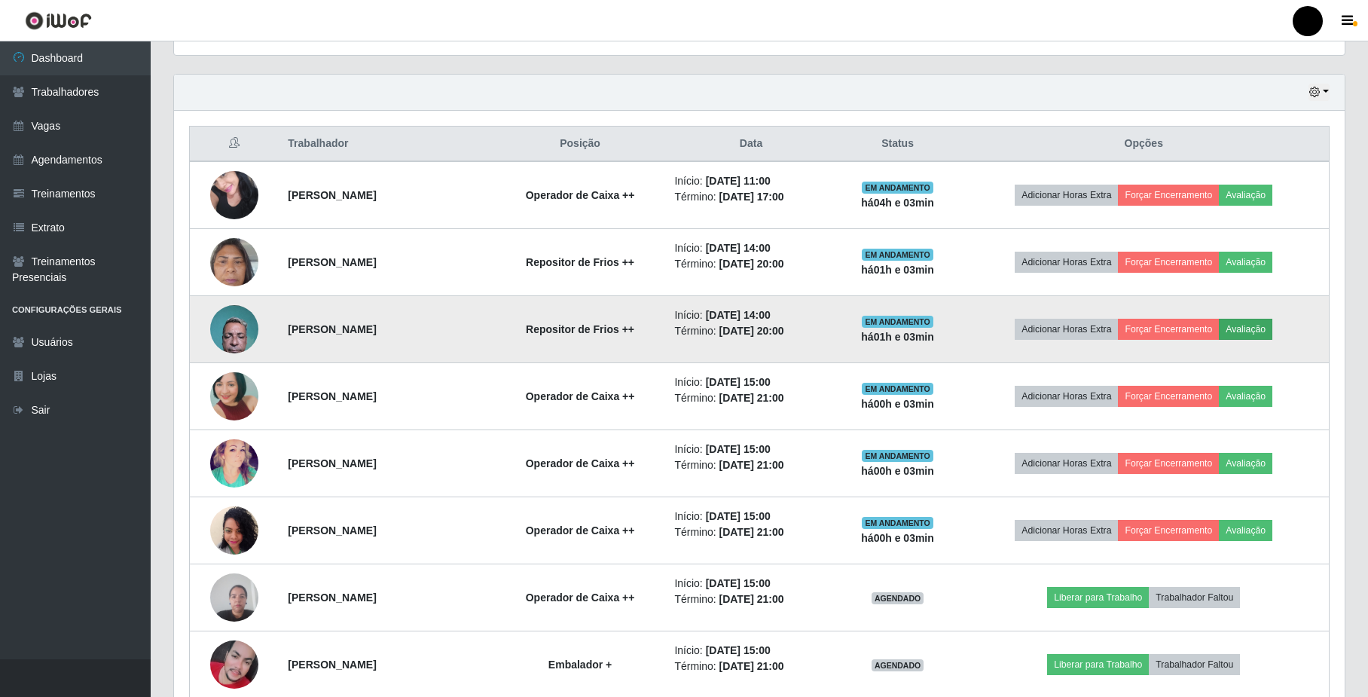
scroll to position [209, 0]
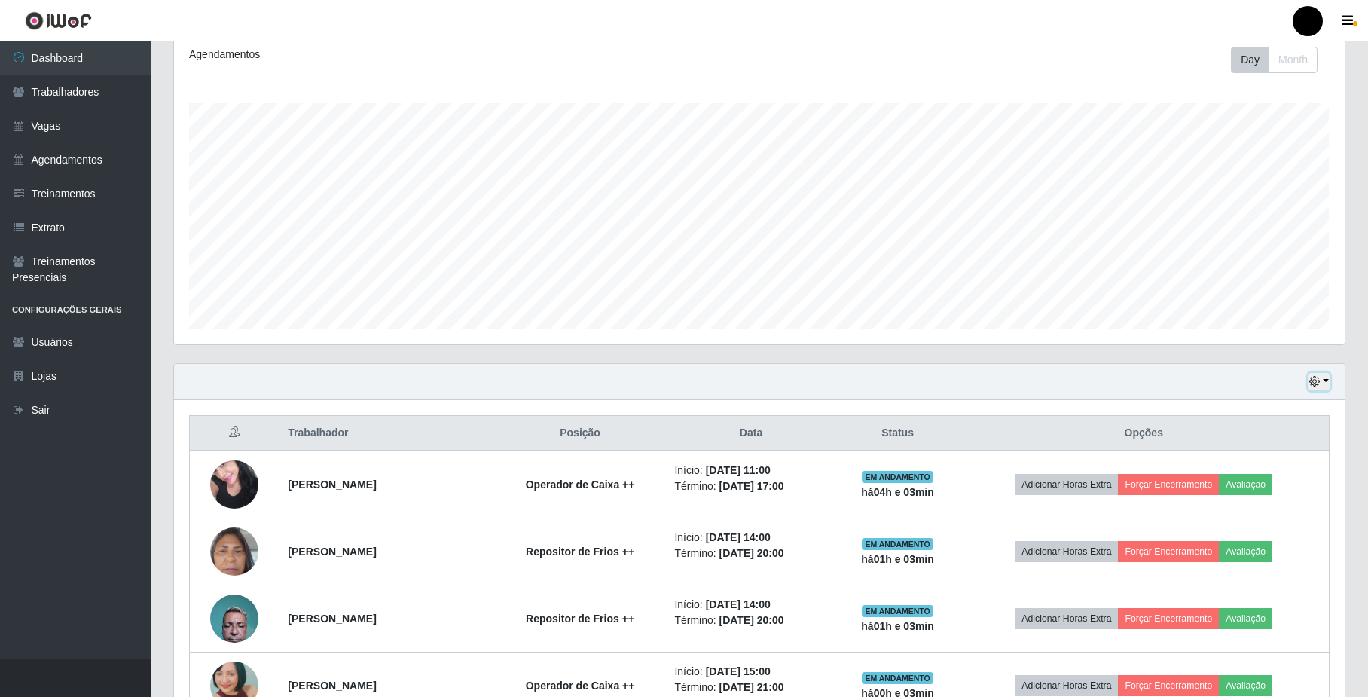
click at [1324, 383] on button "button" at bounding box center [1318, 381] width 21 height 17
click at [1294, 417] on button "Hoje" at bounding box center [1269, 408] width 119 height 32
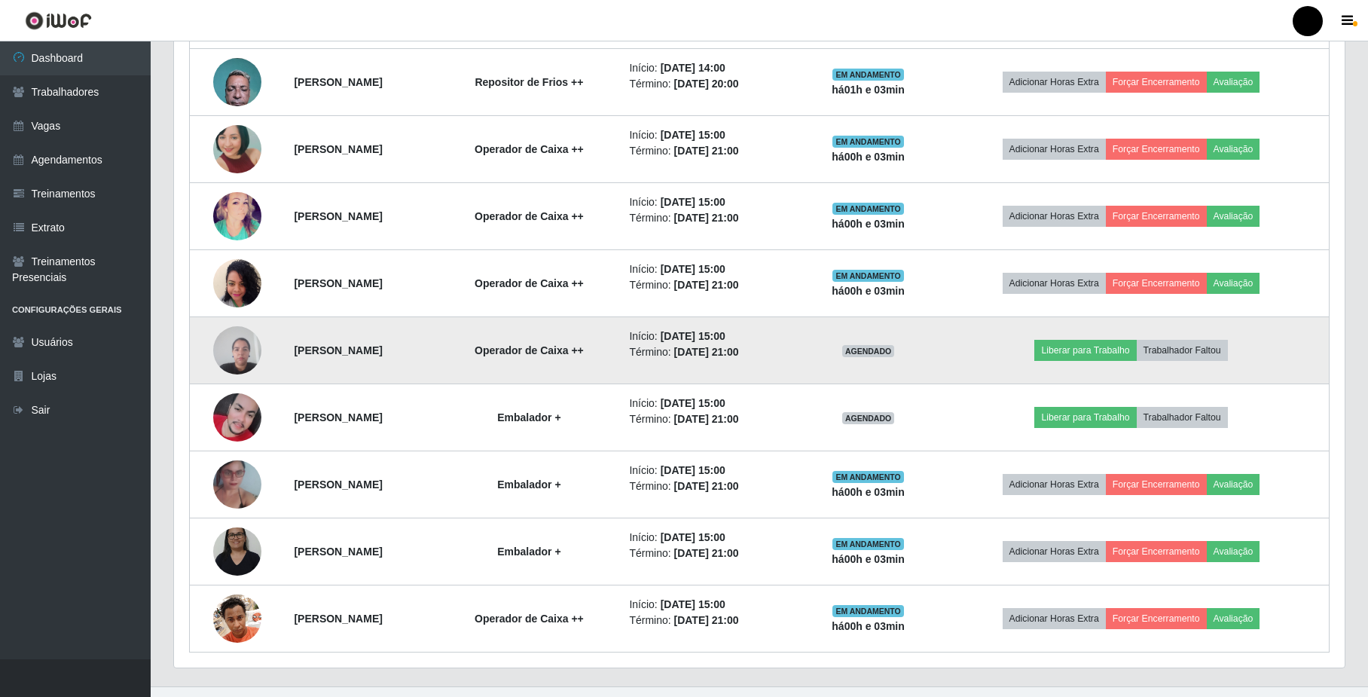
scroll to position [778, 0]
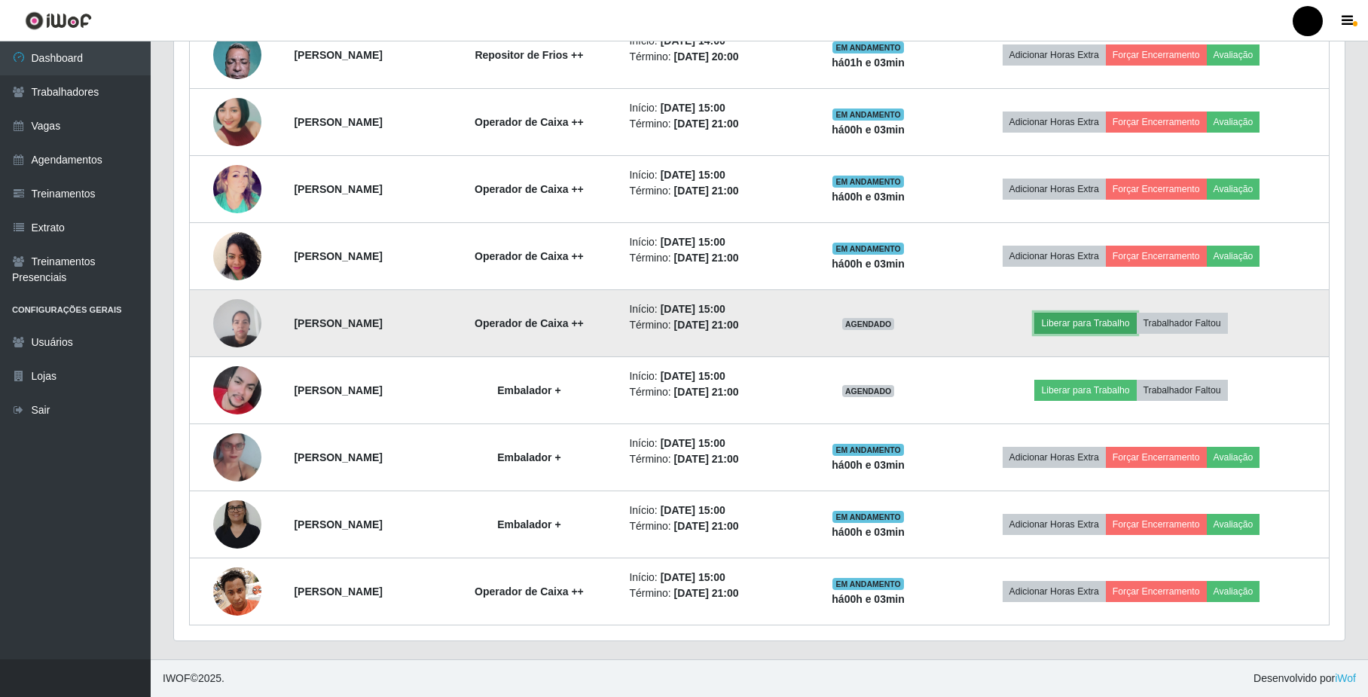
click at [1100, 313] on button "Liberar para Trabalho" at bounding box center [1085, 323] width 102 height 21
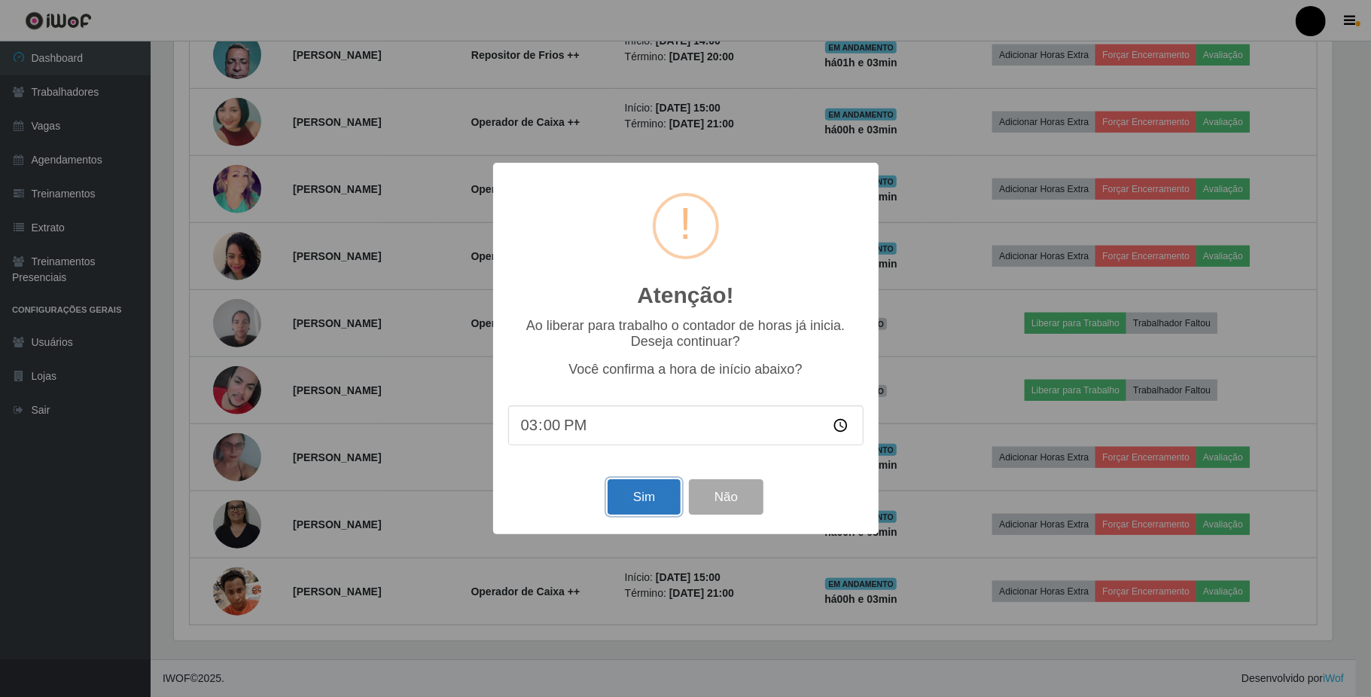
click at [636, 492] on button "Sim" at bounding box center [644, 496] width 73 height 35
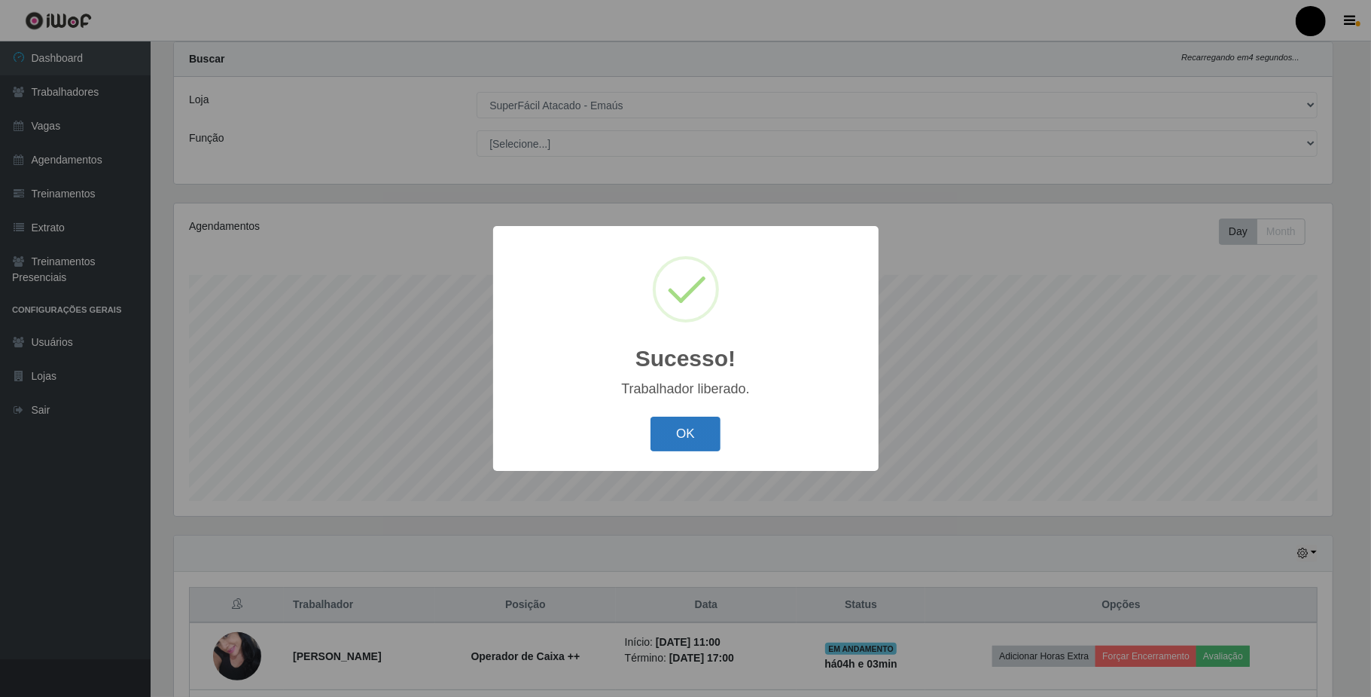
click at [678, 444] on button "OK" at bounding box center [686, 433] width 70 height 35
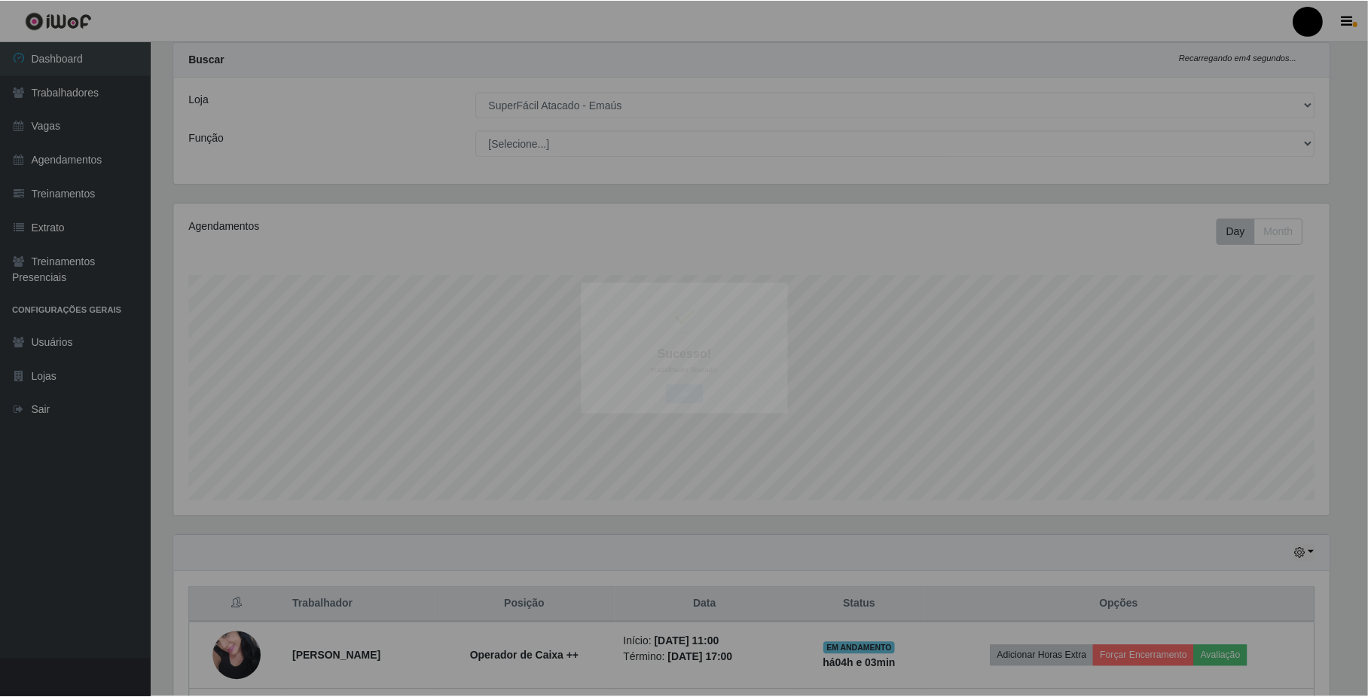
scroll to position [313, 1170]
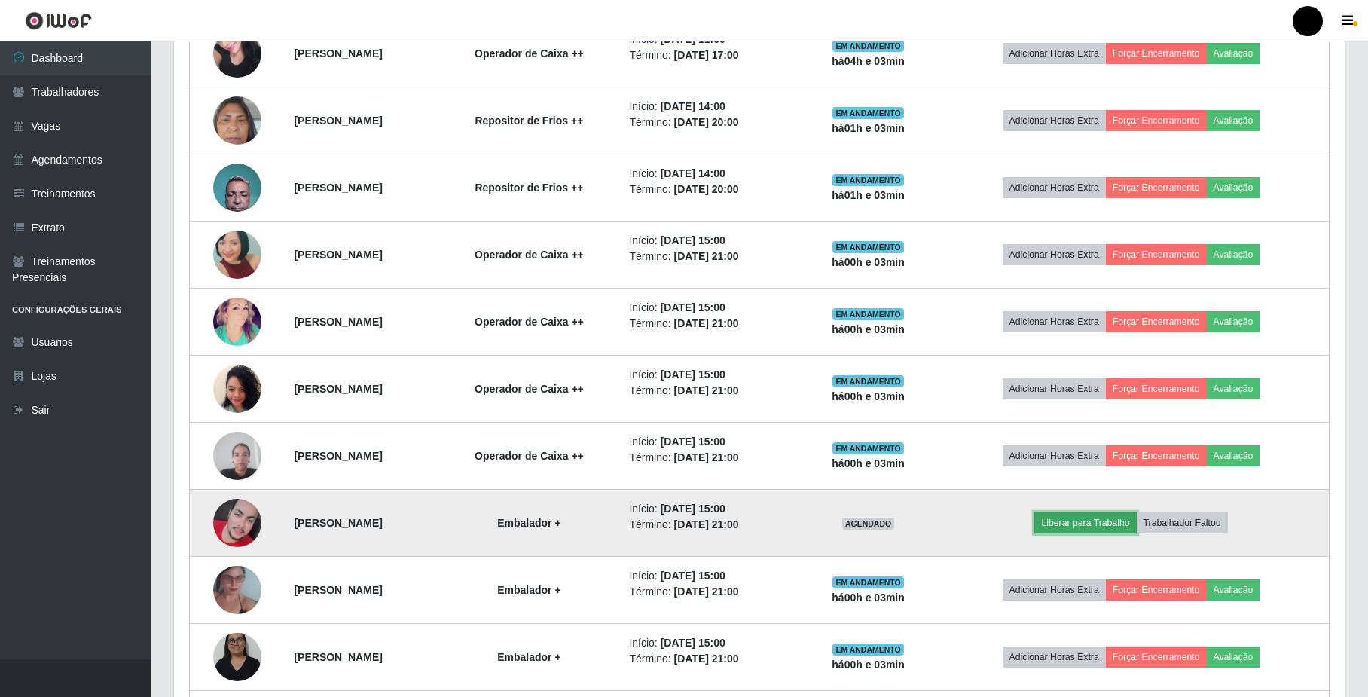
click at [1100, 526] on button "Liberar para Trabalho" at bounding box center [1085, 522] width 102 height 21
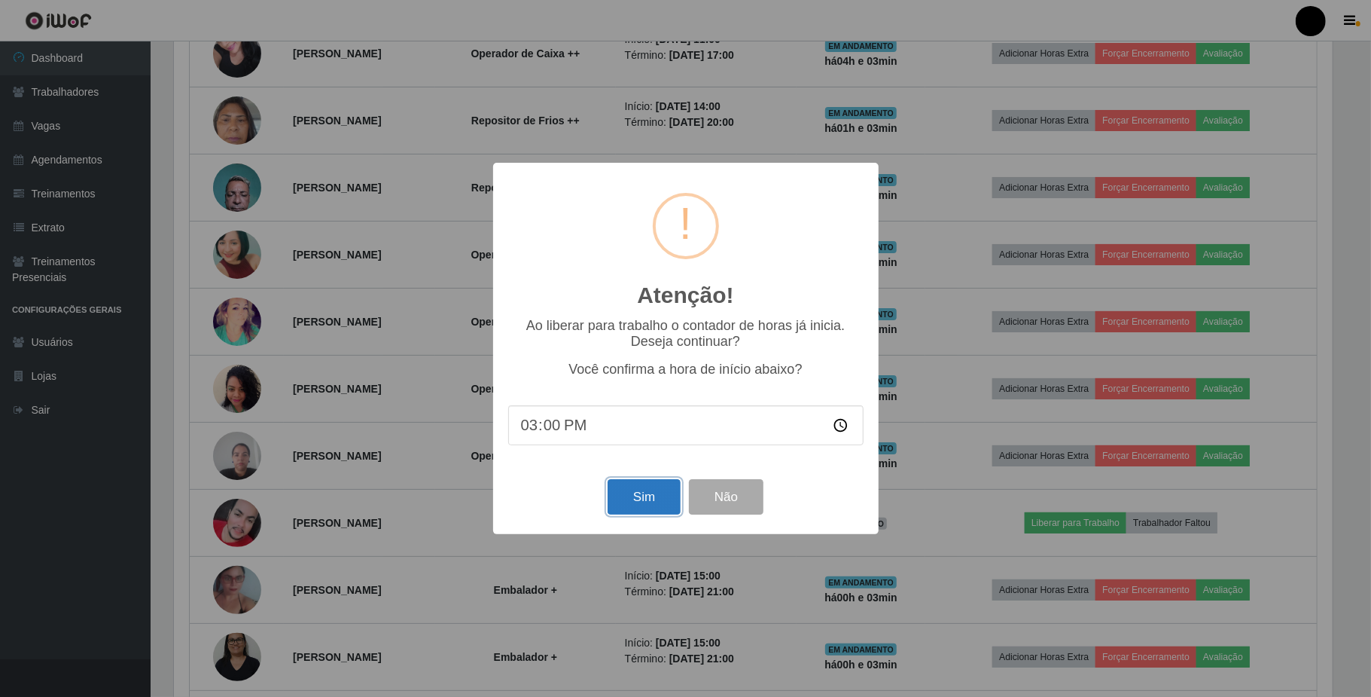
click at [639, 496] on button "Sim" at bounding box center [644, 496] width 73 height 35
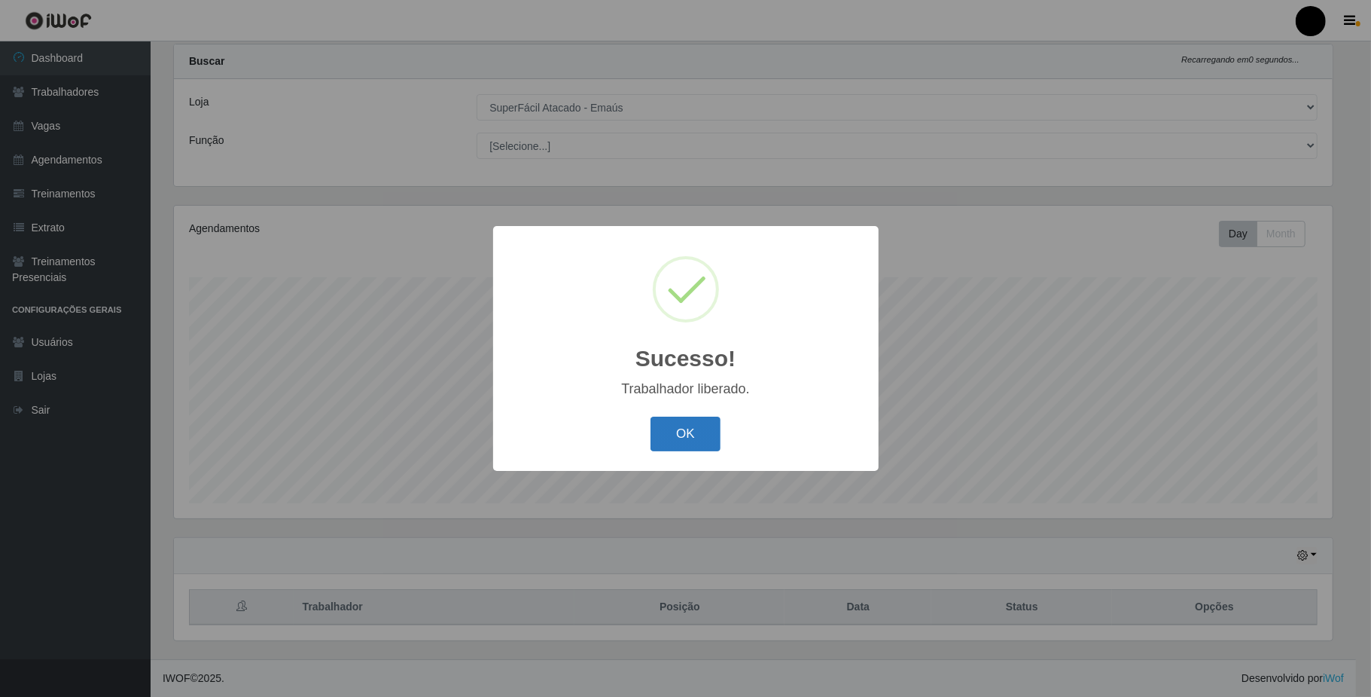
click at [663, 428] on button "OK" at bounding box center [686, 433] width 70 height 35
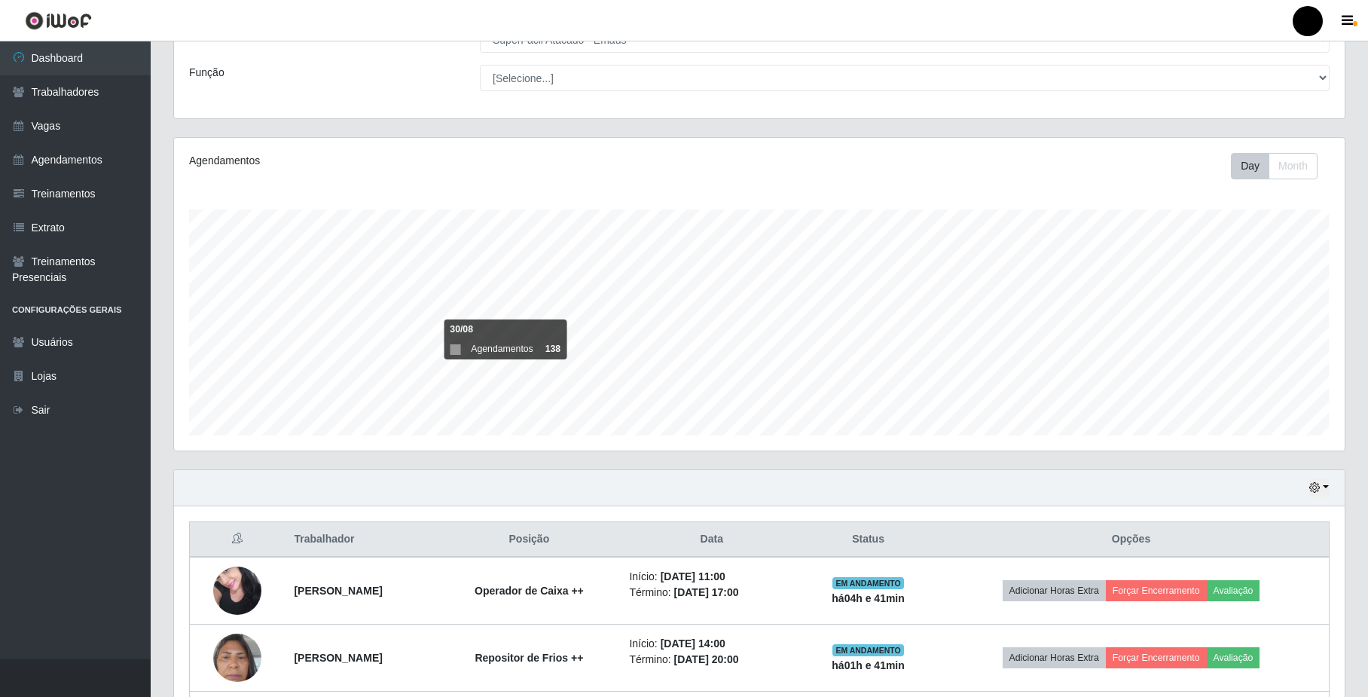
scroll to position [200, 0]
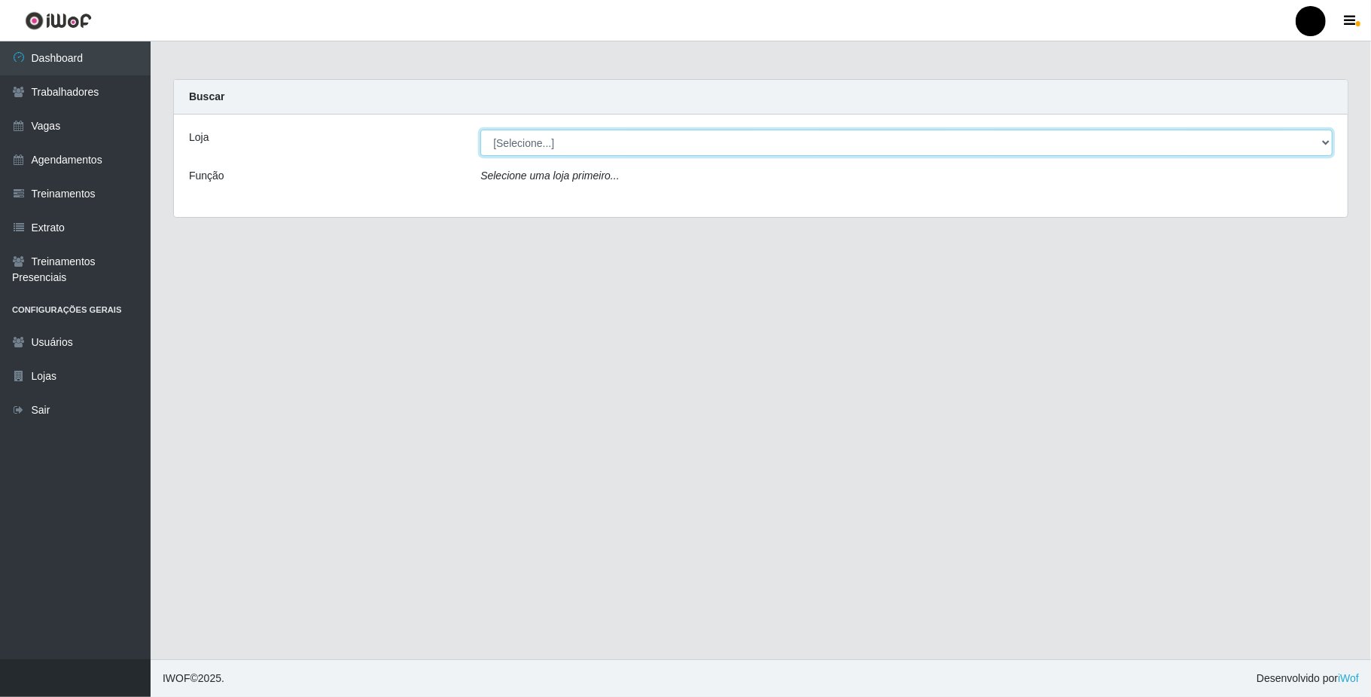
click at [1323, 140] on select "[Selecione...] SuperFácil Atacado - Emaús" at bounding box center [906, 143] width 853 height 26
click at [127, 380] on link "Lojas" at bounding box center [75, 376] width 151 height 34
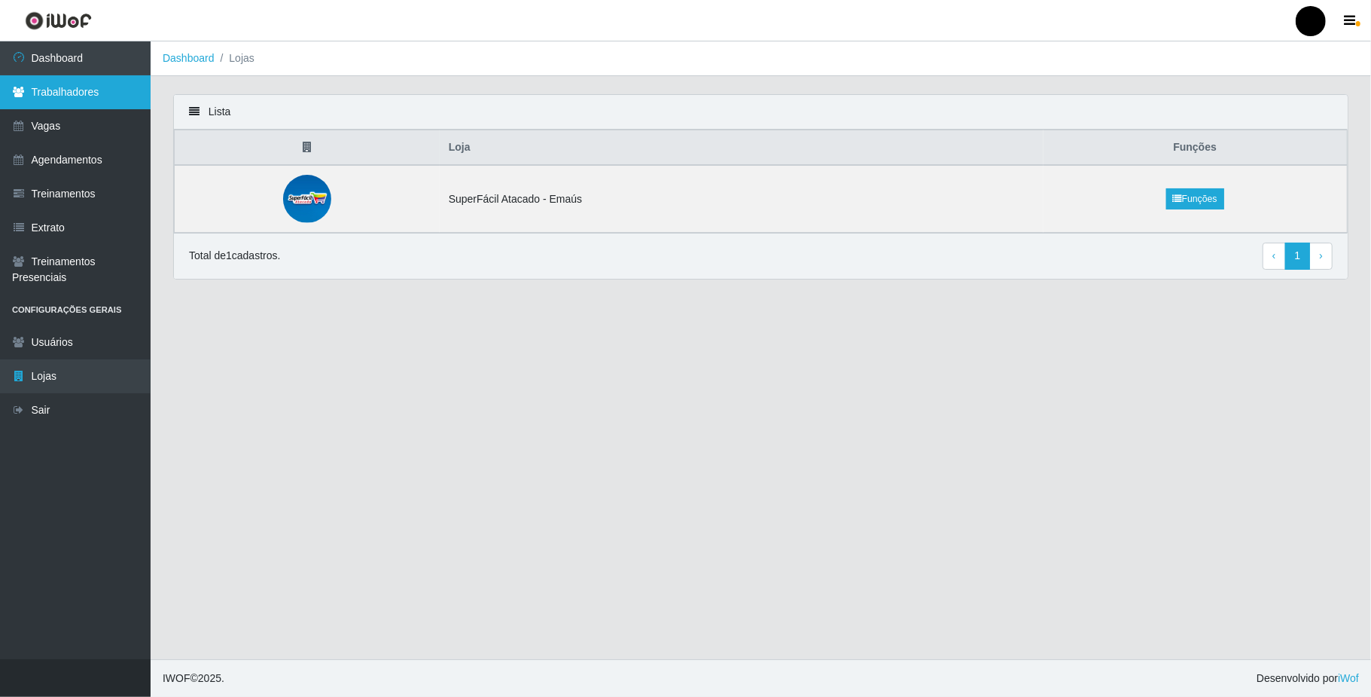
click at [104, 86] on link "Trabalhadores" at bounding box center [75, 92] width 151 height 34
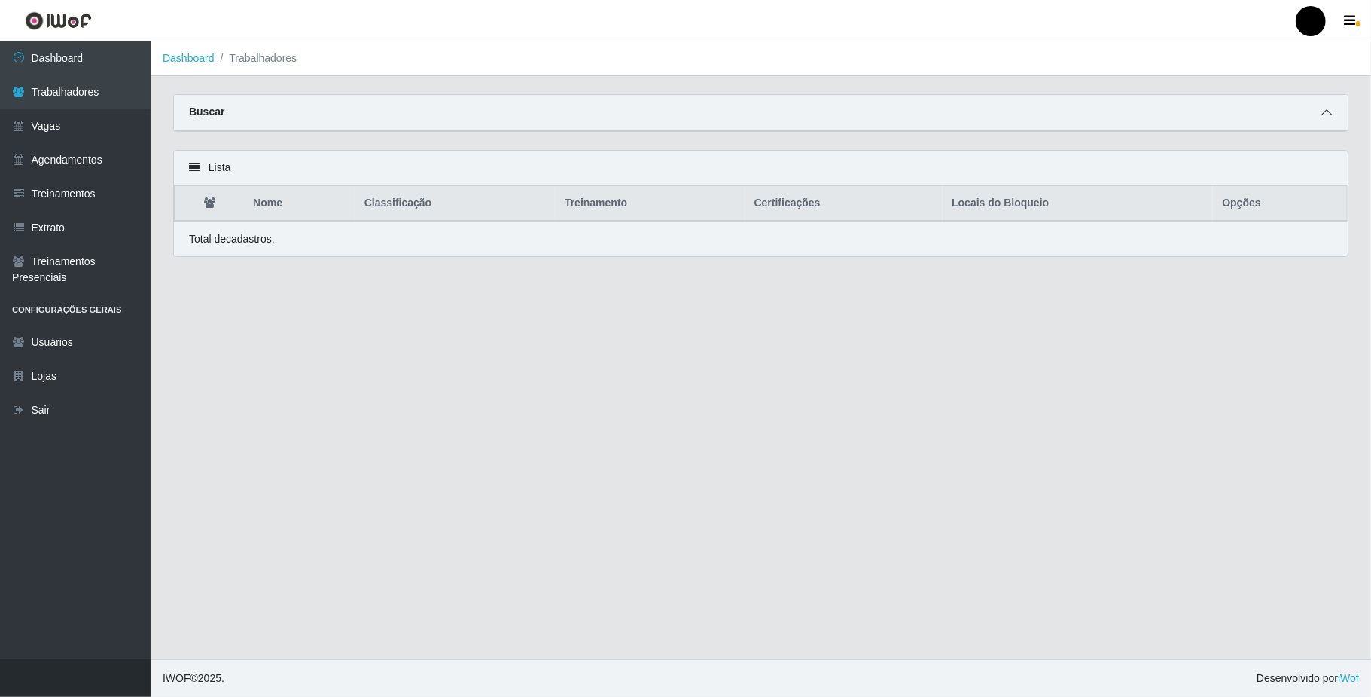
click at [1325, 107] on icon at bounding box center [1327, 112] width 11 height 11
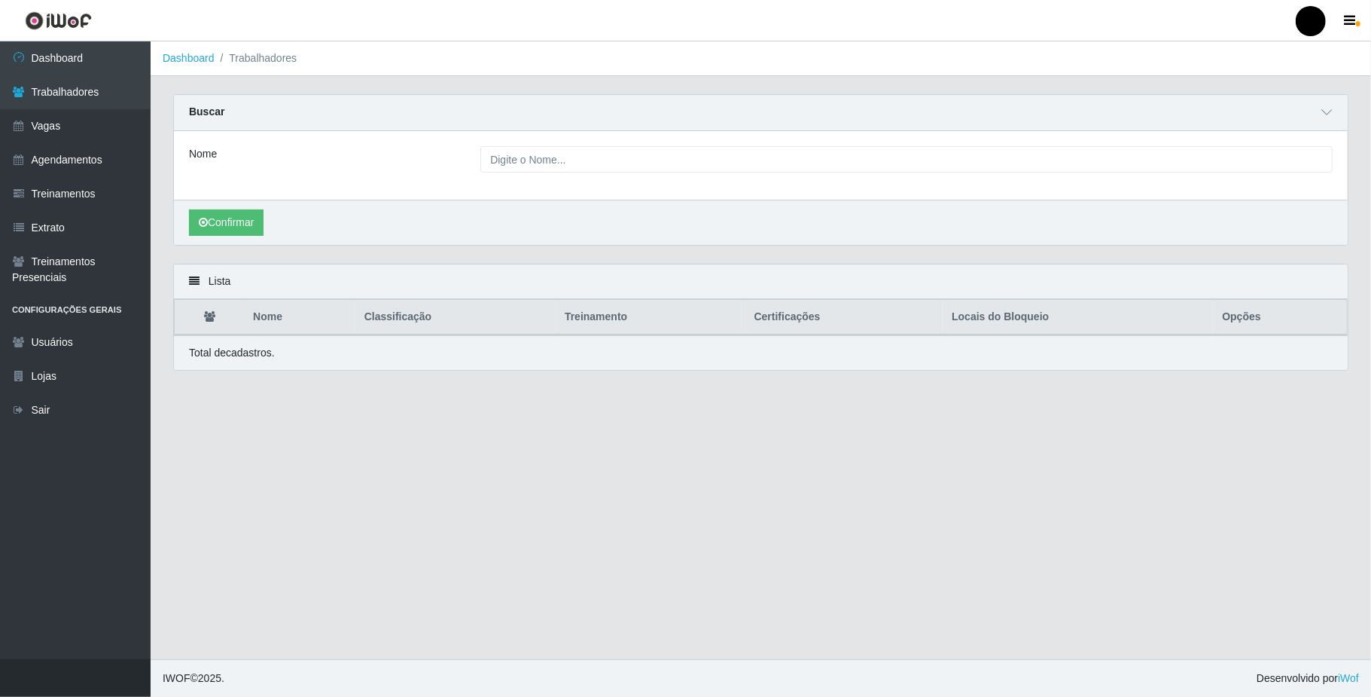
click at [621, 178] on div "Nome" at bounding box center [761, 165] width 1174 height 69
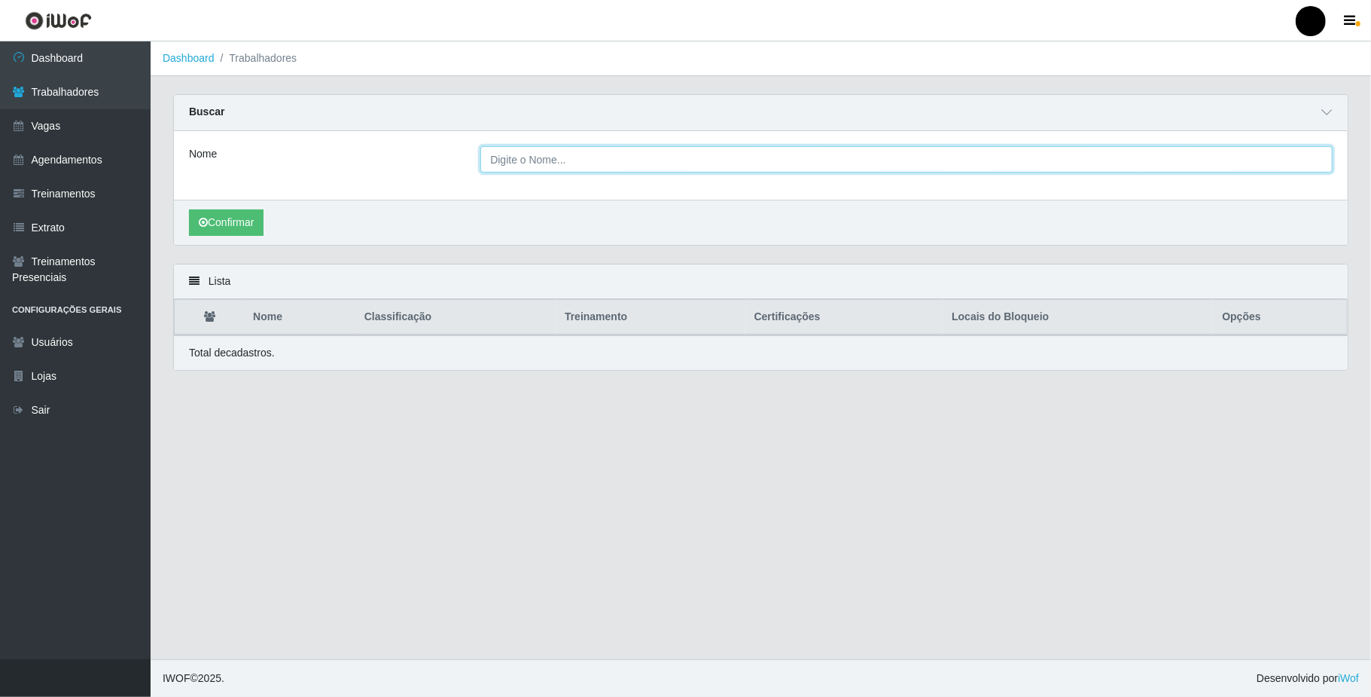
click at [621, 160] on input "Nome" at bounding box center [906, 159] width 853 height 26
type input "joão"
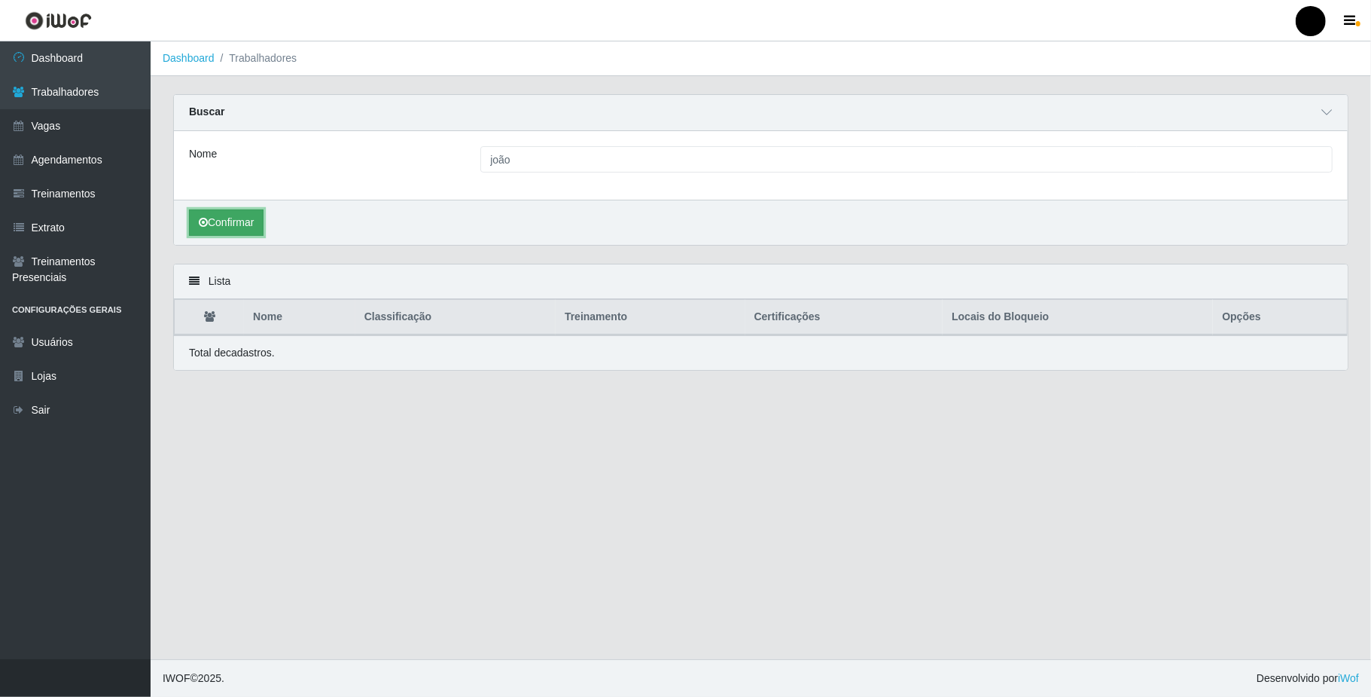
click at [253, 217] on button "Confirmar" at bounding box center [226, 222] width 75 height 26
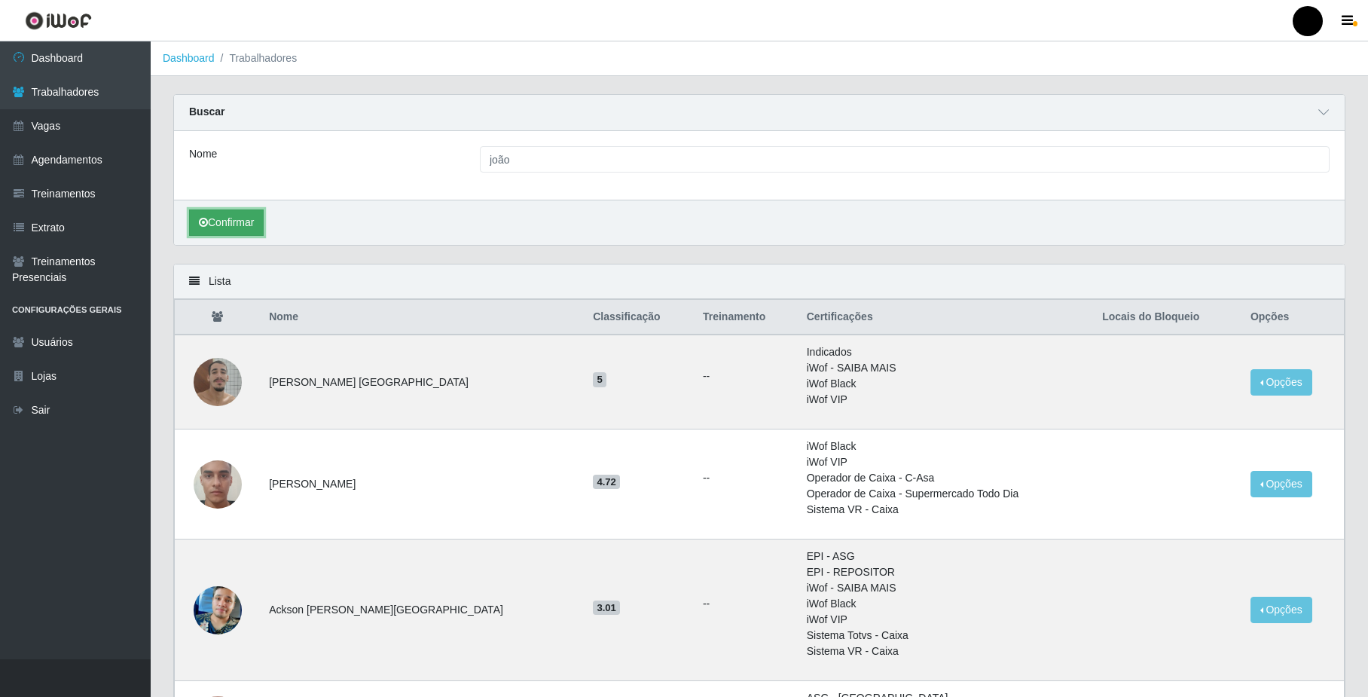
click at [227, 236] on button "Confirmar" at bounding box center [226, 222] width 75 height 26
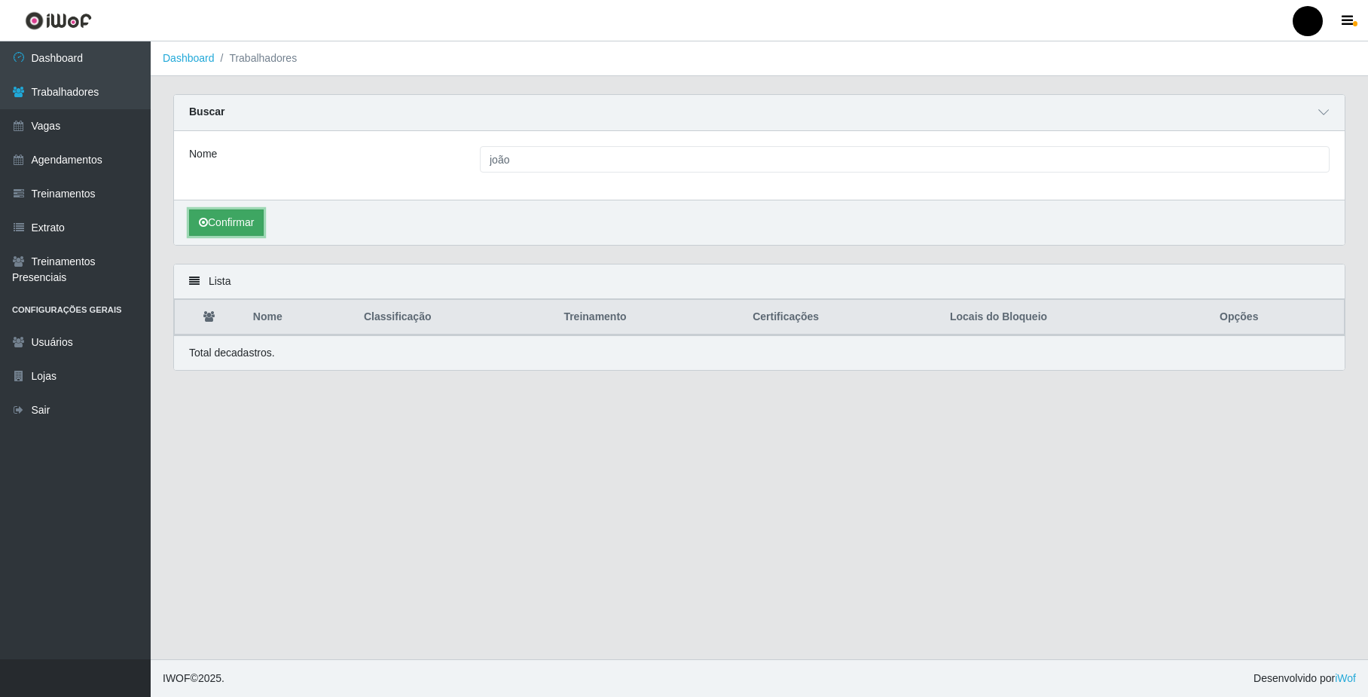
click at [238, 224] on button "Confirmar" at bounding box center [226, 222] width 75 height 26
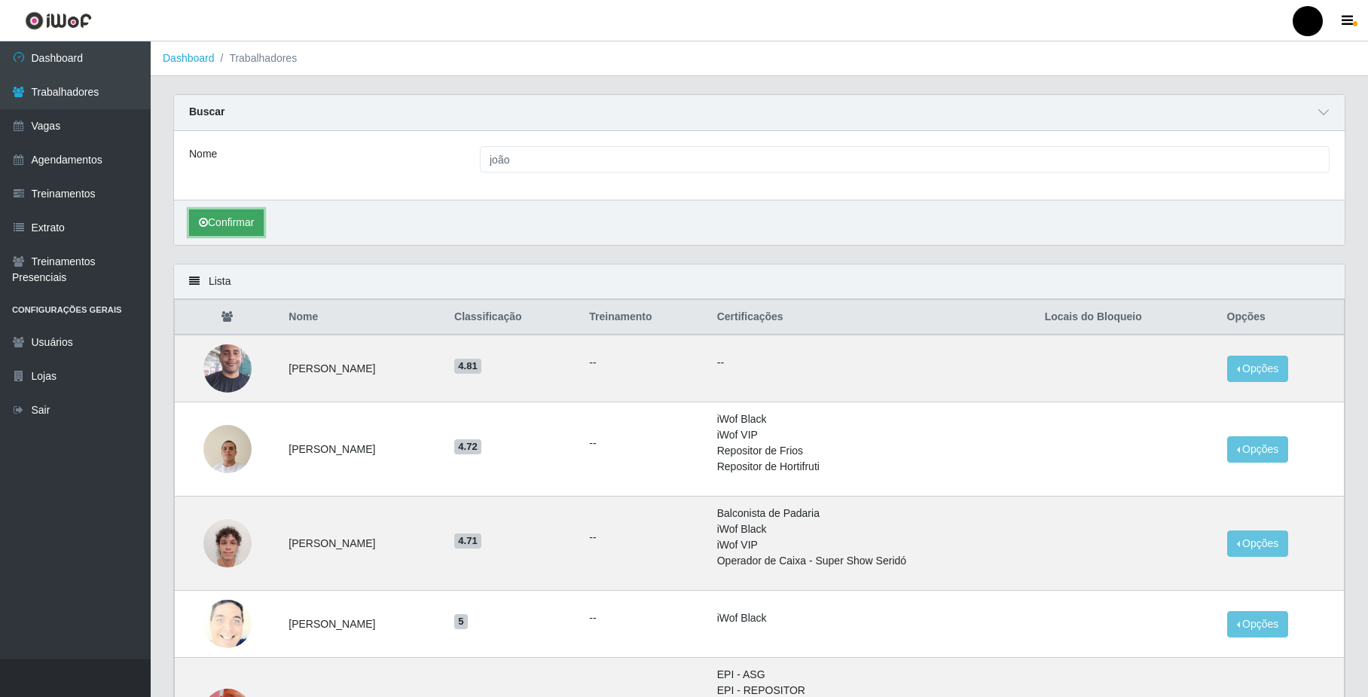
click at [208, 217] on button "Confirmar" at bounding box center [226, 222] width 75 height 26
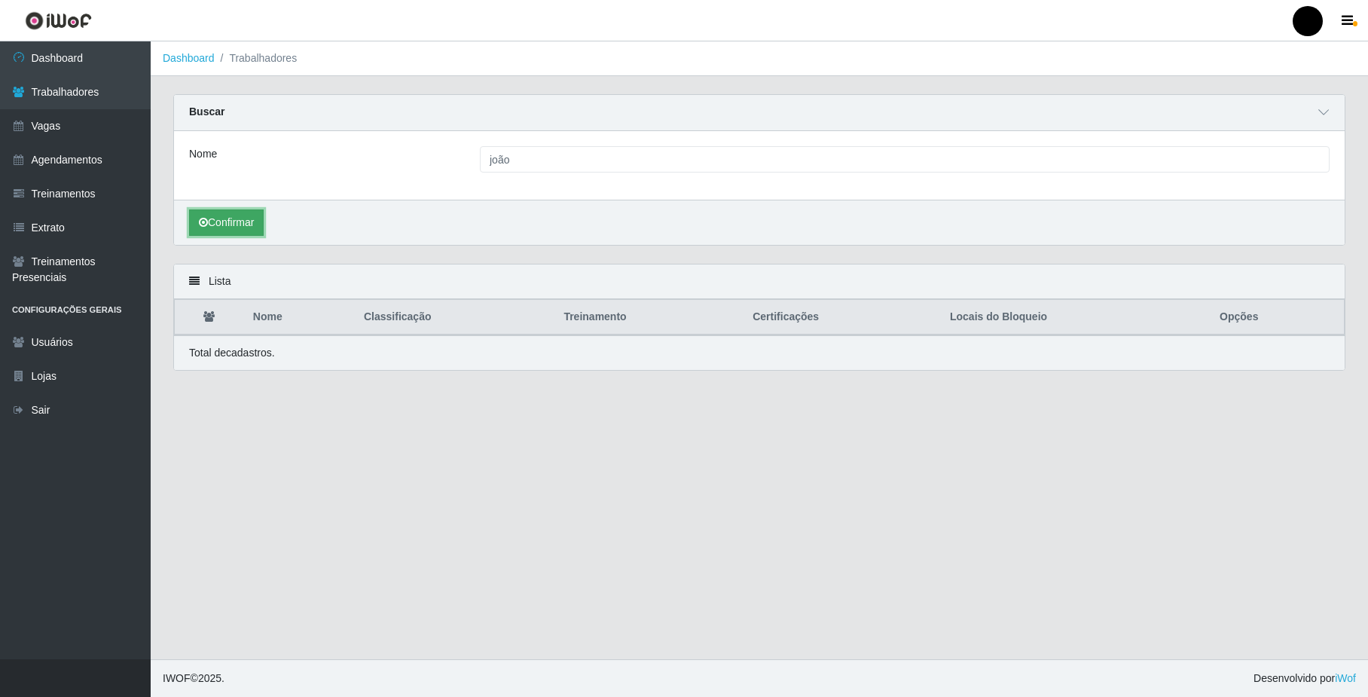
click at [252, 227] on button "Confirmar" at bounding box center [226, 222] width 75 height 26
click at [330, 625] on main "Dashboard Trabalhadores Carregando... Buscar Nome joão Confirmar Lista Nome Cla…" at bounding box center [761, 350] width 1221 height 618
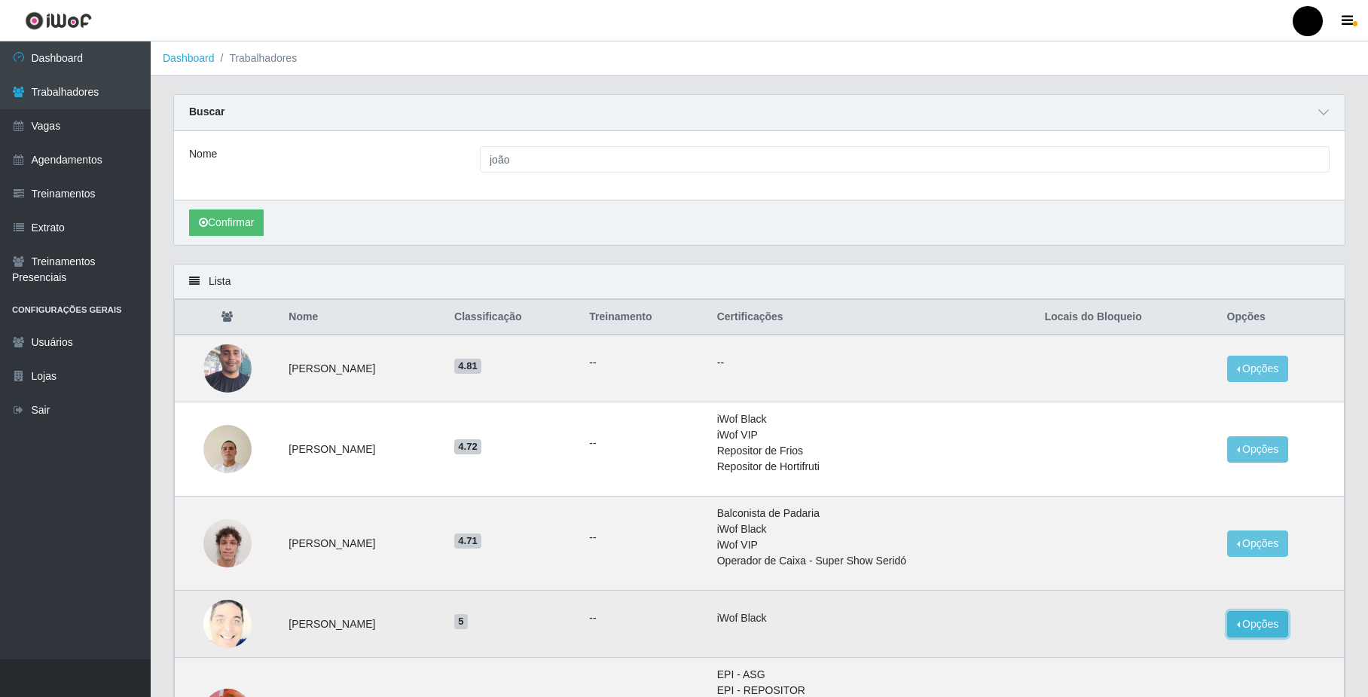
click at [1270, 628] on button "Opções" at bounding box center [1258, 624] width 62 height 26
click at [1179, 661] on button "Bloquear - Loja" at bounding box center [1163, 658] width 121 height 31
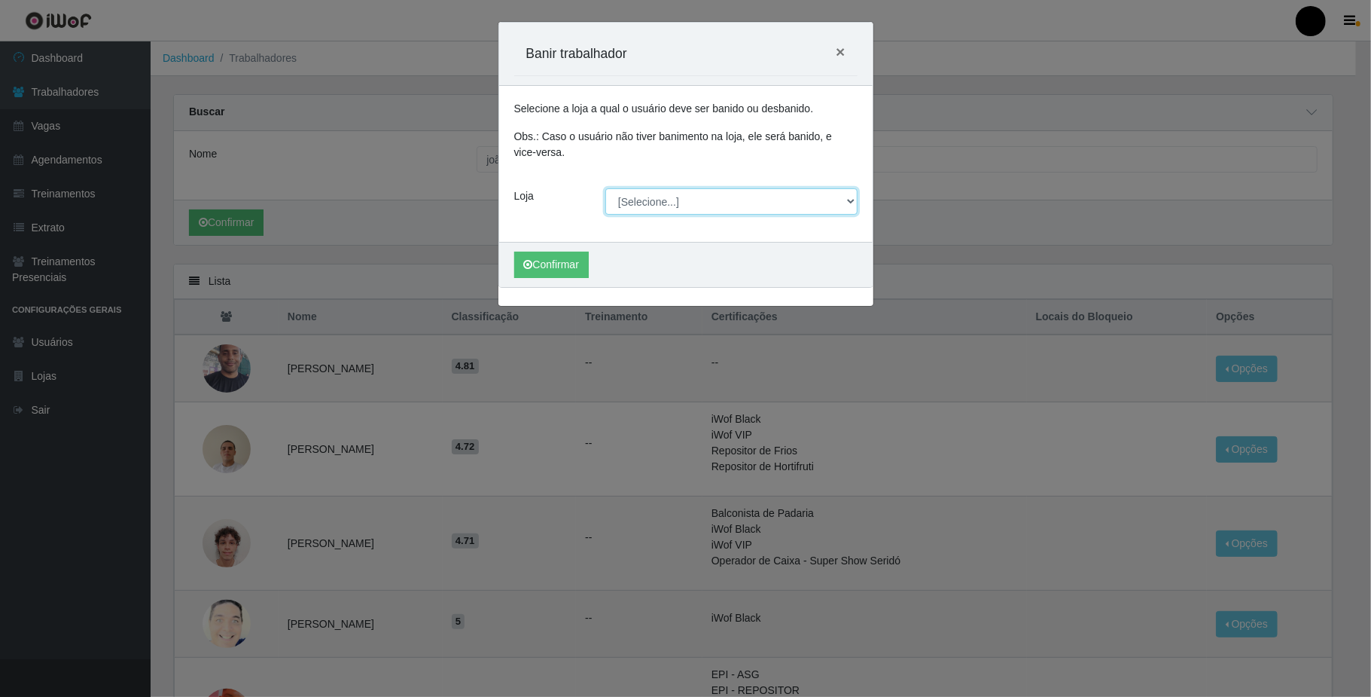
click at [853, 202] on select "[Selecione...] SuperFácil Atacado - Emaús" at bounding box center [732, 201] width 252 height 26
select select "407"
click at [606, 189] on select "[Selecione...] SuperFácil Atacado - Emaús" at bounding box center [732, 201] width 252 height 26
click at [789, 254] on div "Confirmar" at bounding box center [686, 264] width 374 height 45
click at [564, 265] on button "Confirmar" at bounding box center [551, 265] width 75 height 26
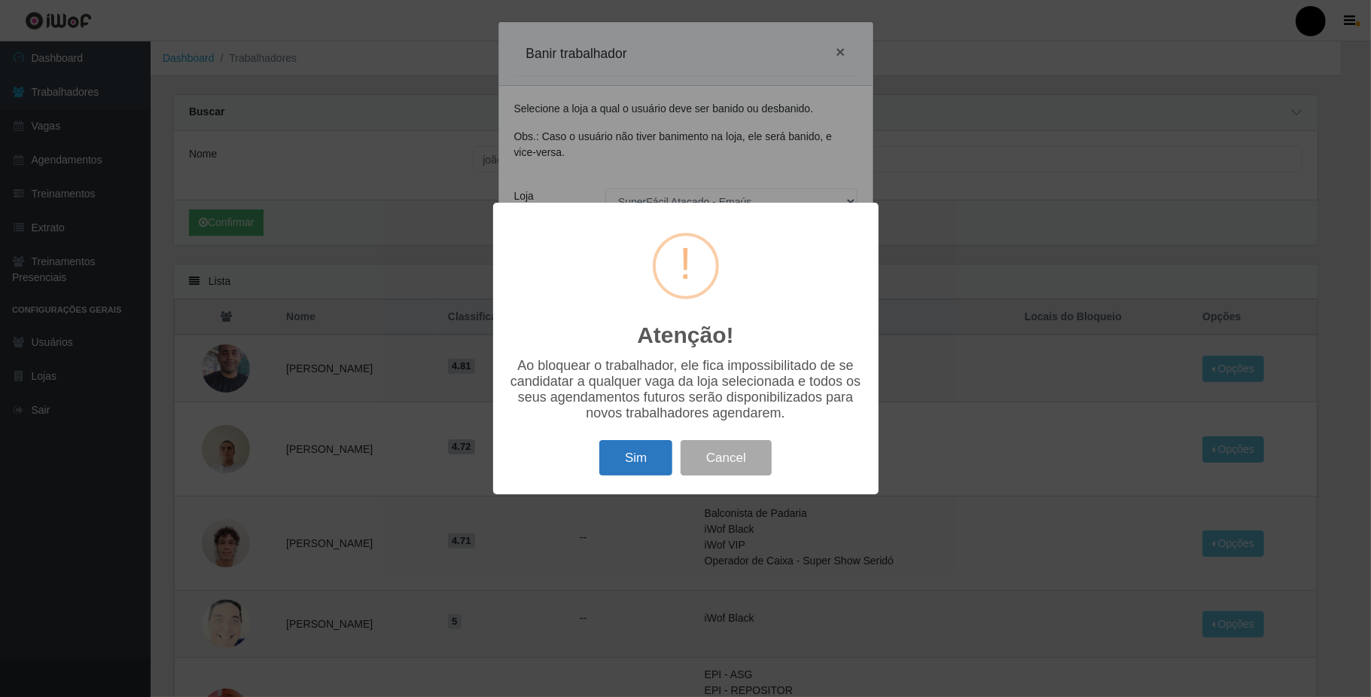
click at [645, 465] on button "Sim" at bounding box center [635, 457] width 73 height 35
